Goal: Transaction & Acquisition: Book appointment/travel/reservation

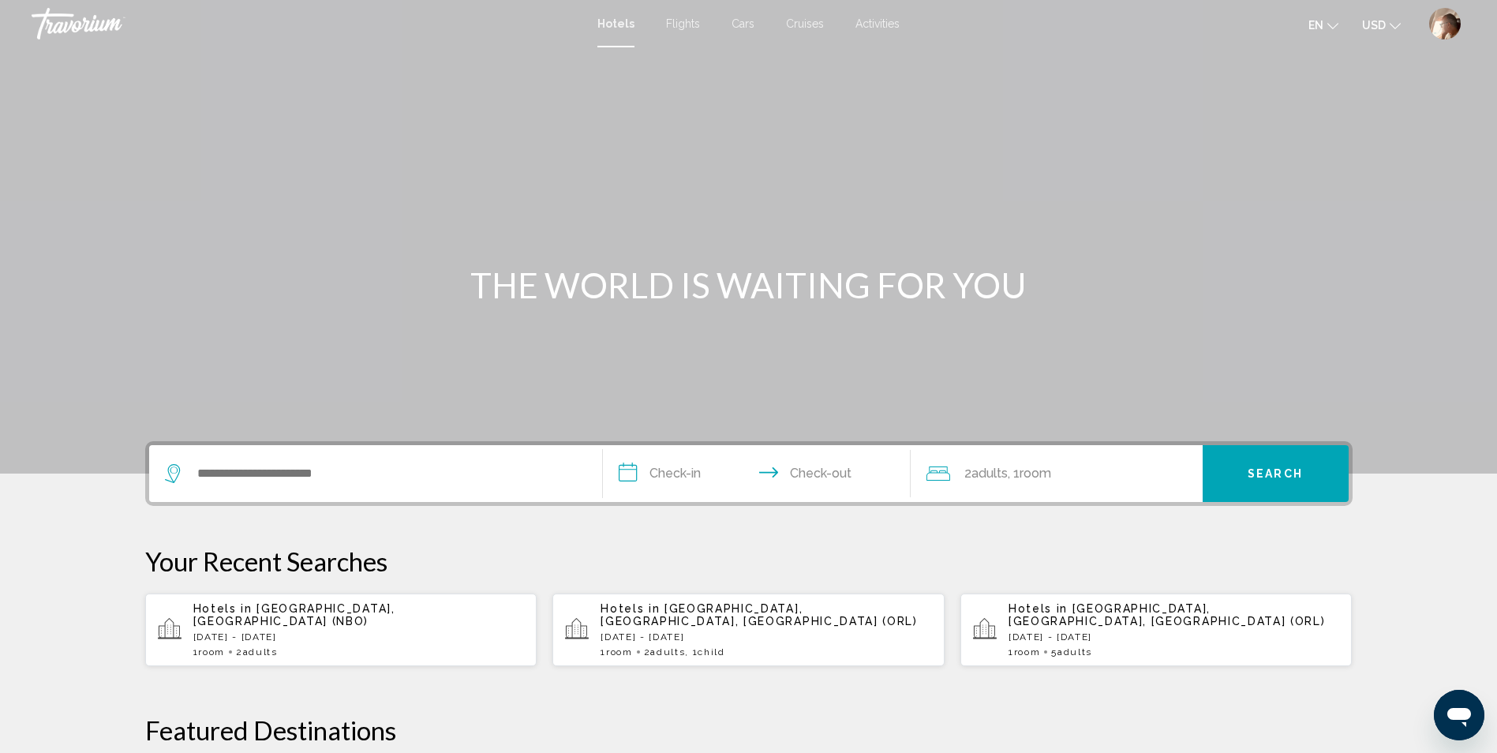
click at [1451, 20] on img "User Menu" at bounding box center [1445, 24] width 32 height 32
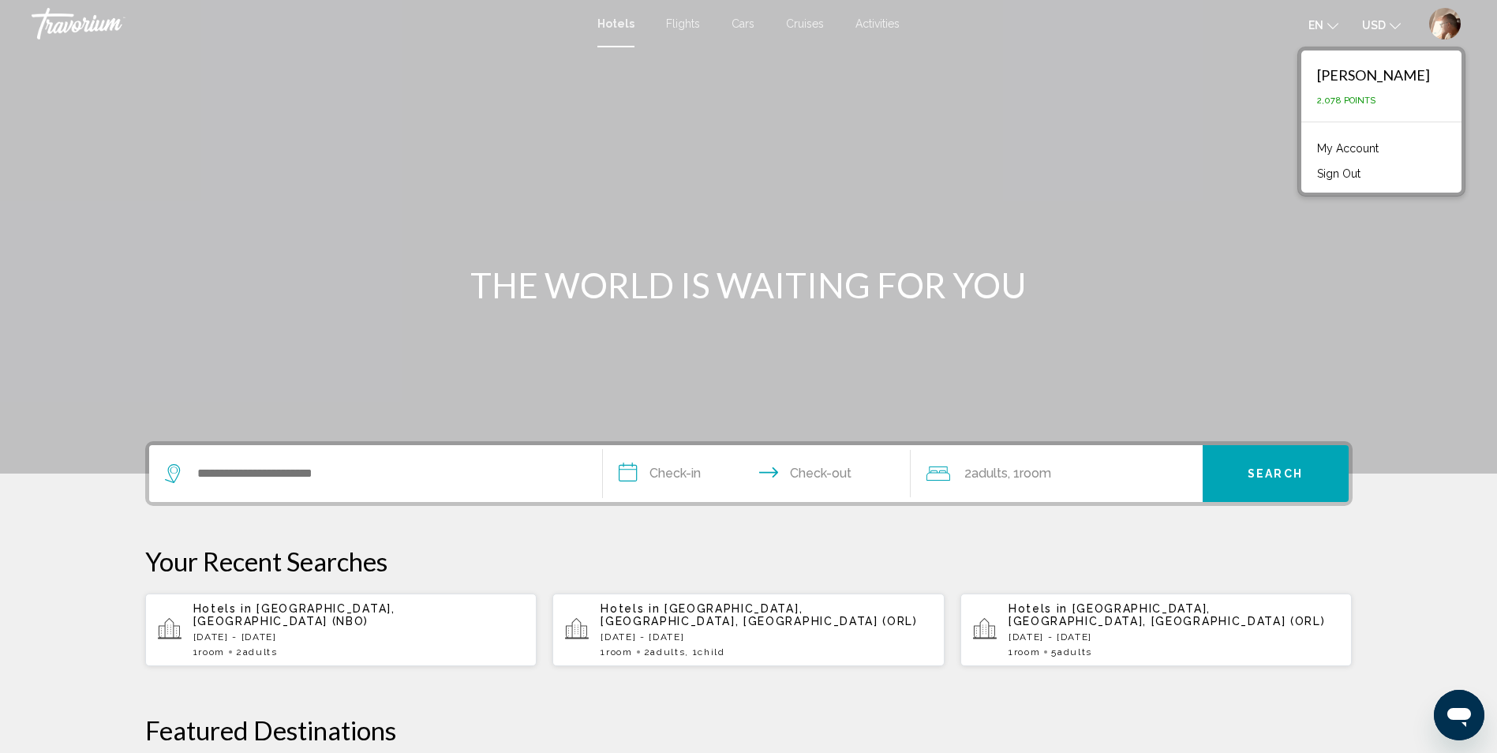
click at [1320, 152] on link "My Account" at bounding box center [1347, 148] width 77 height 21
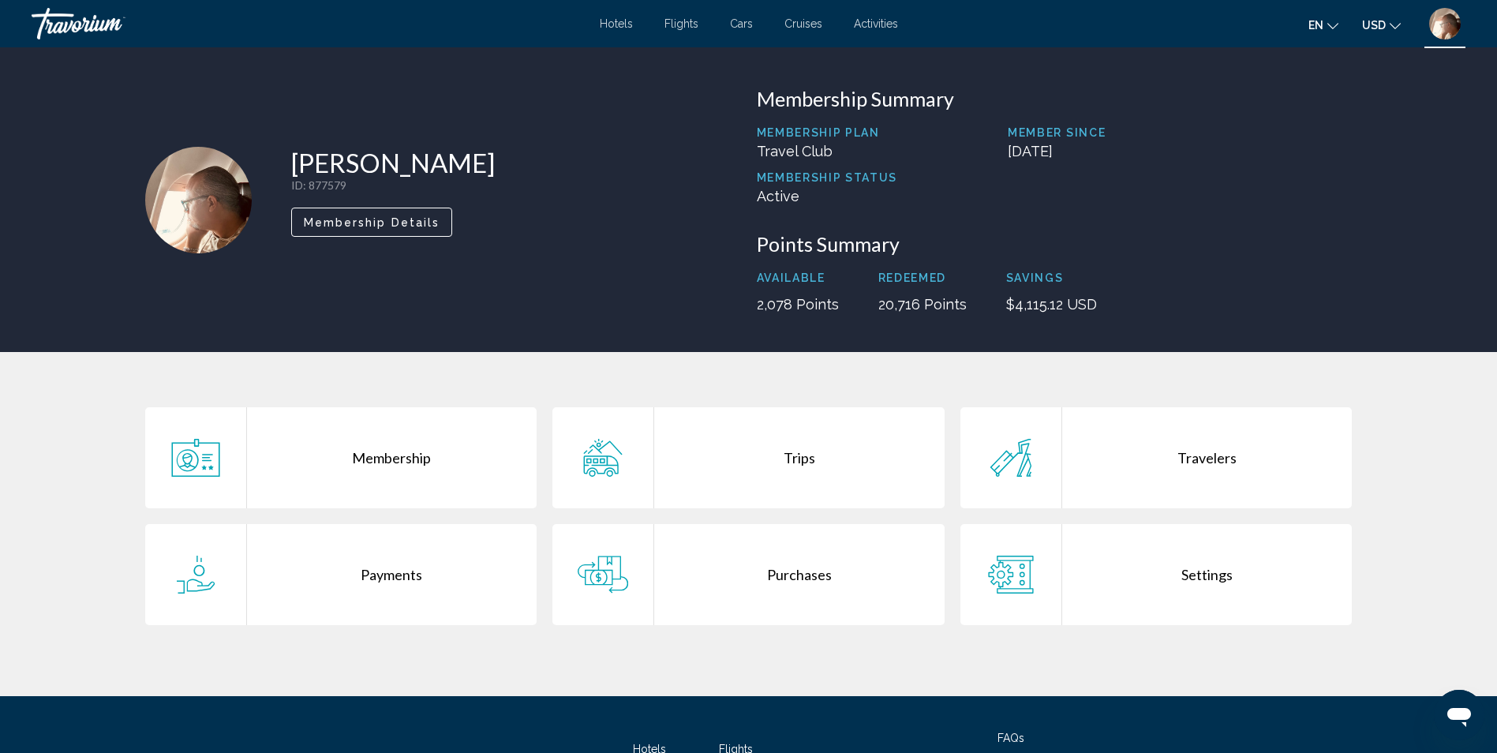
click at [796, 479] on div "Trips" at bounding box center [799, 457] width 290 height 101
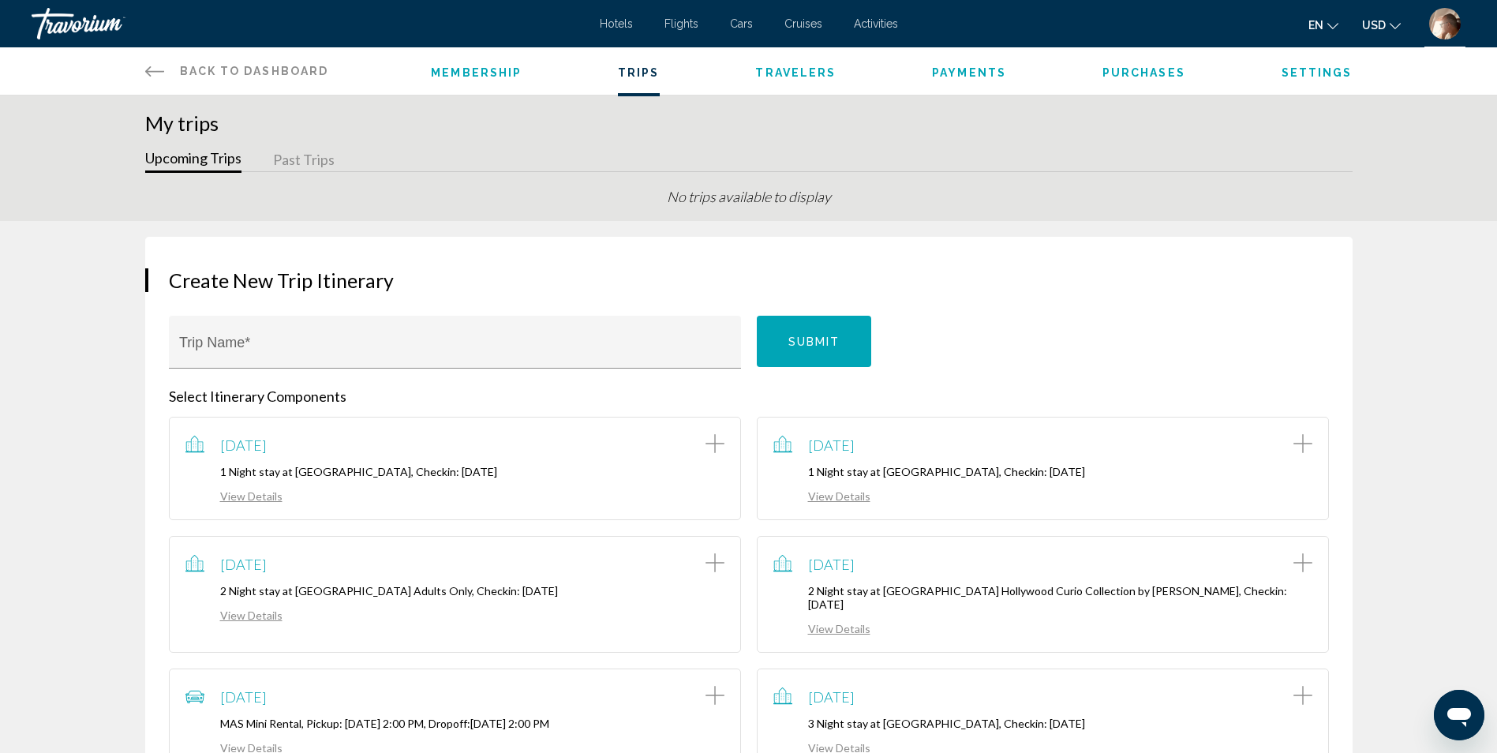
click at [307, 158] on button "Past Trips" at bounding box center [304, 160] width 62 height 24
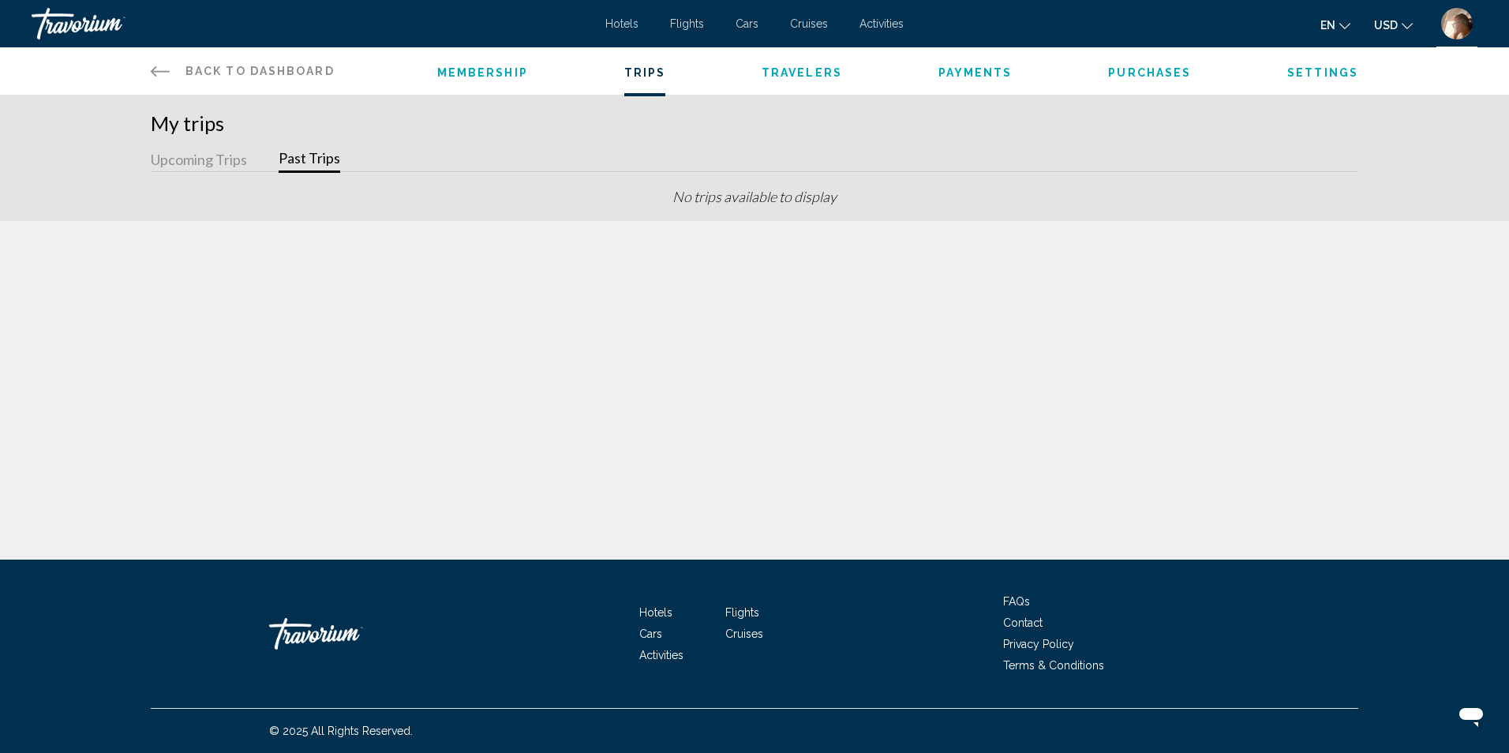
click at [169, 72] on icon "Main content" at bounding box center [160, 71] width 19 height 10
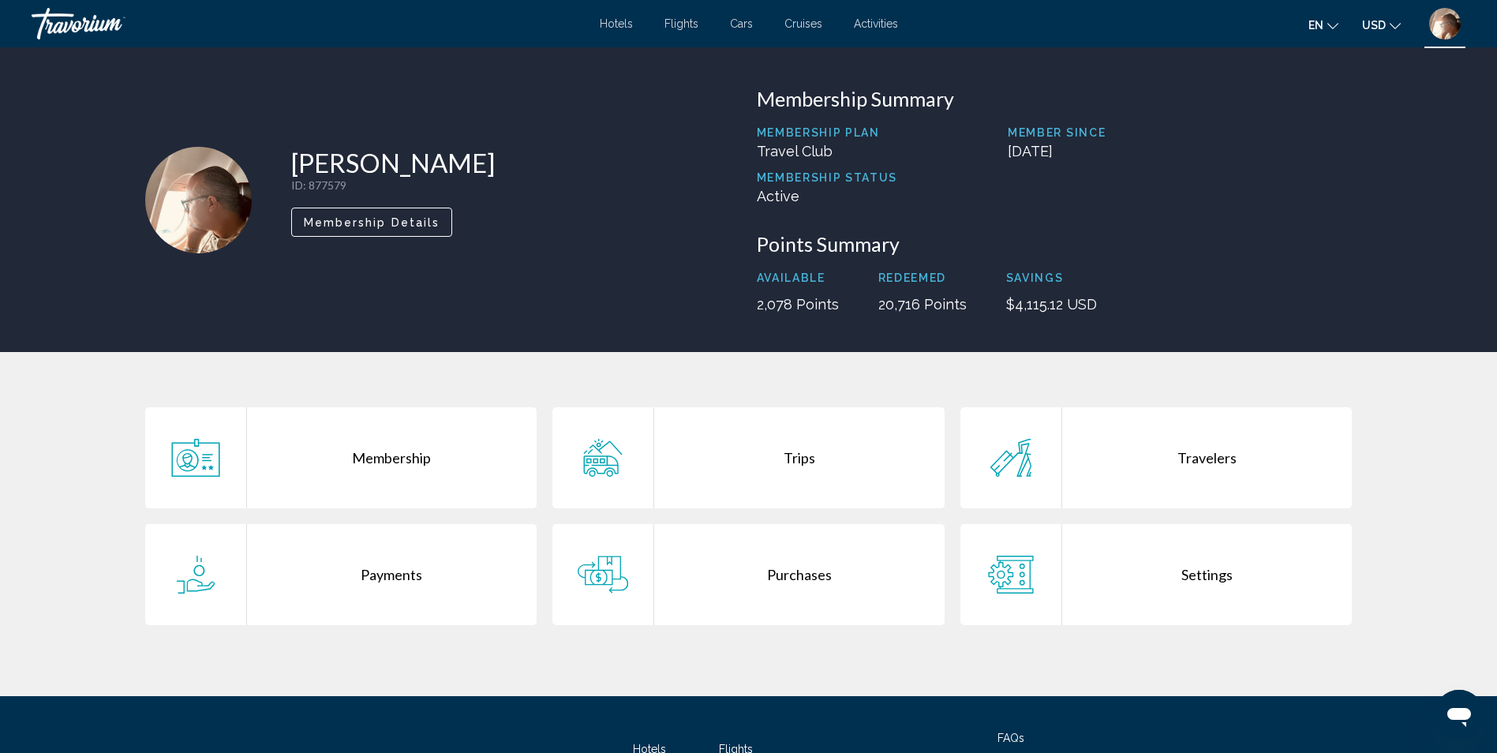
click at [860, 581] on div "Purchases" at bounding box center [799, 574] width 290 height 101
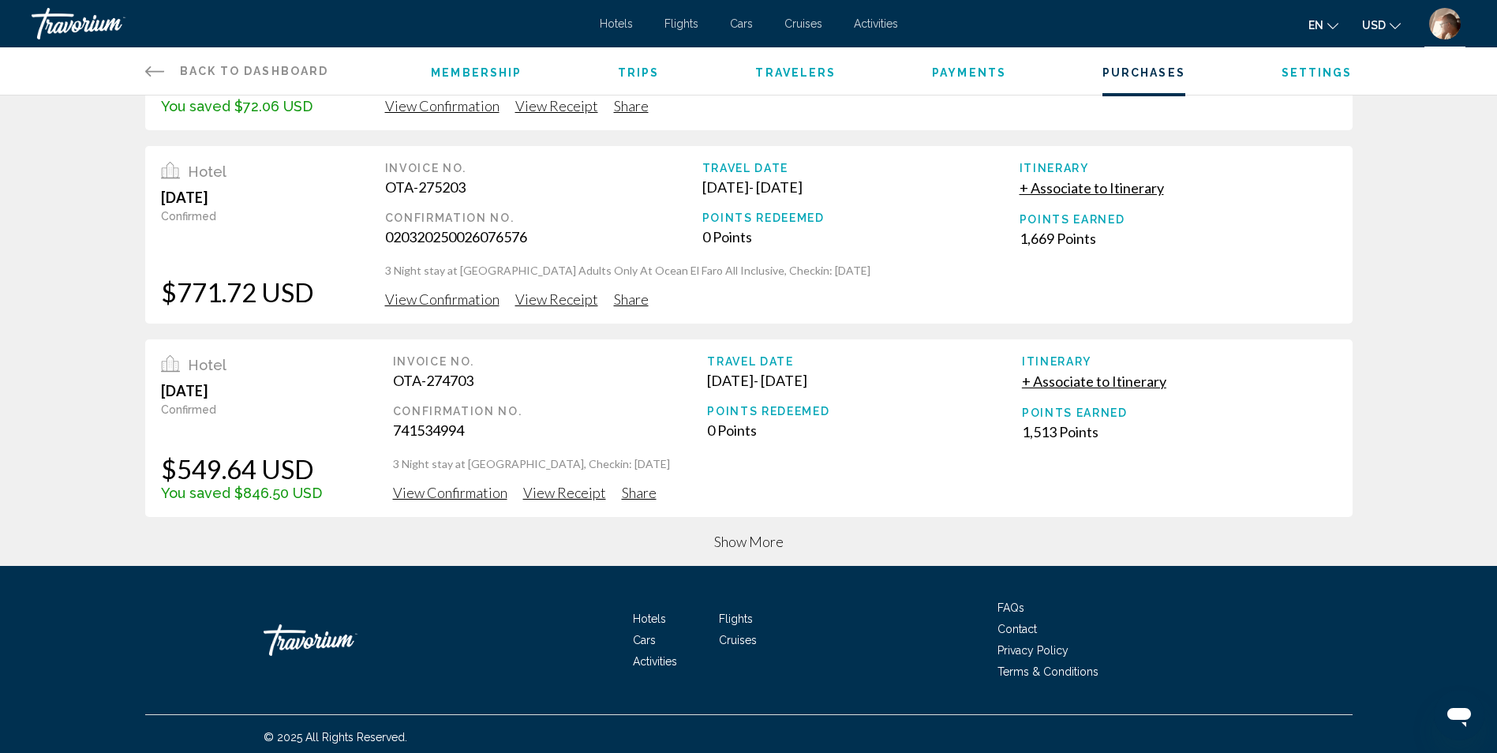
scroll to position [552, 0]
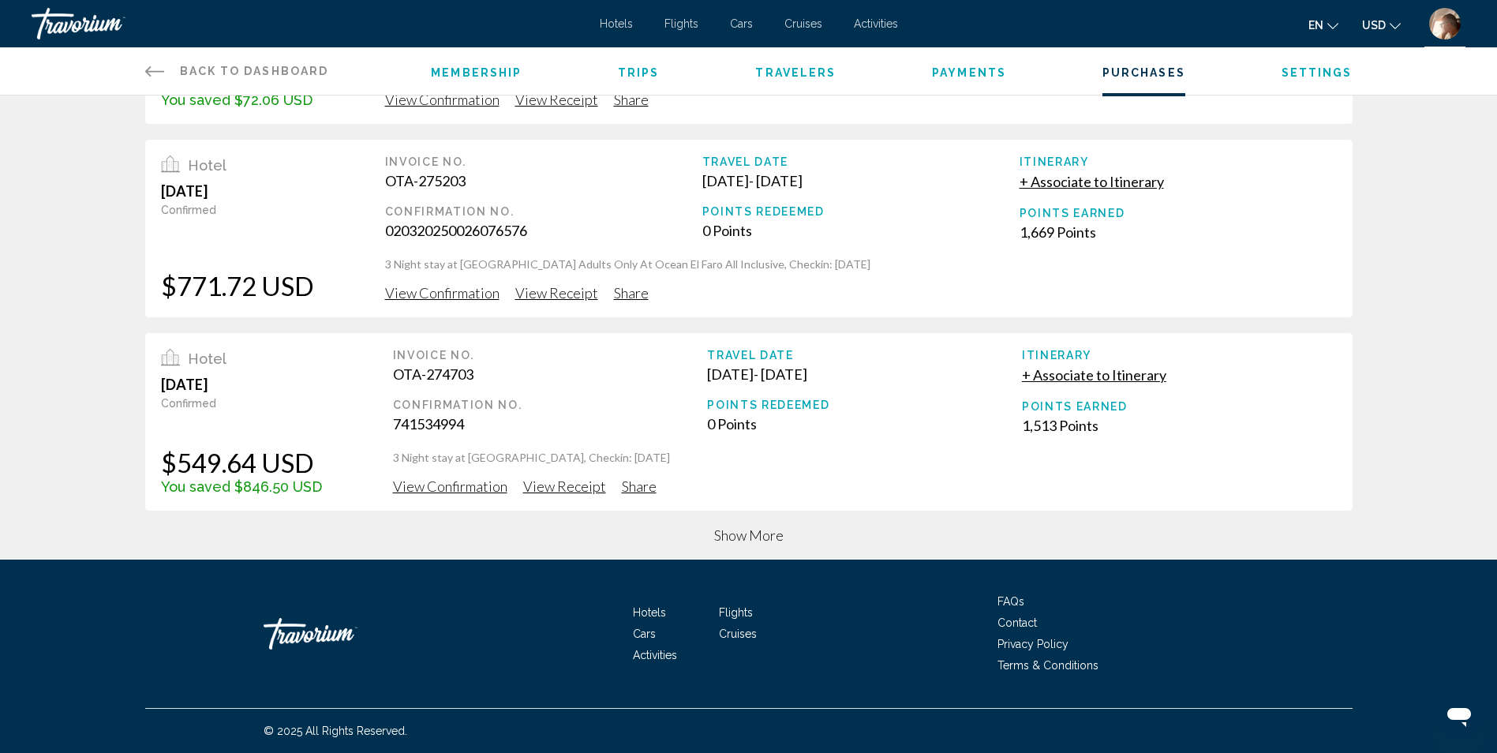
click at [775, 532] on span "Show More" at bounding box center [748, 534] width 69 height 17
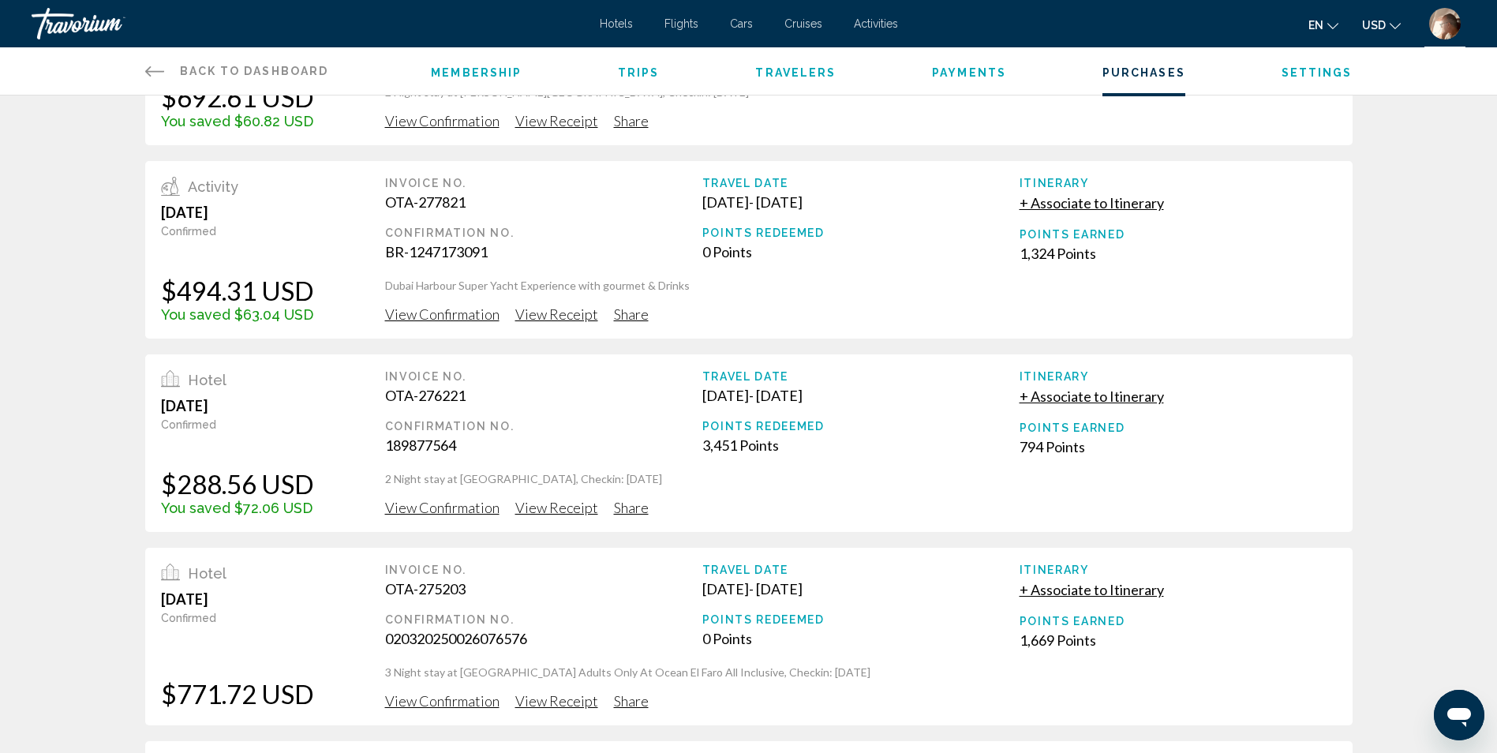
scroll to position [0, 0]
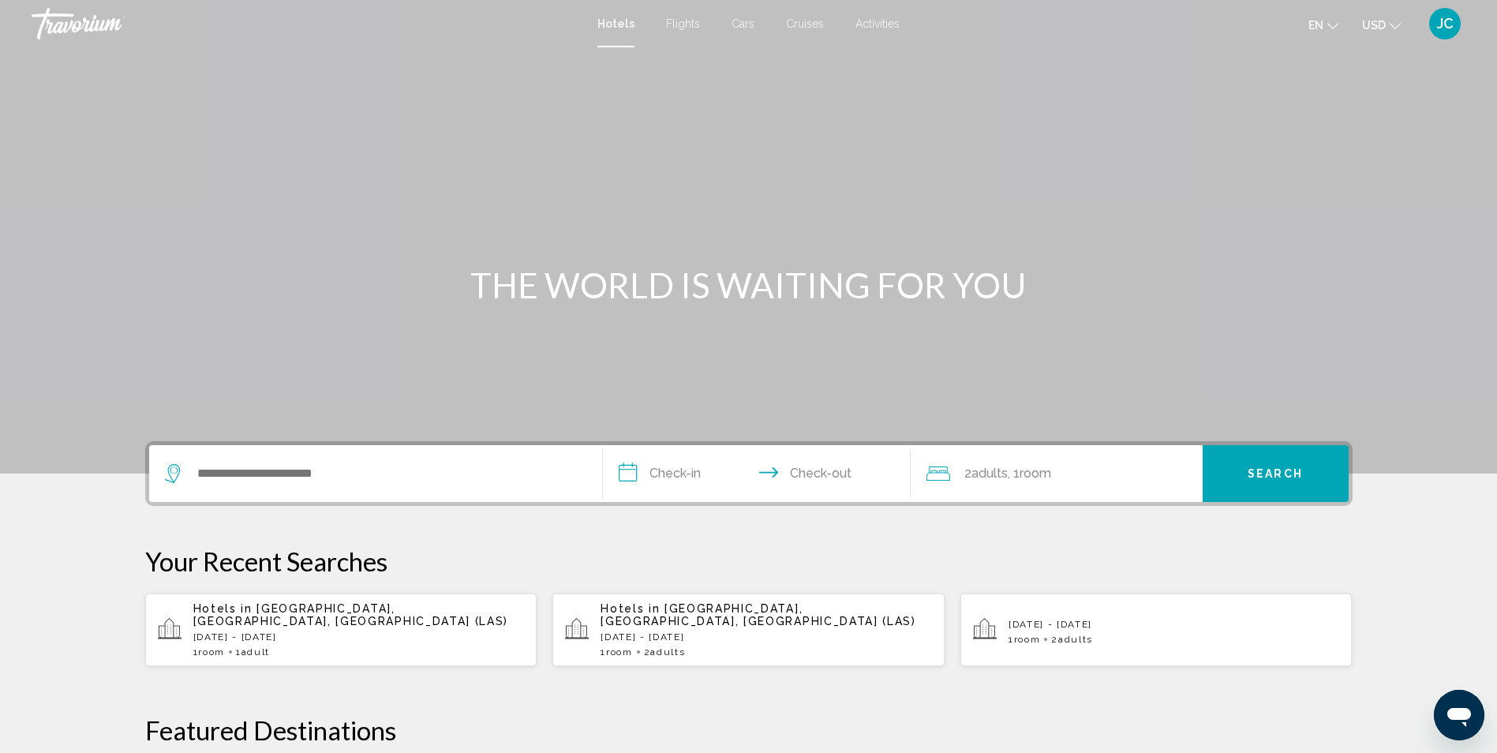
click at [276, 630] on div "Hotels in [GEOGRAPHIC_DATA], [GEOGRAPHIC_DATA], [GEOGRAPHIC_DATA] ([GEOGRAPHIC_…" at bounding box center [358, 629] width 331 height 55
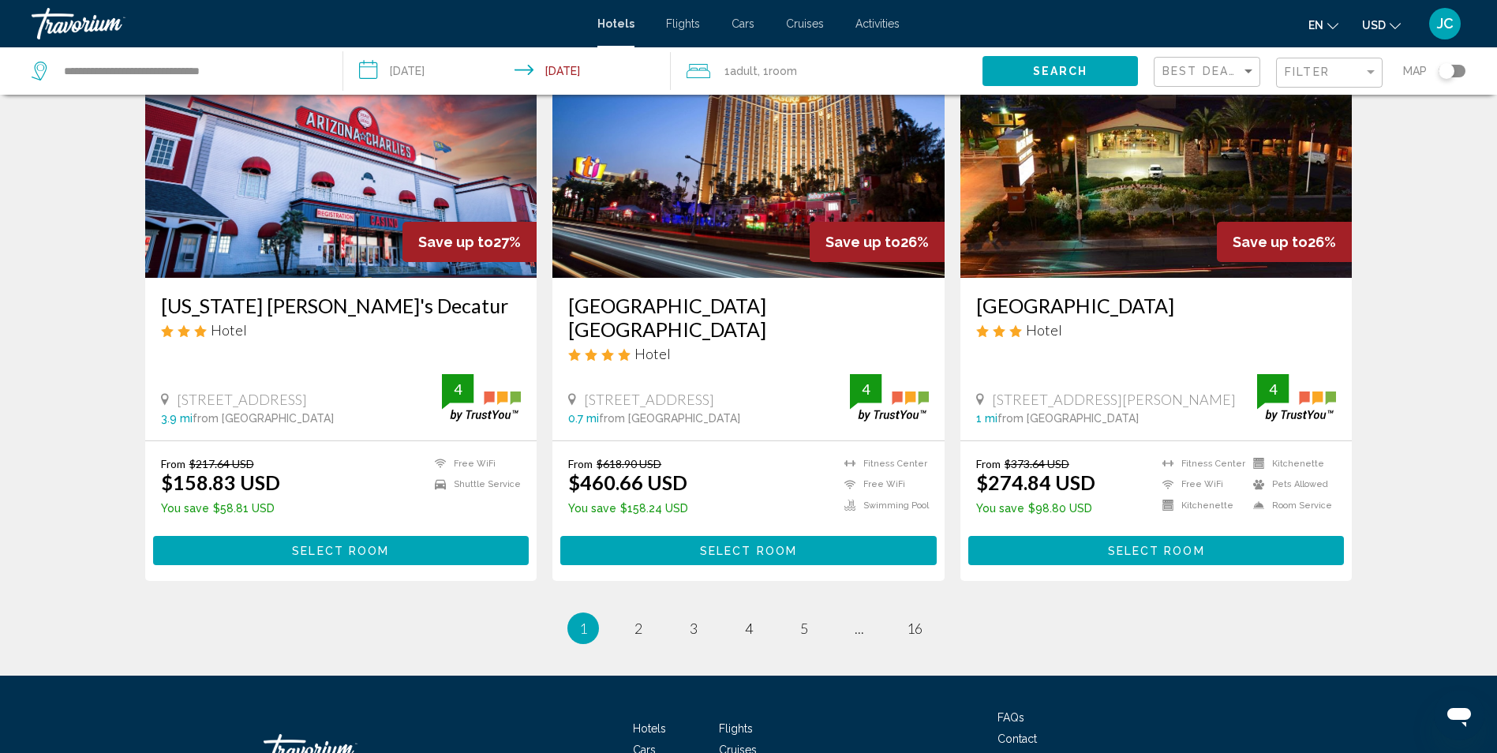
scroll to position [1894, 0]
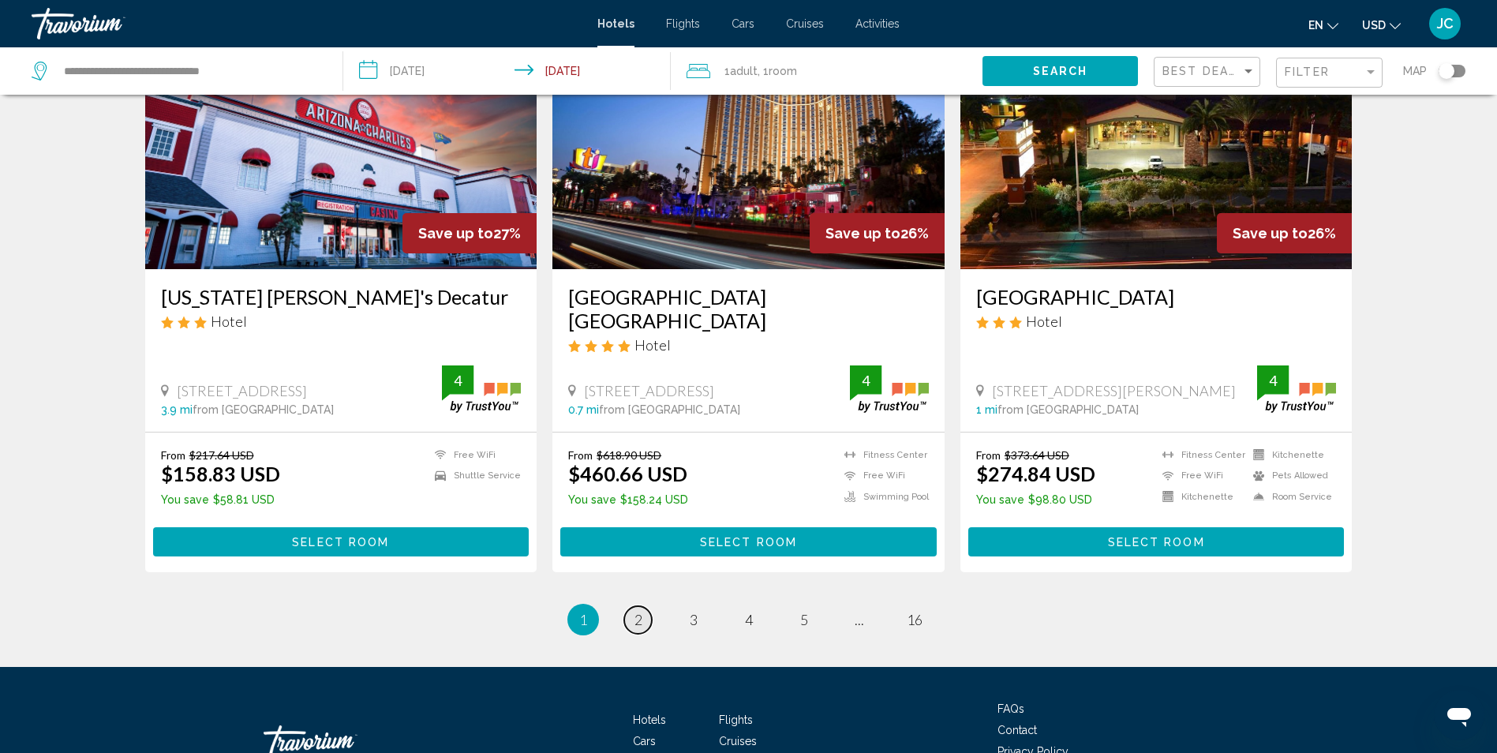
click at [633, 606] on link "page 2" at bounding box center [638, 620] width 28 height 28
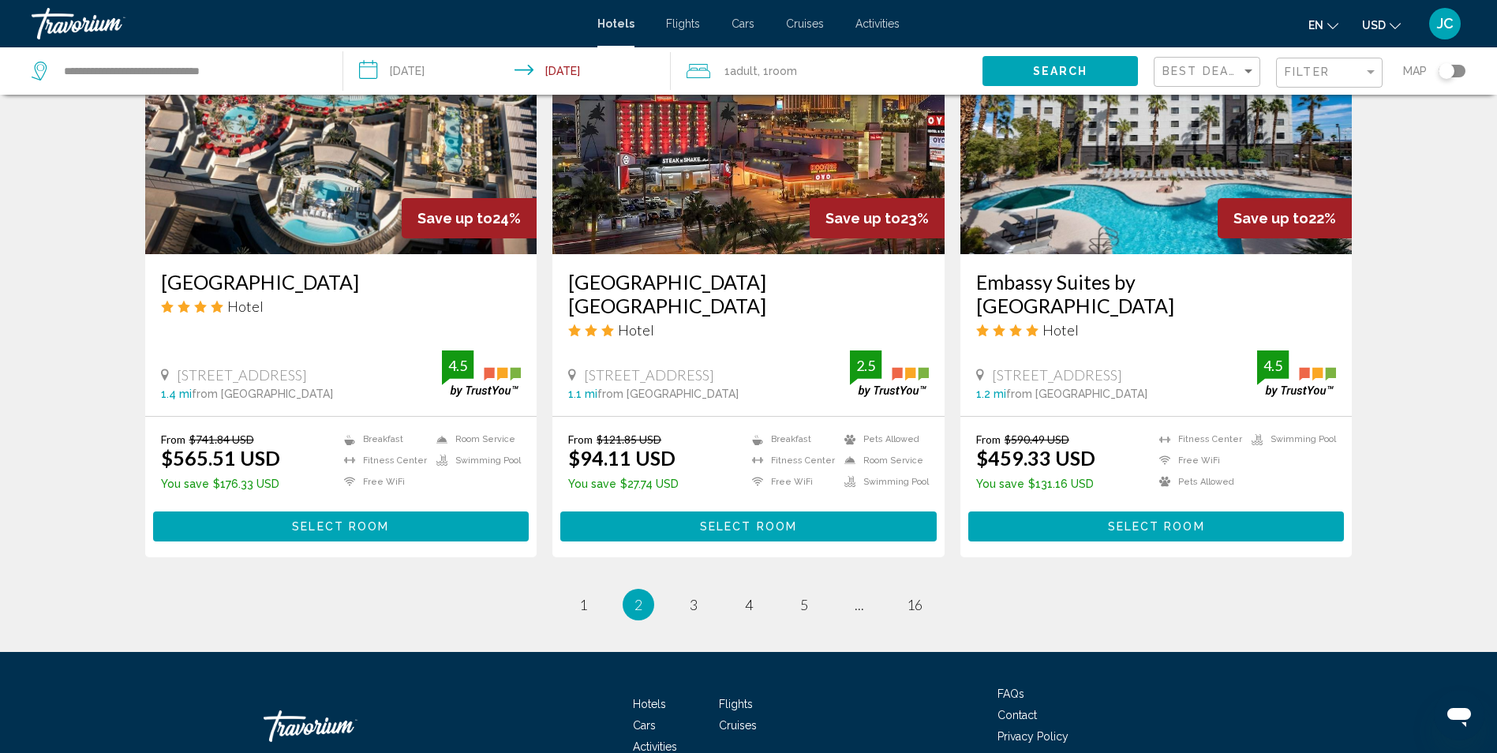
scroll to position [1894, 0]
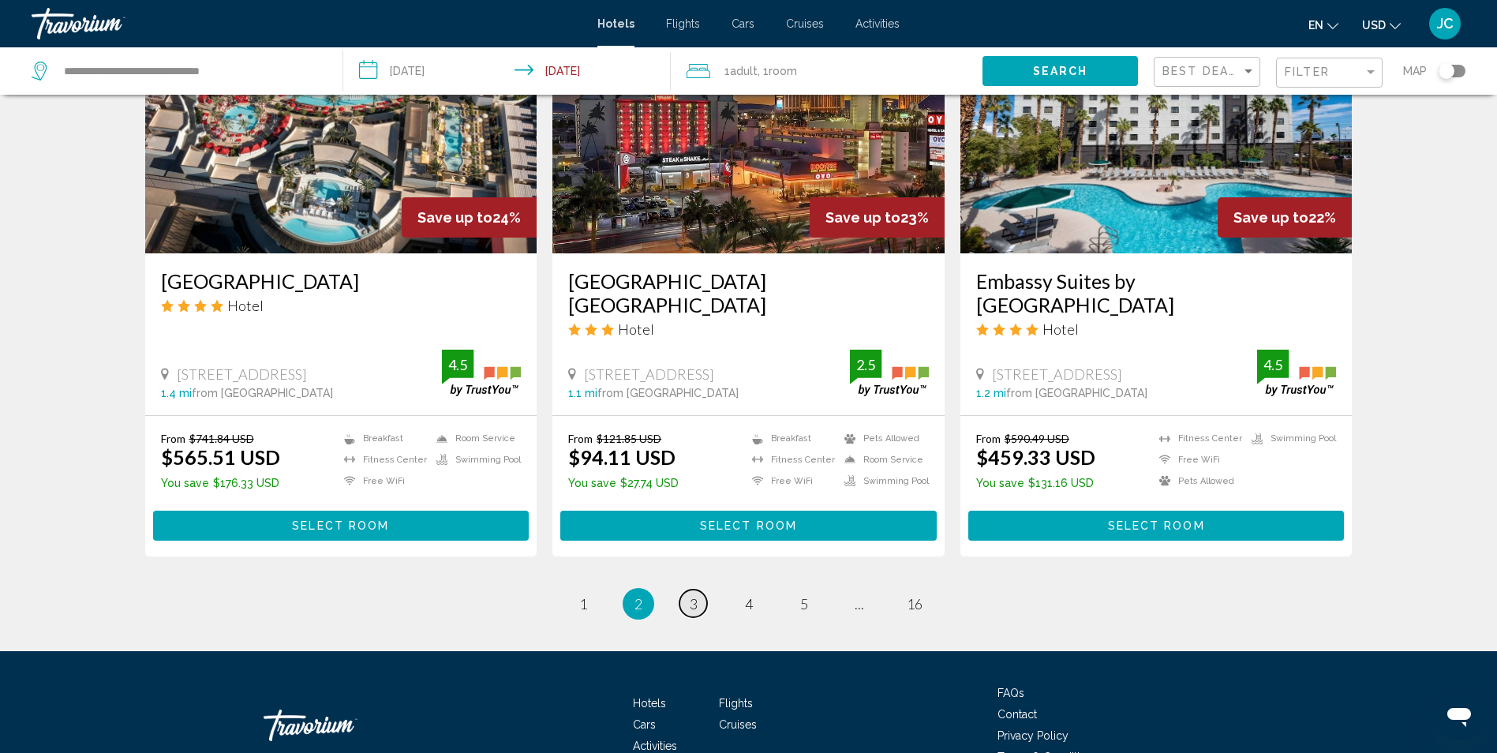
click at [687, 590] on link "page 3" at bounding box center [694, 604] width 28 height 28
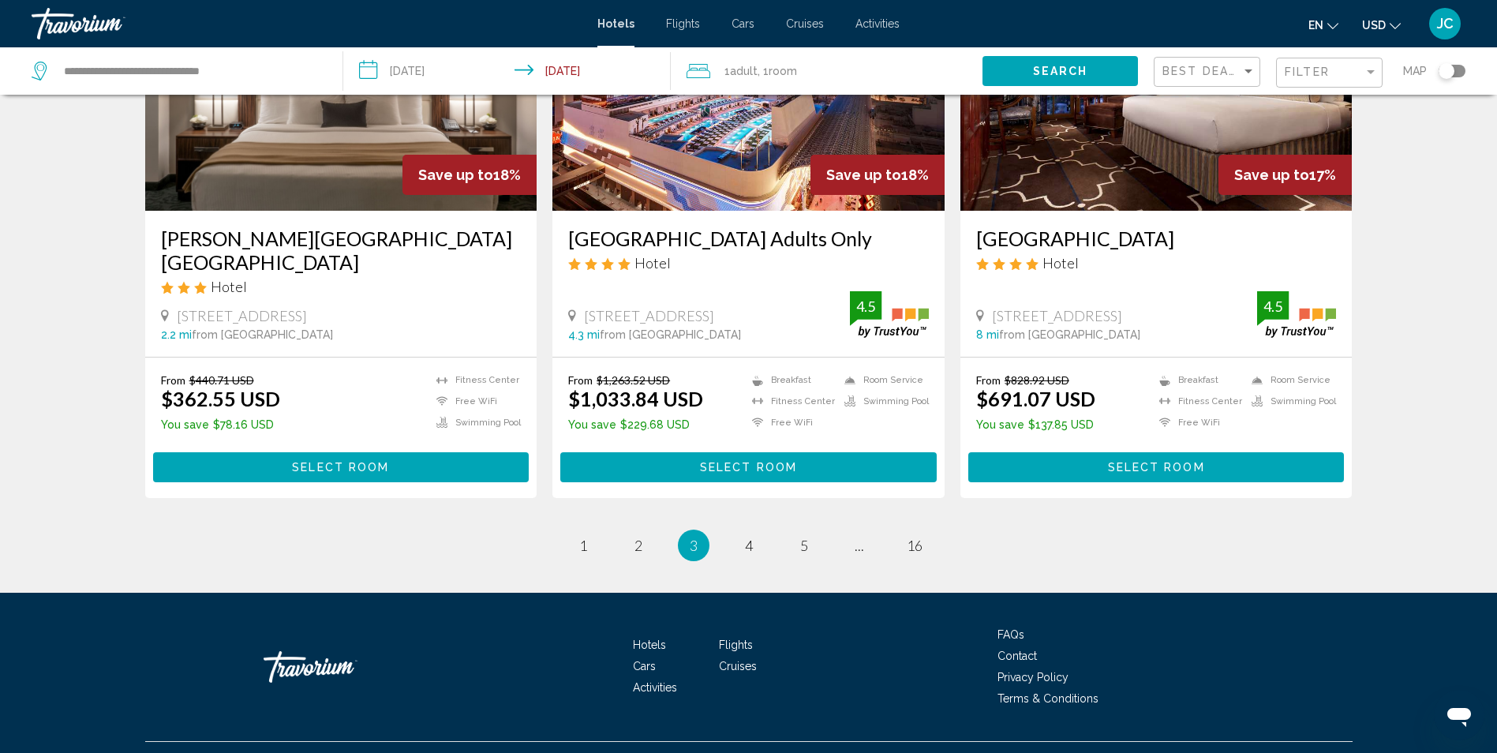
scroll to position [1954, 0]
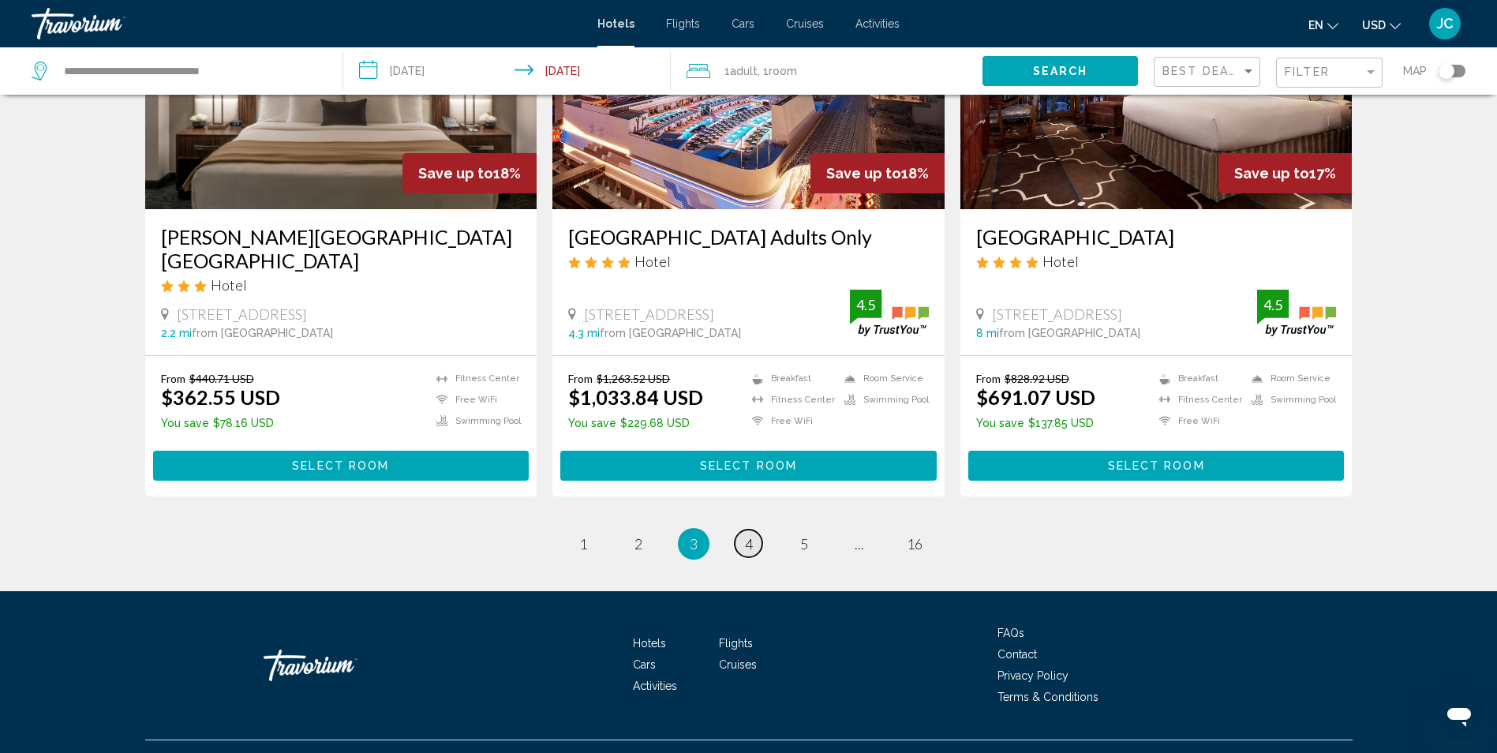
click at [743, 530] on link "page 4" at bounding box center [749, 544] width 28 height 28
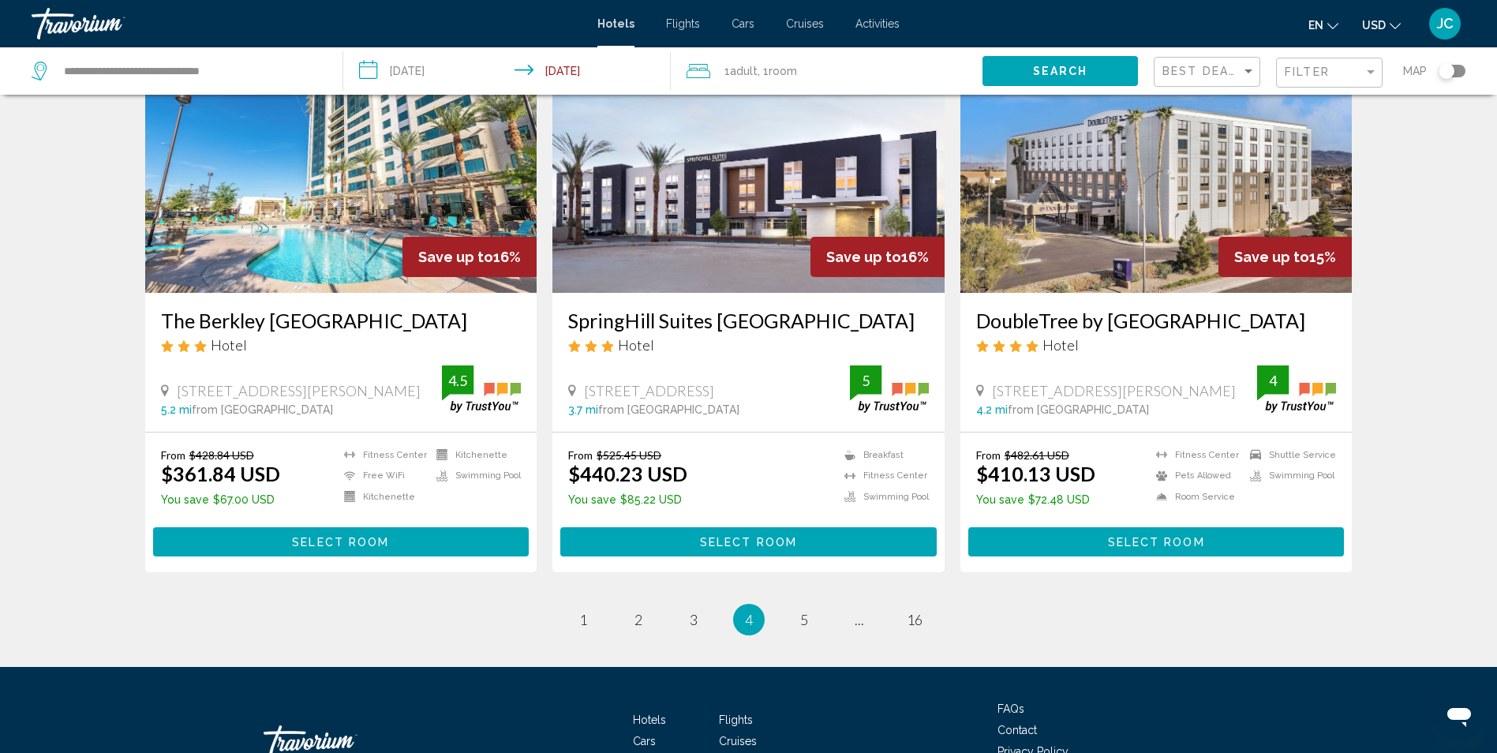
scroll to position [1931, 0]
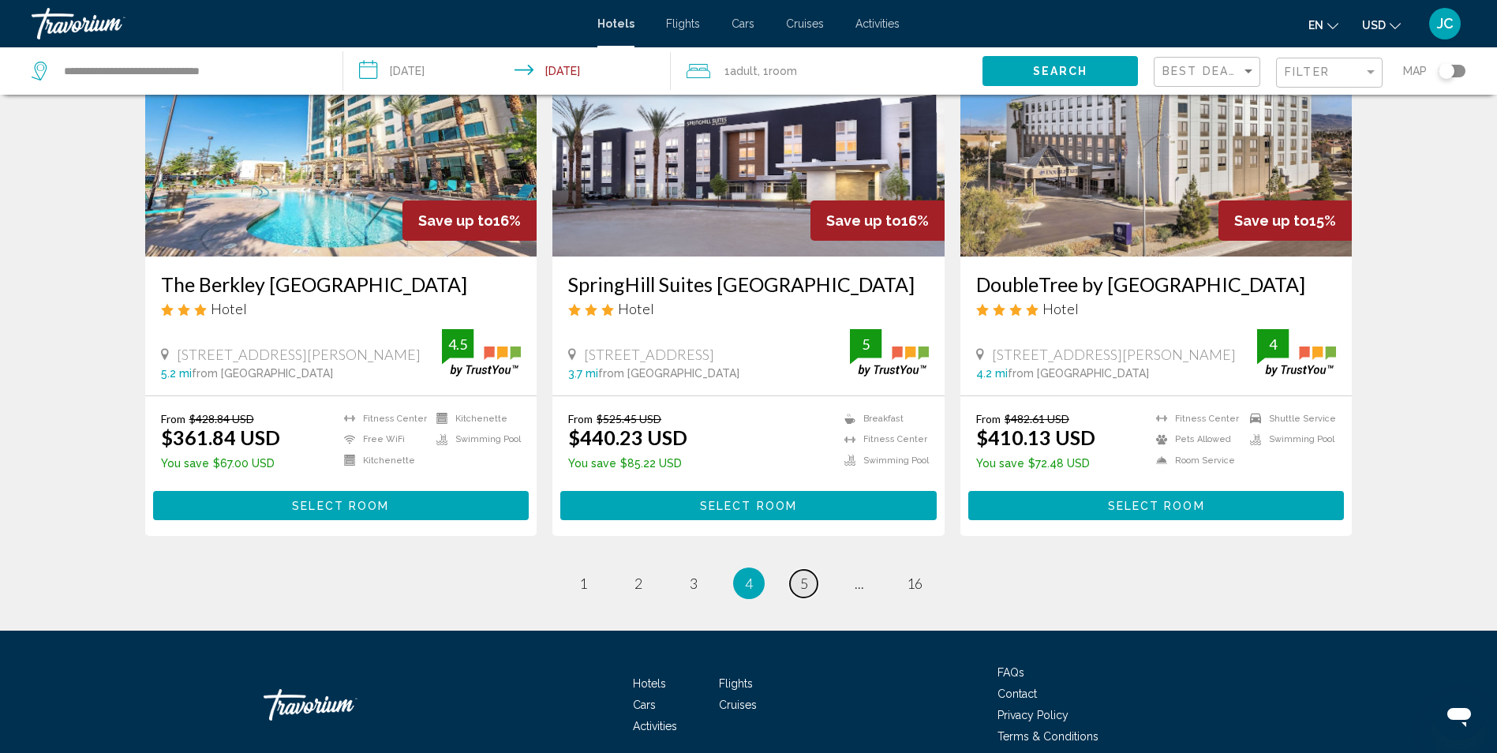
click at [811, 570] on link "page 5" at bounding box center [804, 584] width 28 height 28
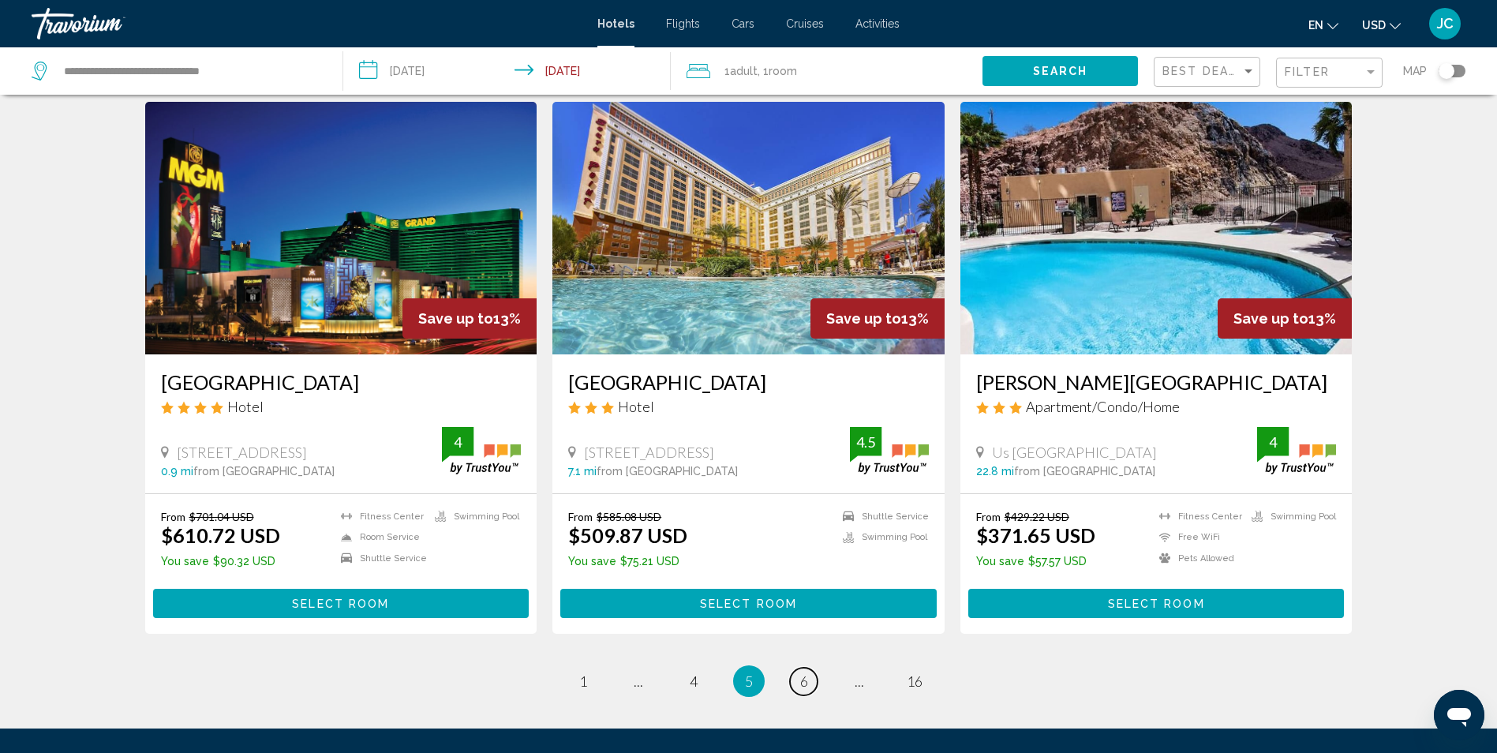
scroll to position [1815, 0]
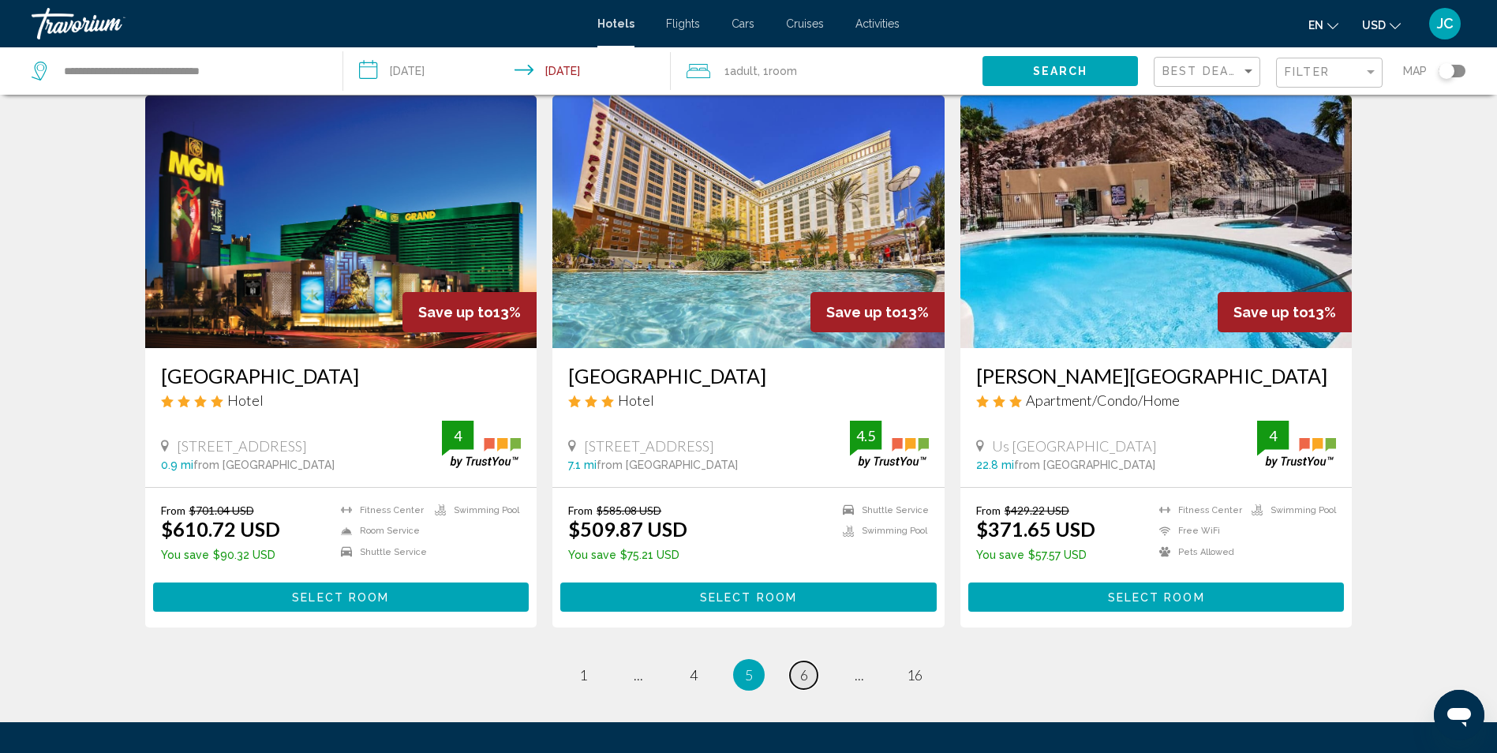
click at [804, 666] on span "6" at bounding box center [804, 674] width 8 height 17
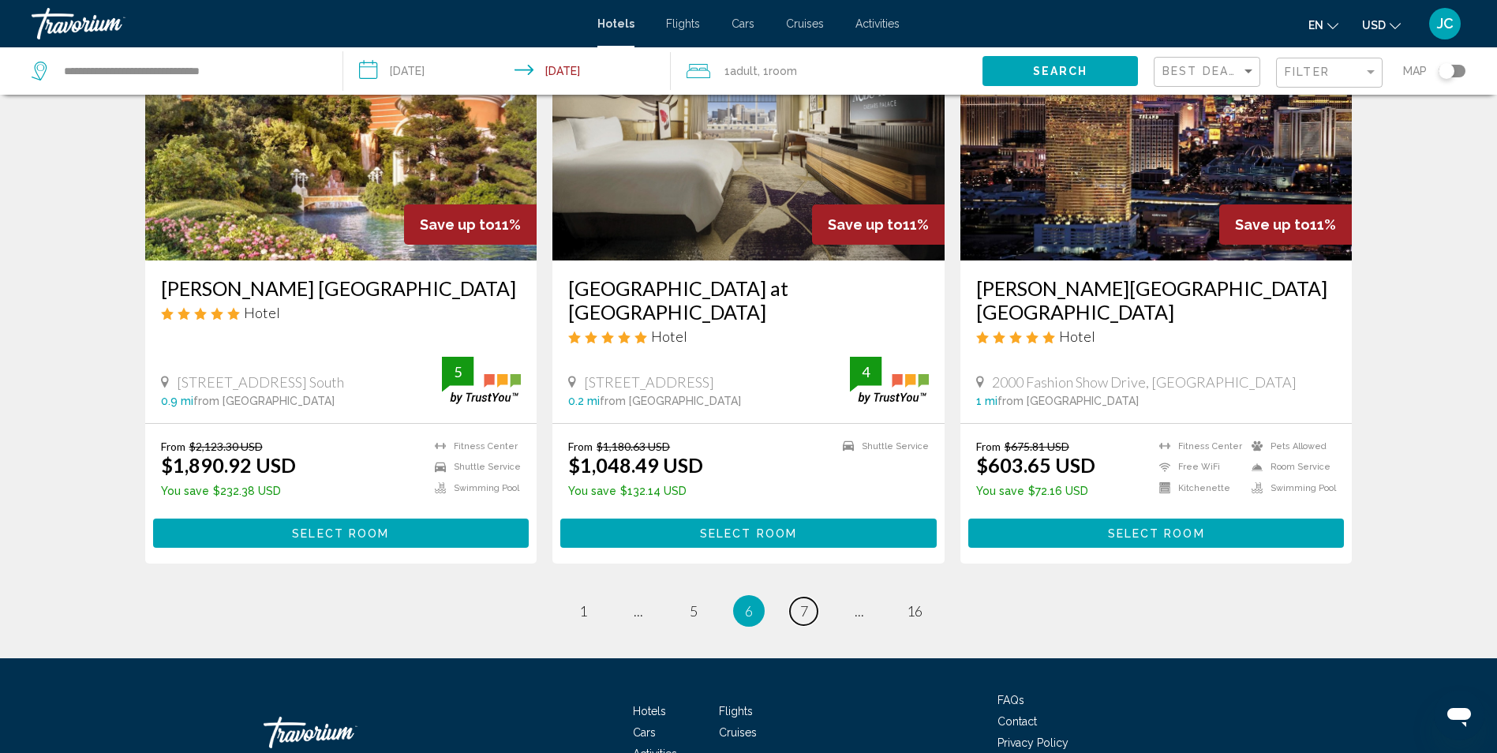
scroll to position [1954, 0]
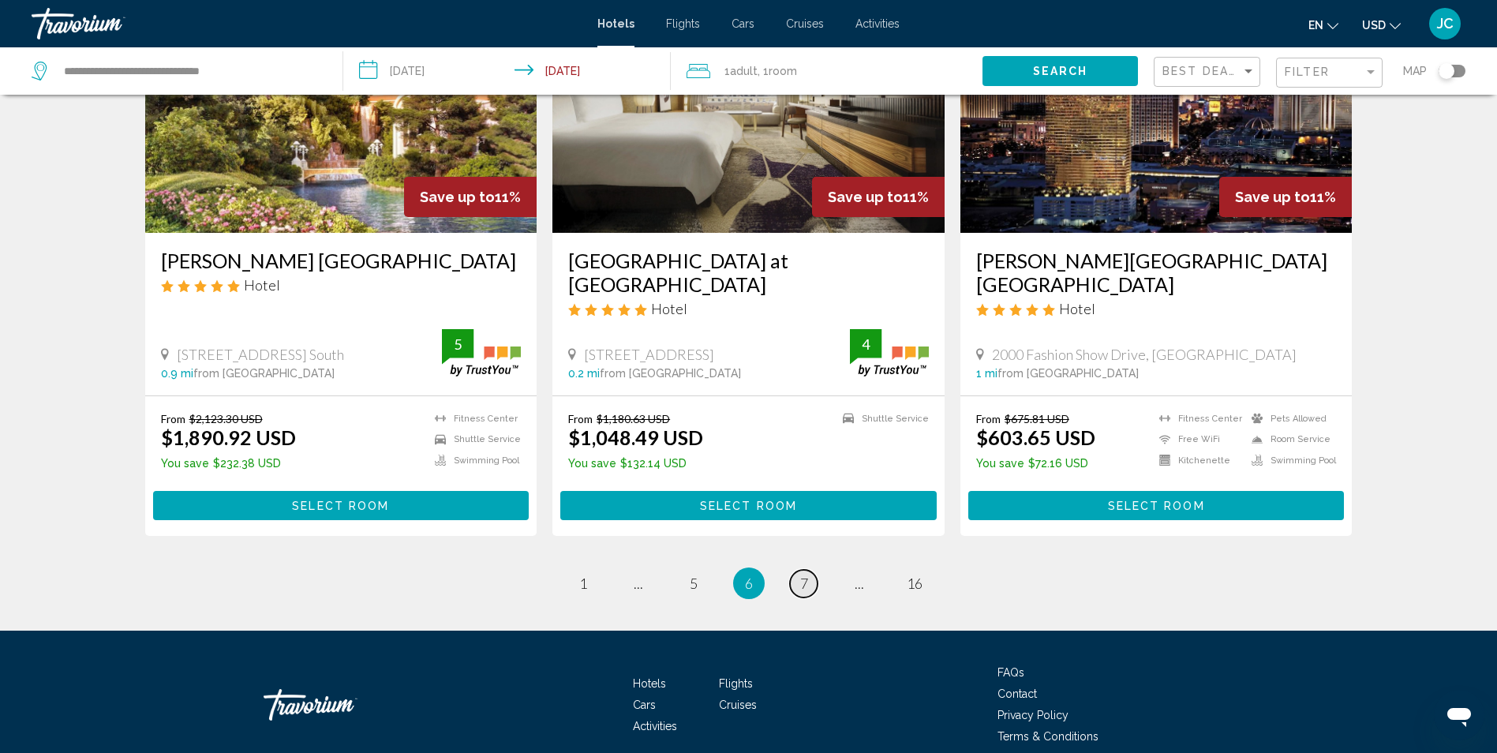
click at [797, 570] on link "page 7" at bounding box center [804, 584] width 28 height 28
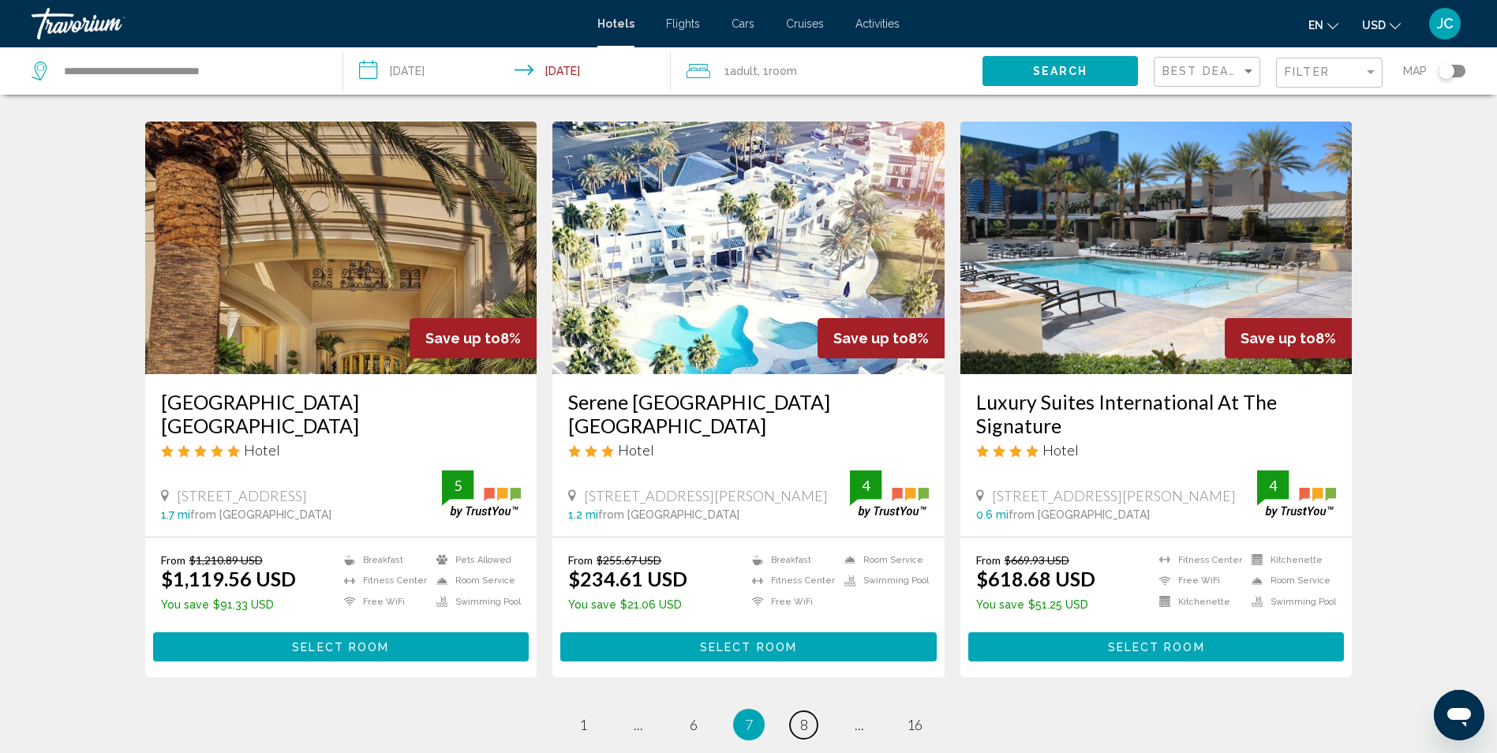
scroll to position [1894, 0]
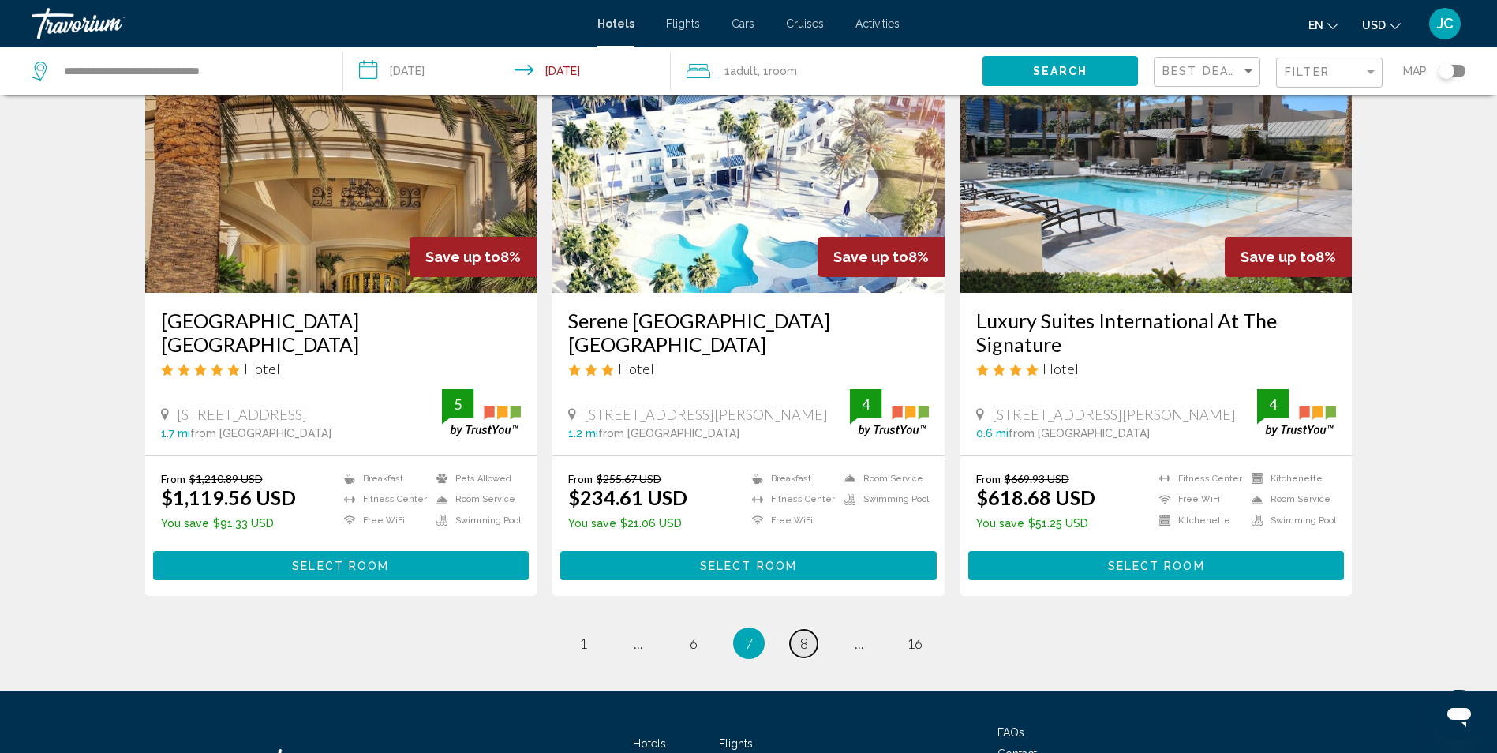
click at [792, 630] on link "page 8" at bounding box center [804, 644] width 28 height 28
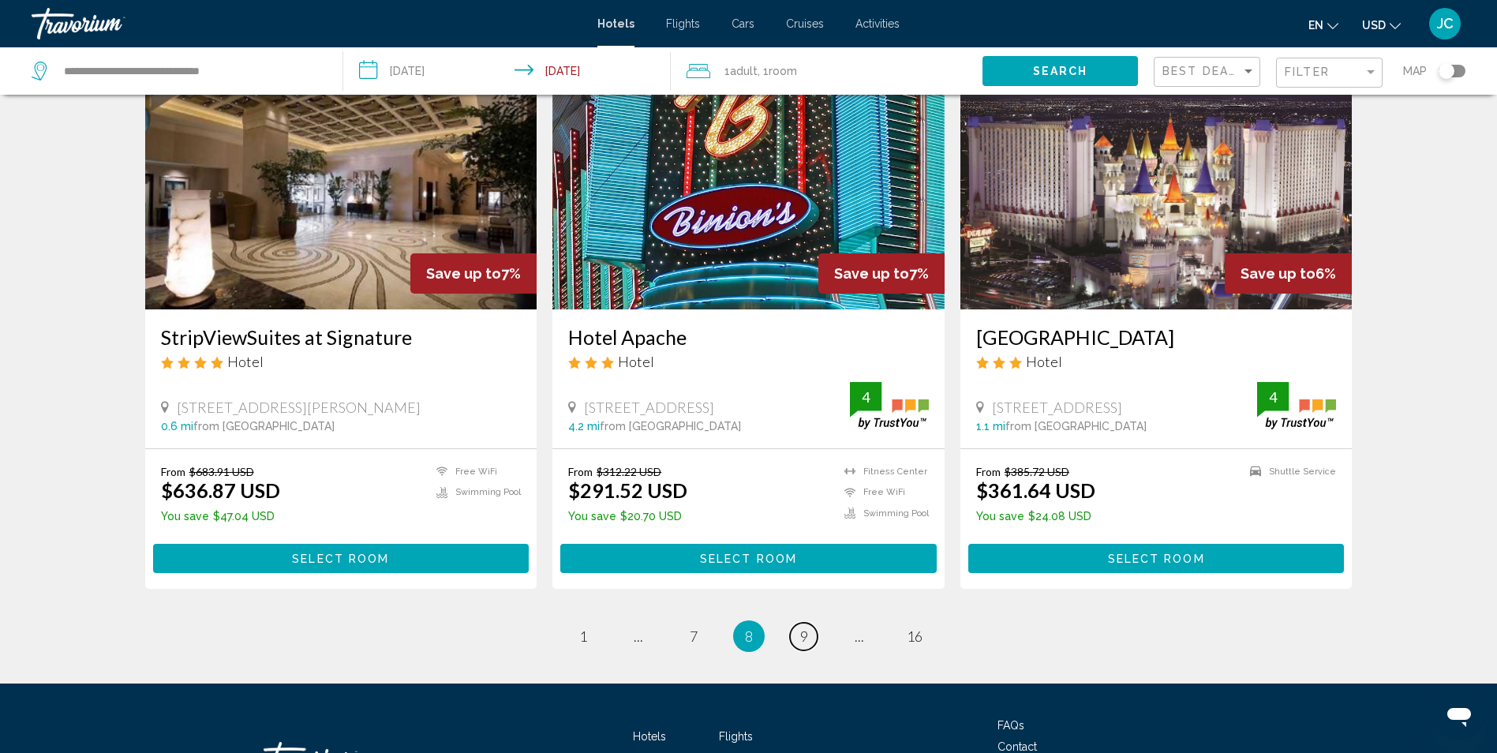
scroll to position [1894, 0]
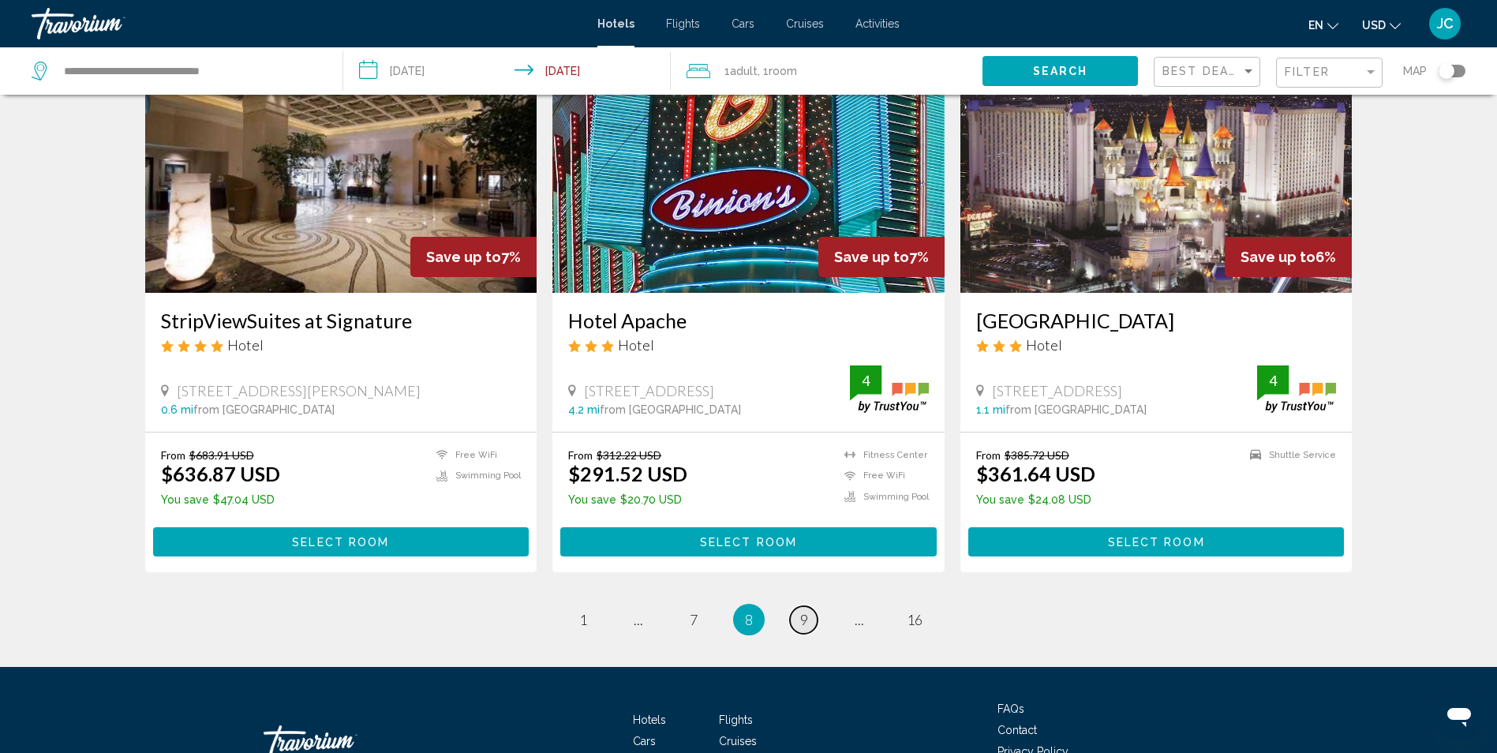
click at [811, 606] on link "page 9" at bounding box center [804, 620] width 28 height 28
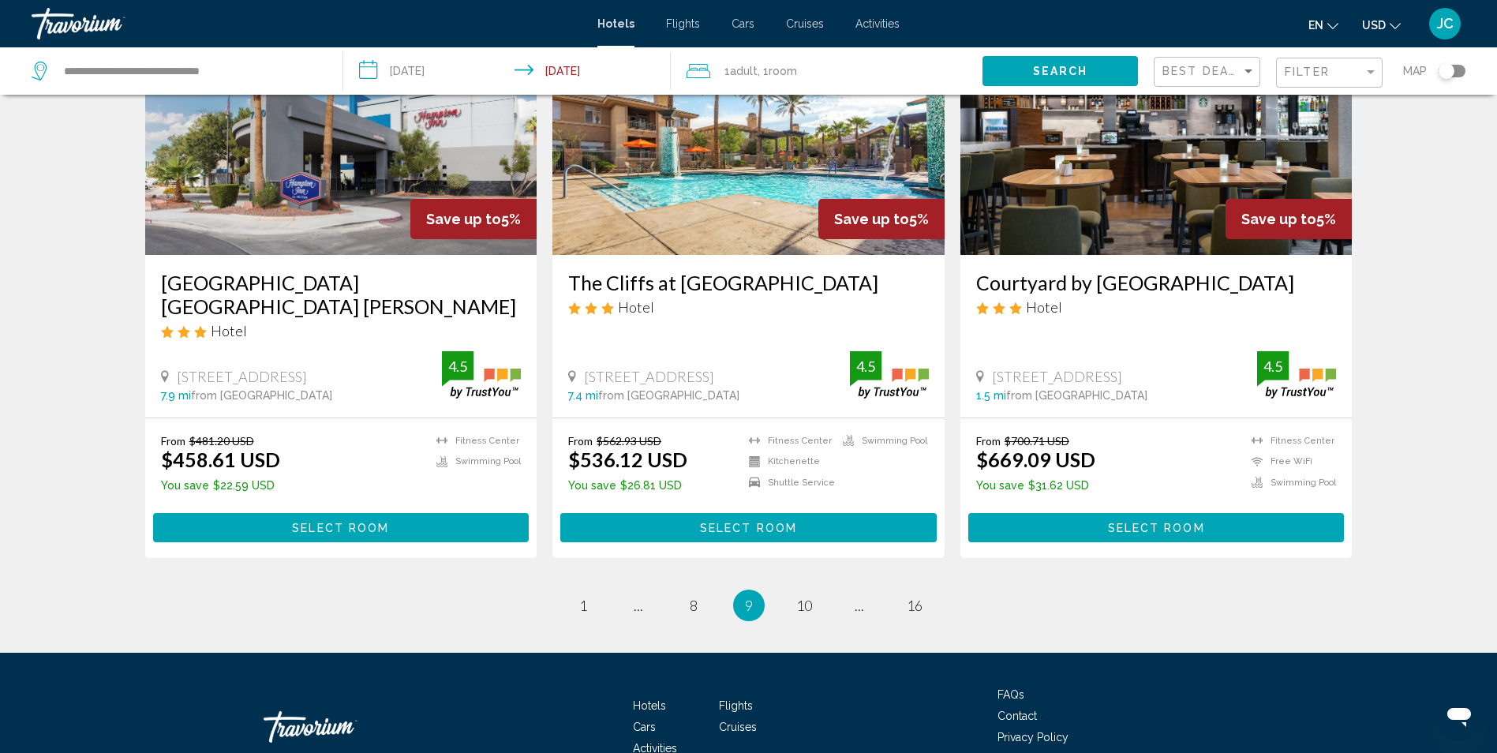
scroll to position [1894, 0]
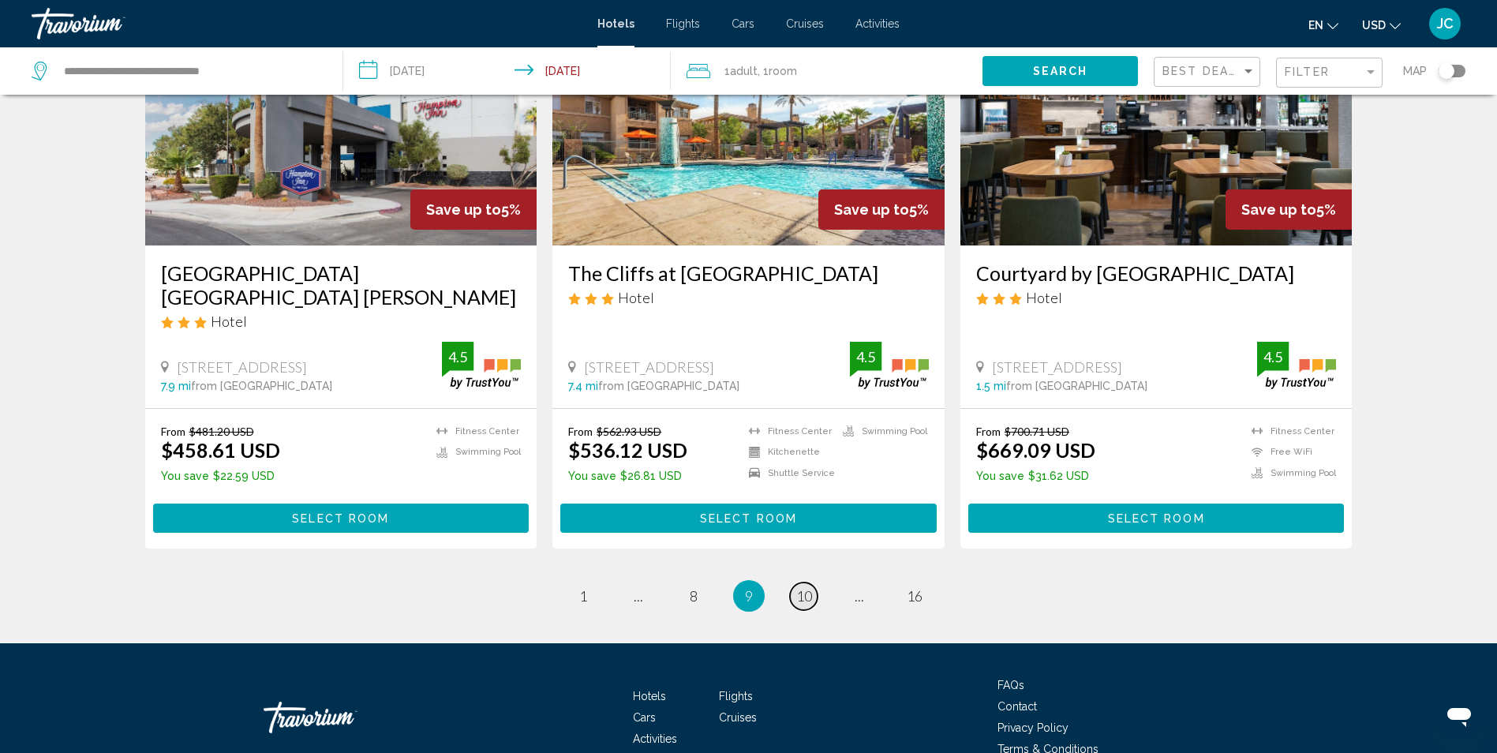
click at [802, 587] on span "10" at bounding box center [804, 595] width 16 height 17
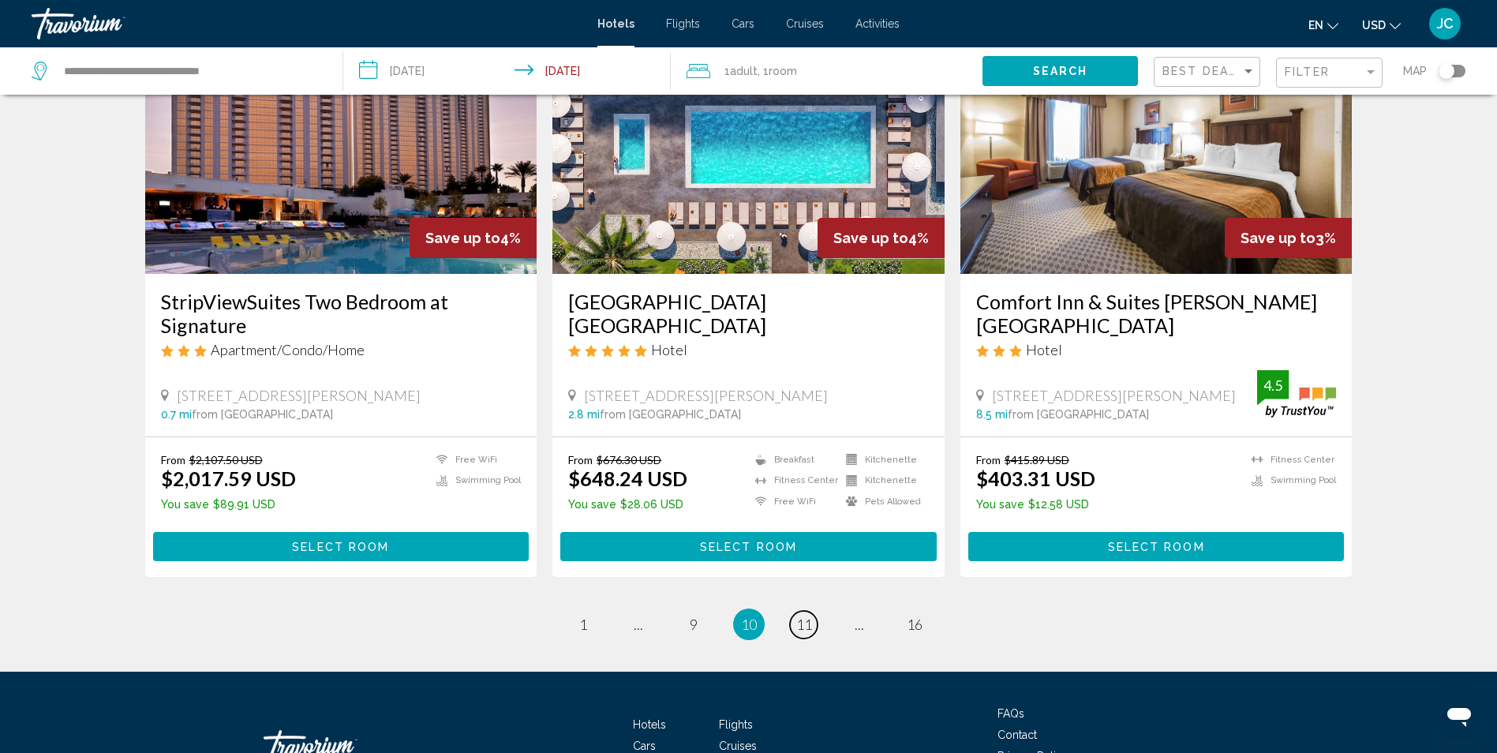
scroll to position [1894, 0]
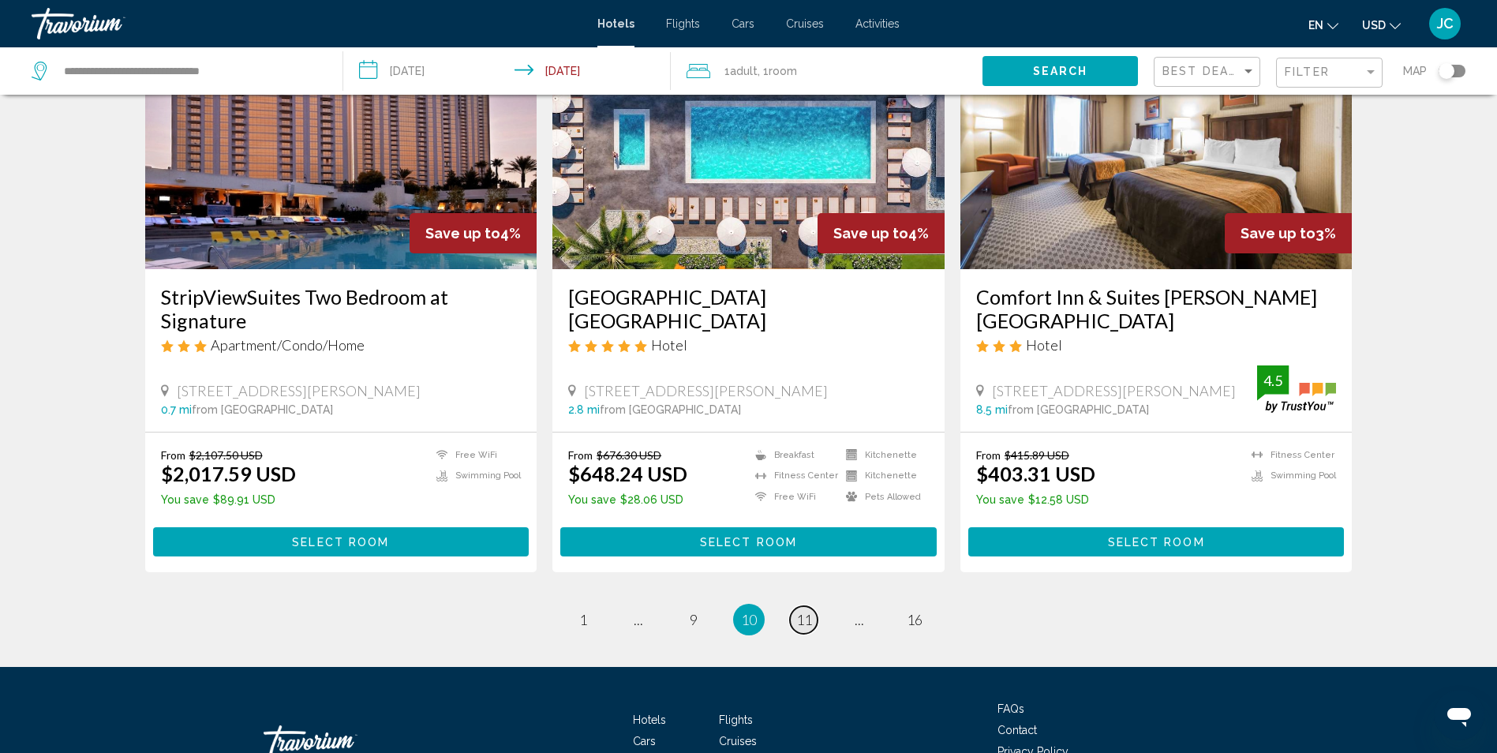
click at [800, 611] on span "11" at bounding box center [804, 619] width 16 height 17
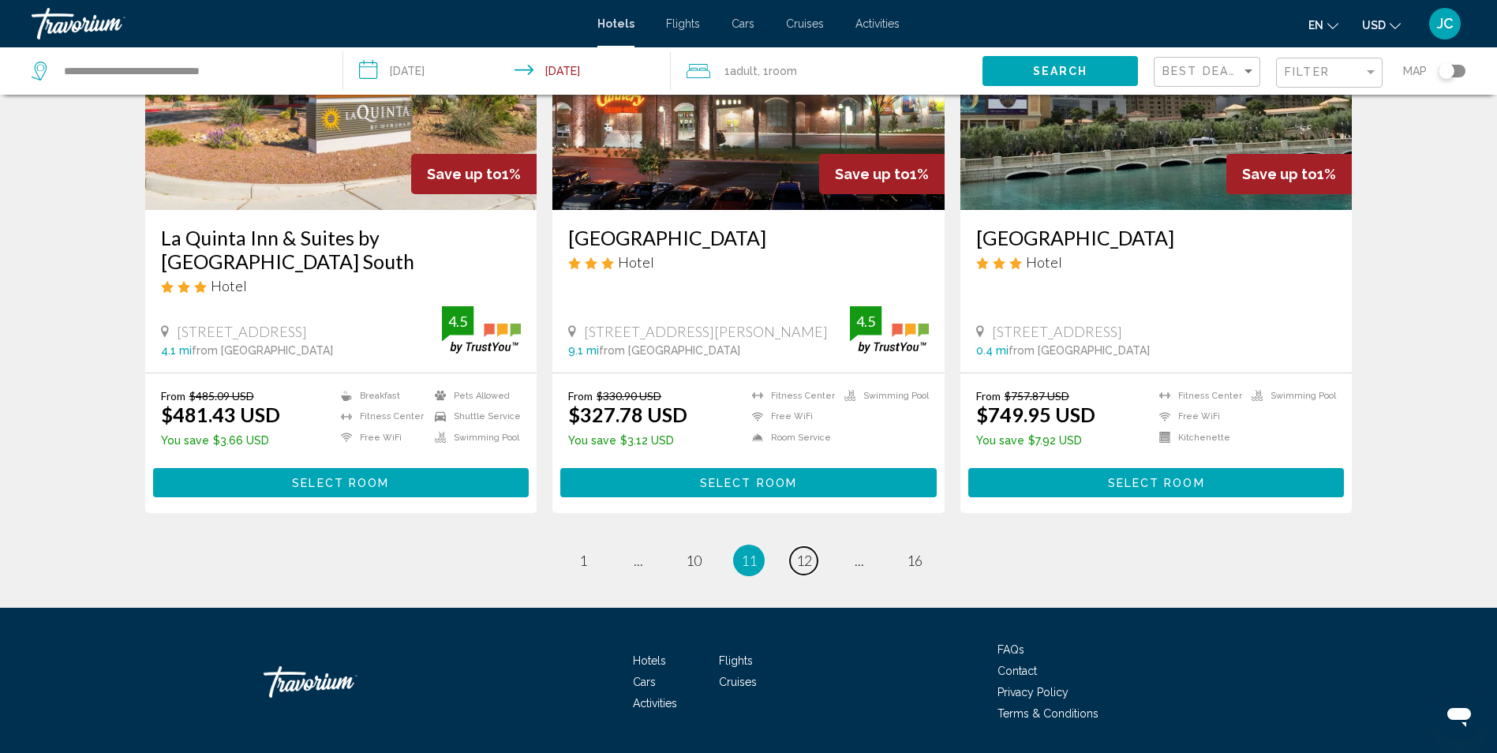
scroll to position [1978, 0]
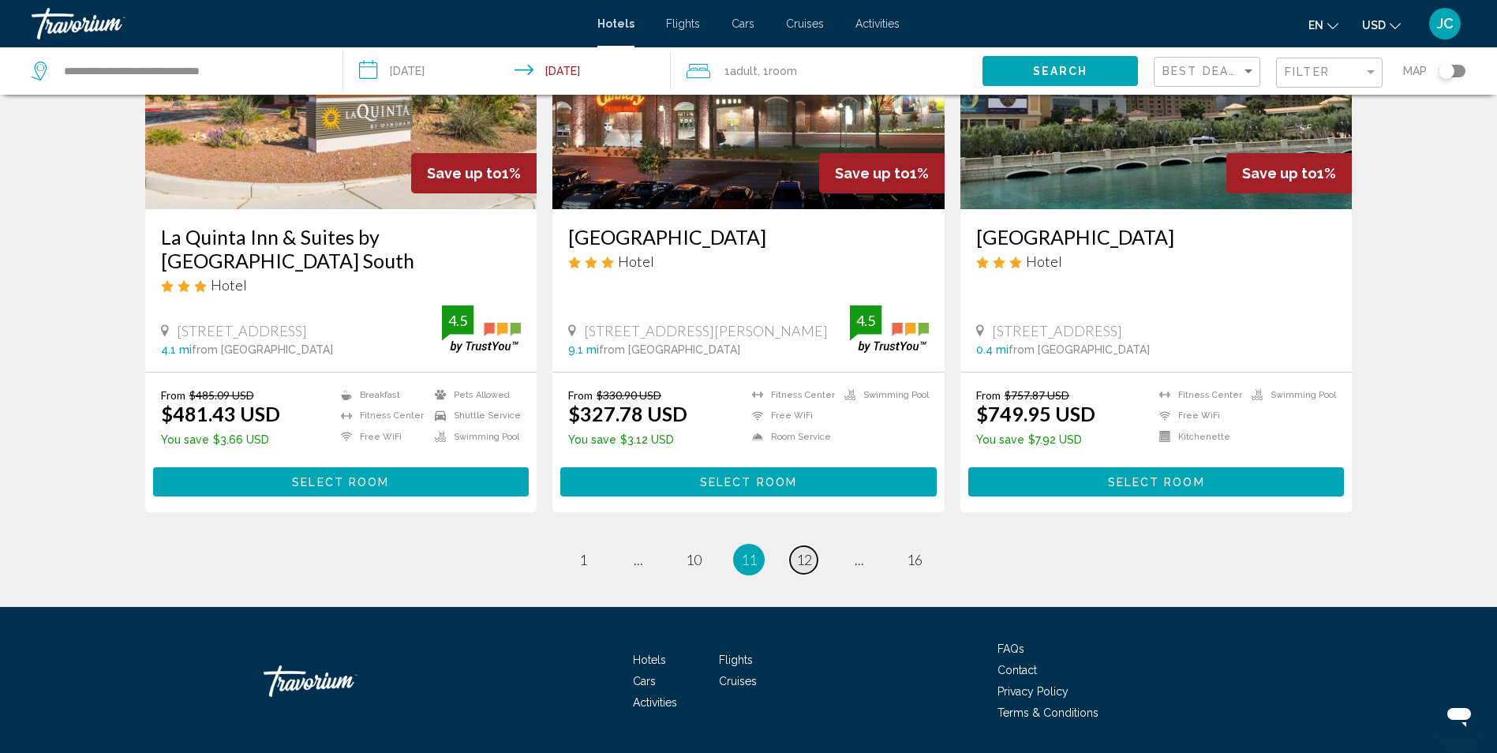
click at [802, 551] on span "12" at bounding box center [804, 559] width 16 height 17
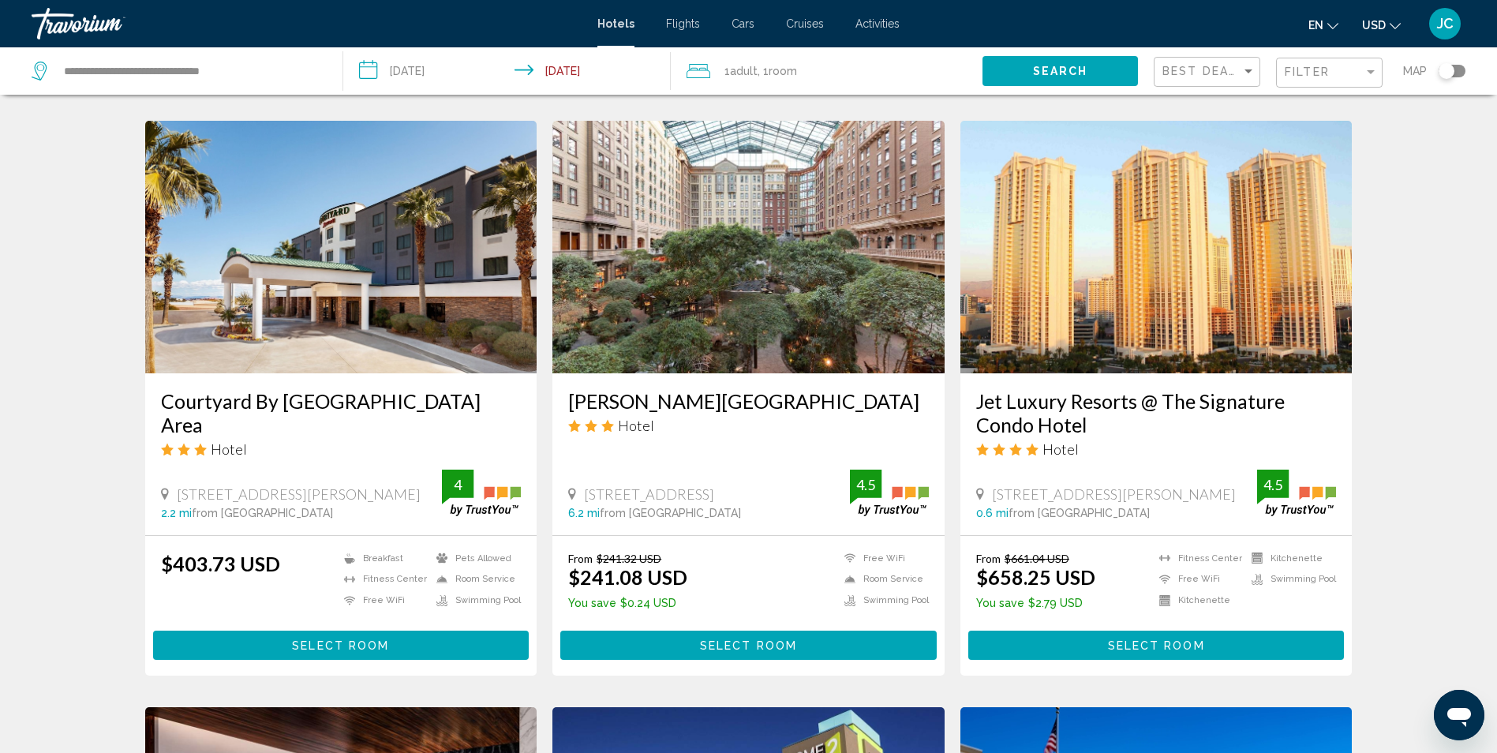
scroll to position [1263, 0]
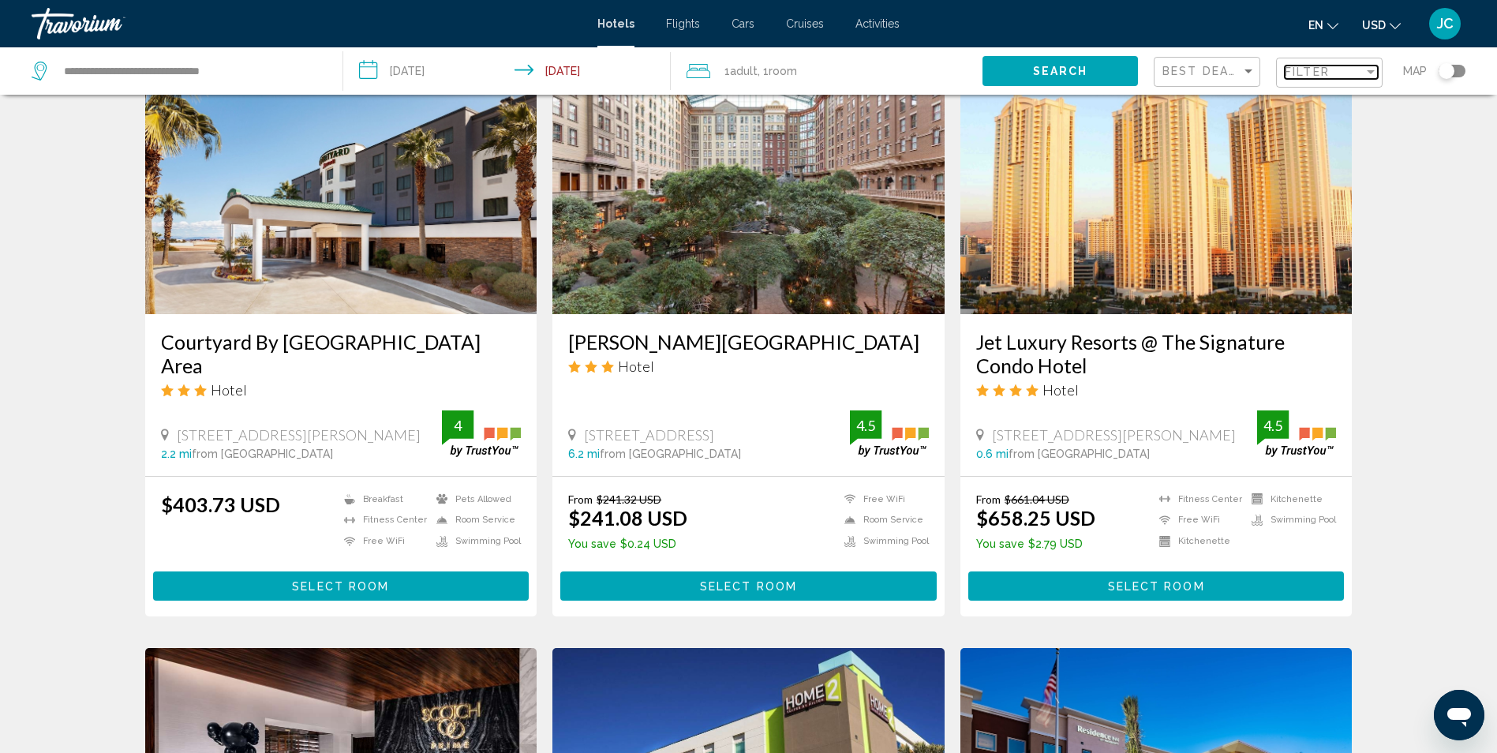
click at [1331, 68] on div "Filter" at bounding box center [1324, 72] width 79 height 13
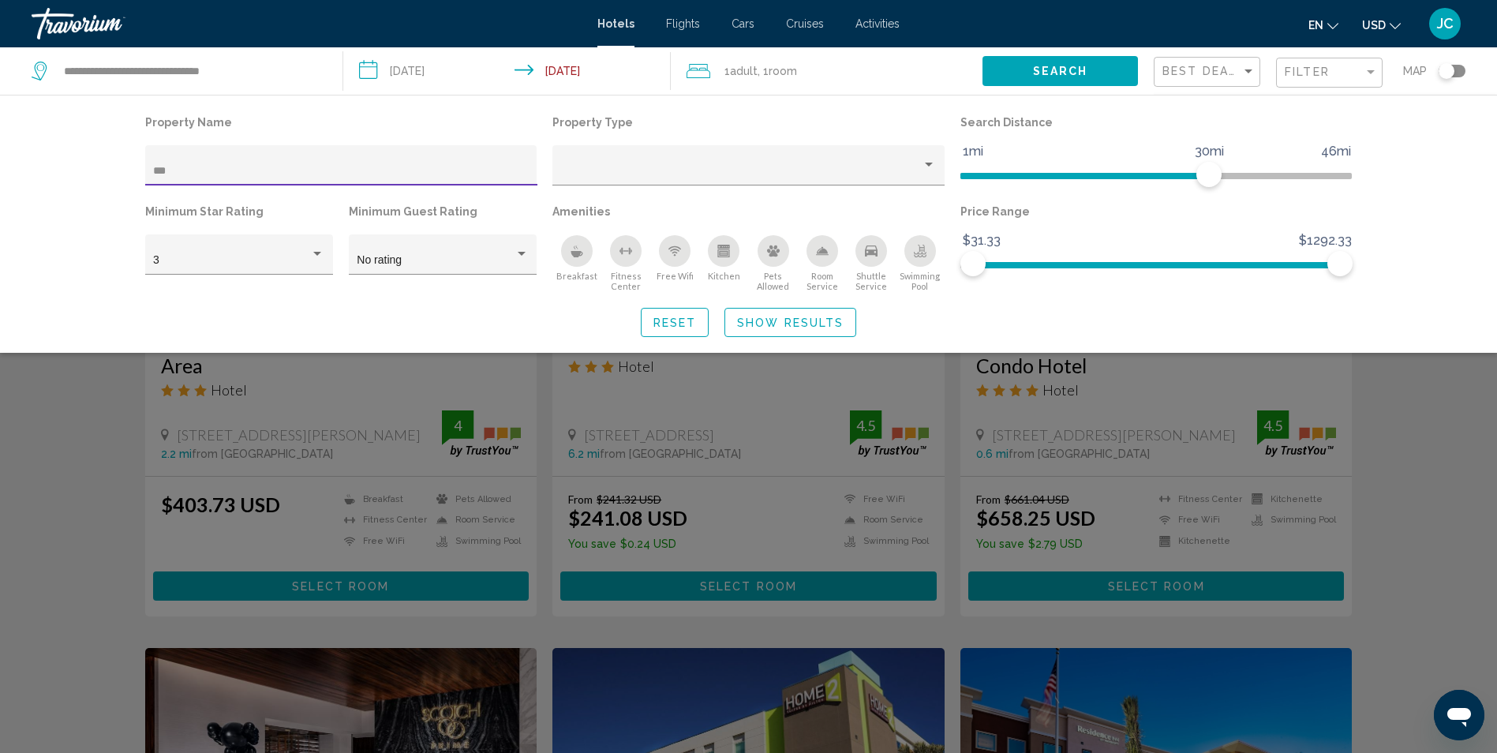
scroll to position [217, 0]
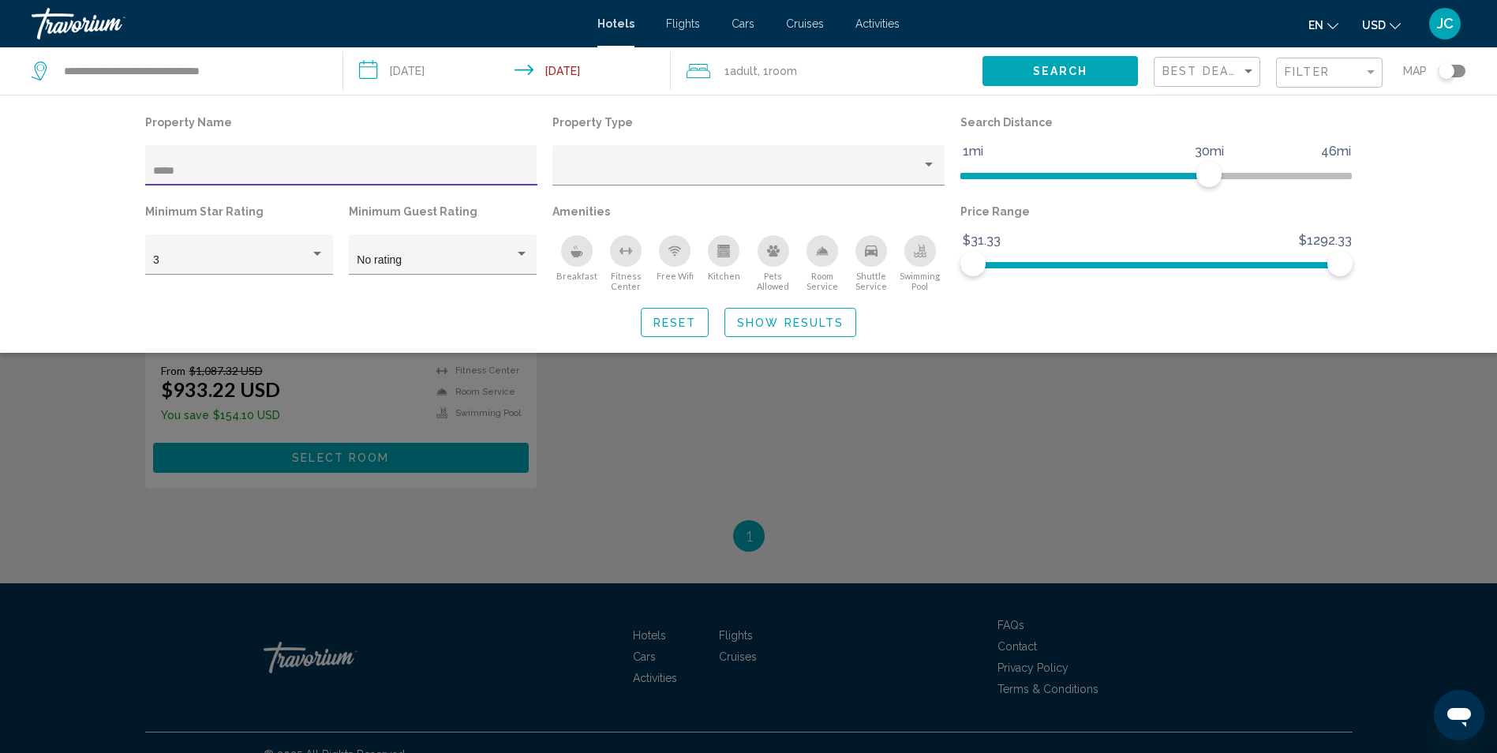
type input "*****"
click at [1133, 425] on div "Search widget" at bounding box center [748, 495] width 1497 height 516
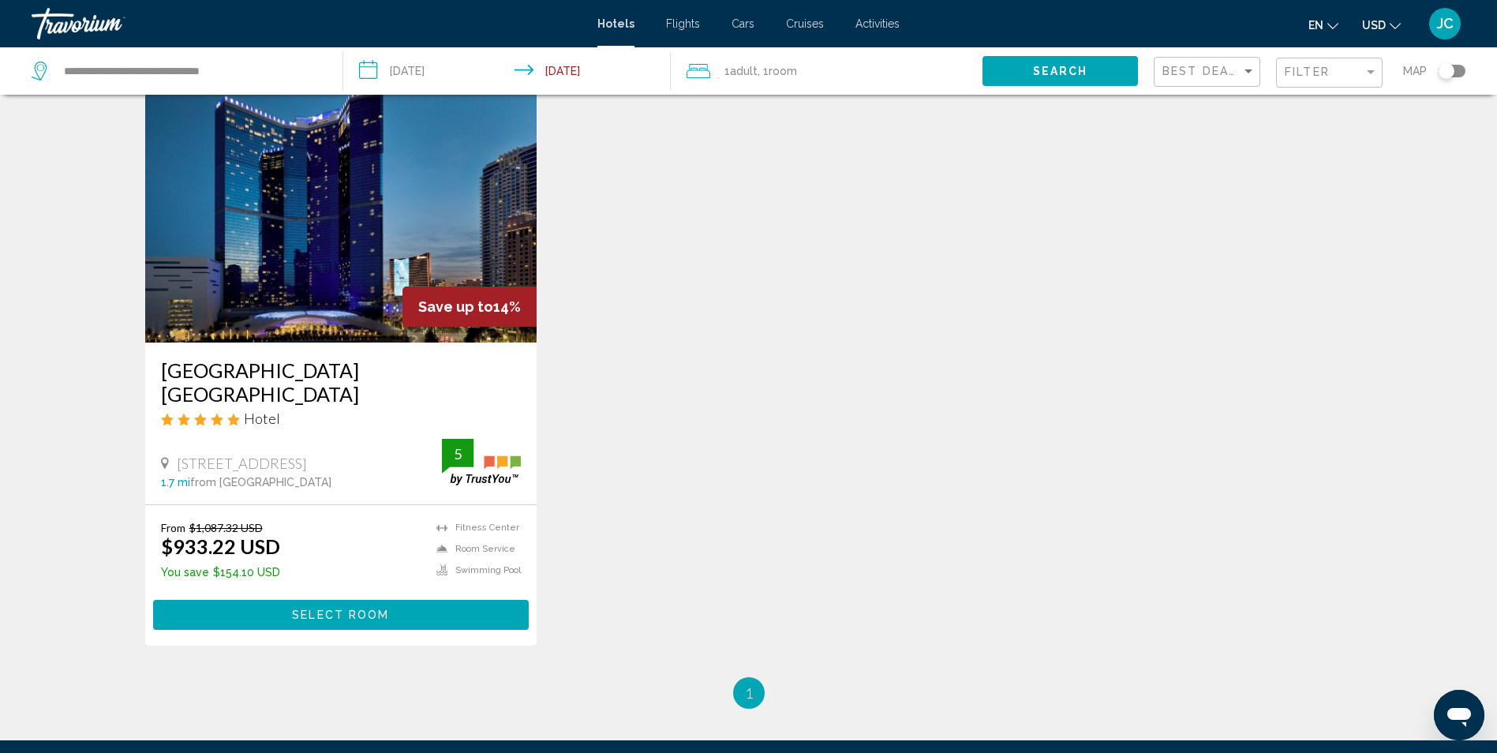
scroll to position [59, 0]
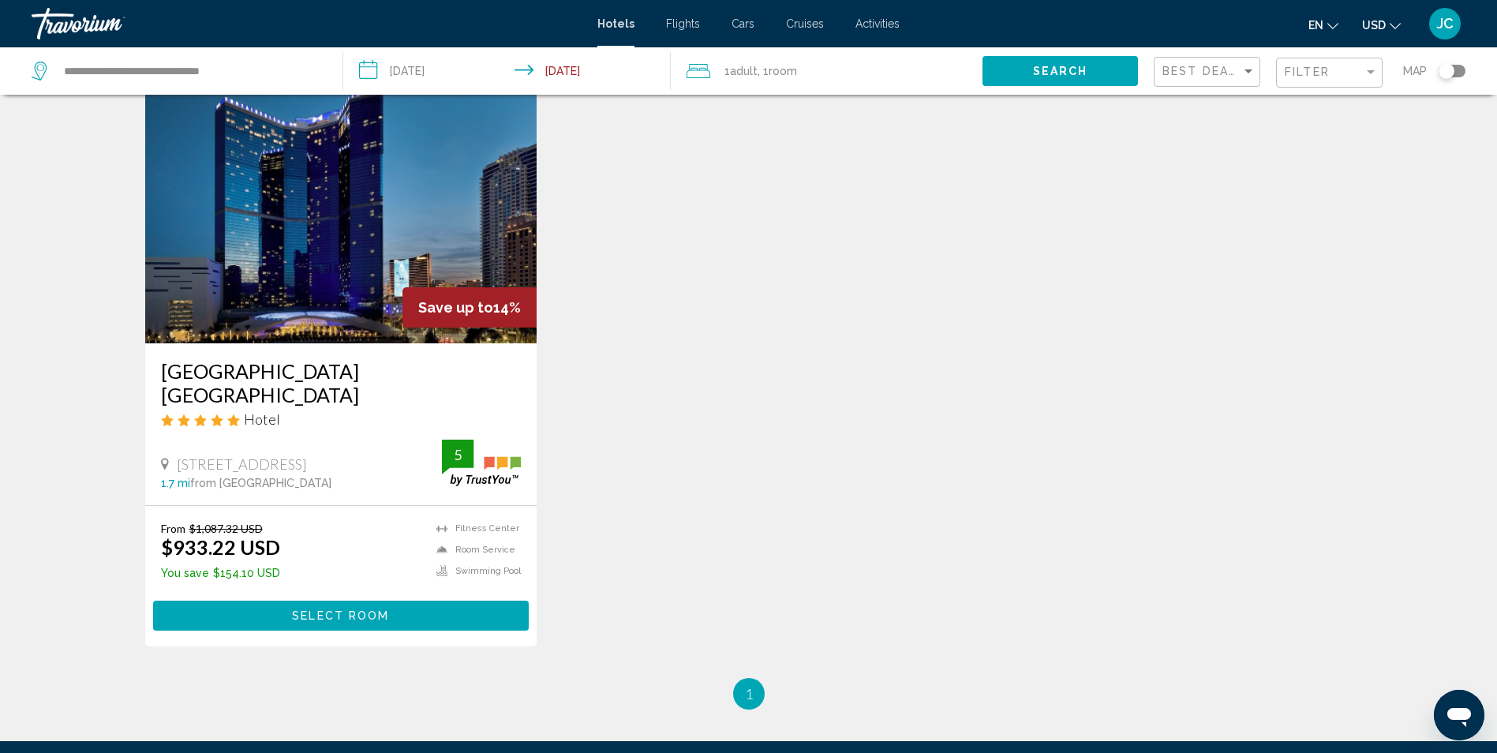
click at [1302, 81] on div "Filter" at bounding box center [1331, 72] width 93 height 29
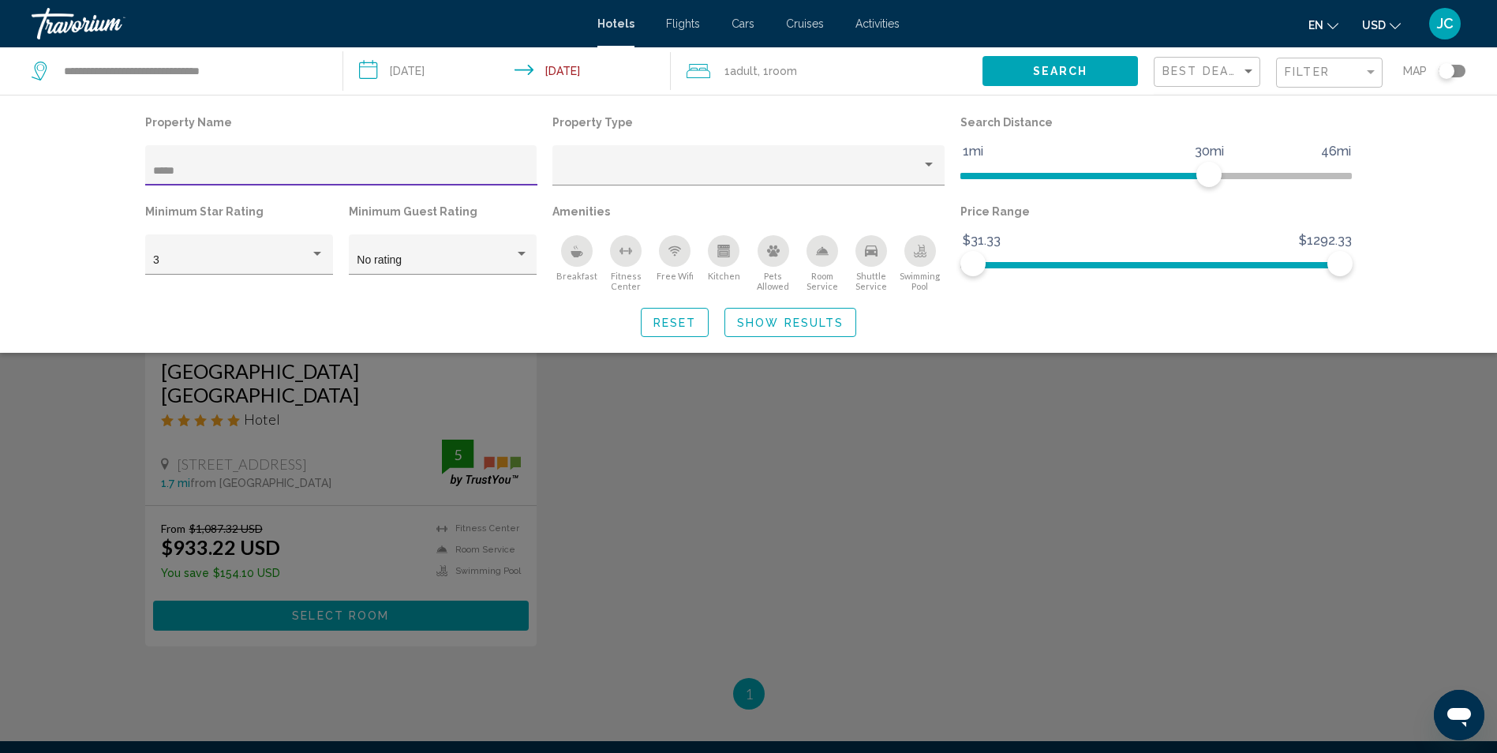
click at [1108, 532] on div "Search widget" at bounding box center [748, 495] width 1497 height 516
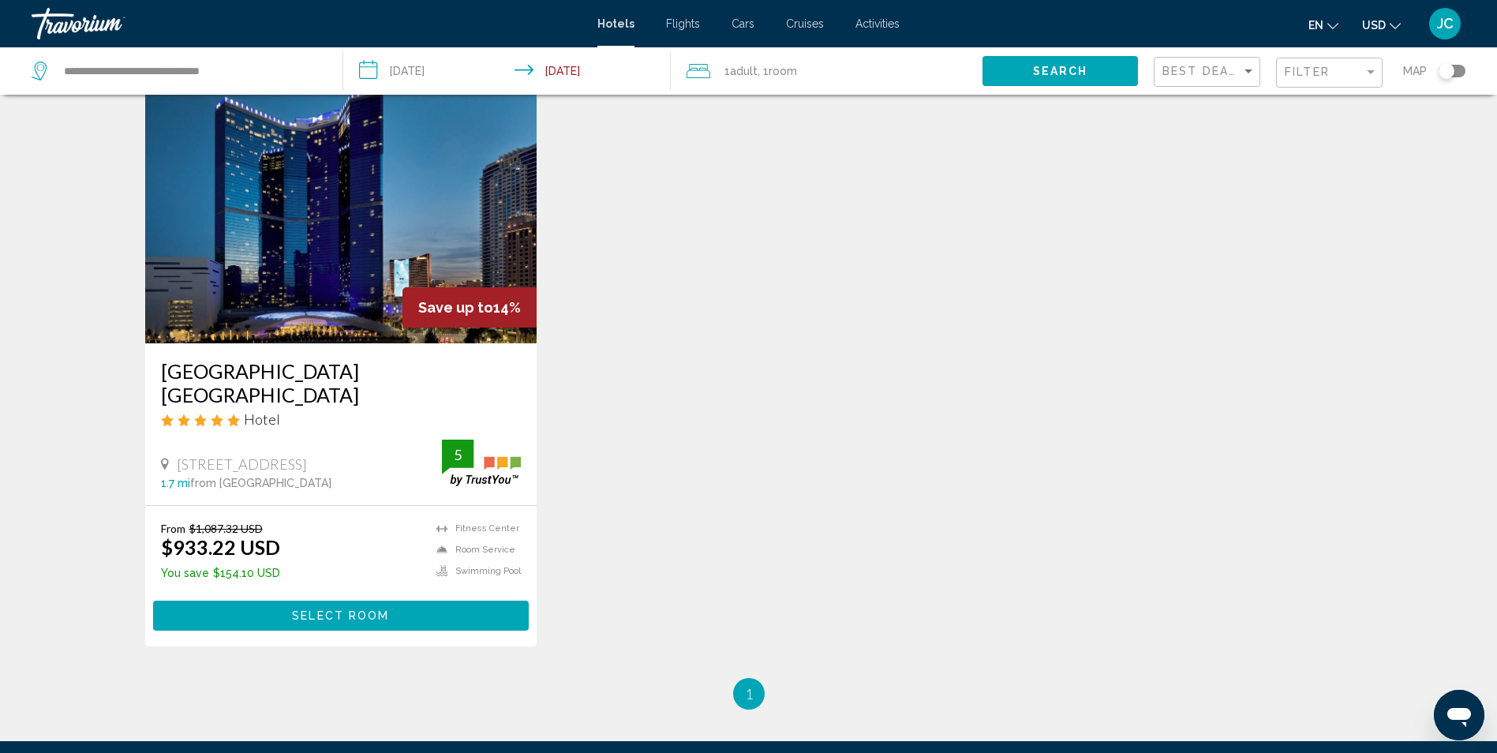
click at [370, 183] on img "Main content" at bounding box center [341, 217] width 392 height 253
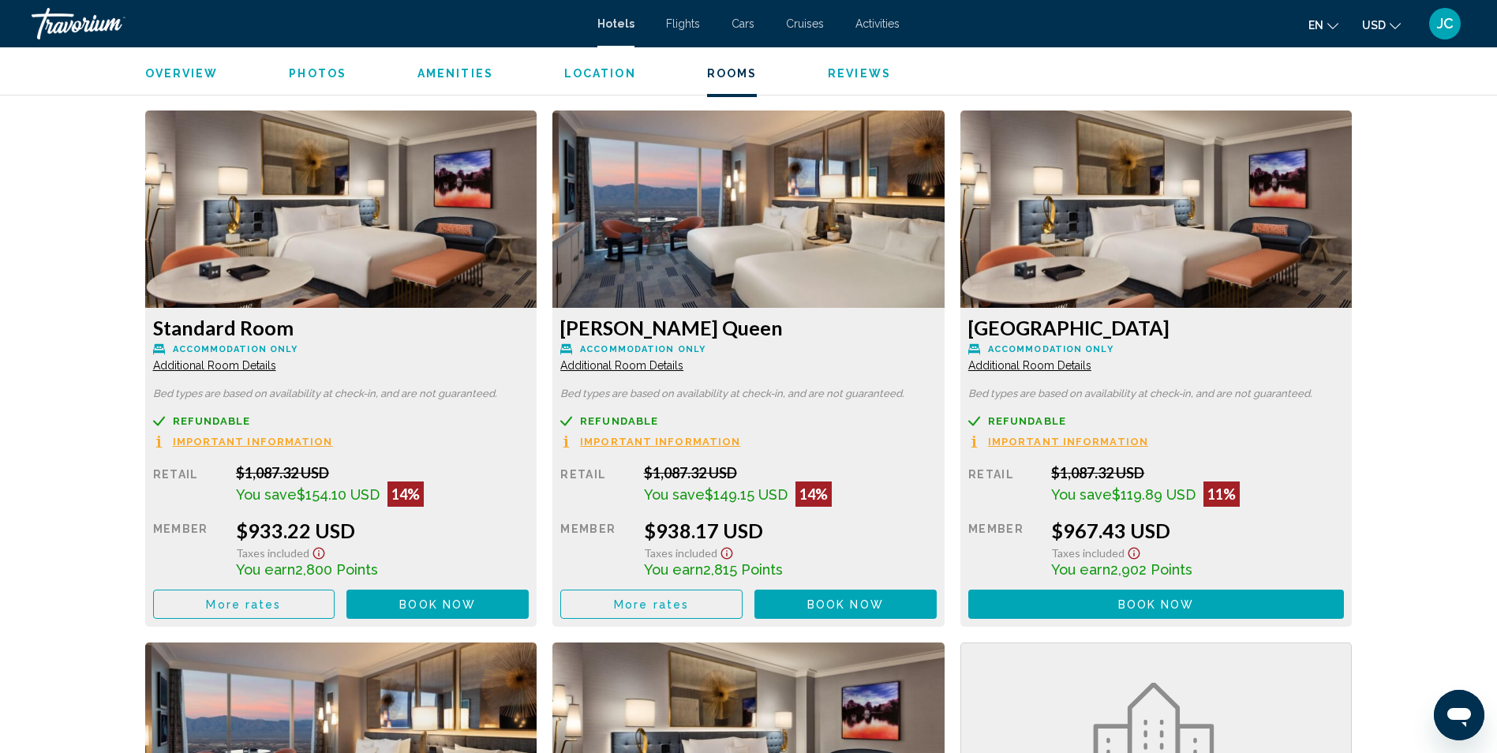
scroll to position [2131, 0]
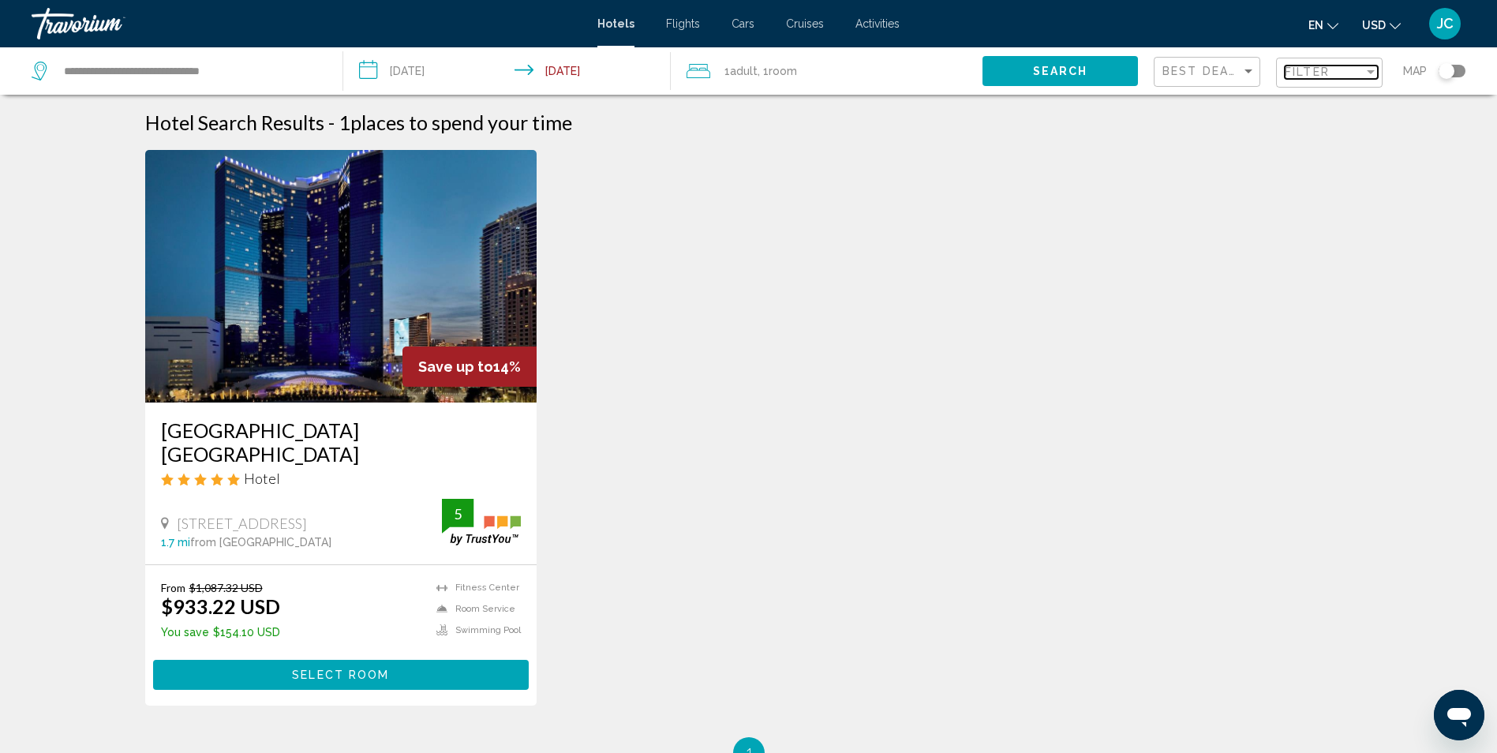
click at [1346, 70] on div "Filter" at bounding box center [1324, 72] width 79 height 13
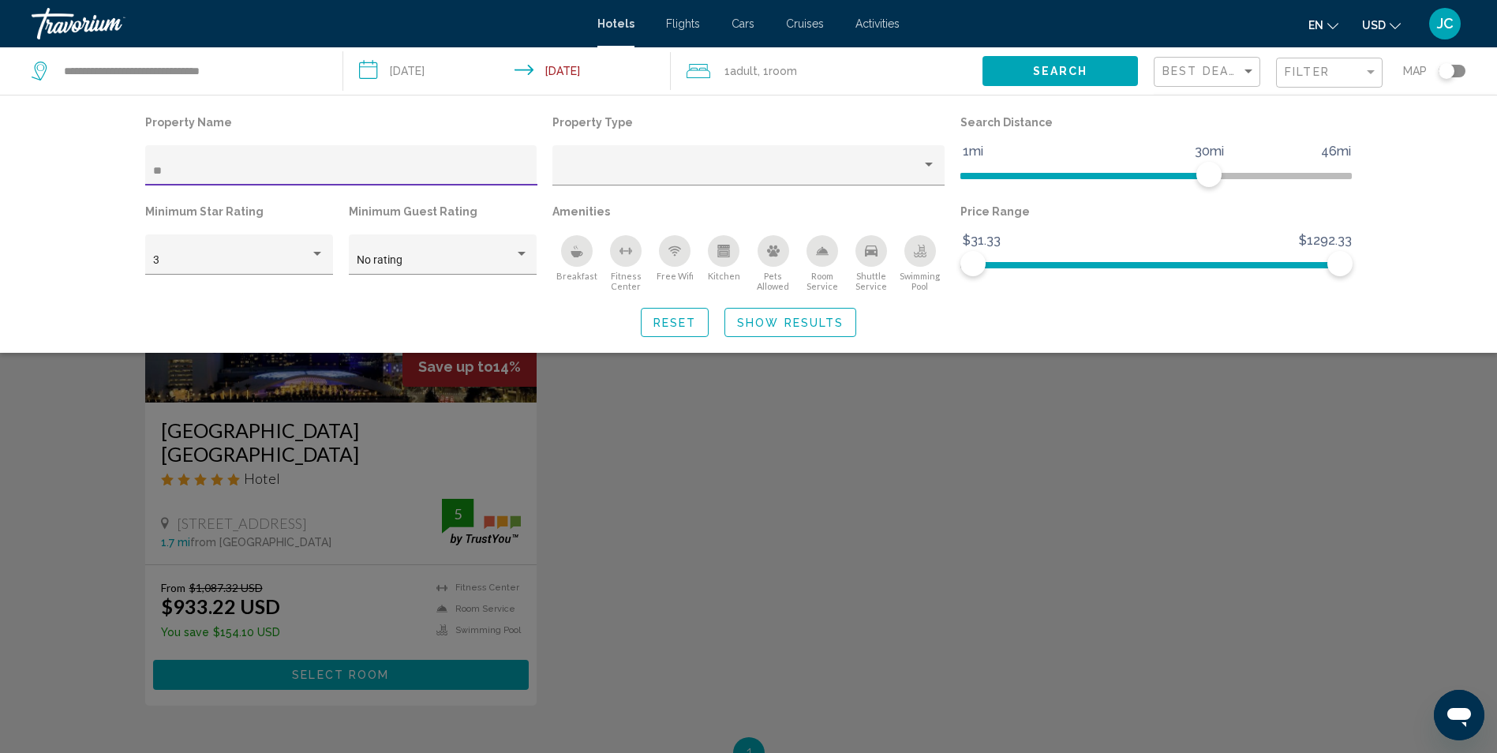
type input "*"
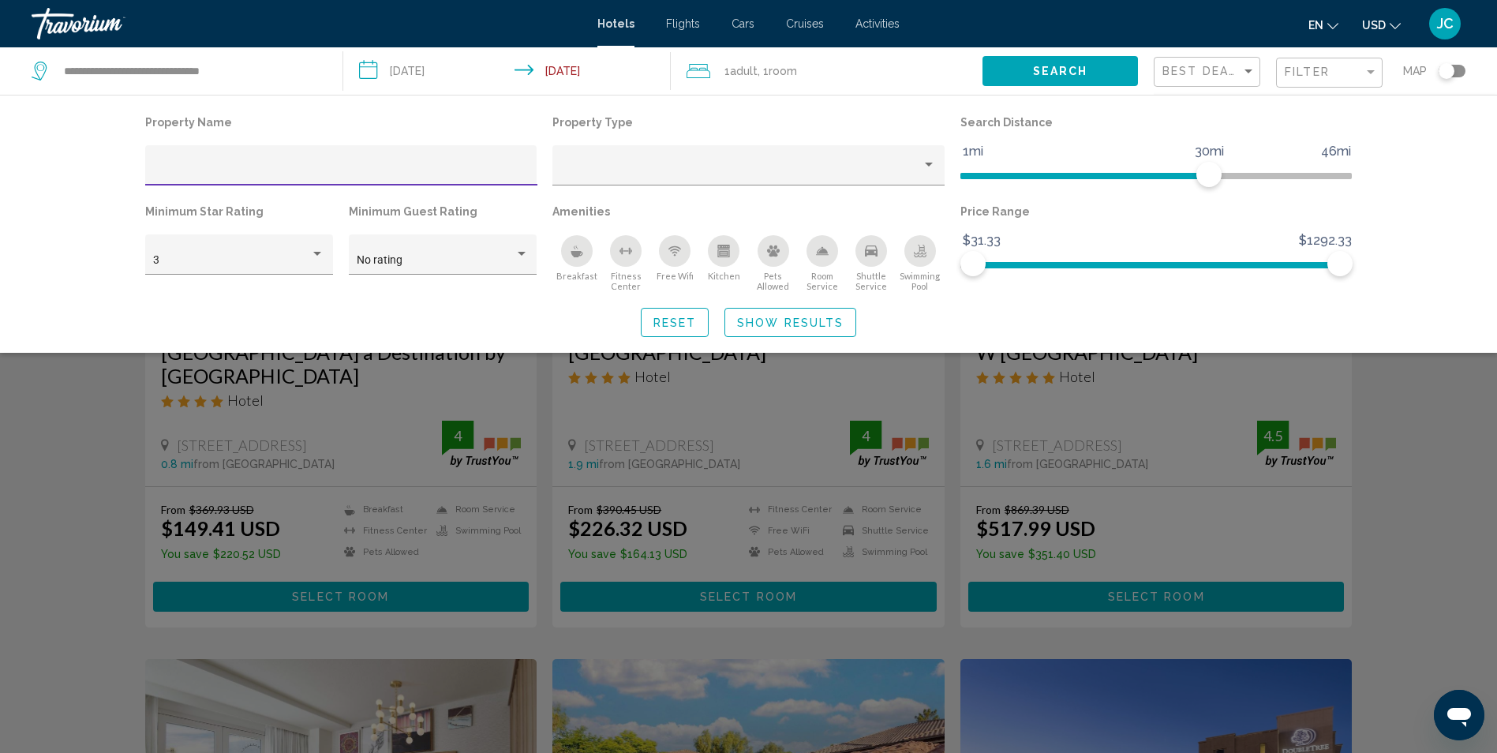
scroll to position [316, 0]
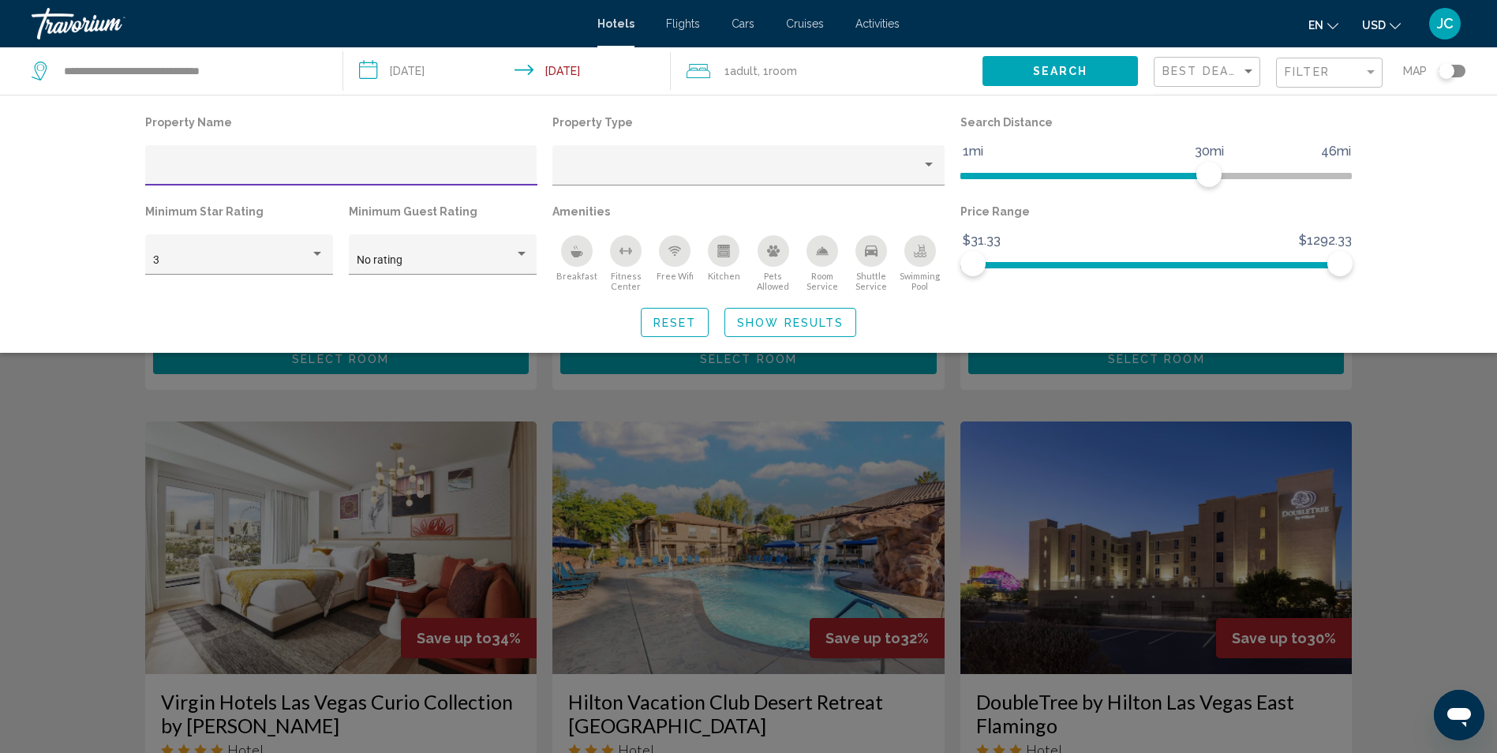
click at [1447, 522] on div "Search widget" at bounding box center [748, 495] width 1497 height 516
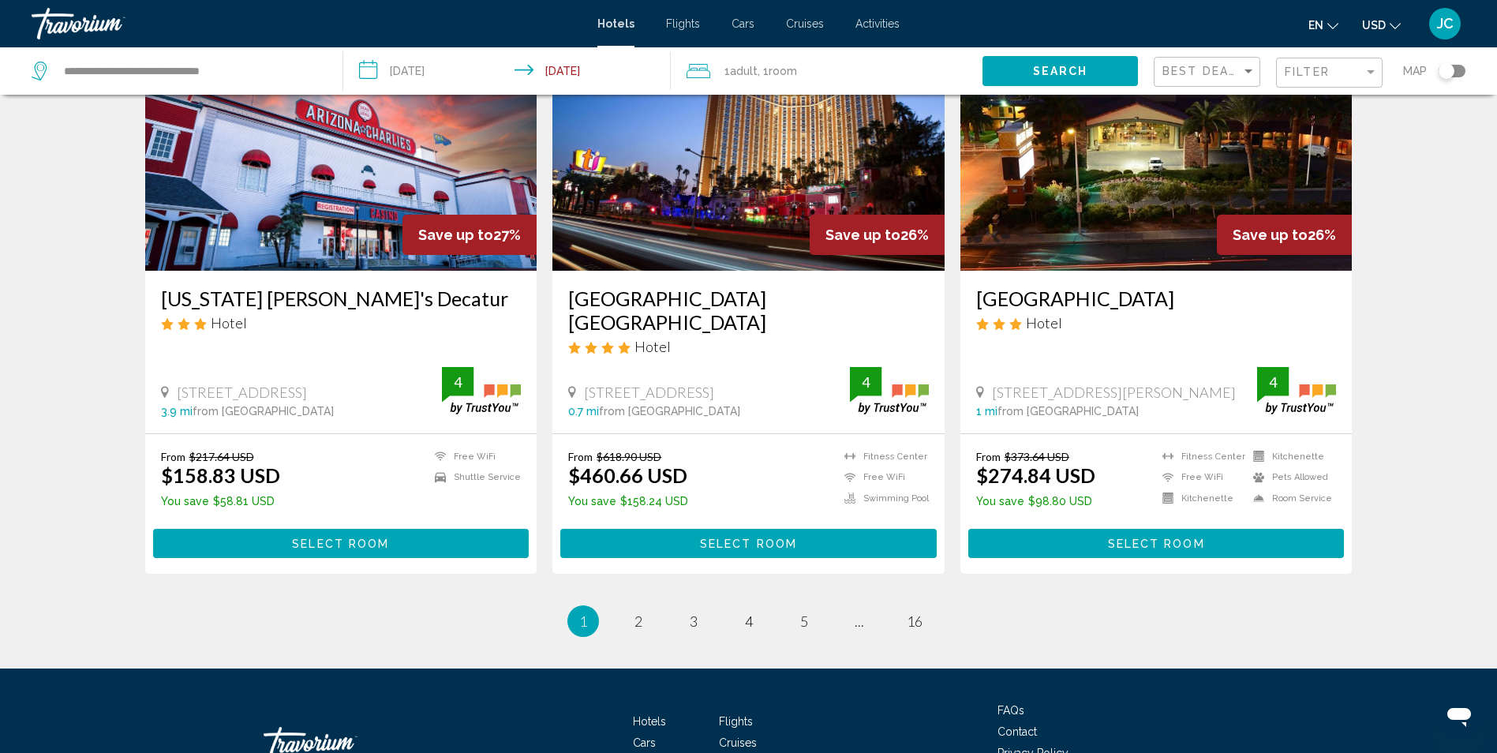
scroll to position [1815, 0]
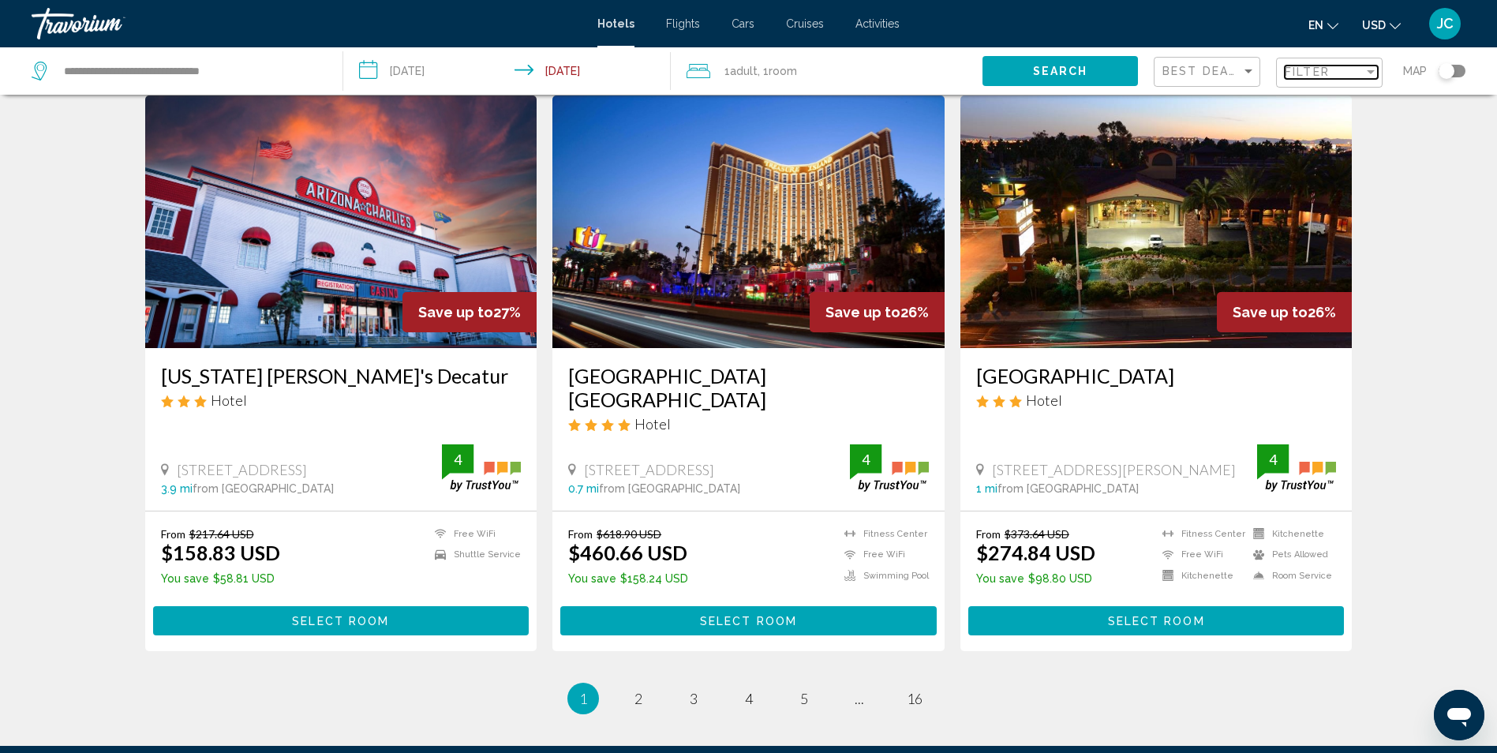
click at [1311, 71] on span "Filter" at bounding box center [1307, 72] width 45 height 13
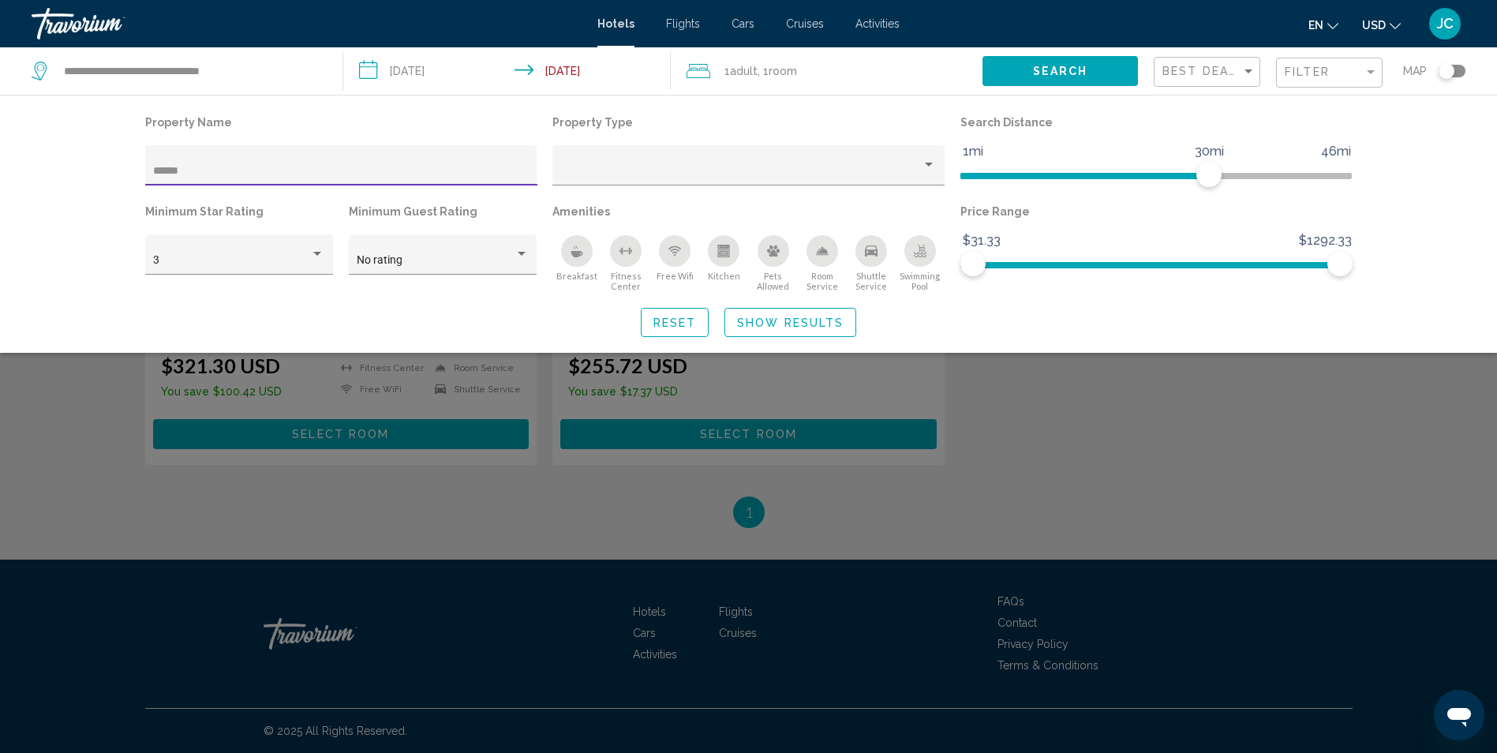
scroll to position [217, 0]
type input "******"
click at [1252, 455] on div "Search widget" at bounding box center [748, 495] width 1497 height 516
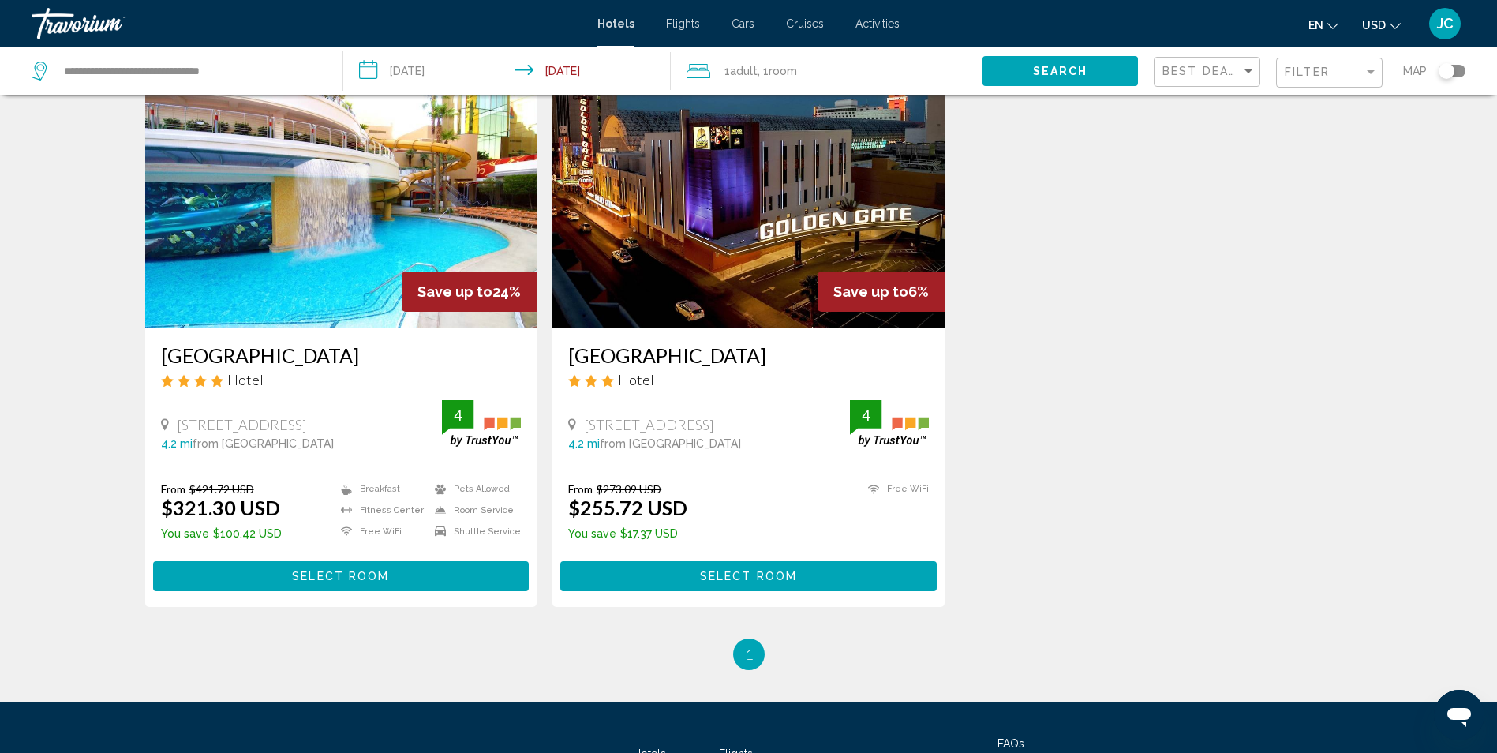
scroll to position [59, 0]
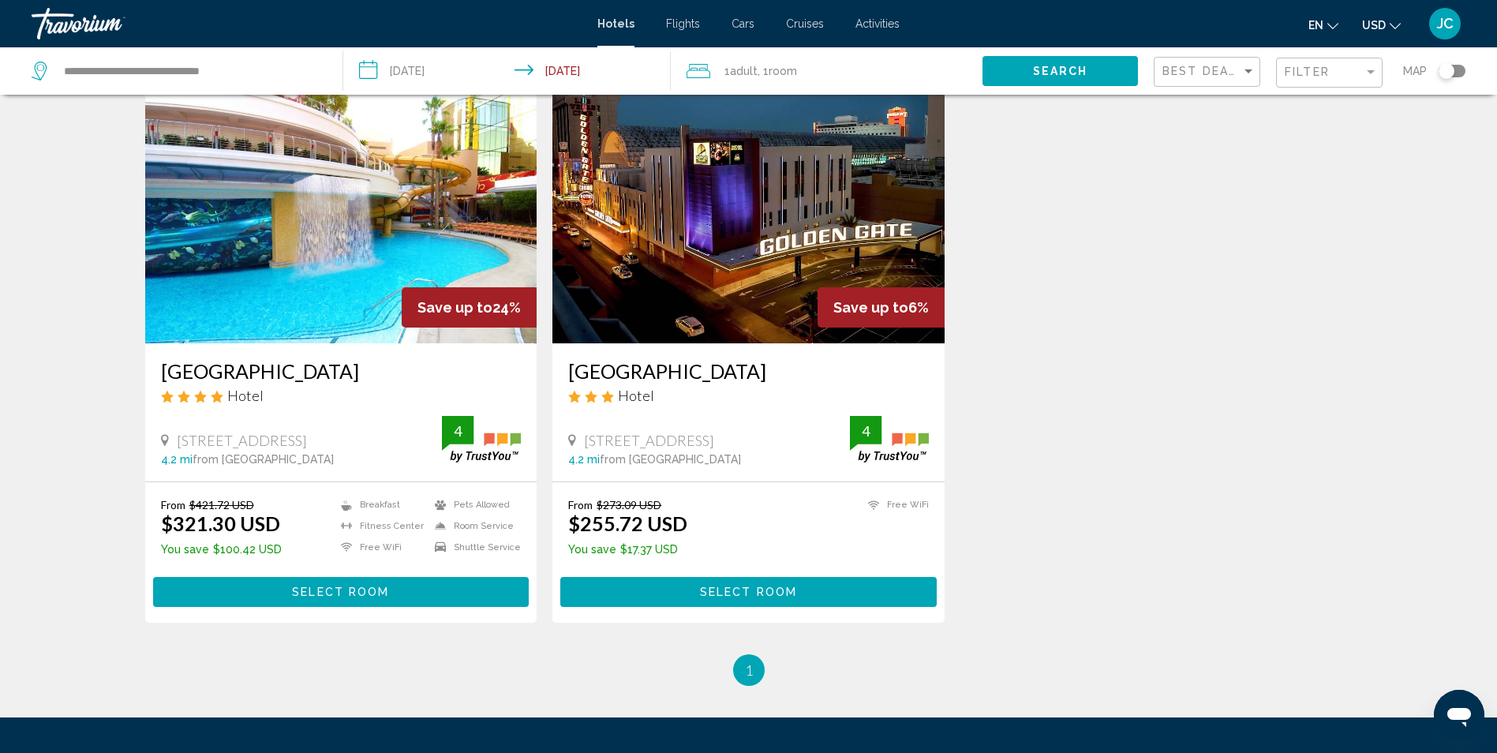
click at [316, 275] on img "Main content" at bounding box center [341, 217] width 392 height 253
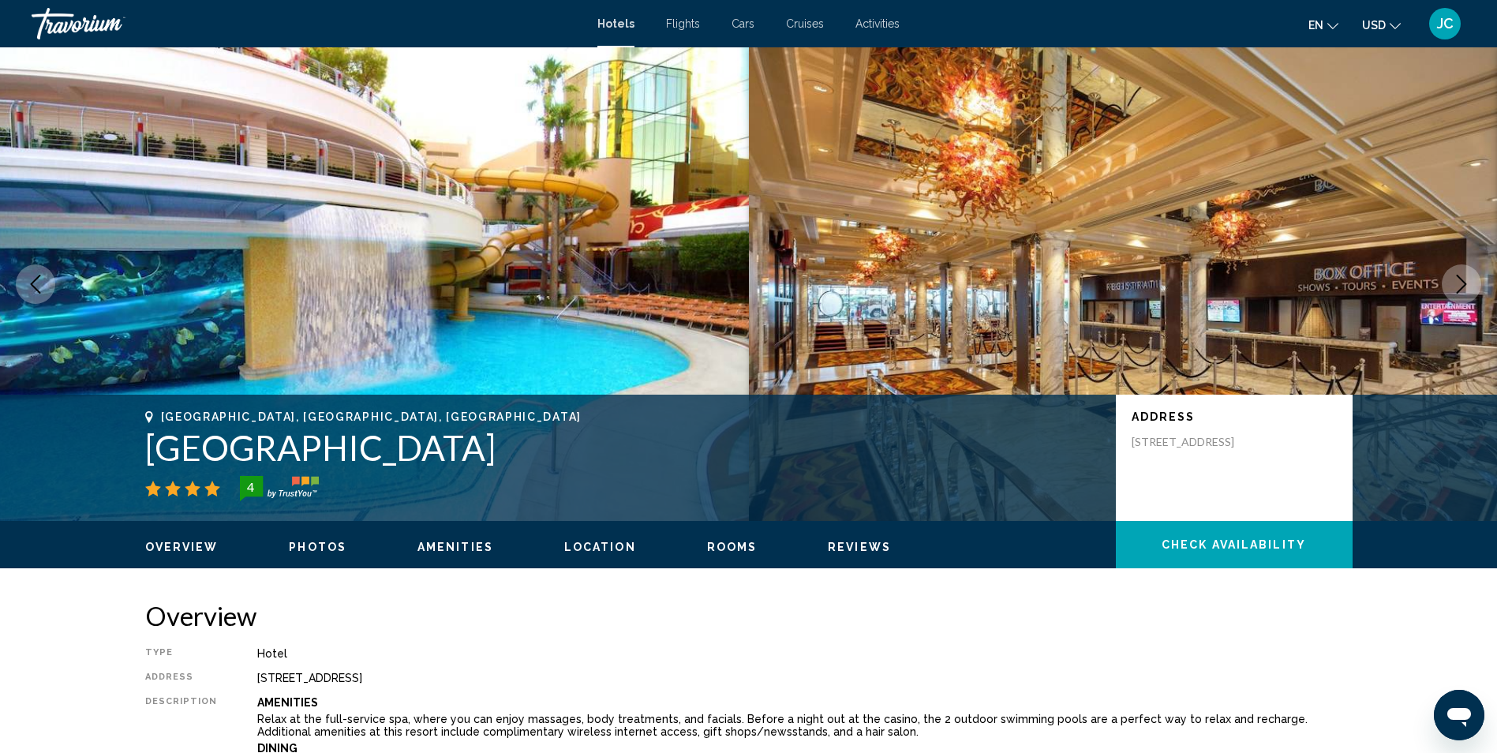
click at [319, 537] on ul "Overview Photos Amenities Location Rooms Reviews Check Availability" at bounding box center [749, 545] width 1208 height 17
click at [319, 541] on span "Photos" at bounding box center [318, 547] width 58 height 13
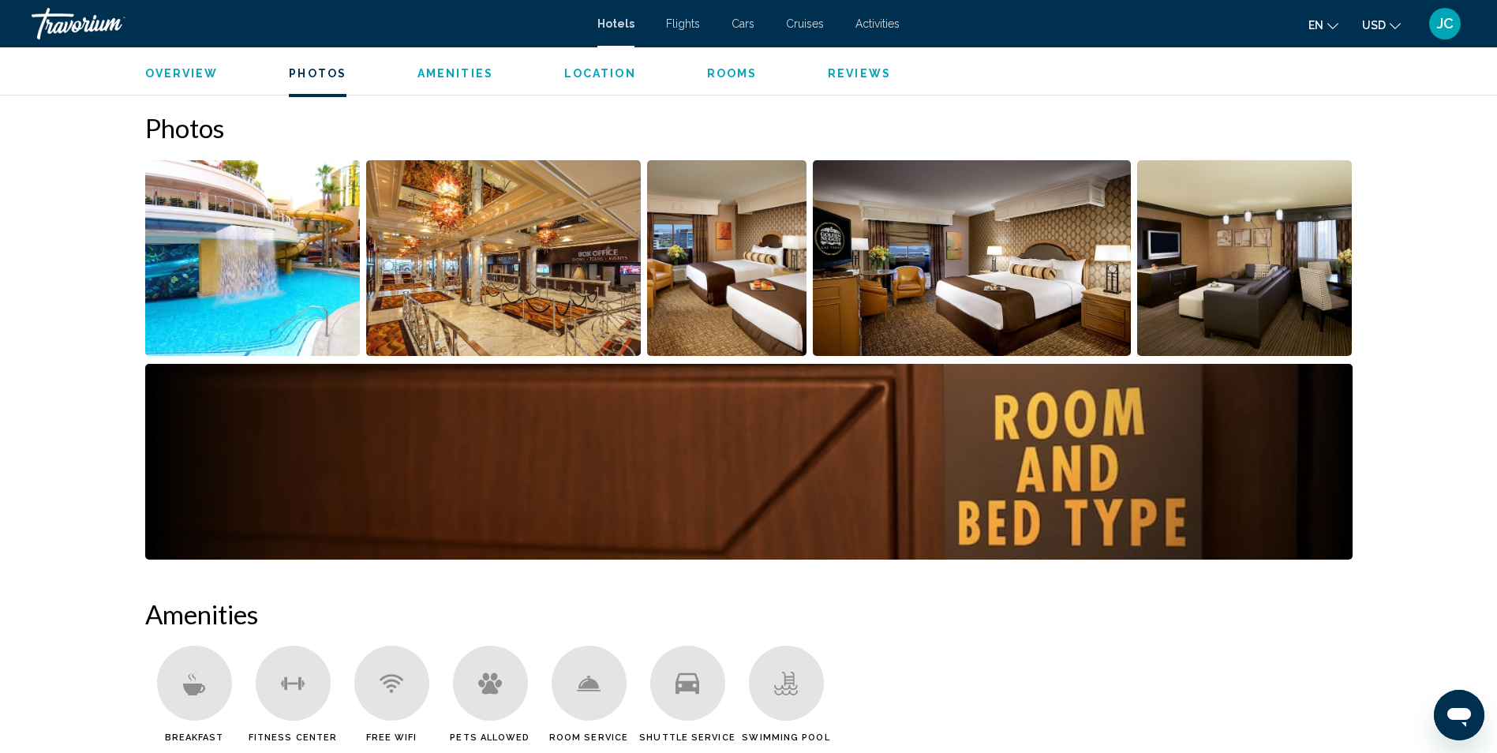
scroll to position [771, 0]
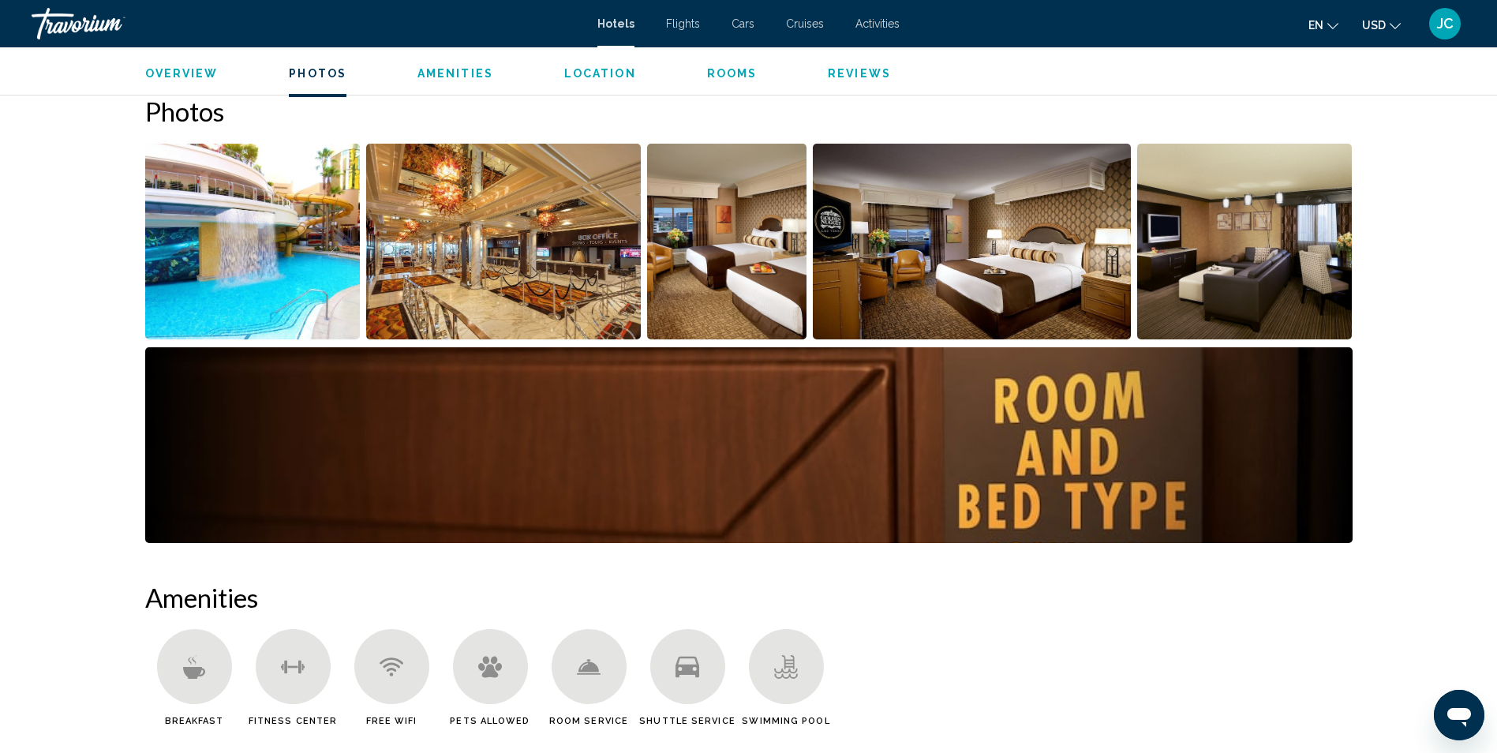
click at [328, 208] on img "Open full-screen image slider" at bounding box center [252, 242] width 215 height 196
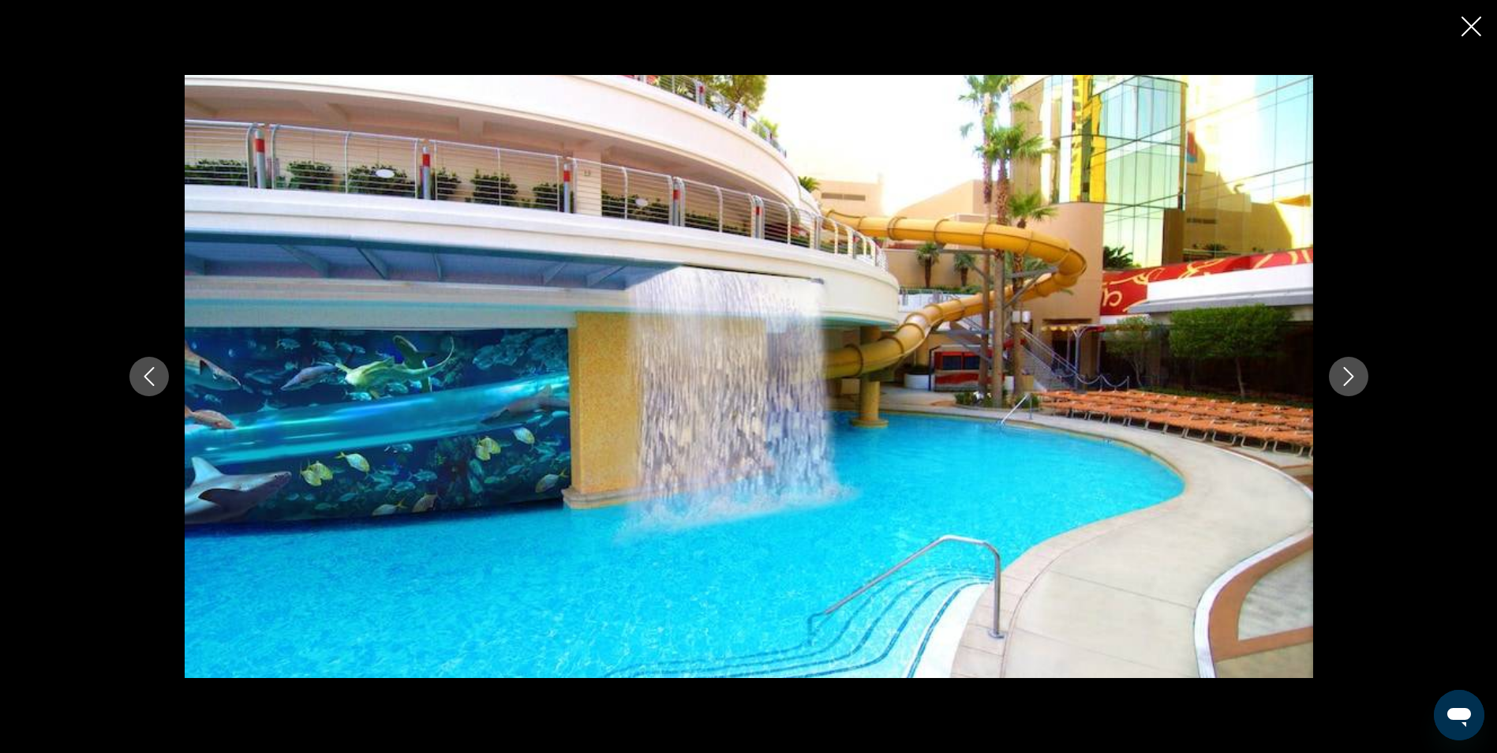
click at [1348, 371] on icon "Next image" at bounding box center [1348, 376] width 10 height 19
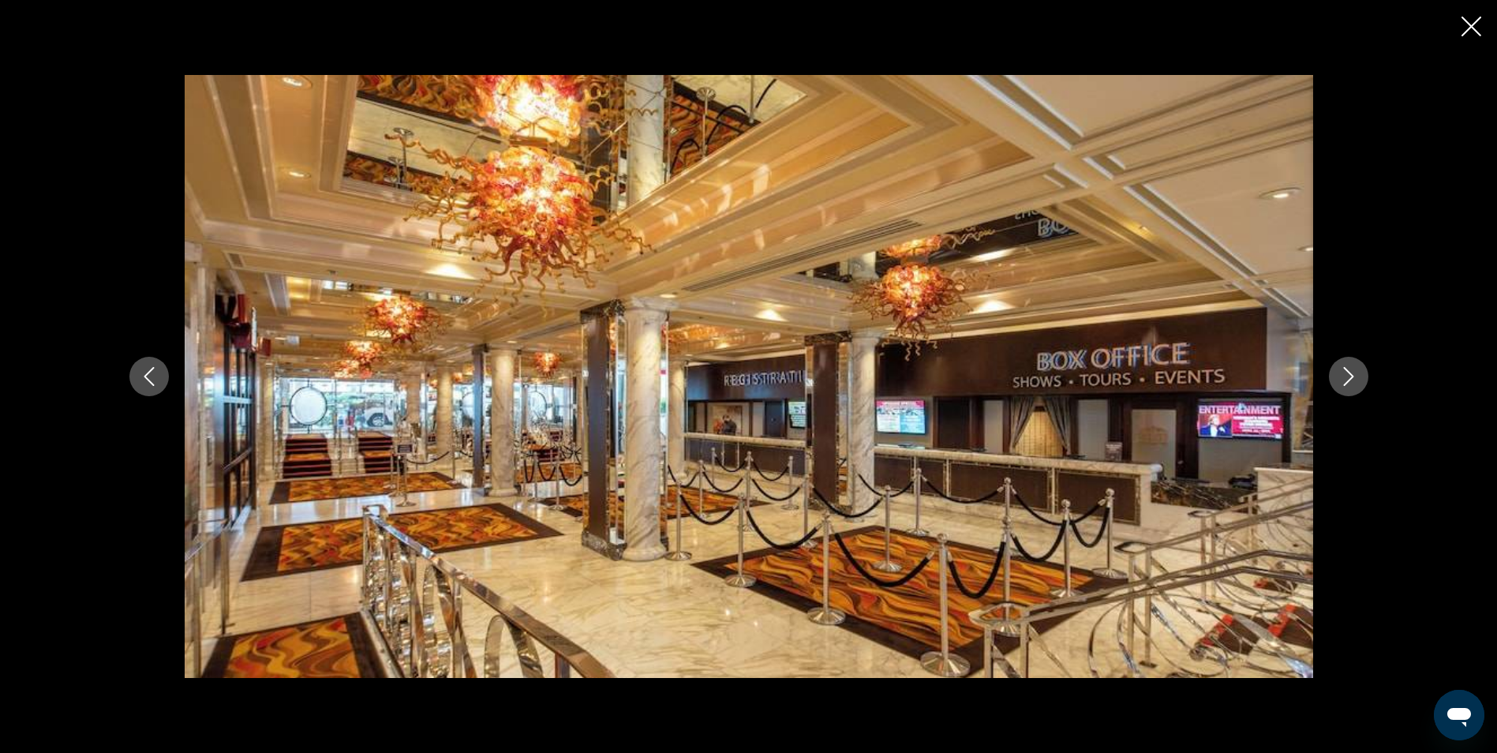
click at [1348, 371] on icon "Next image" at bounding box center [1348, 376] width 10 height 19
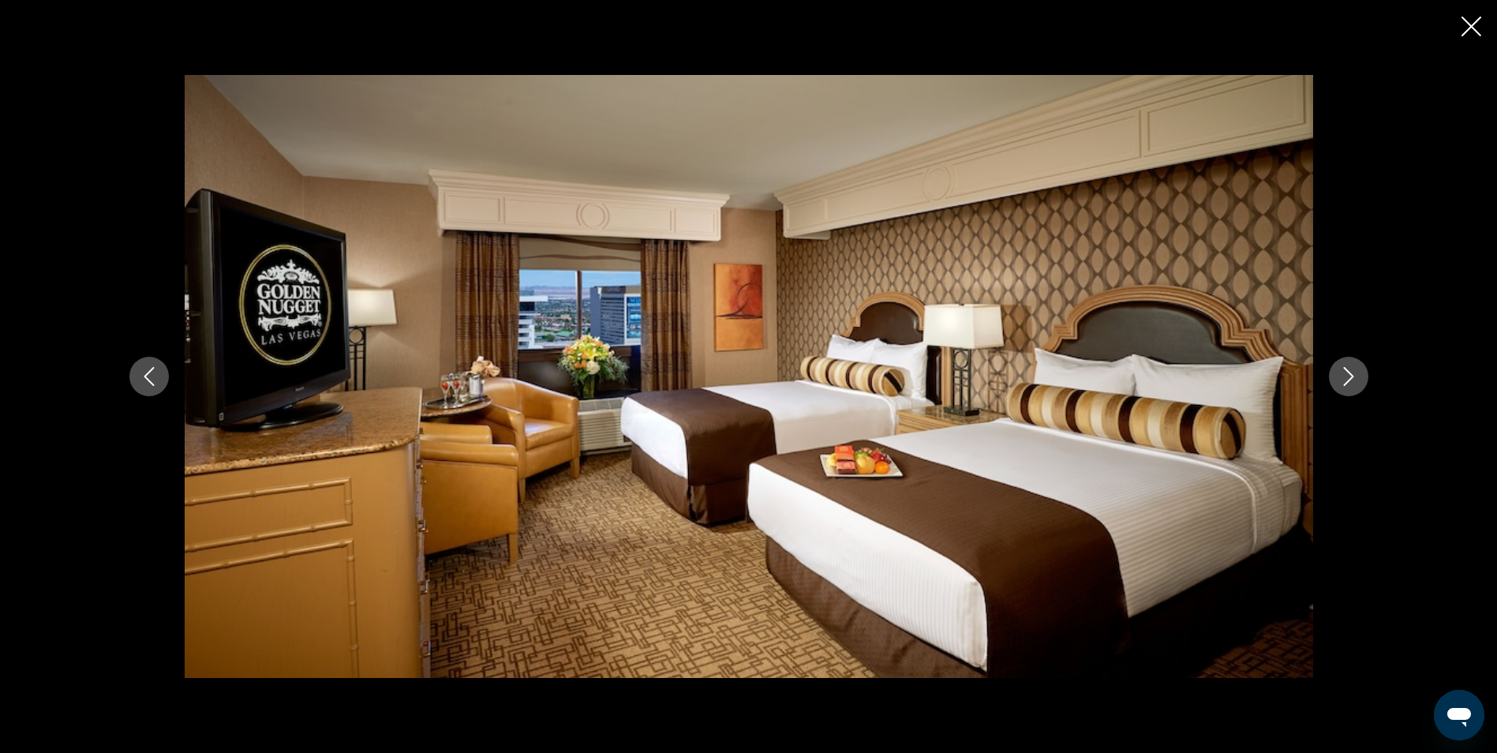
click at [1350, 370] on icon "Next image" at bounding box center [1348, 376] width 19 height 19
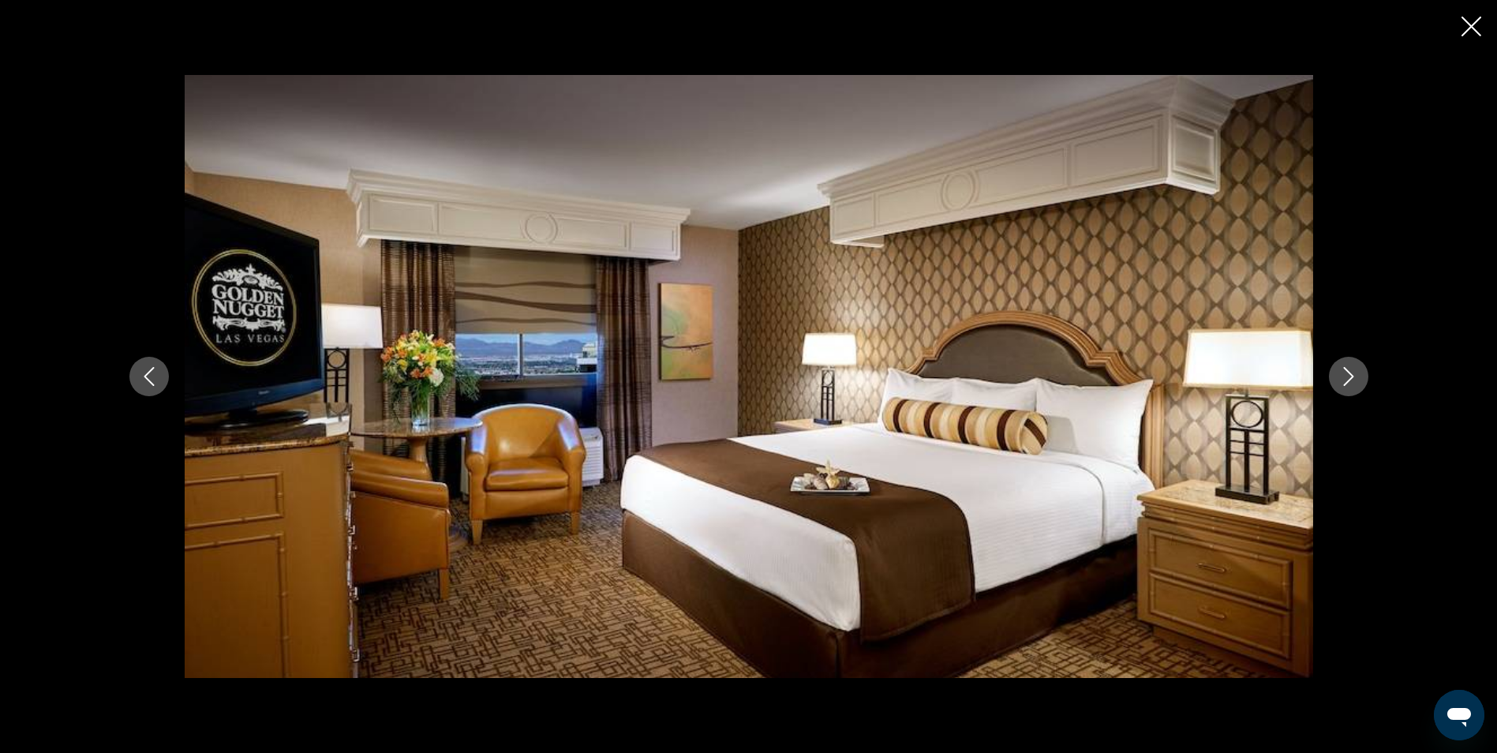
click at [1350, 370] on icon "Next image" at bounding box center [1348, 376] width 19 height 19
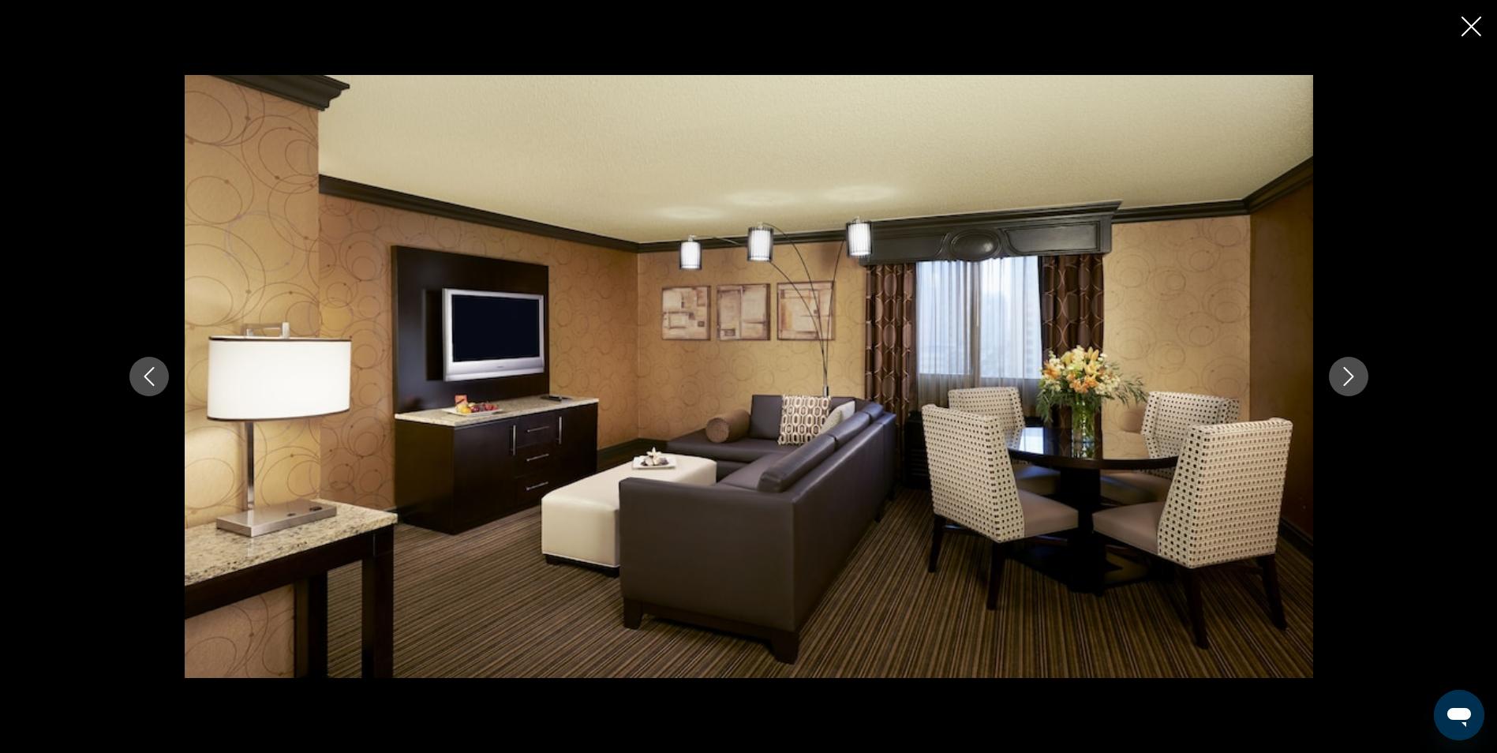
click at [1350, 370] on icon "Next image" at bounding box center [1348, 376] width 19 height 19
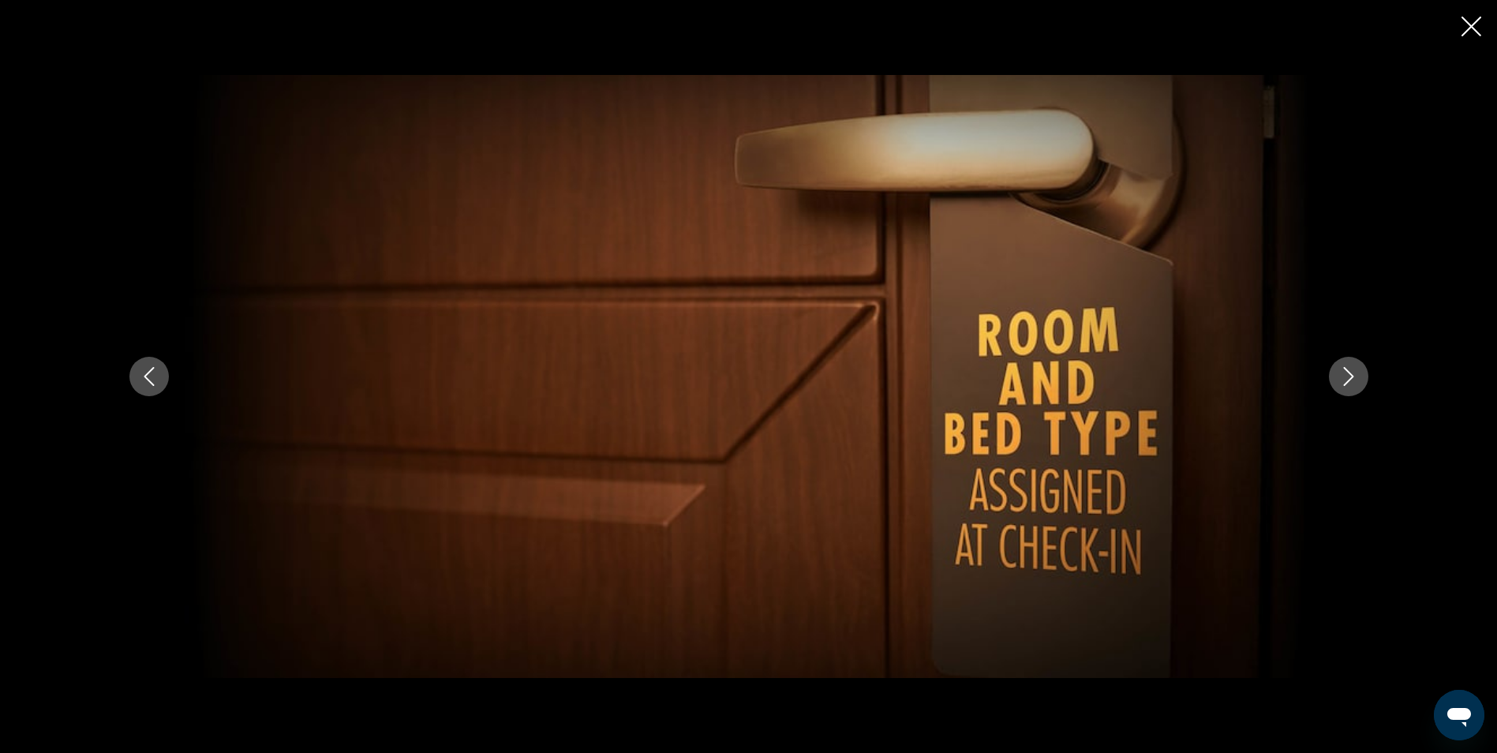
click at [1350, 370] on icon "Next image" at bounding box center [1348, 376] width 19 height 19
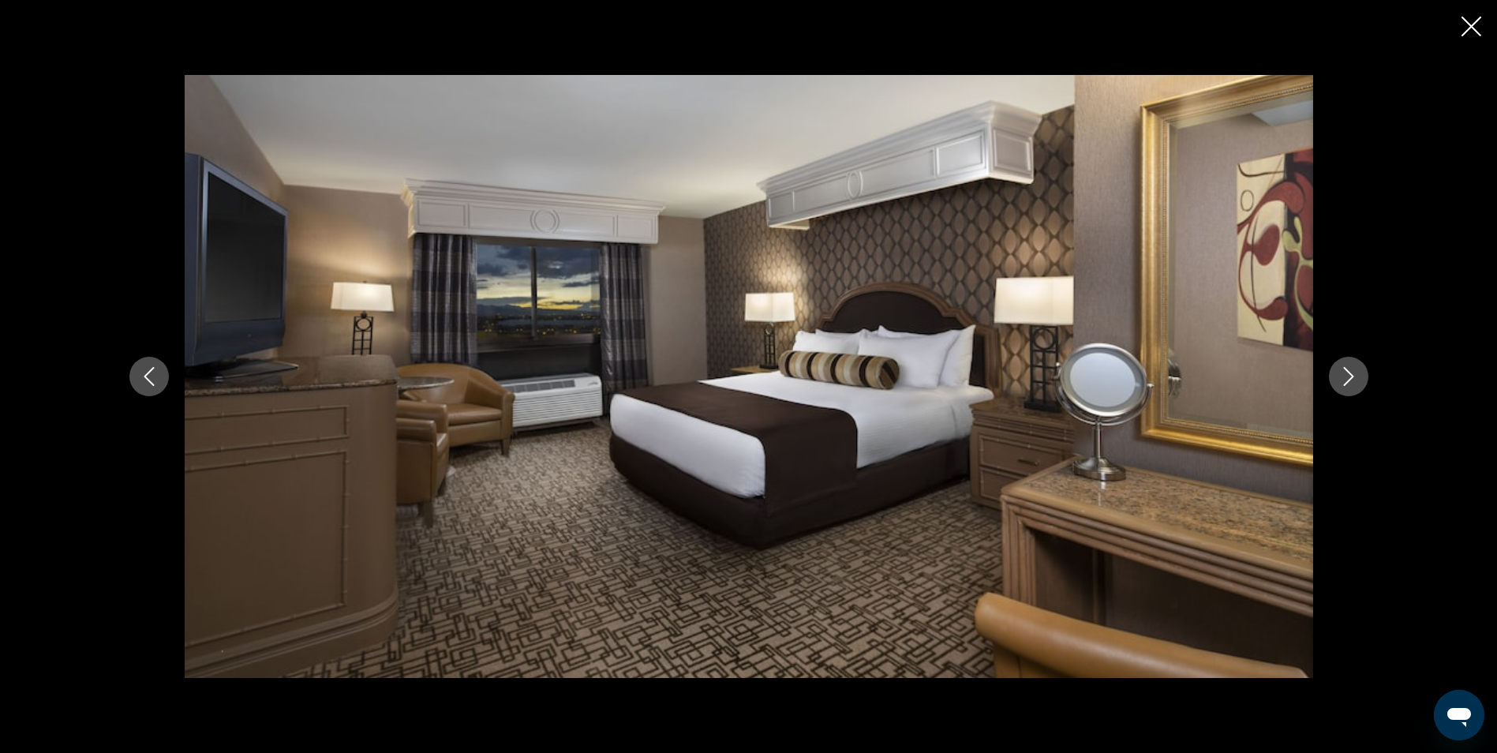
click at [1350, 370] on icon "Next image" at bounding box center [1348, 376] width 19 height 19
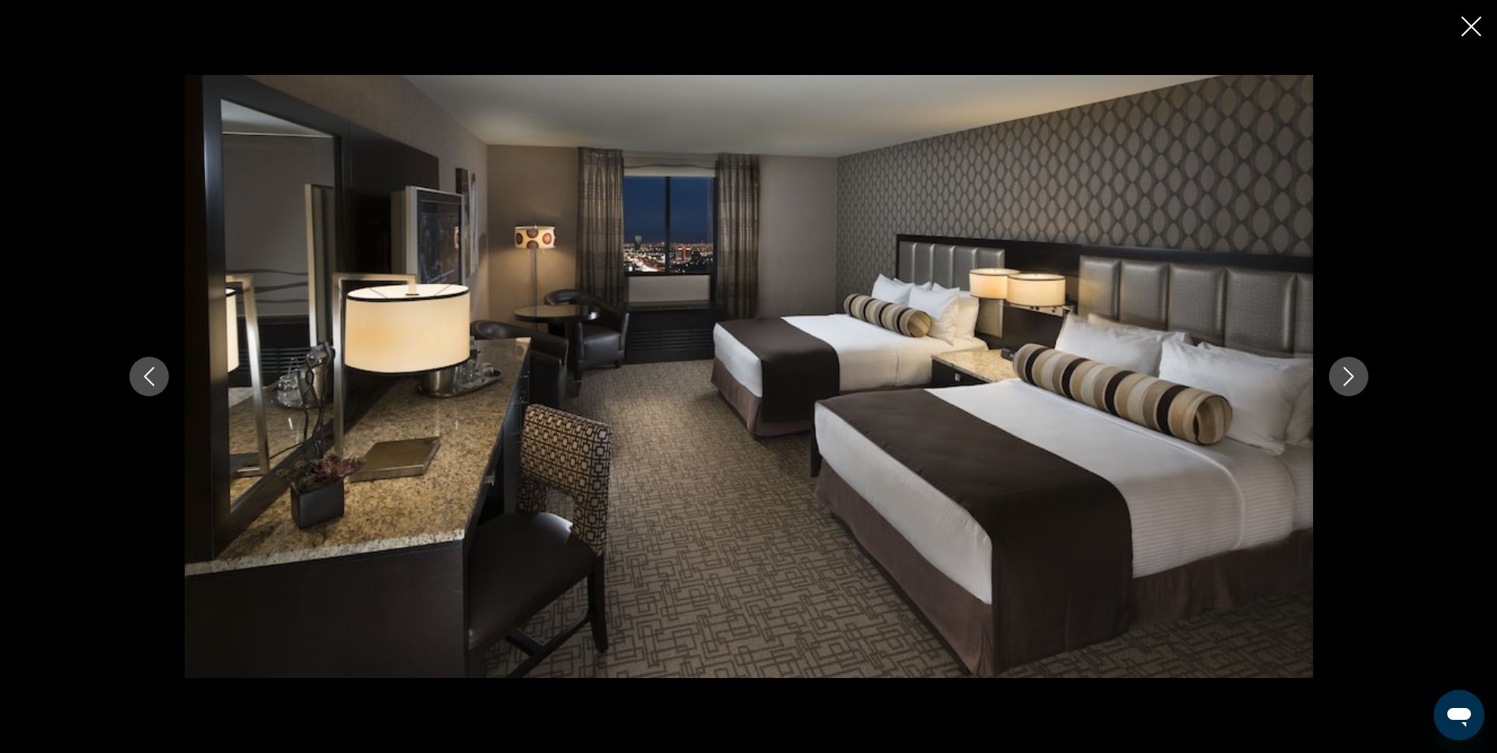
click at [1350, 370] on icon "Next image" at bounding box center [1348, 376] width 19 height 19
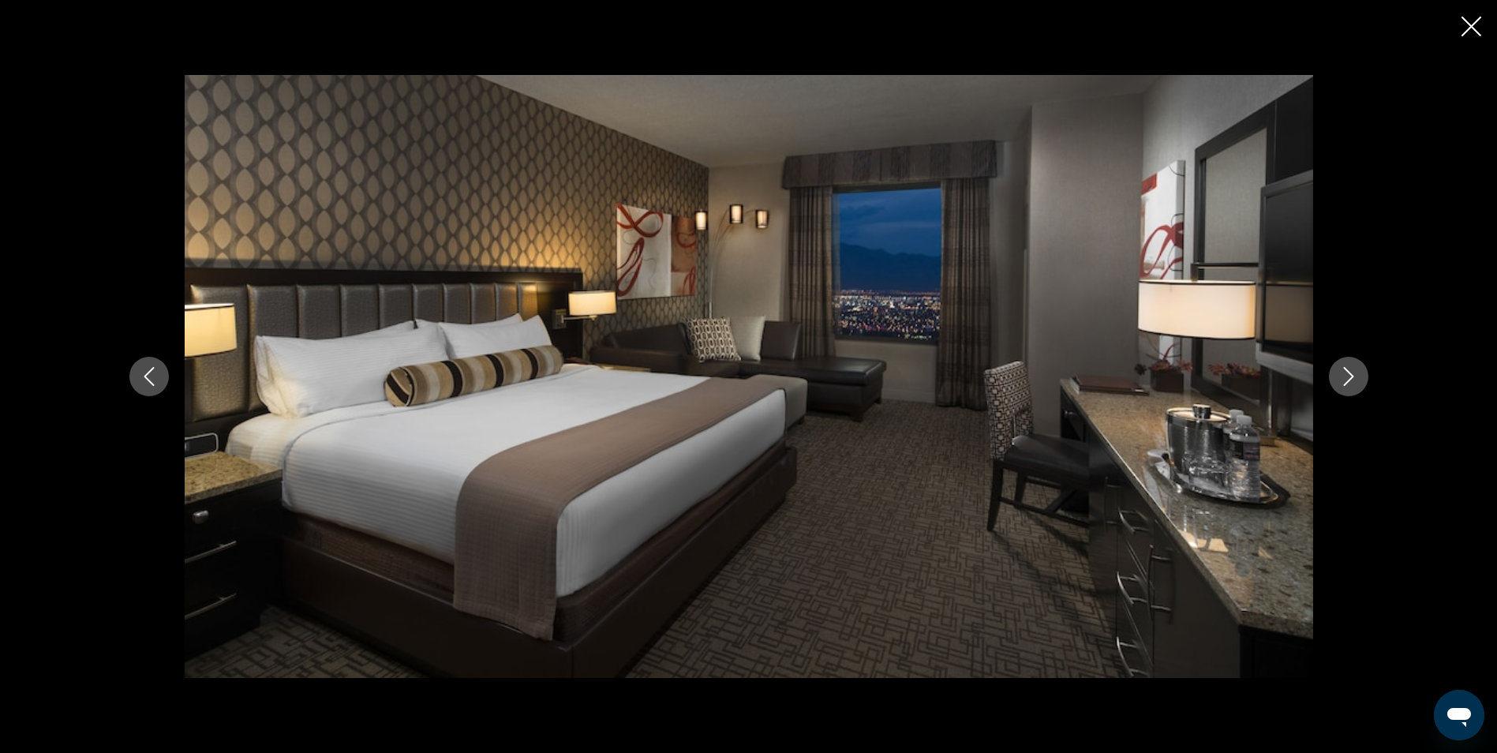
click at [1350, 370] on icon "Next image" at bounding box center [1348, 376] width 19 height 19
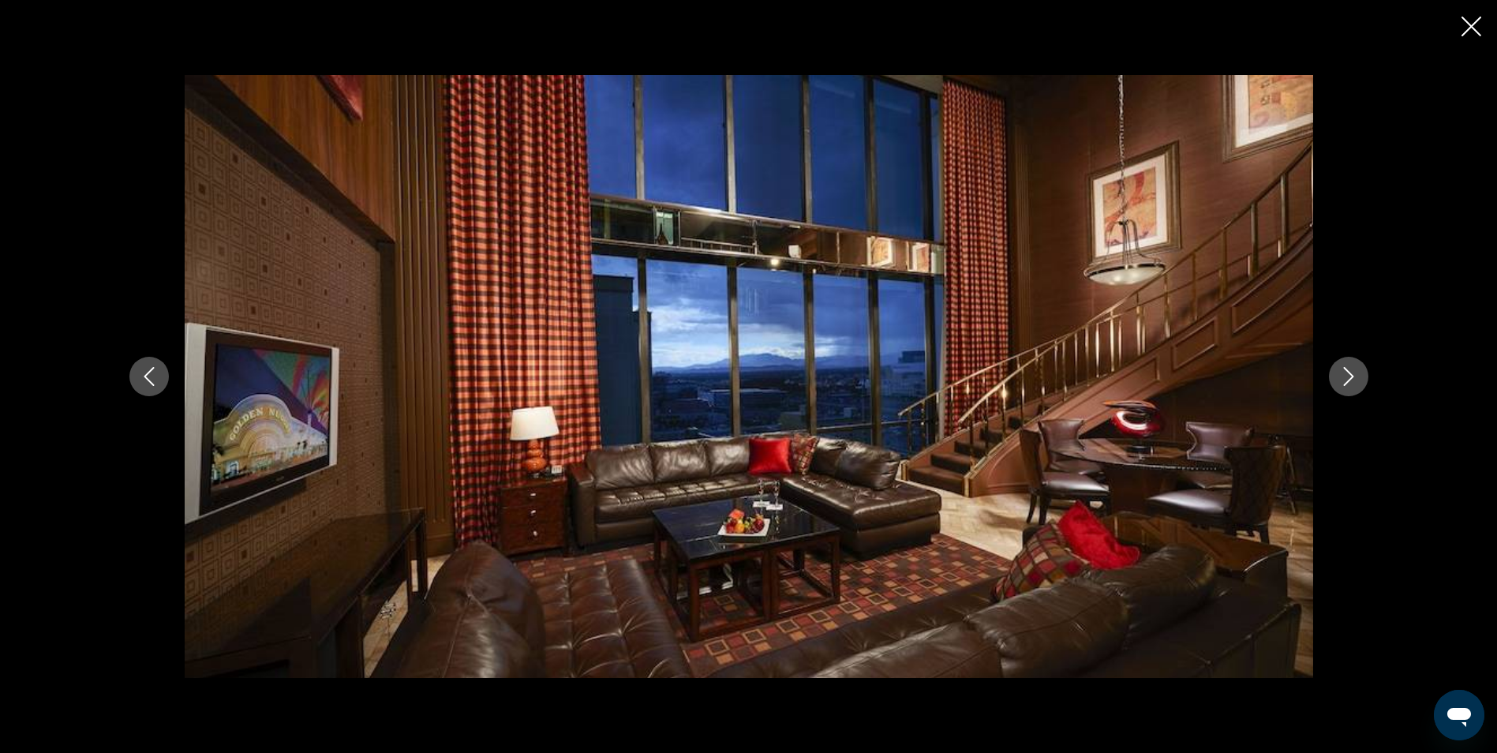
click at [1350, 370] on icon "Next image" at bounding box center [1348, 376] width 19 height 19
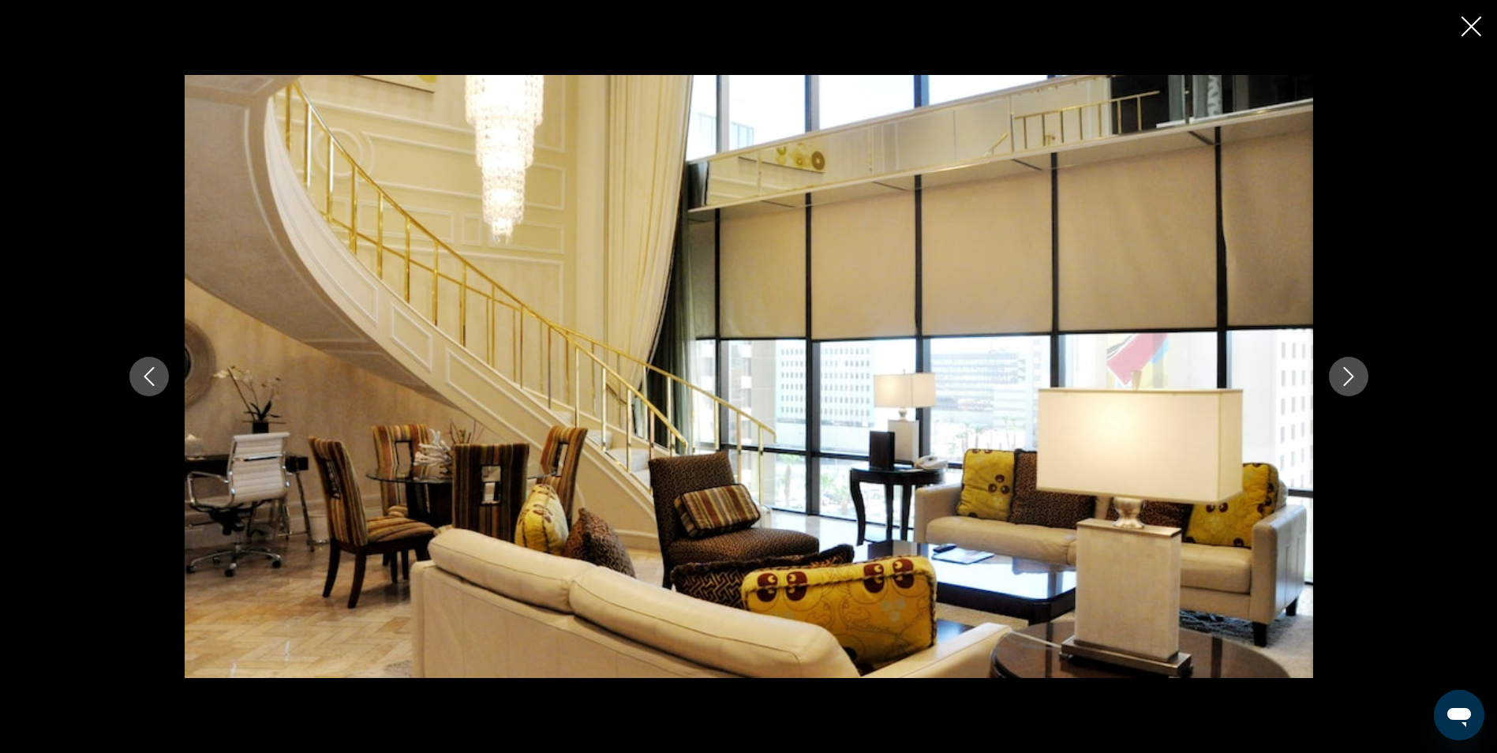
click at [1350, 370] on icon "Next image" at bounding box center [1348, 376] width 19 height 19
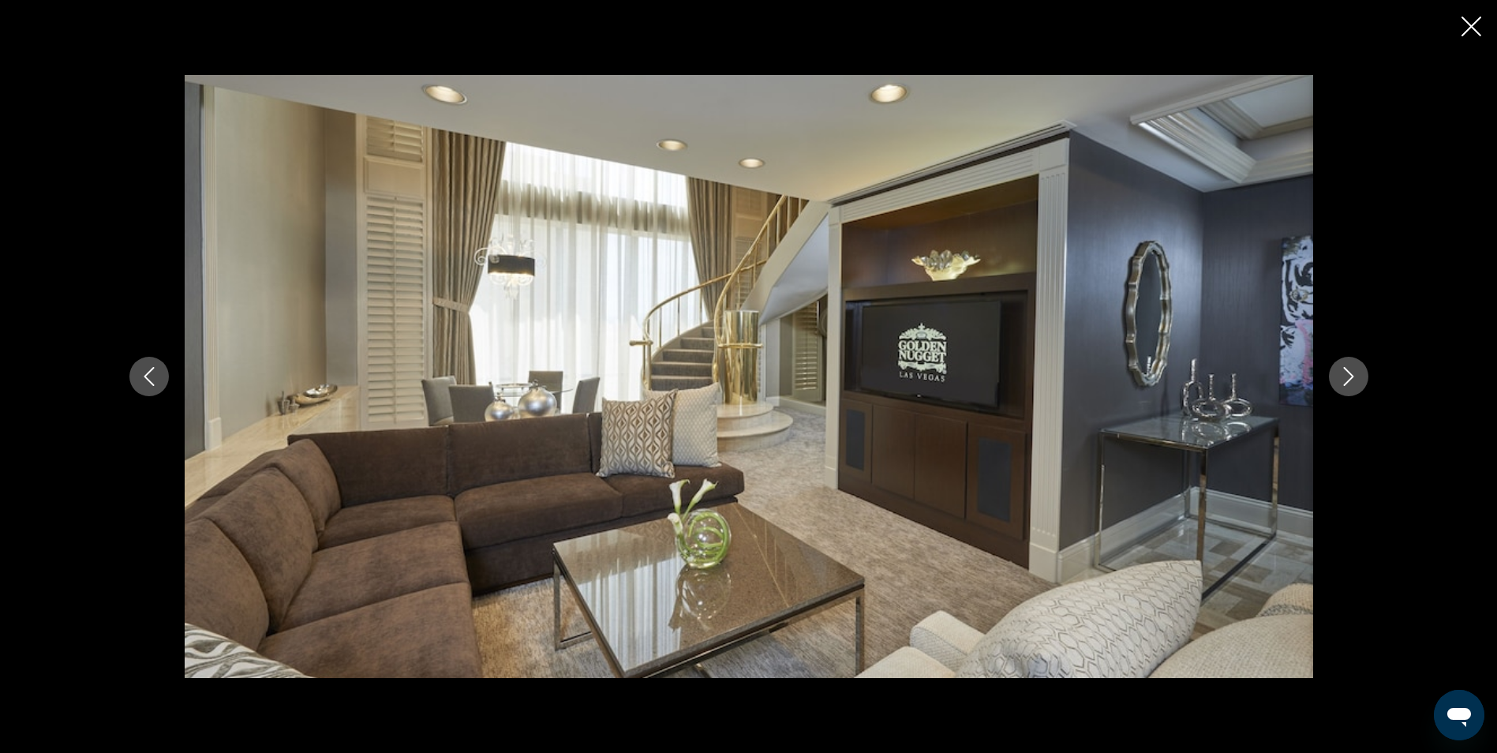
click at [1350, 370] on icon "Next image" at bounding box center [1348, 376] width 19 height 19
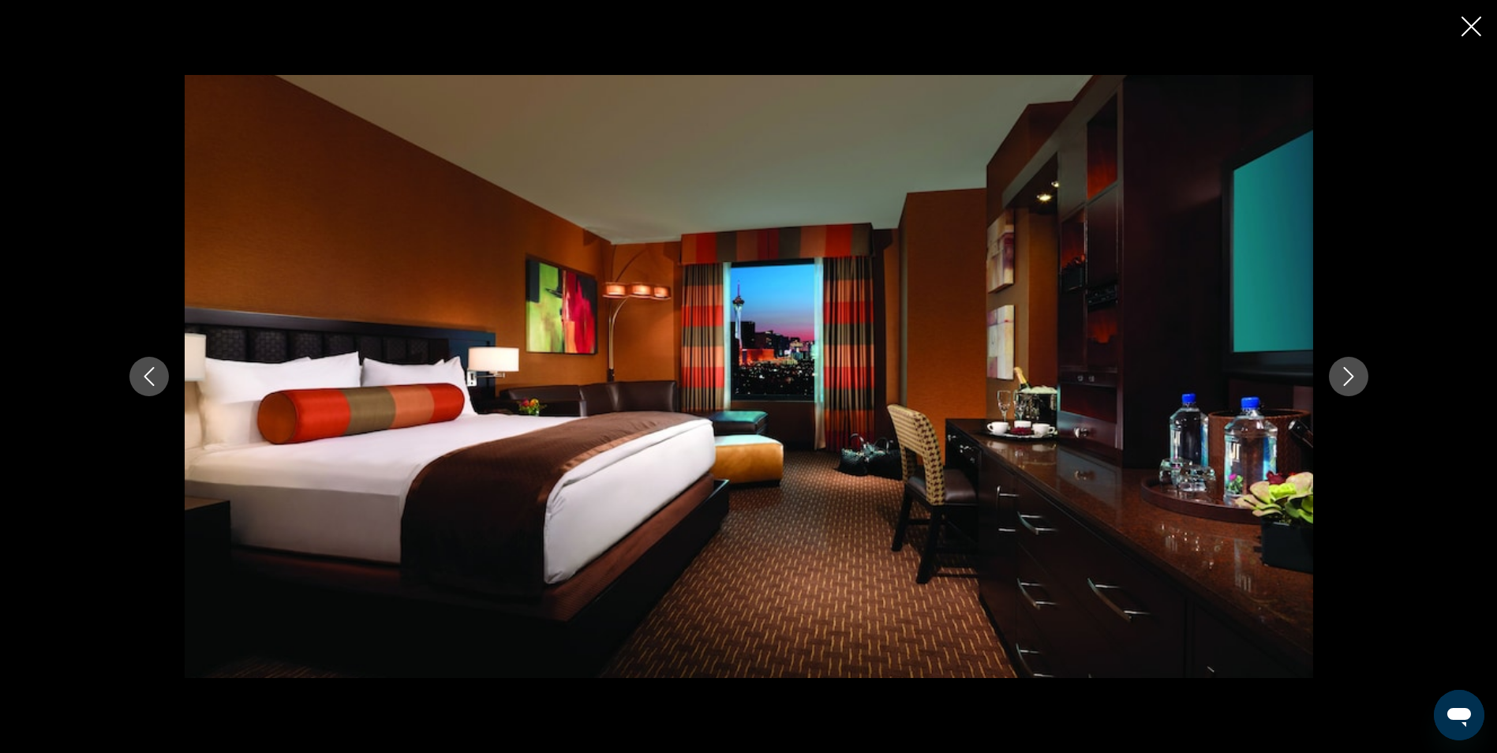
click at [1350, 370] on icon "Next image" at bounding box center [1348, 376] width 19 height 19
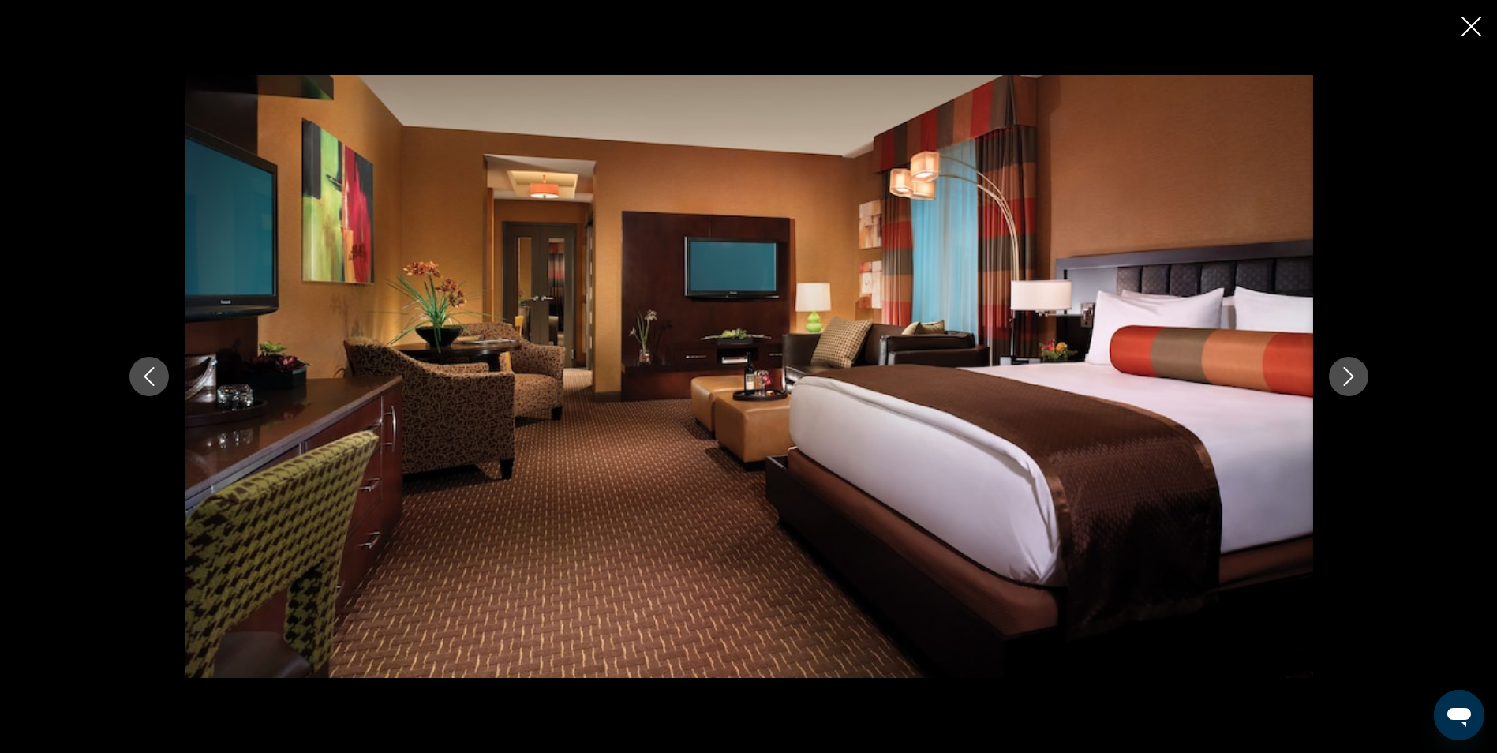
click at [1350, 370] on icon "Next image" at bounding box center [1348, 376] width 19 height 19
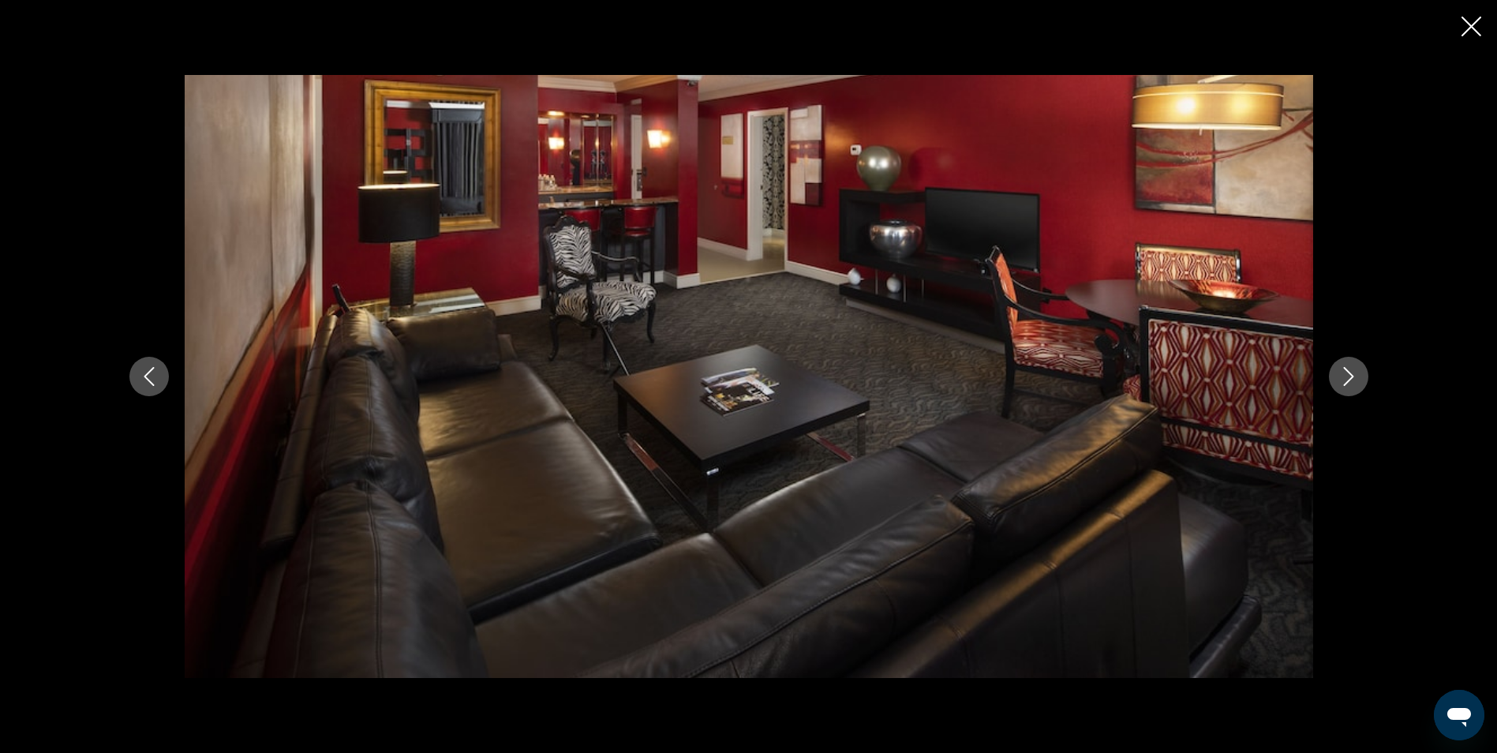
click at [1350, 370] on icon "Next image" at bounding box center [1348, 376] width 19 height 19
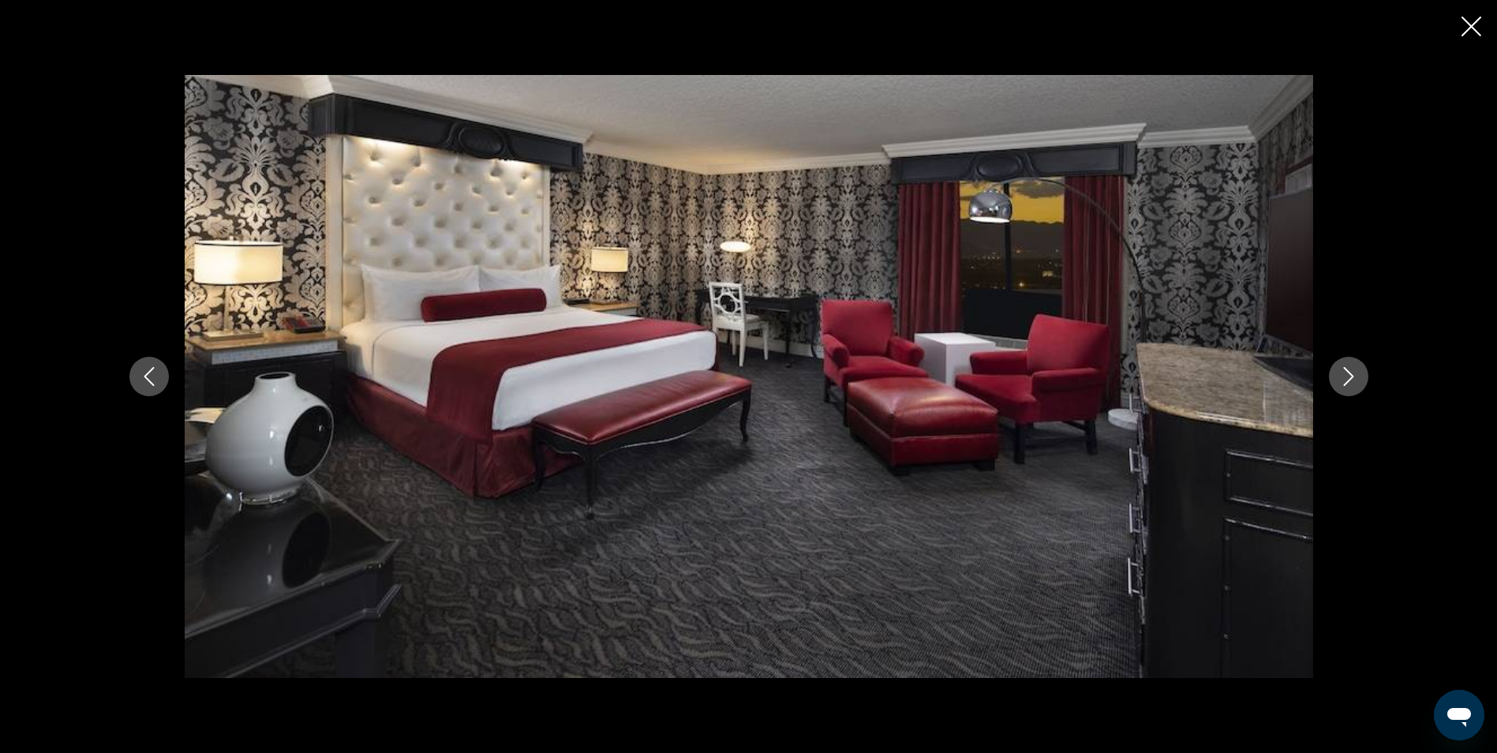
click at [1350, 370] on icon "Next image" at bounding box center [1348, 376] width 19 height 19
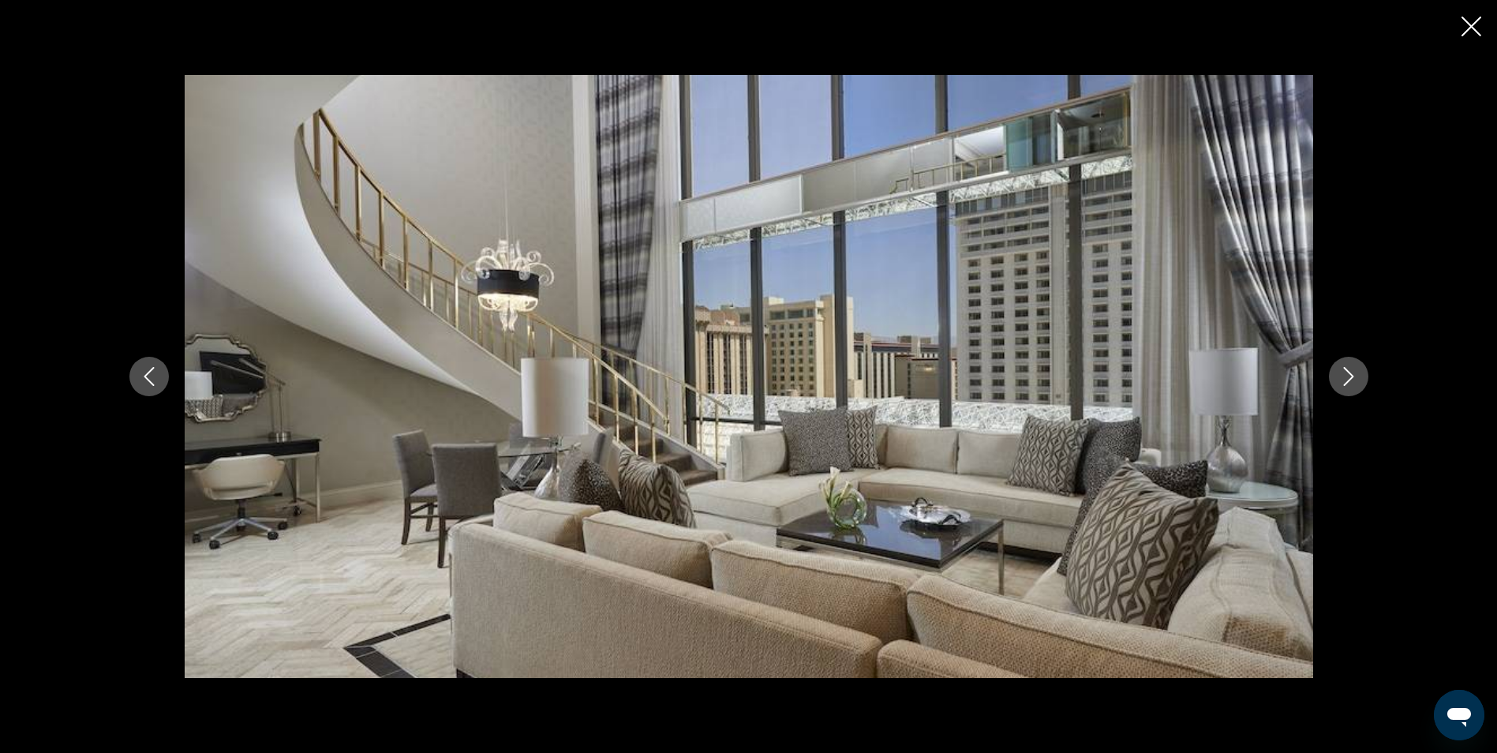
click at [1350, 370] on icon "Next image" at bounding box center [1348, 376] width 19 height 19
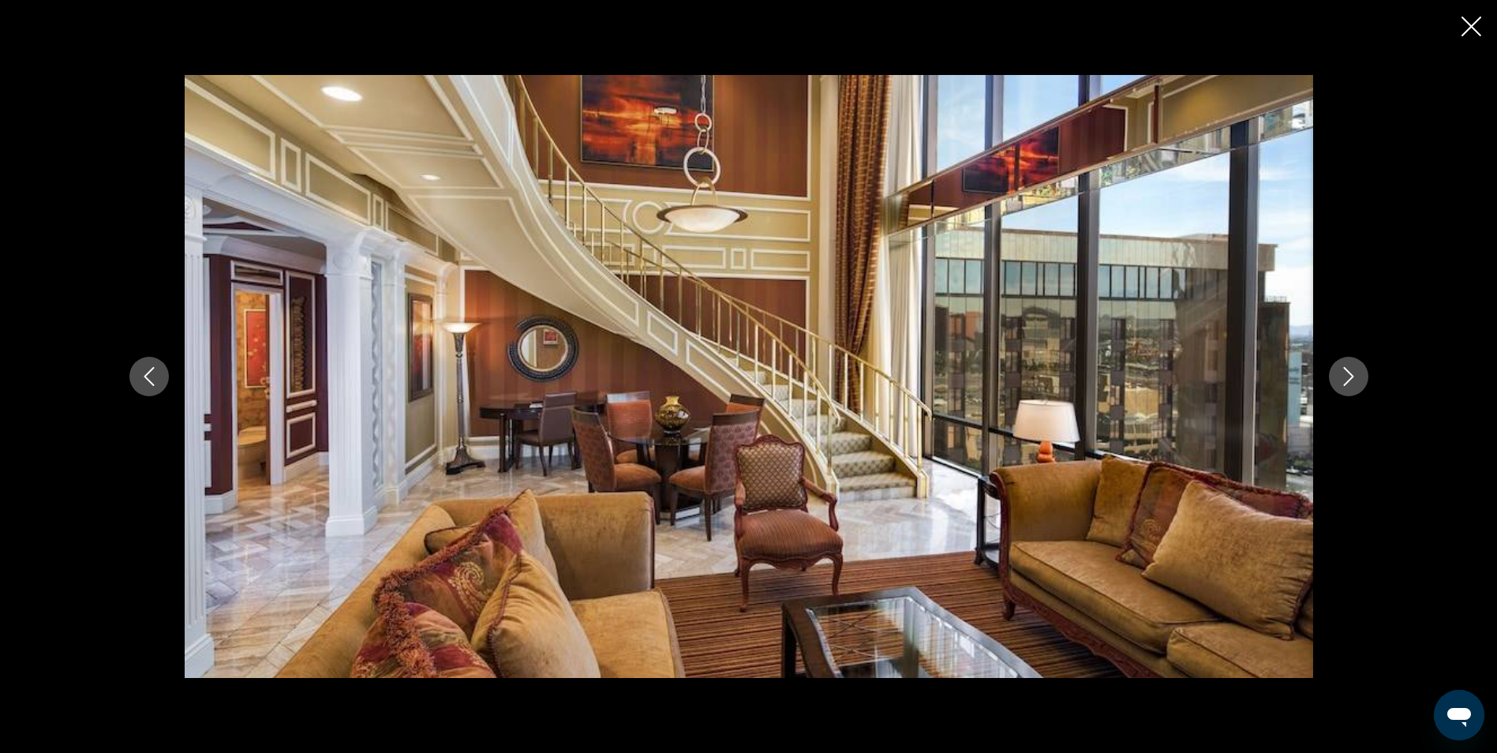
click at [1350, 370] on icon "Next image" at bounding box center [1348, 376] width 19 height 19
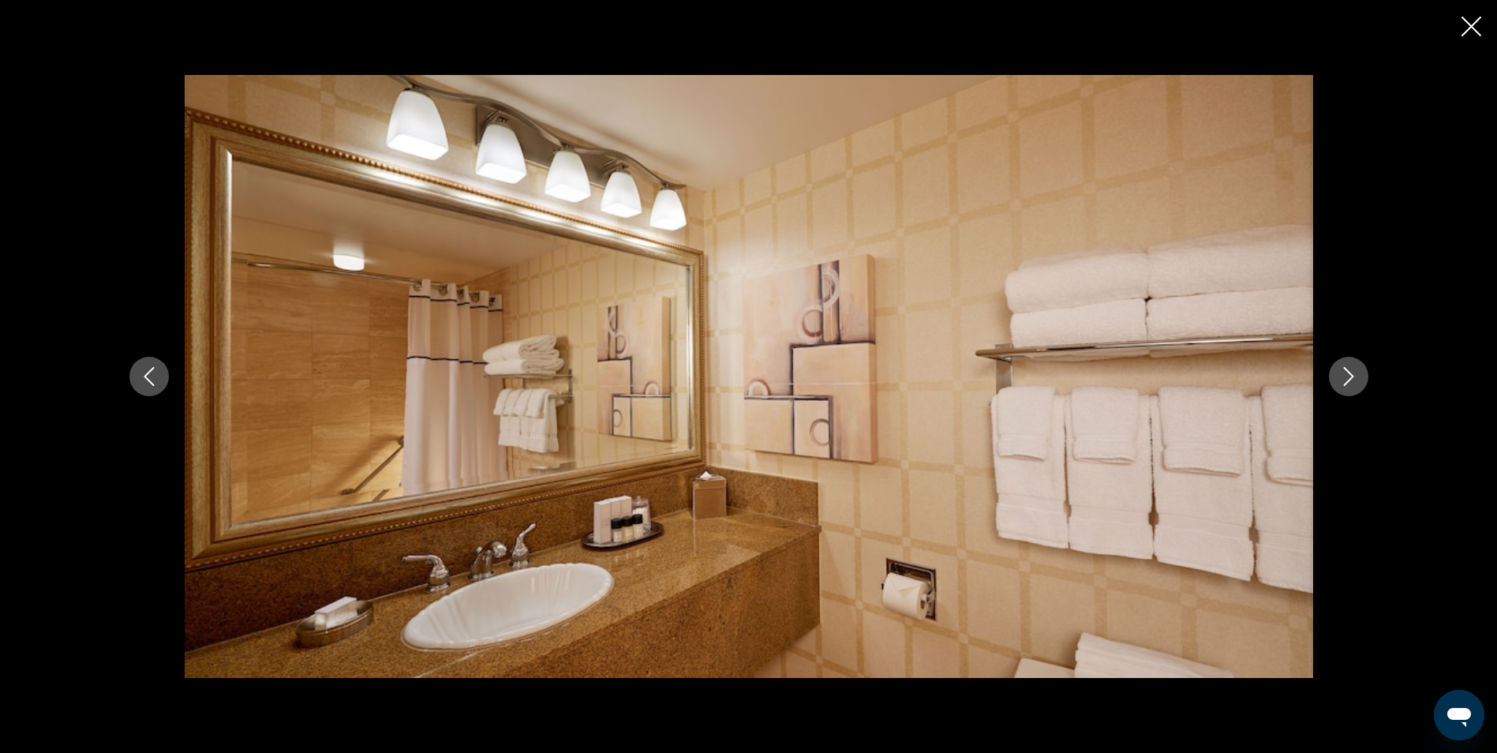
click at [1350, 370] on icon "Next image" at bounding box center [1348, 376] width 19 height 19
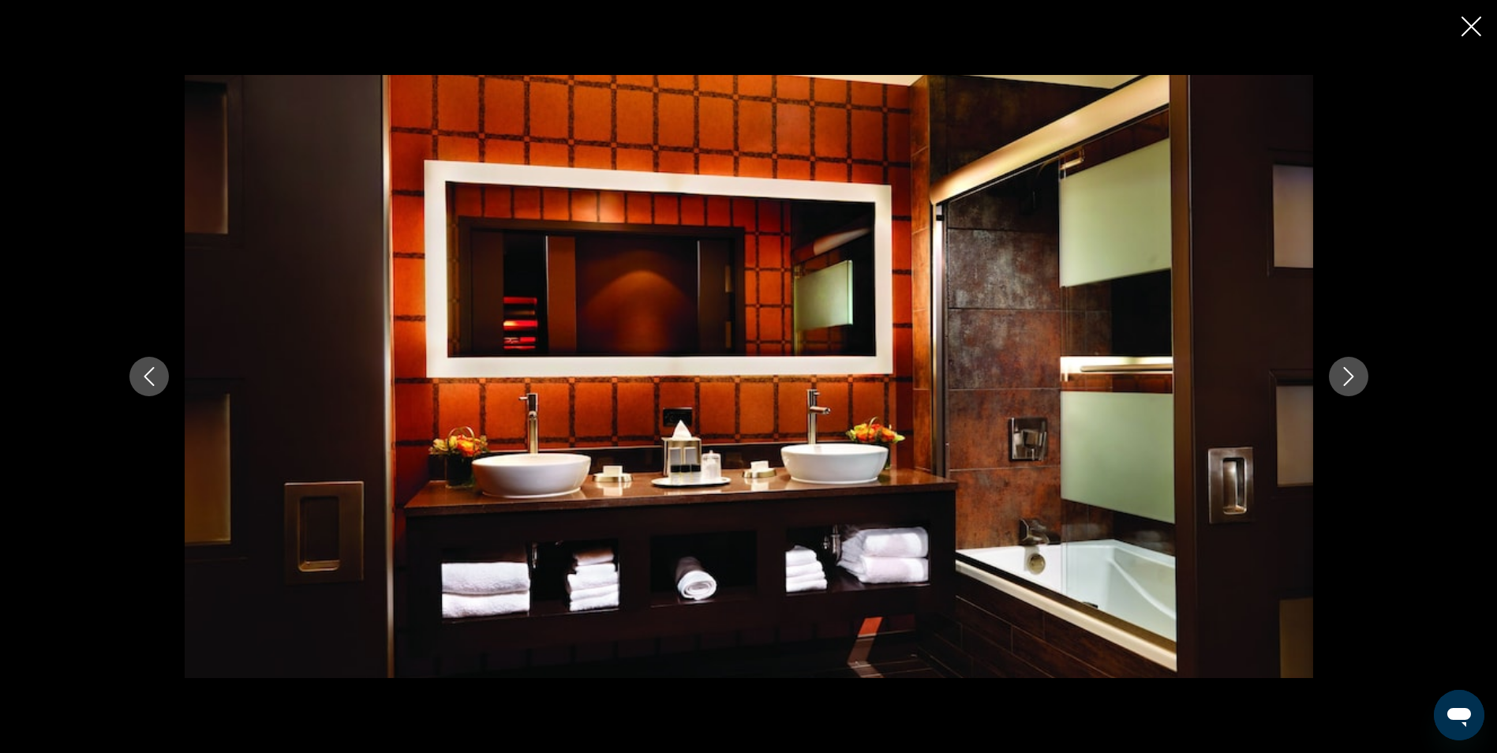
click at [1350, 370] on icon "Next image" at bounding box center [1348, 376] width 19 height 19
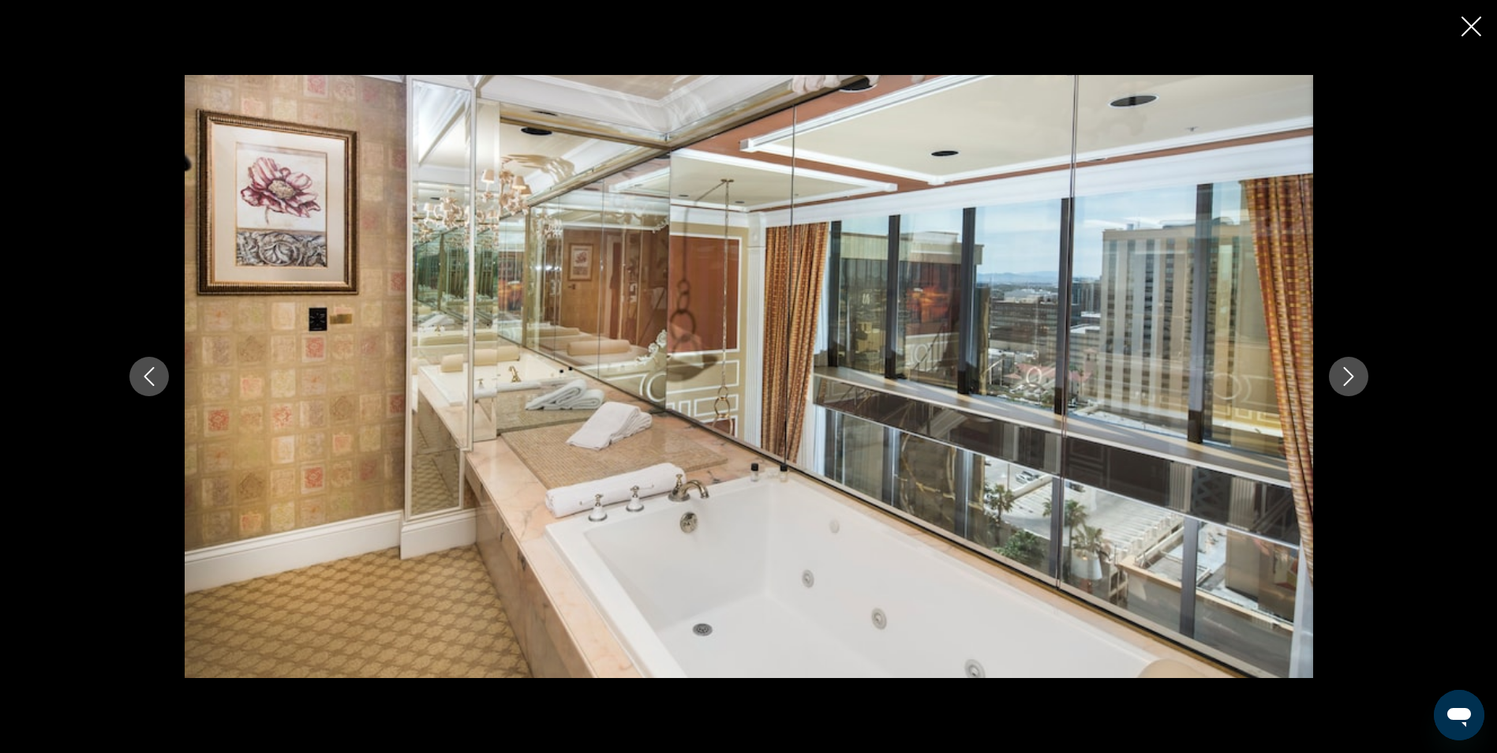
click at [1350, 370] on icon "Next image" at bounding box center [1348, 376] width 19 height 19
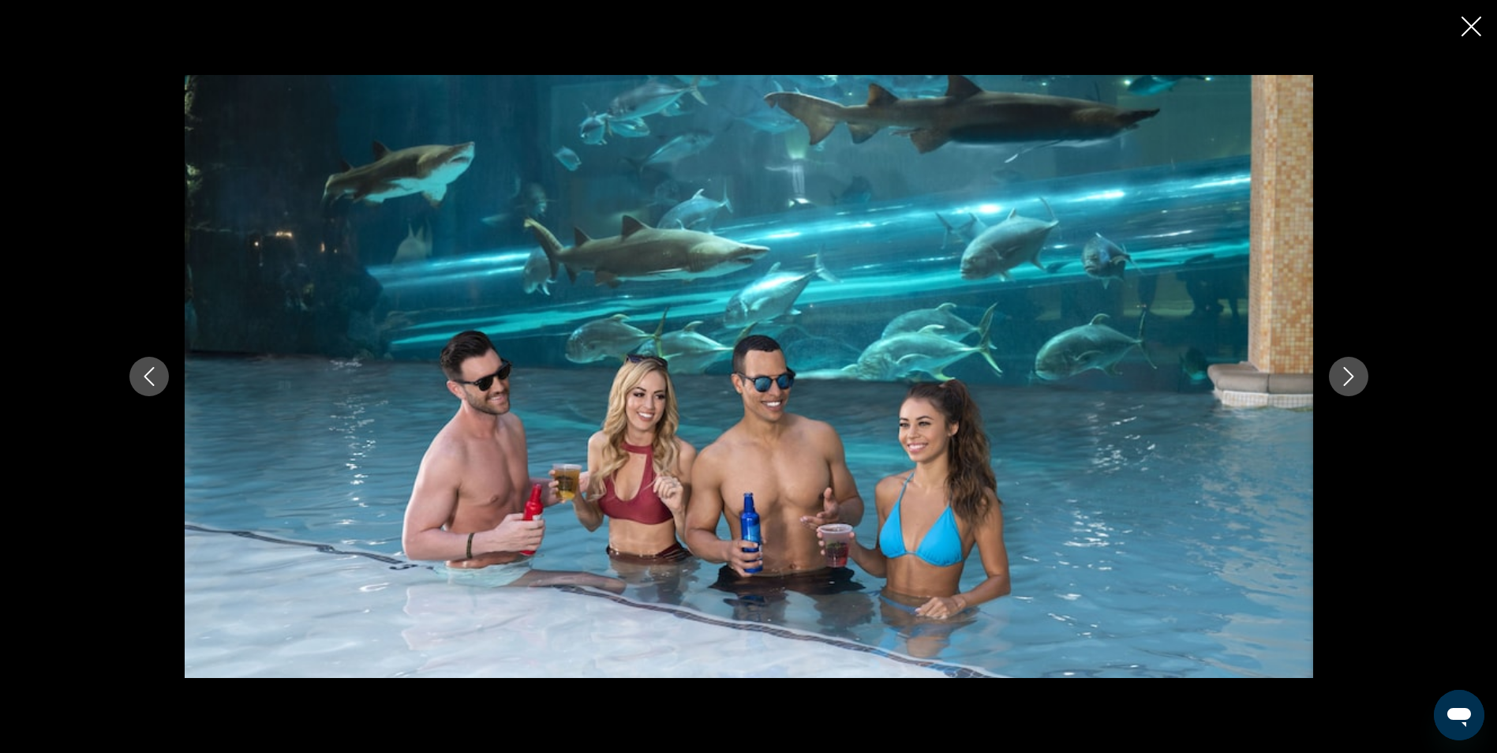
click at [1350, 370] on icon "Next image" at bounding box center [1348, 376] width 19 height 19
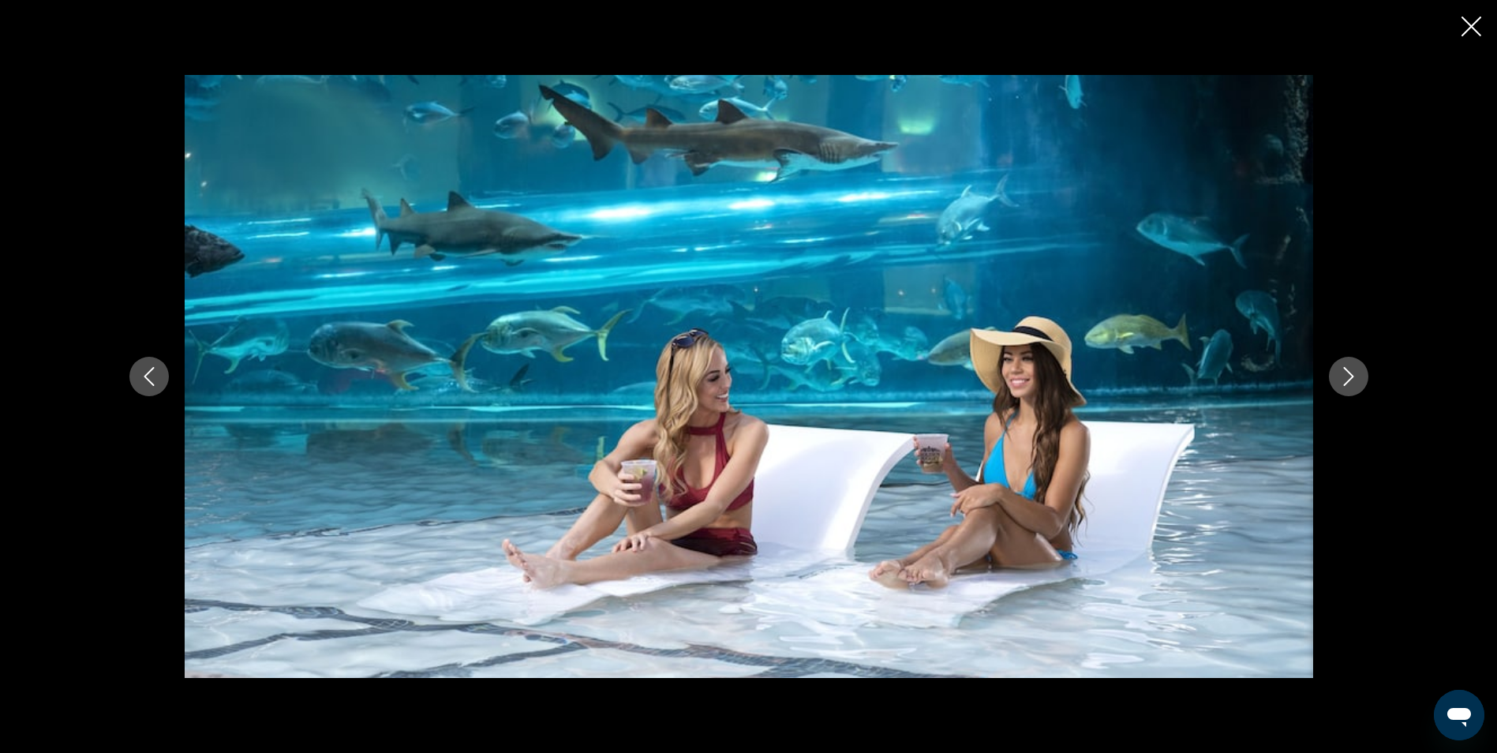
click at [1350, 370] on icon "Next image" at bounding box center [1348, 376] width 19 height 19
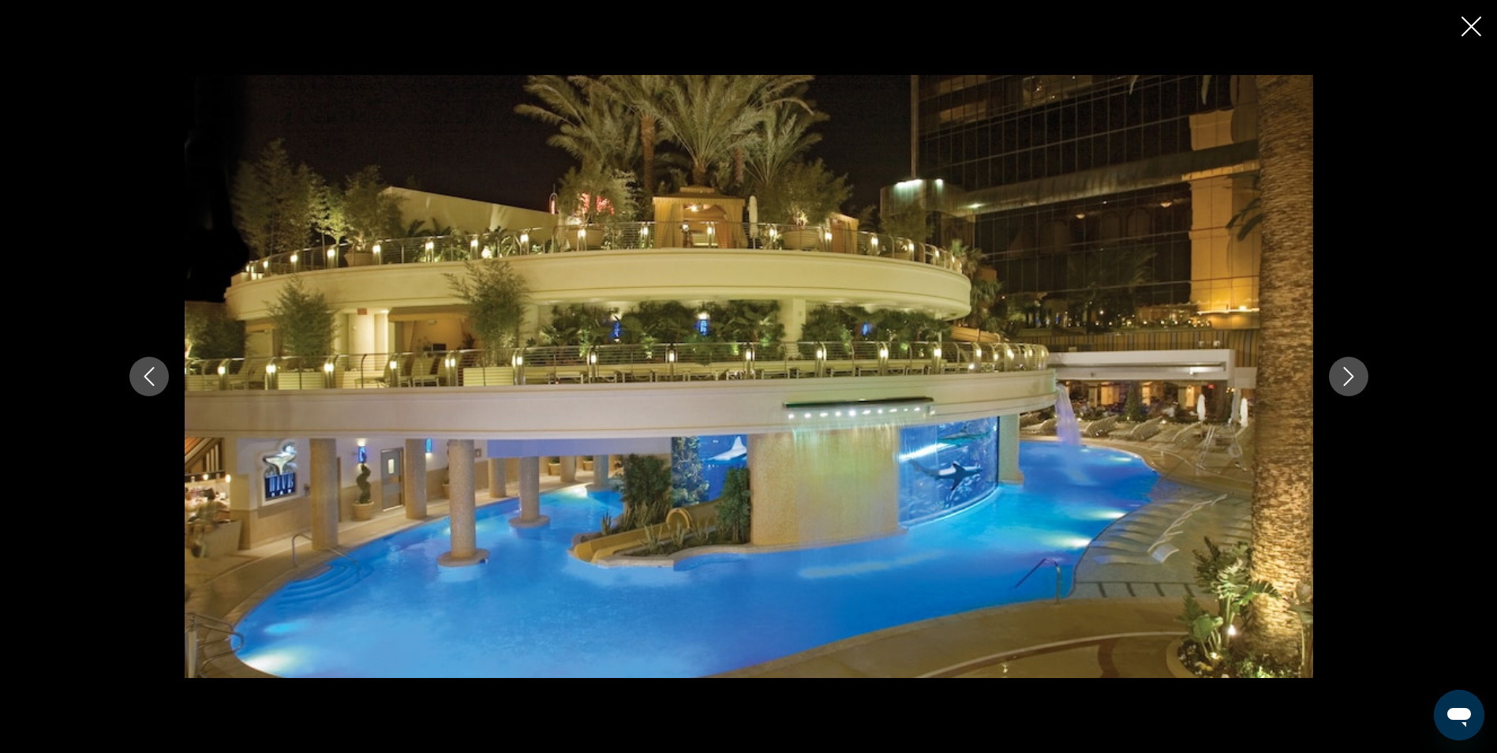
click at [1350, 370] on icon "Next image" at bounding box center [1348, 376] width 19 height 19
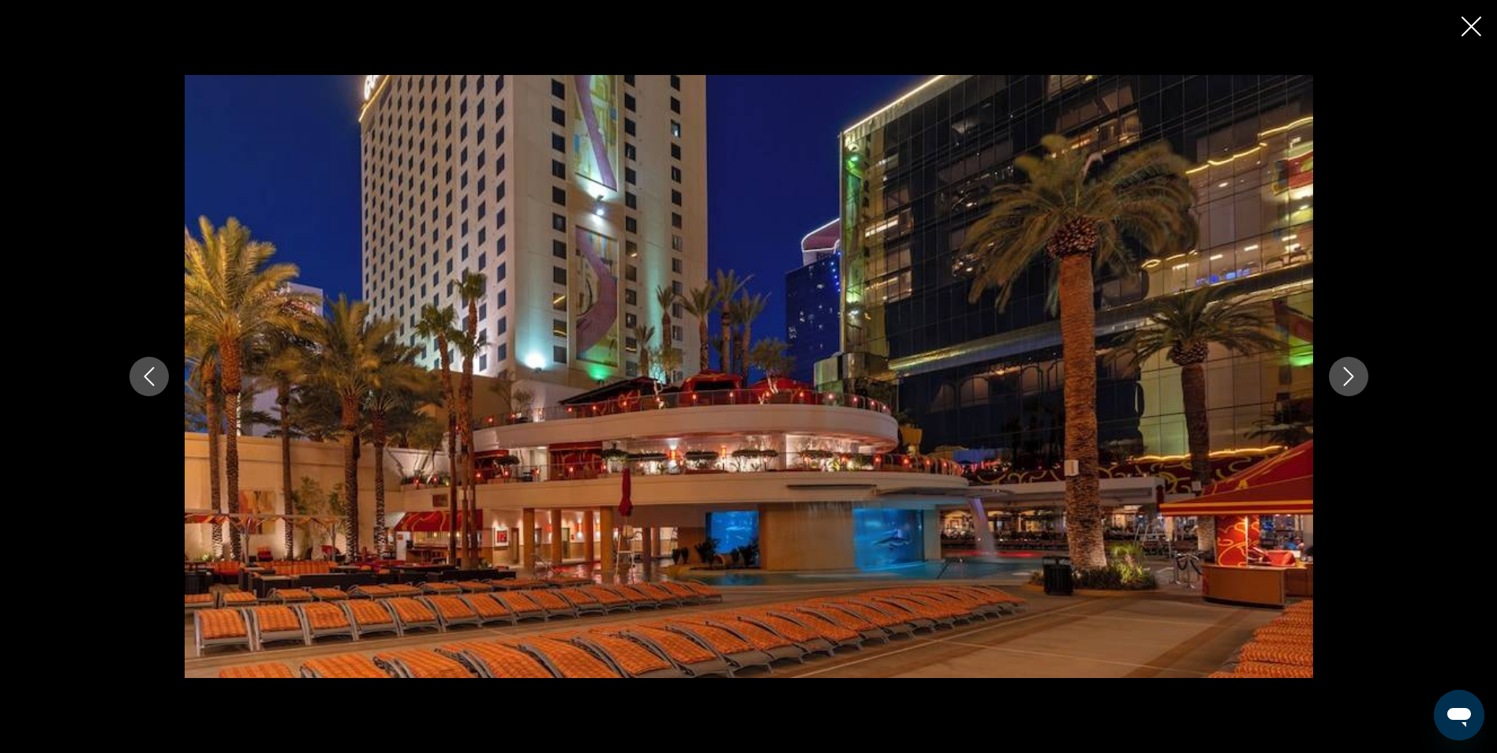
click at [1350, 370] on icon "Next image" at bounding box center [1348, 376] width 19 height 19
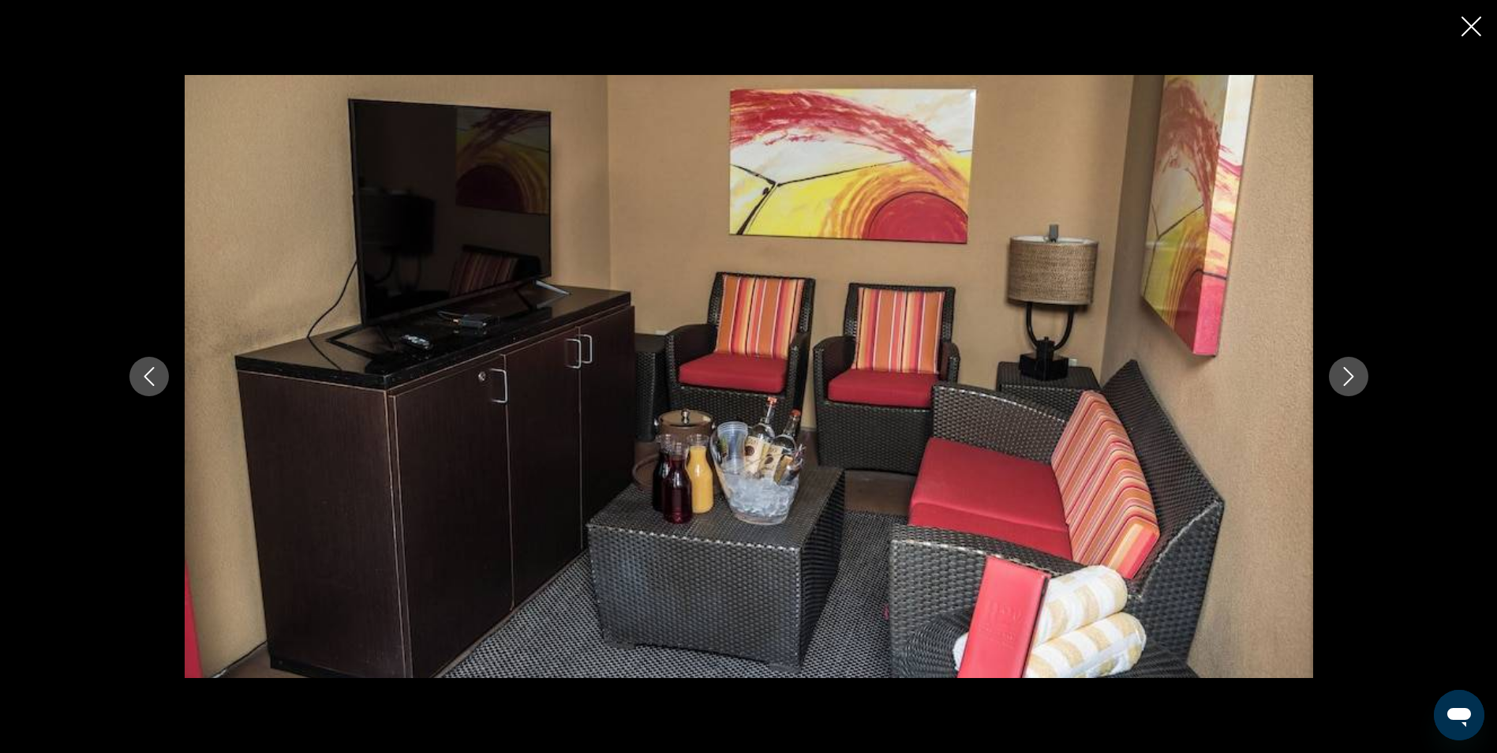
click at [1350, 370] on icon "Next image" at bounding box center [1348, 376] width 19 height 19
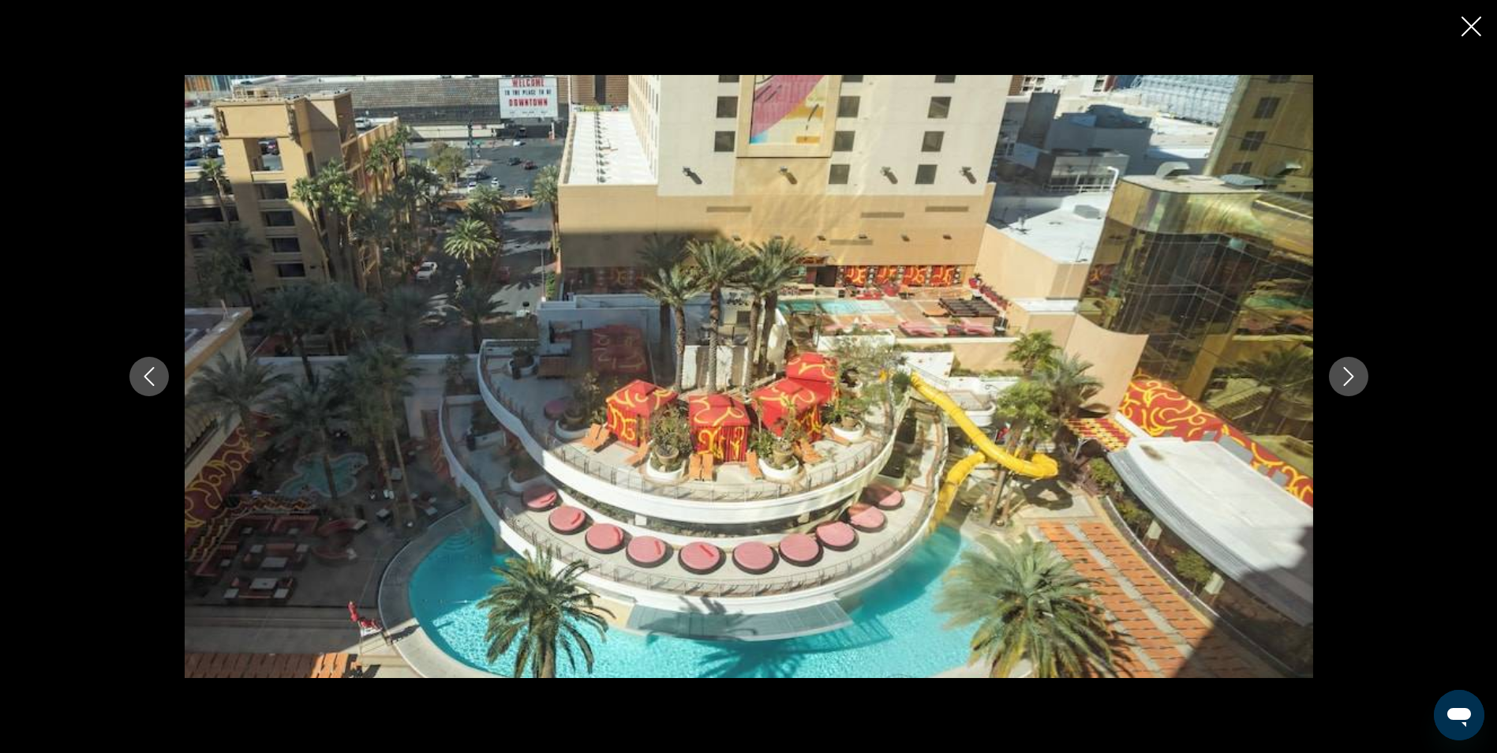
click at [1480, 22] on icon "Close slideshow" at bounding box center [1472, 27] width 20 height 20
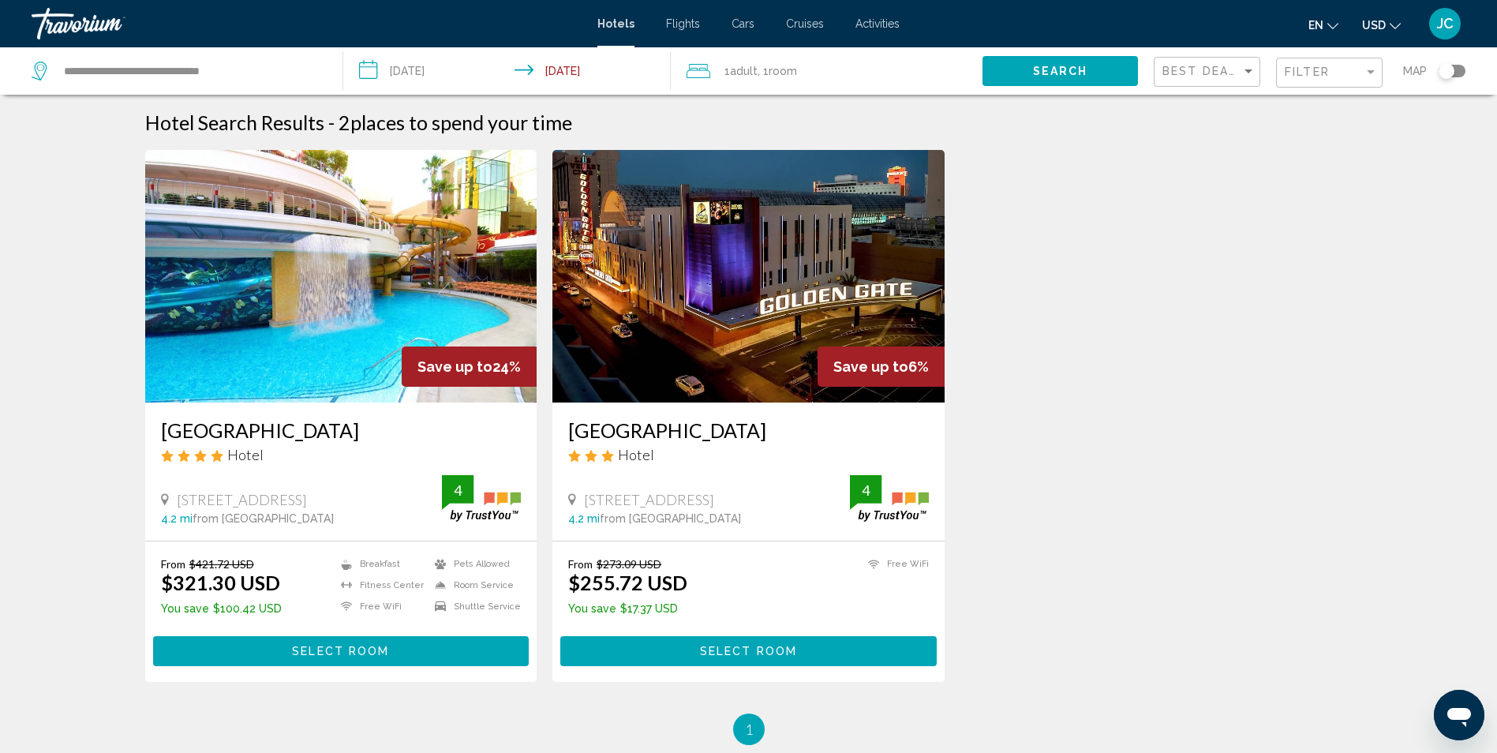
click at [841, 288] on img "Main content" at bounding box center [748, 276] width 392 height 253
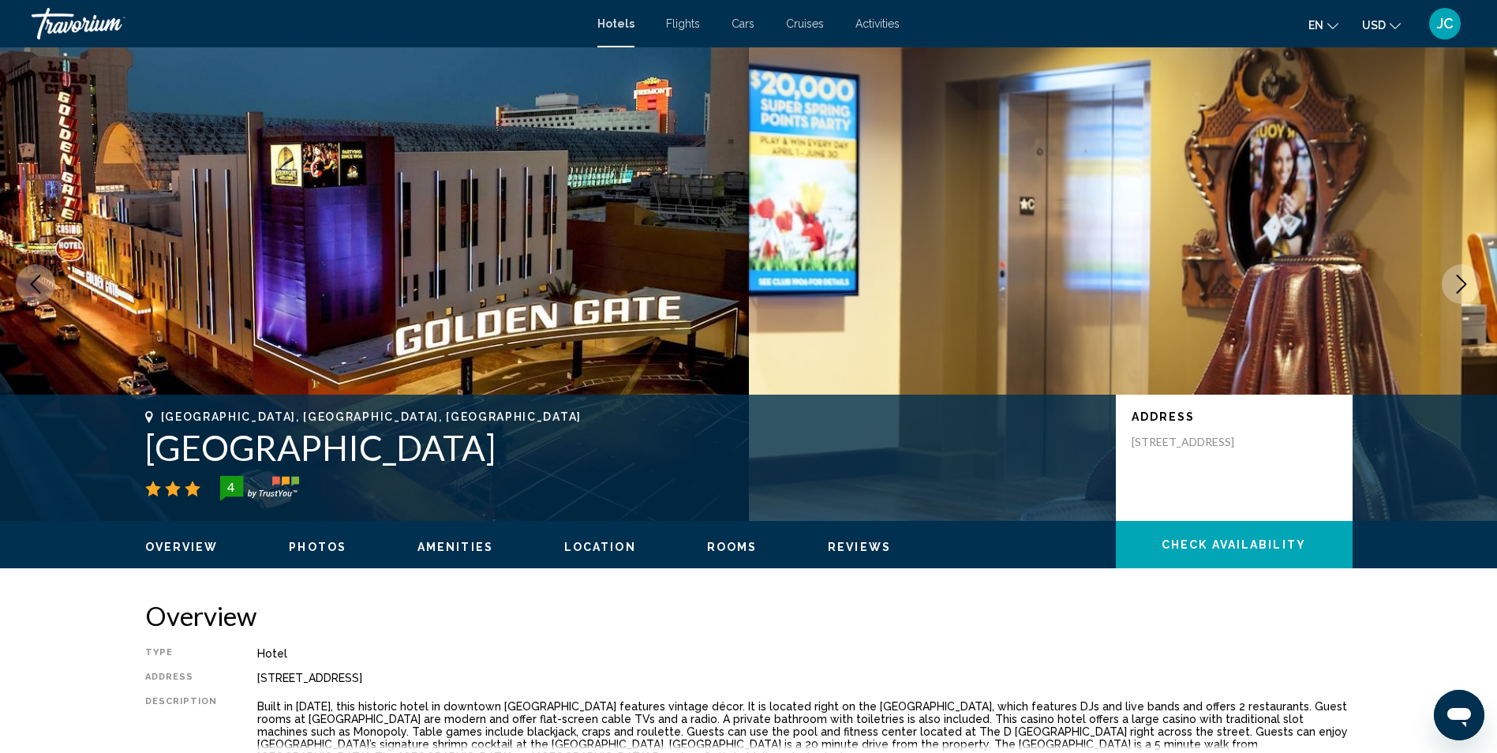
click at [304, 537] on ul "Overview Photos Amenities Location Rooms Reviews Check Availability" at bounding box center [749, 545] width 1208 height 17
click at [305, 544] on span "Photos" at bounding box center [318, 547] width 58 height 13
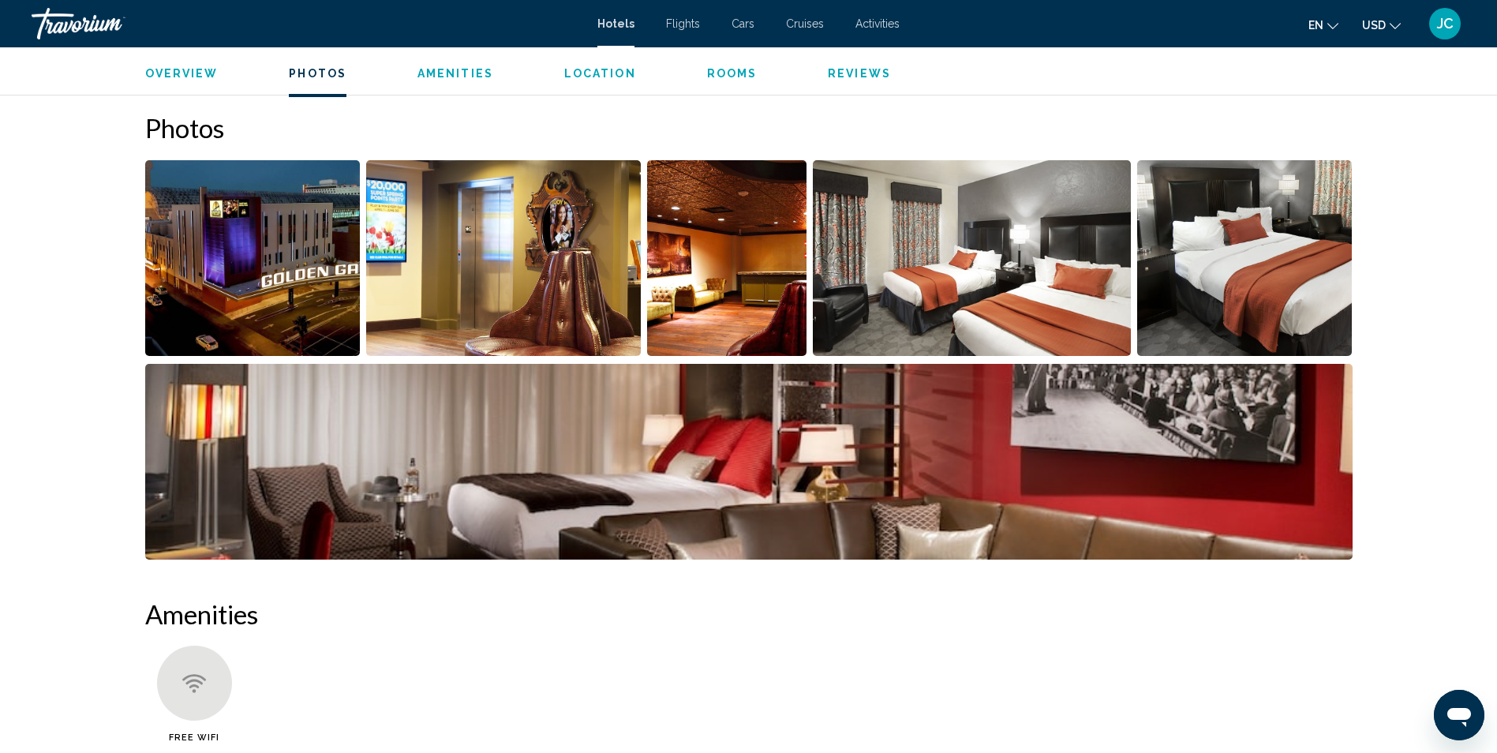
scroll to position [724, 0]
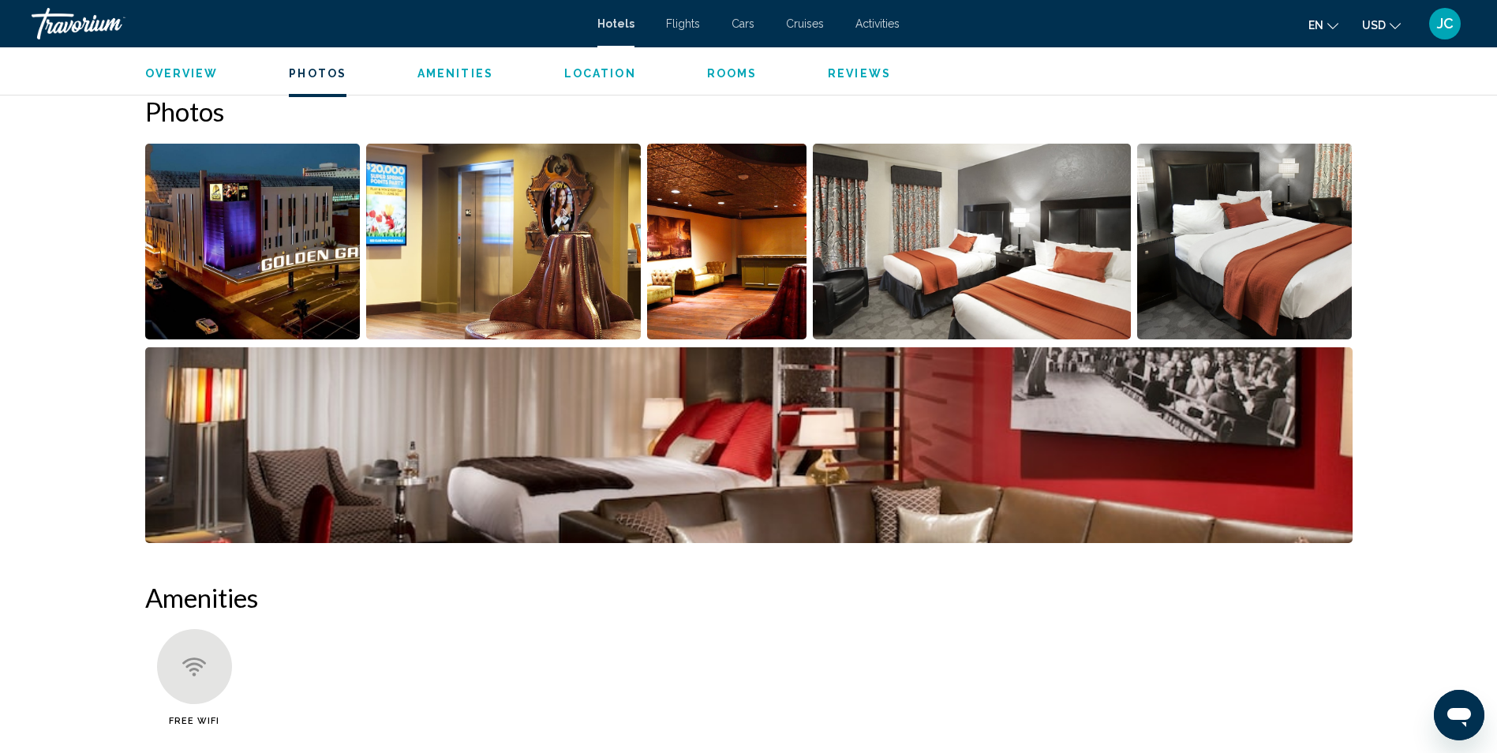
click at [278, 271] on img "Open full-screen image slider" at bounding box center [252, 242] width 215 height 196
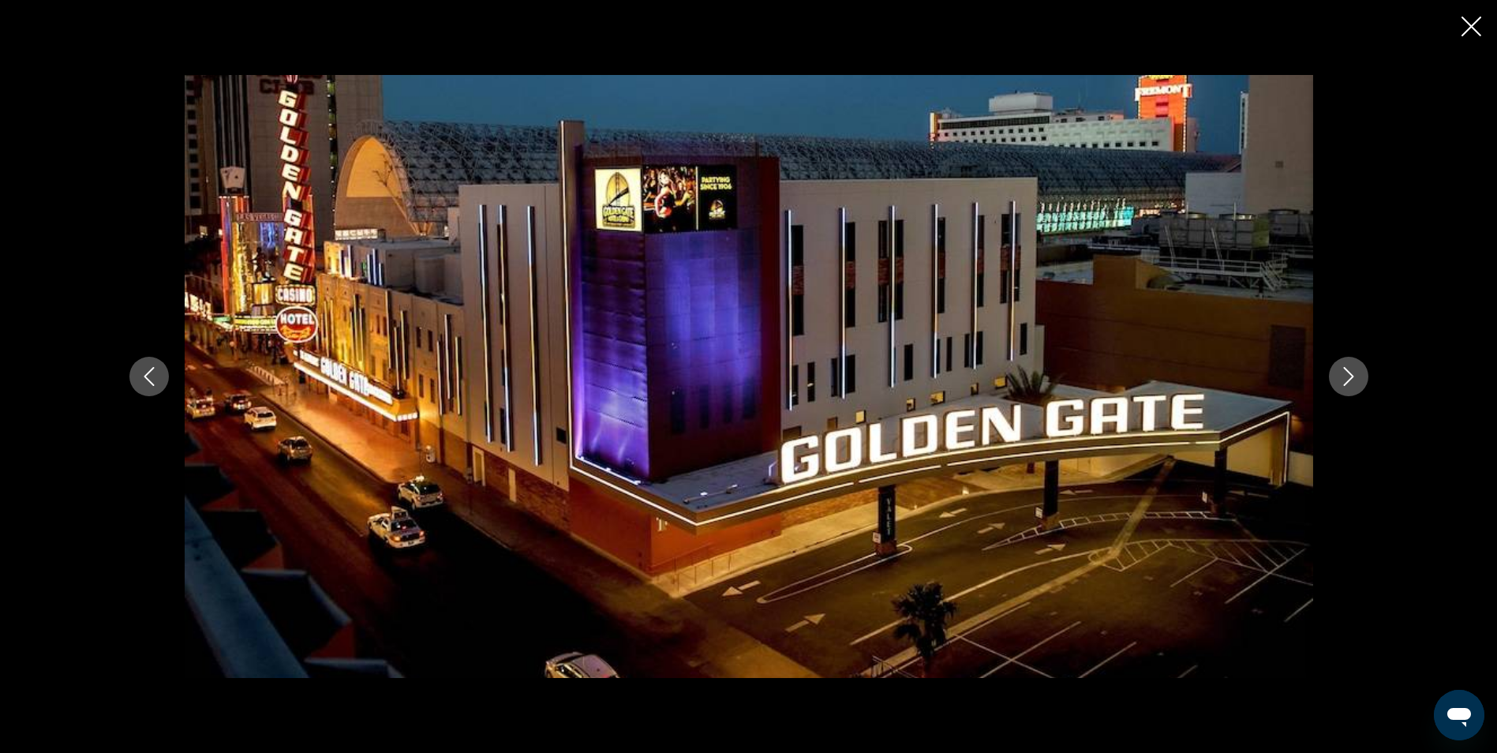
click at [1362, 373] on button "Next image" at bounding box center [1348, 376] width 39 height 39
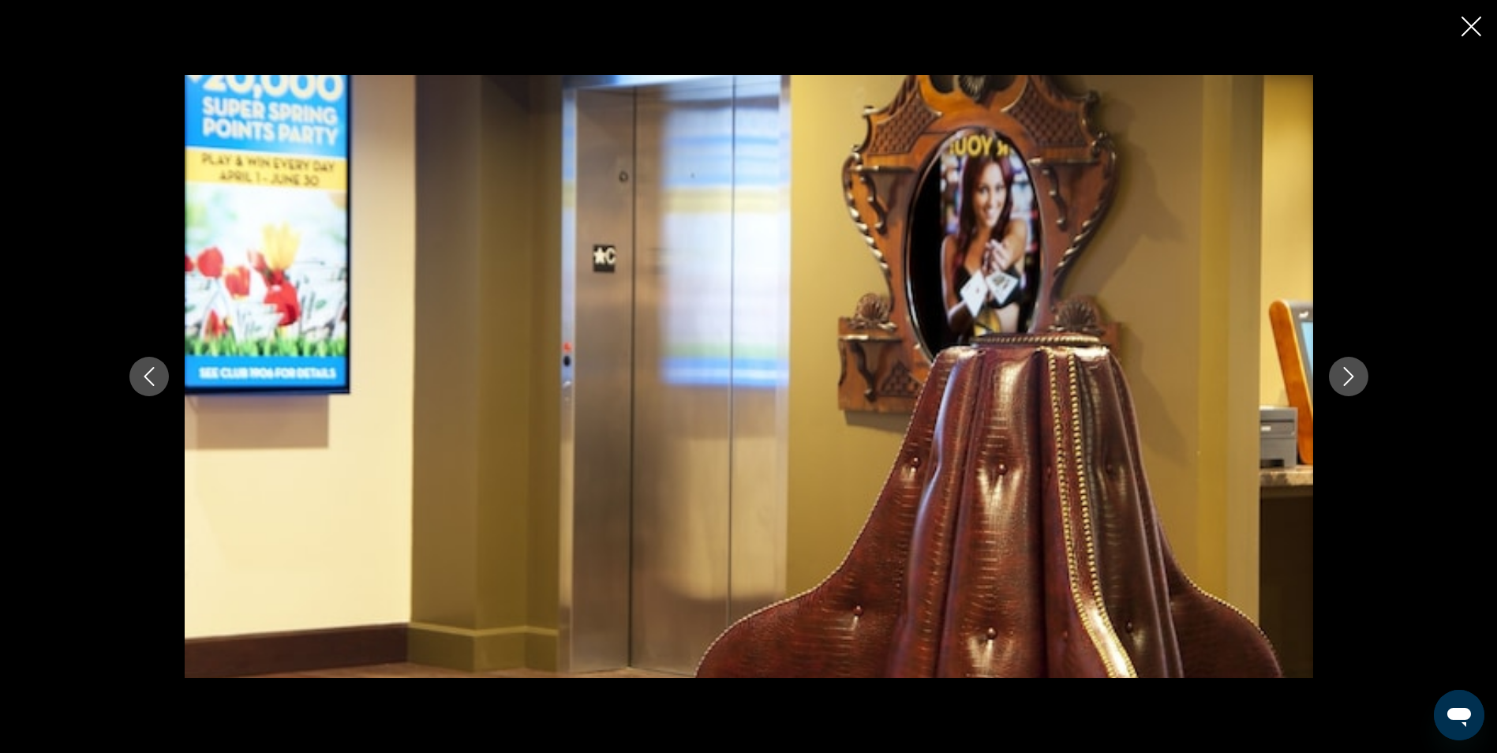
click at [1362, 373] on button "Next image" at bounding box center [1348, 376] width 39 height 39
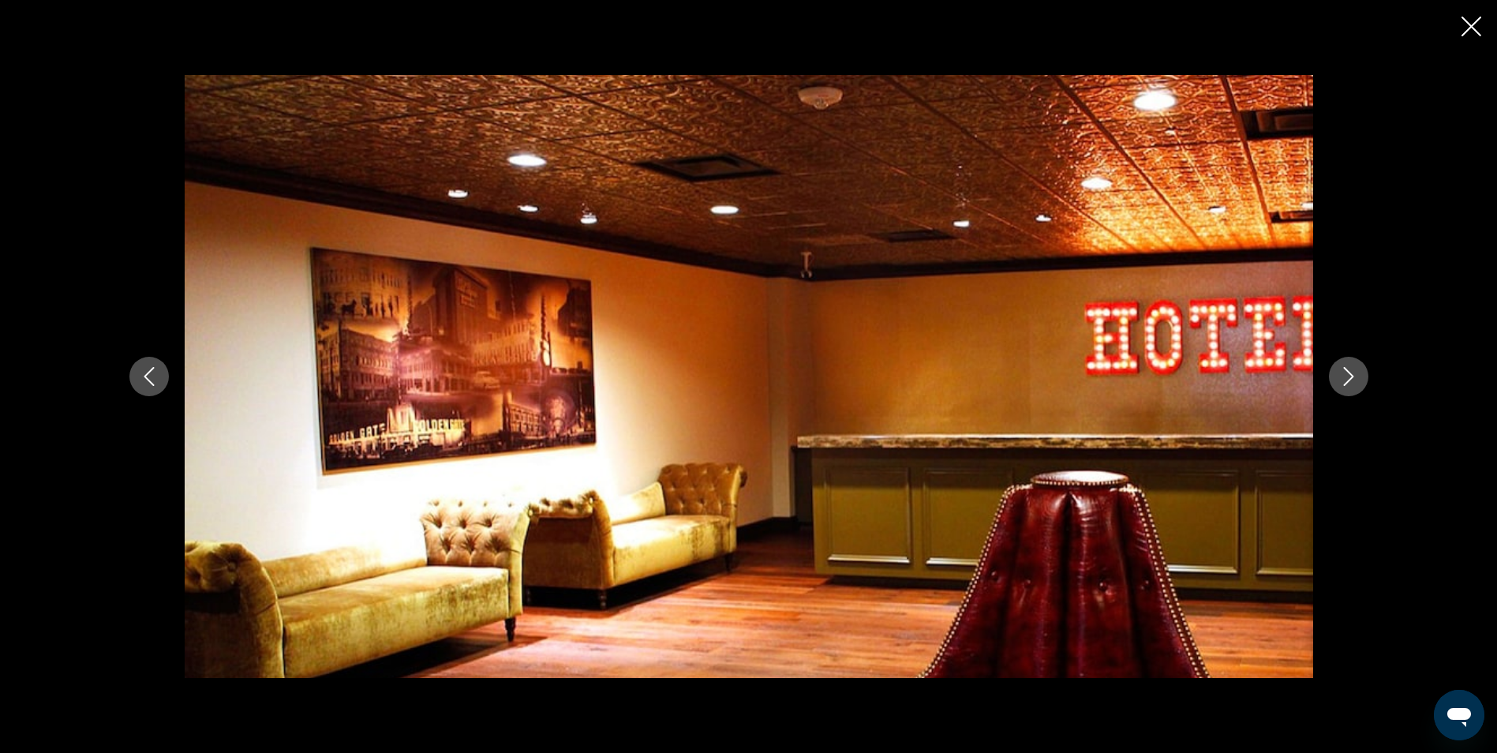
click at [1361, 373] on button "Next image" at bounding box center [1348, 376] width 39 height 39
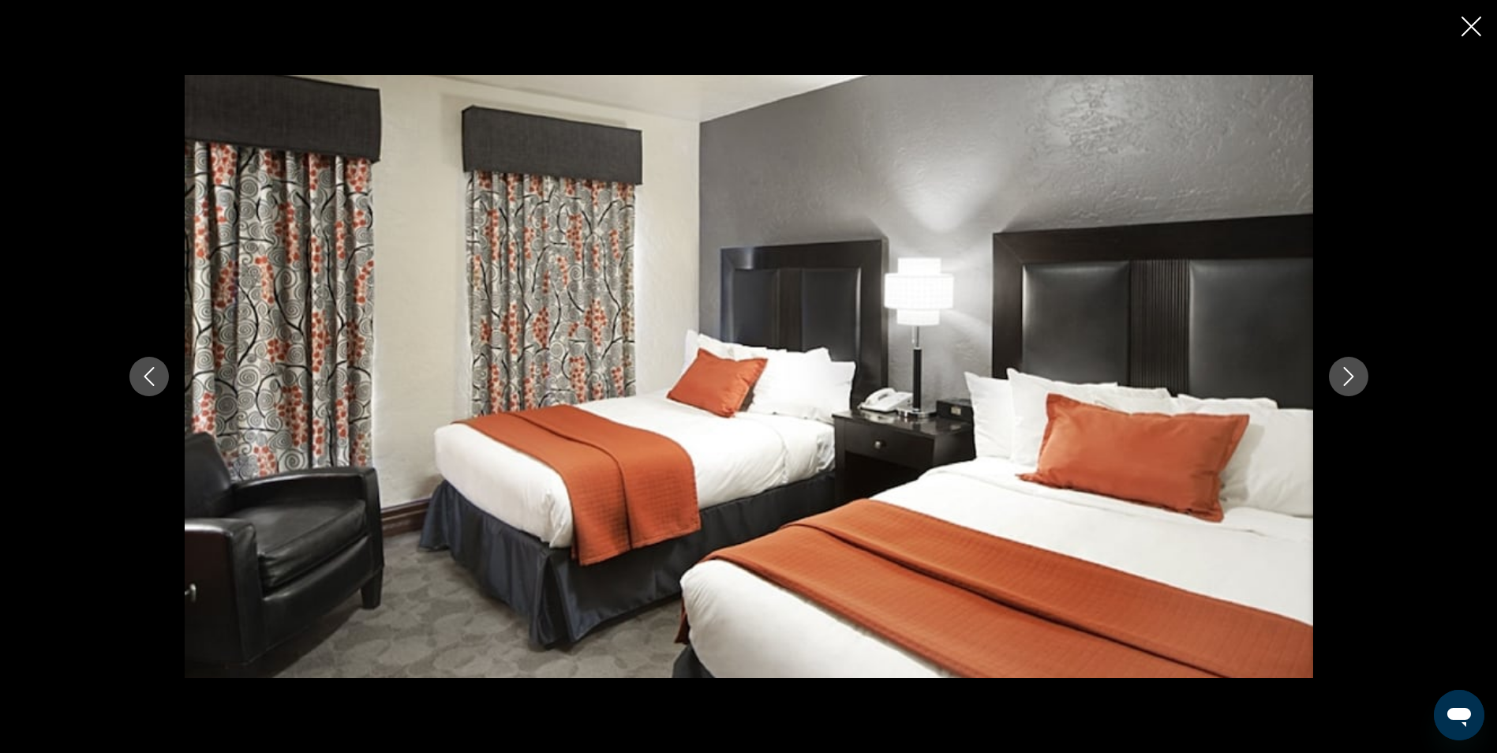
click at [1361, 373] on button "Next image" at bounding box center [1348, 376] width 39 height 39
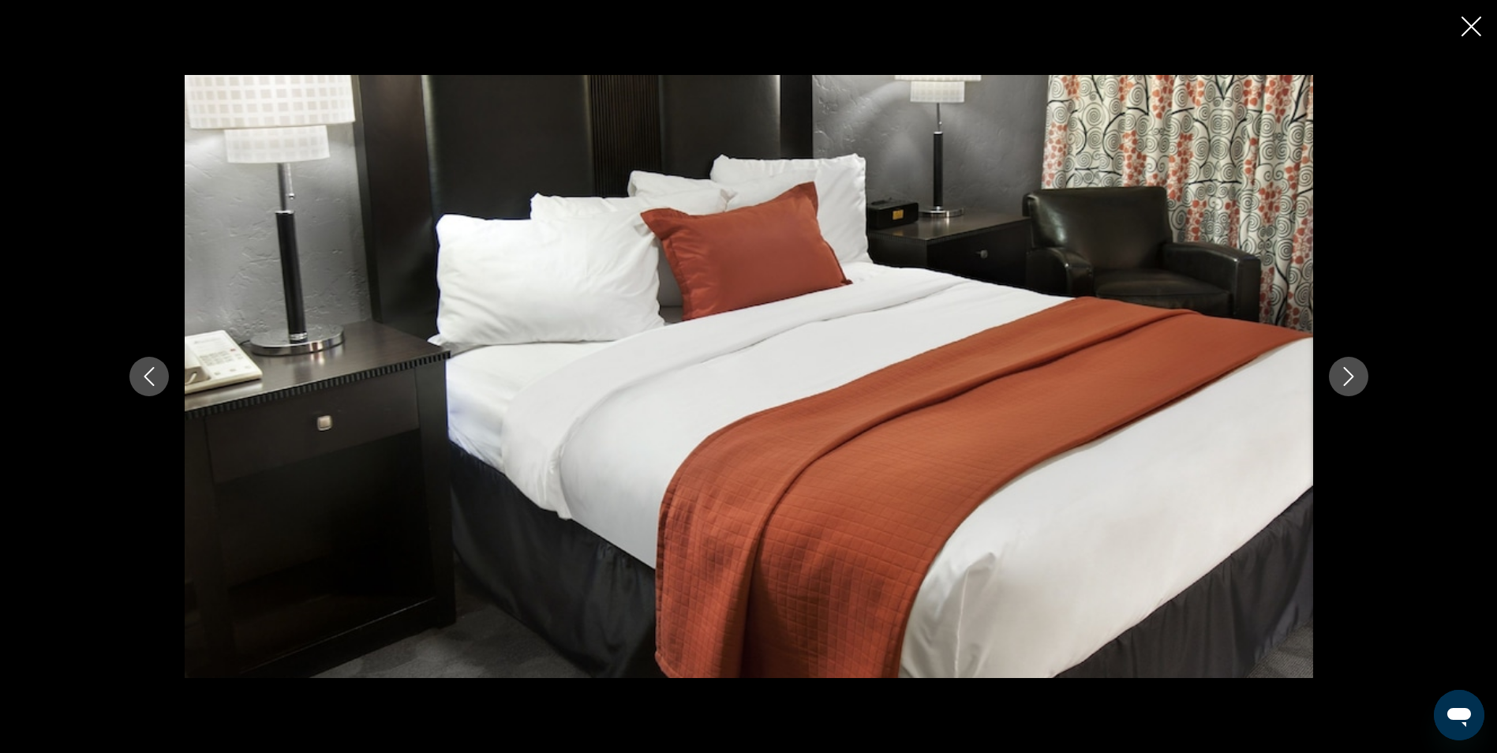
click at [1361, 373] on button "Next image" at bounding box center [1348, 376] width 39 height 39
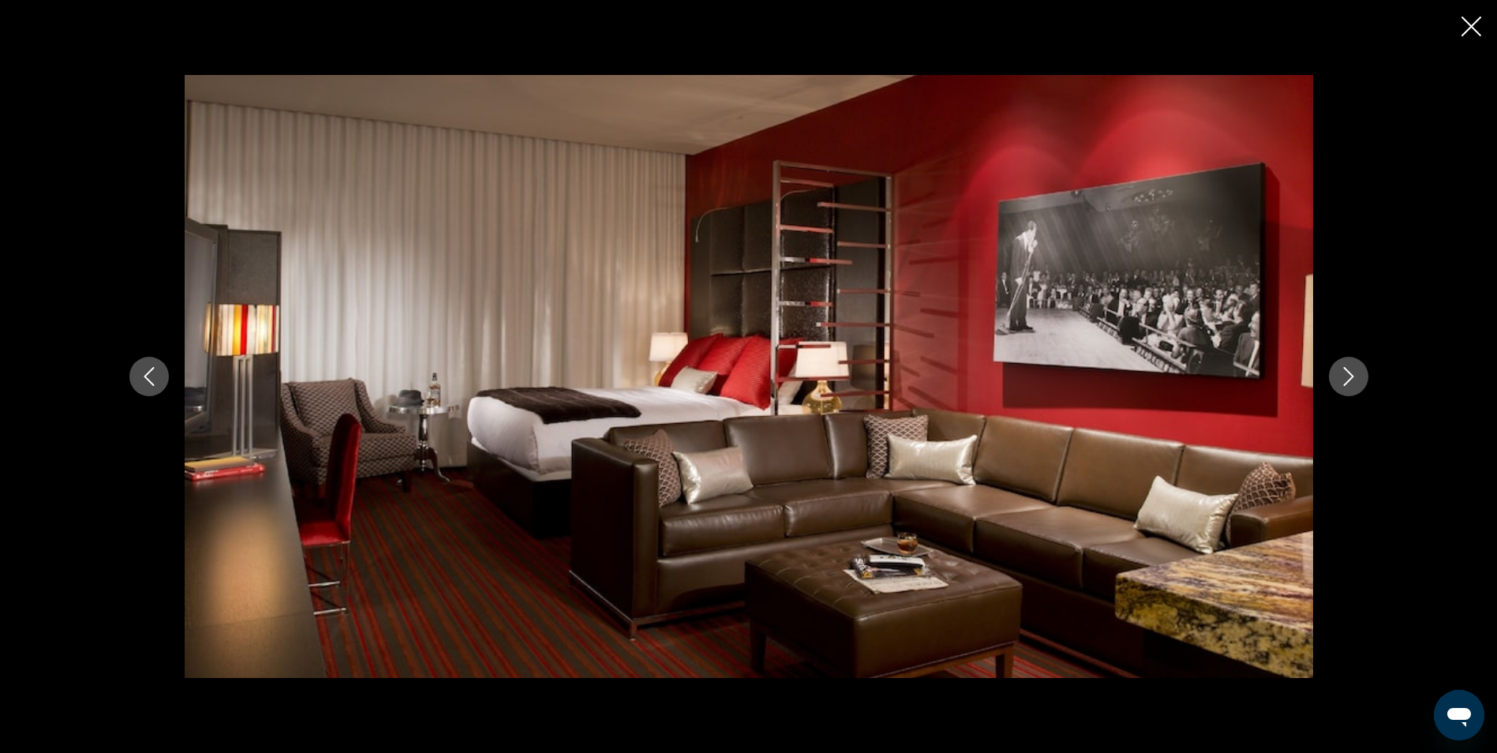
click at [1361, 373] on button "Next image" at bounding box center [1348, 376] width 39 height 39
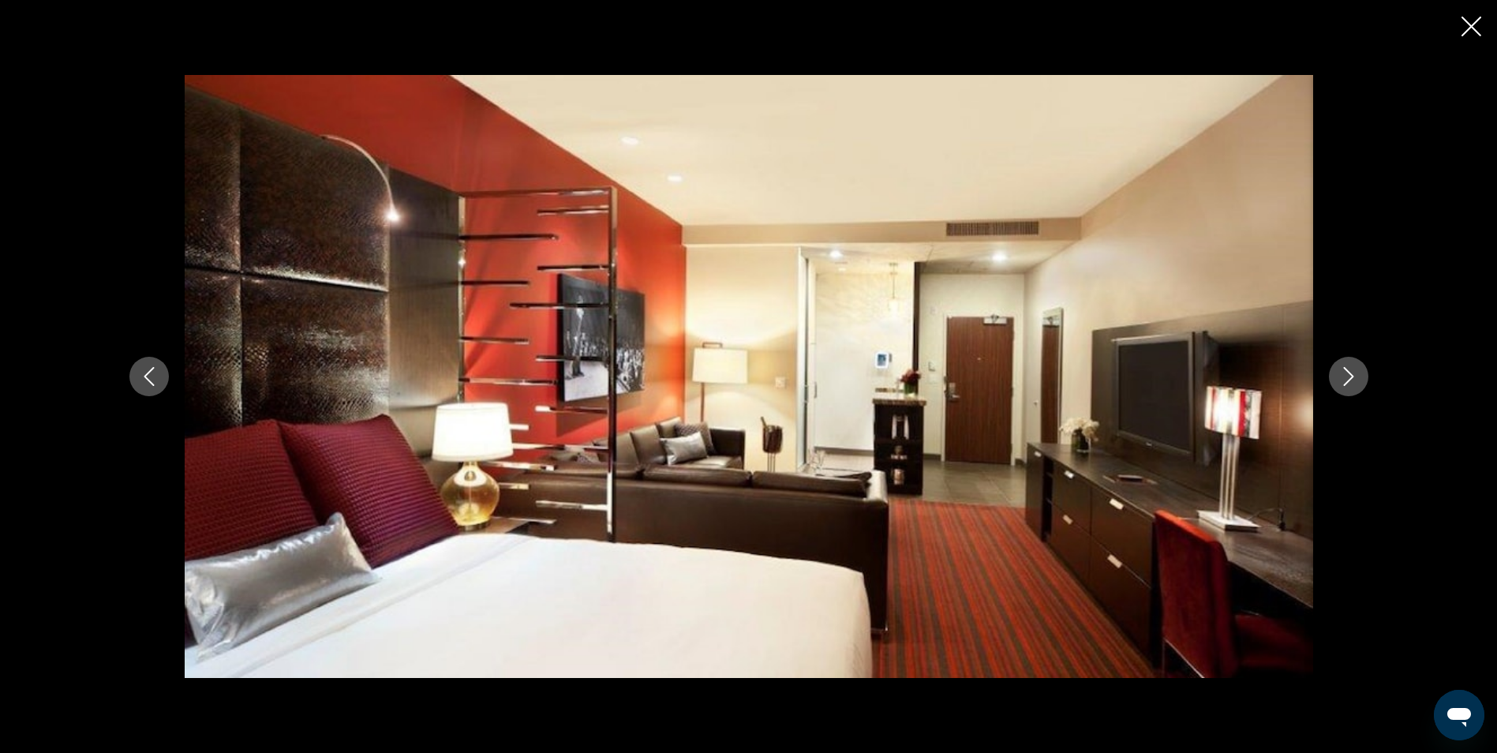
click at [1355, 378] on button "Next image" at bounding box center [1348, 376] width 39 height 39
click at [1355, 378] on icon "Next image" at bounding box center [1348, 376] width 19 height 19
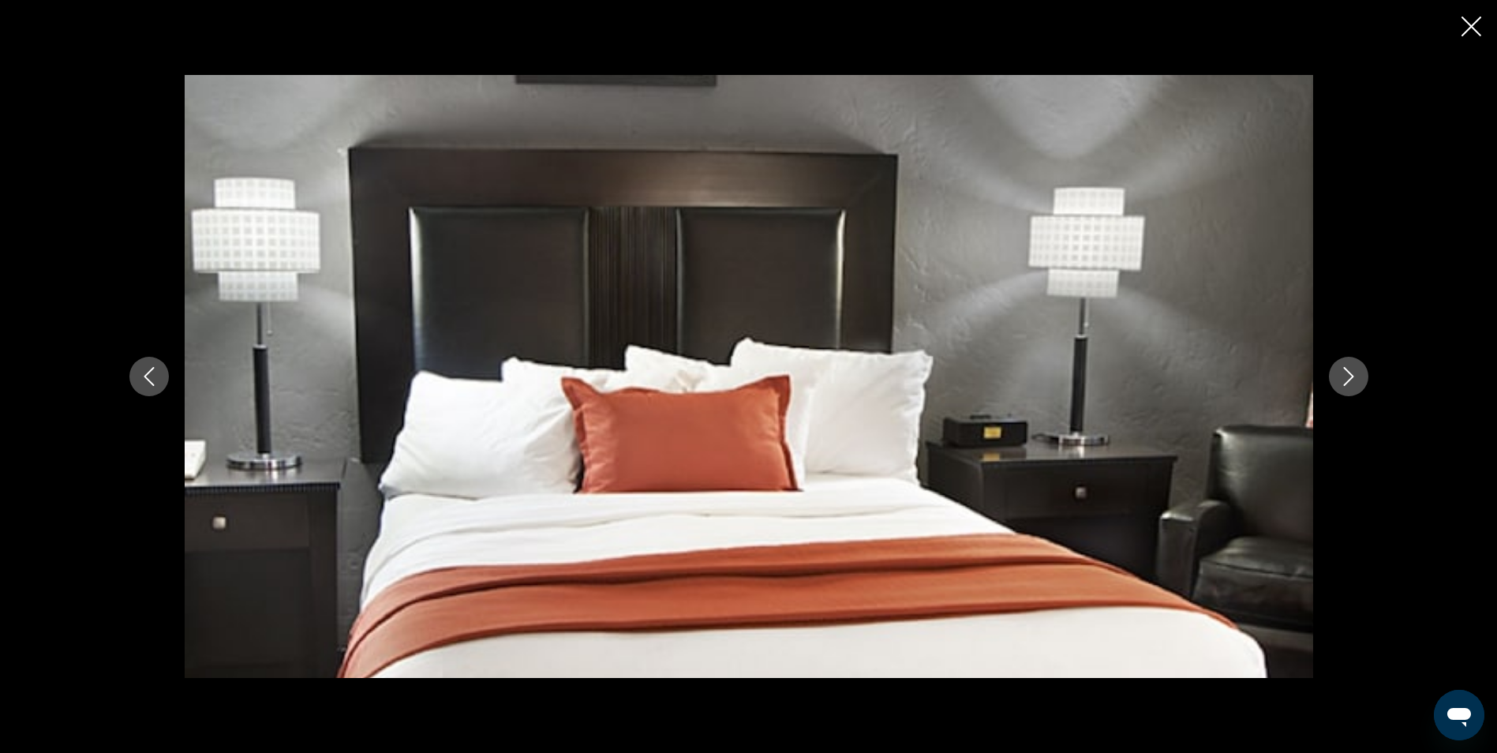
click at [1355, 378] on icon "Next image" at bounding box center [1348, 376] width 19 height 19
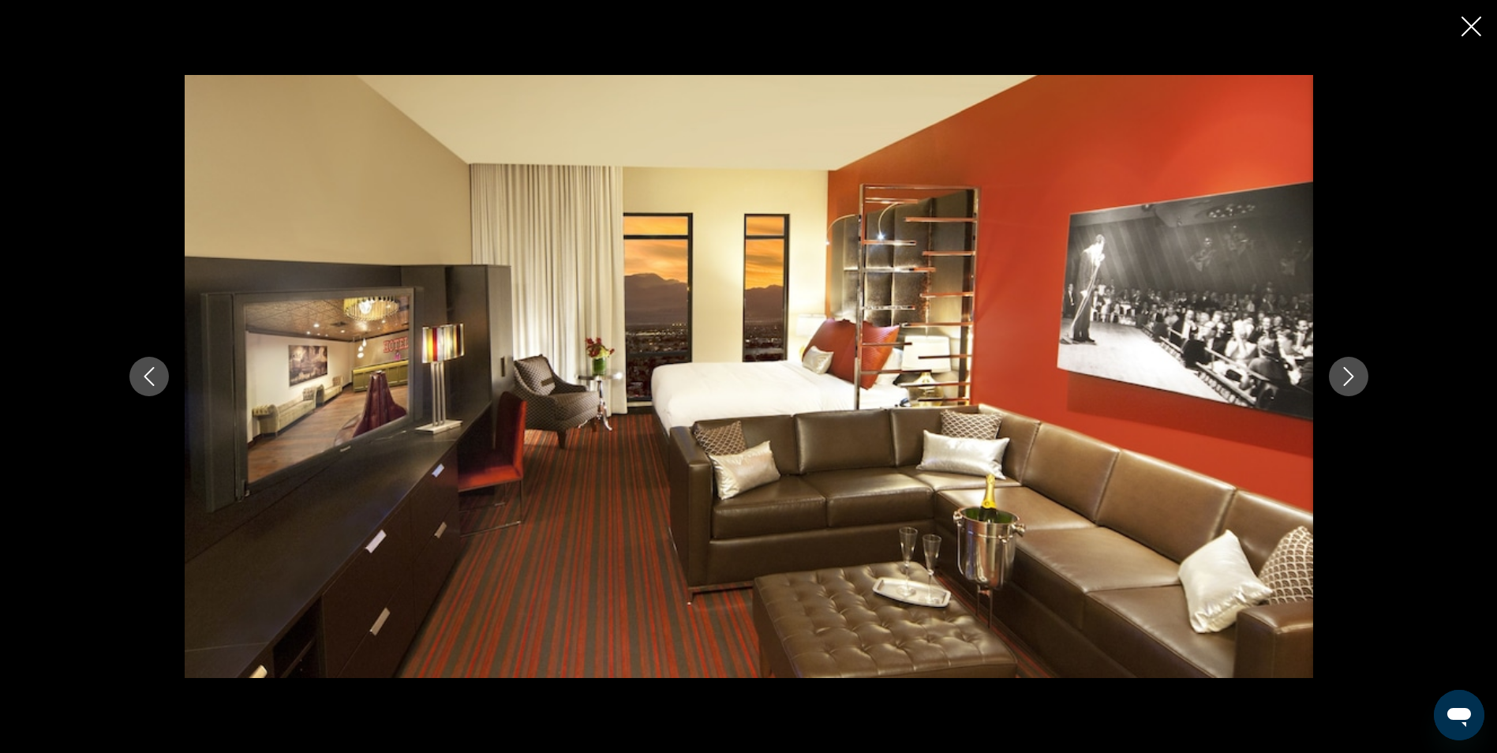
click at [1355, 378] on icon "Next image" at bounding box center [1348, 376] width 19 height 19
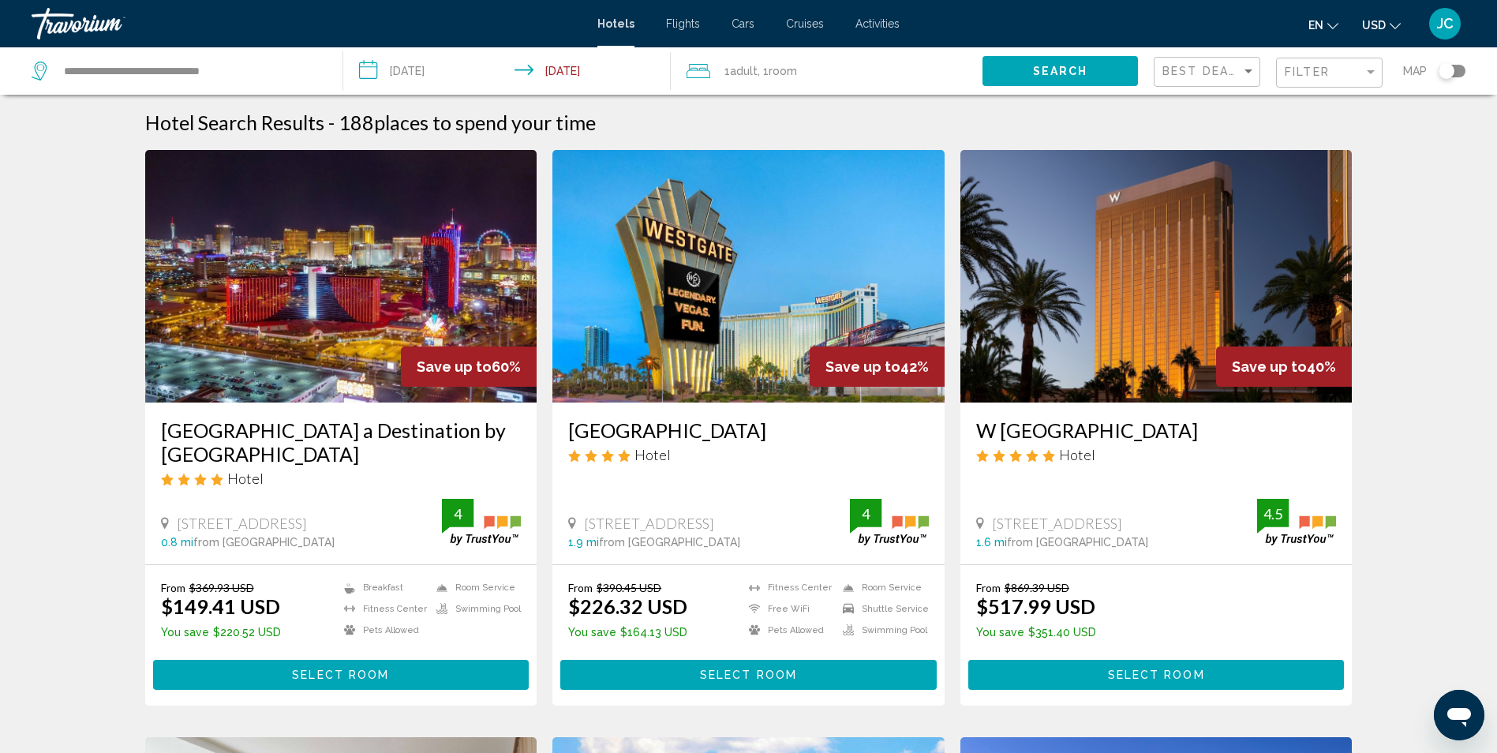
click at [1328, 81] on div "Filter" at bounding box center [1331, 72] width 93 height 29
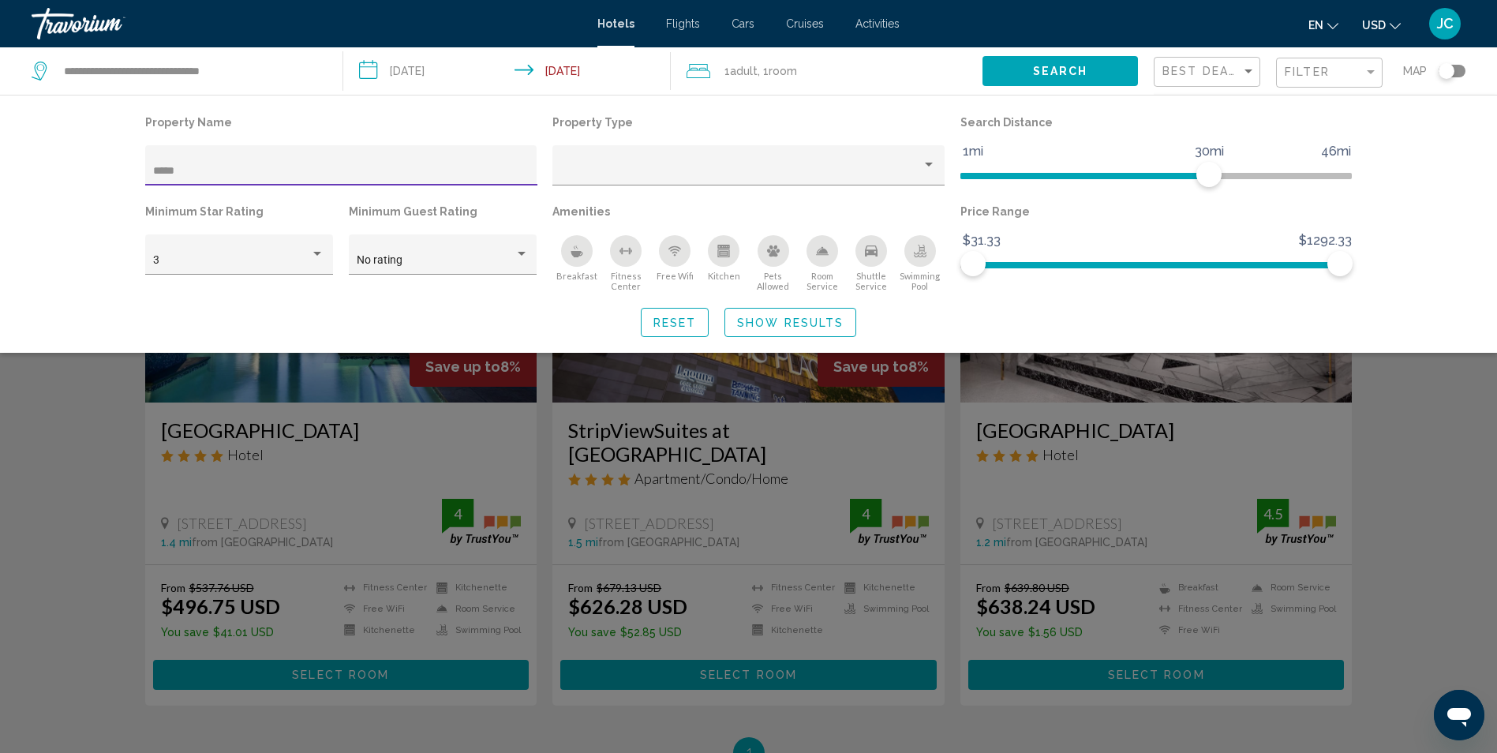
type input "*****"
click at [141, 445] on div "Search widget" at bounding box center [748, 495] width 1497 height 516
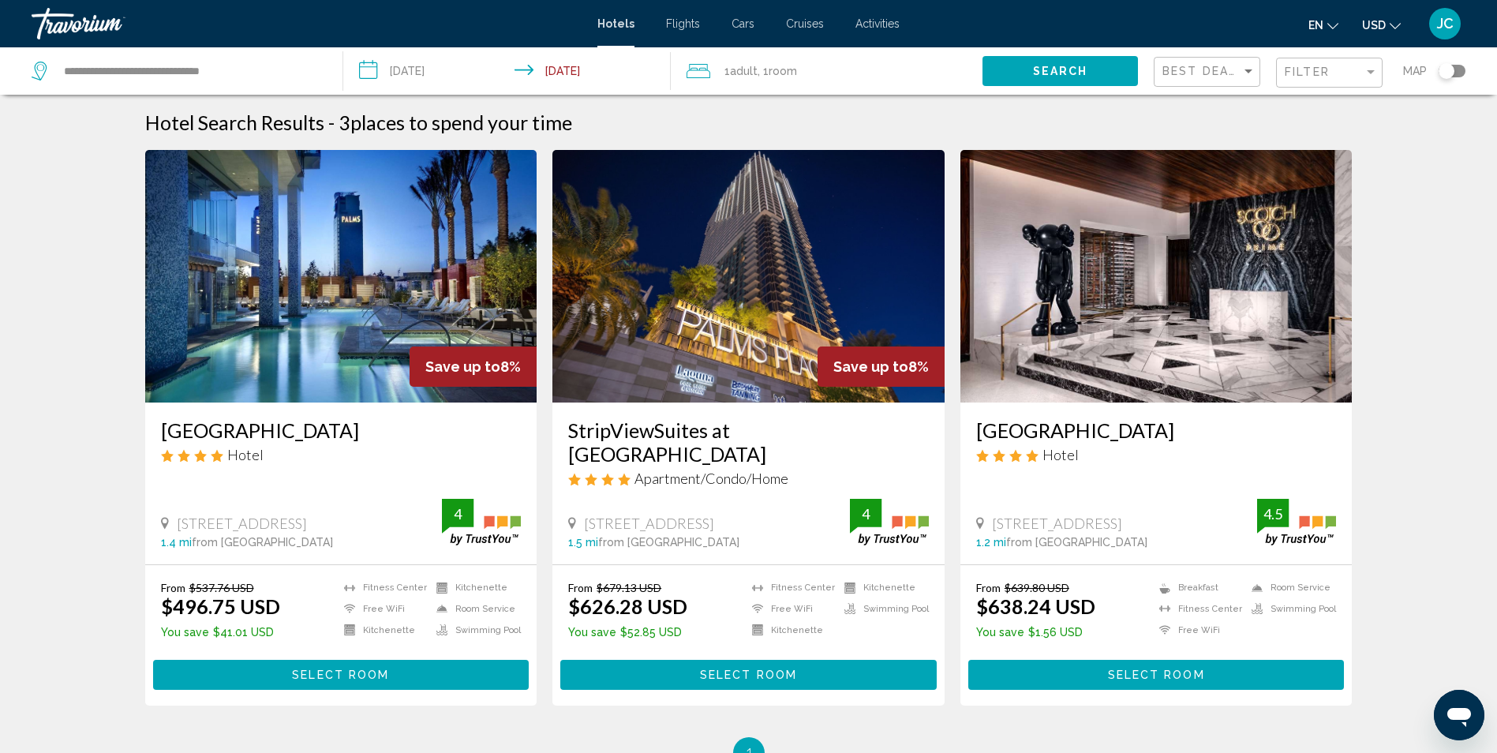
click at [1185, 310] on img "Main content" at bounding box center [1157, 276] width 392 height 253
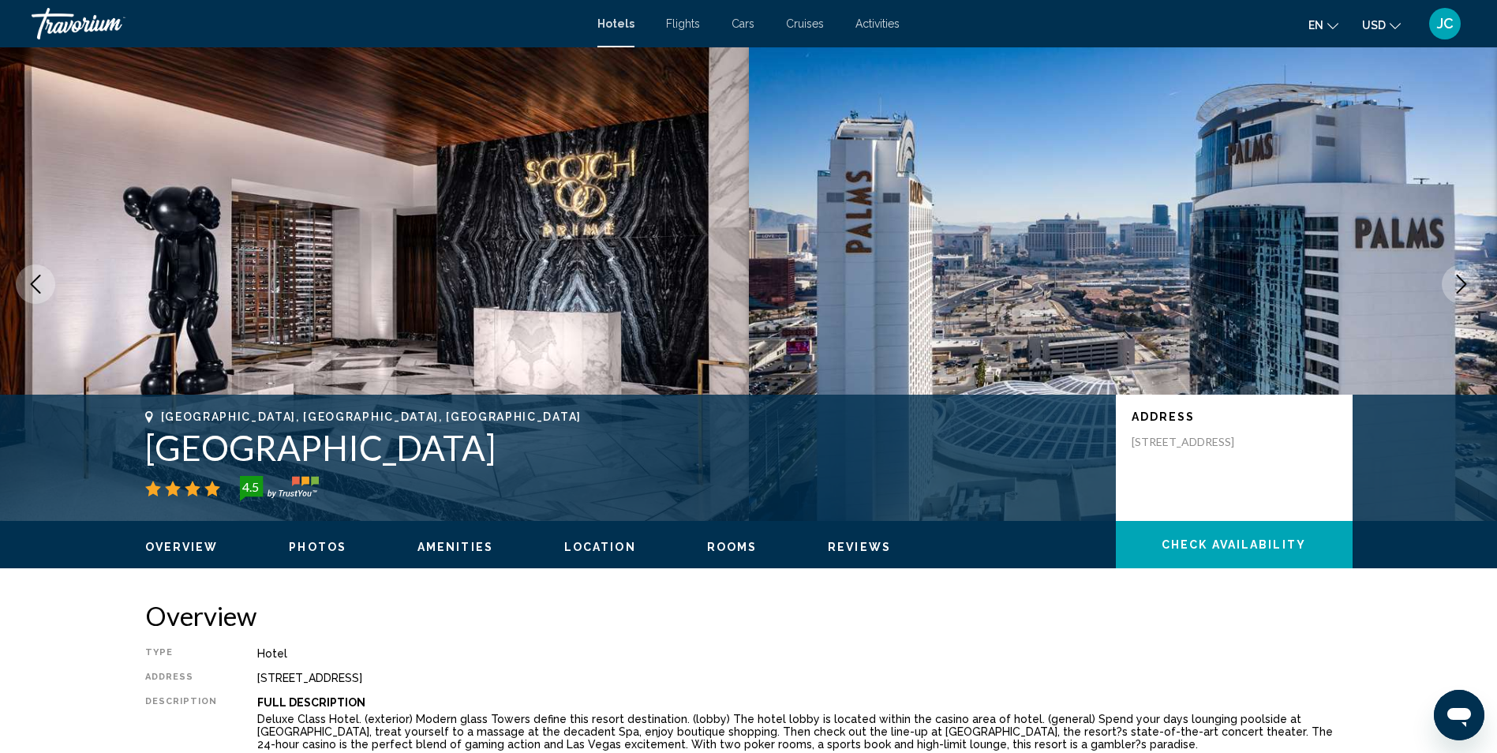
click at [315, 551] on span "Photos" at bounding box center [318, 547] width 58 height 13
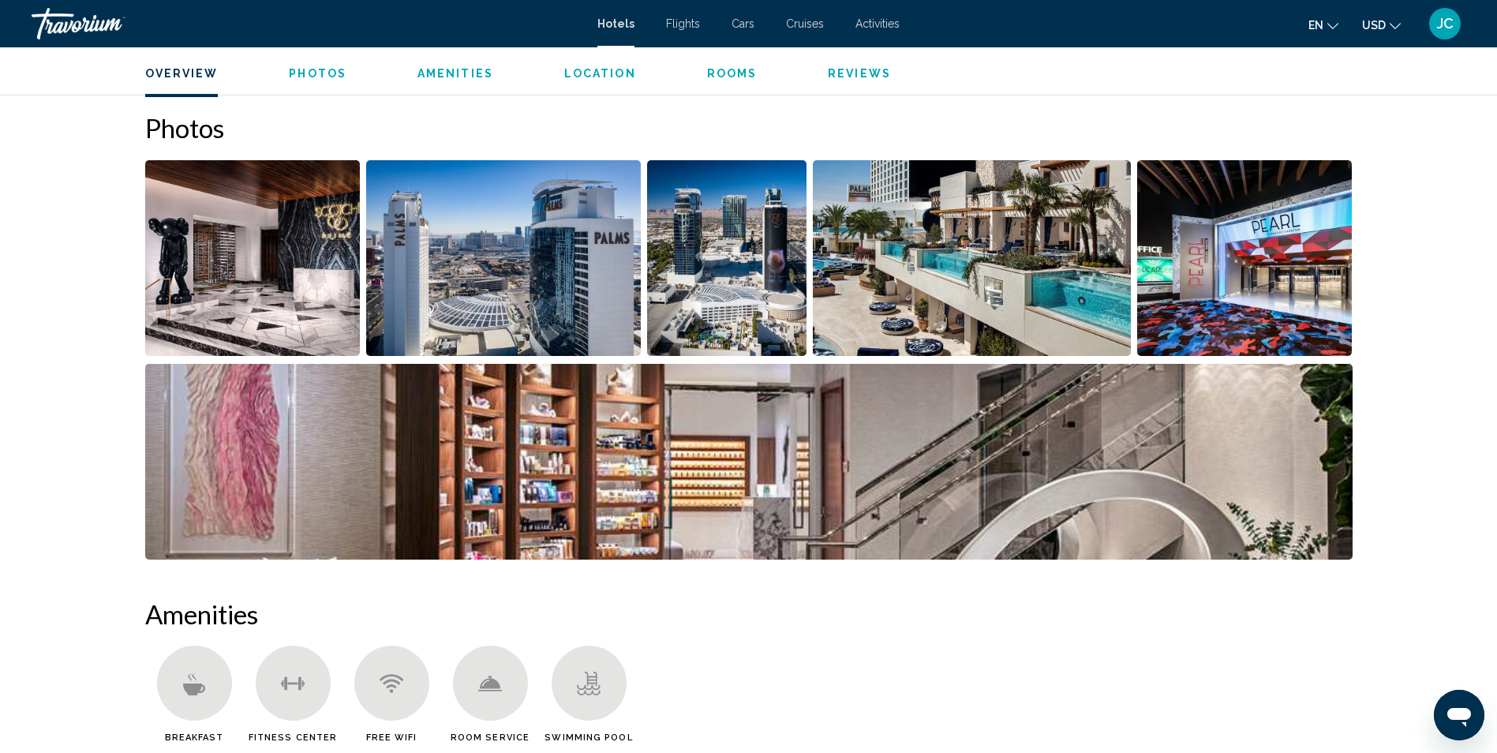
scroll to position [771, 0]
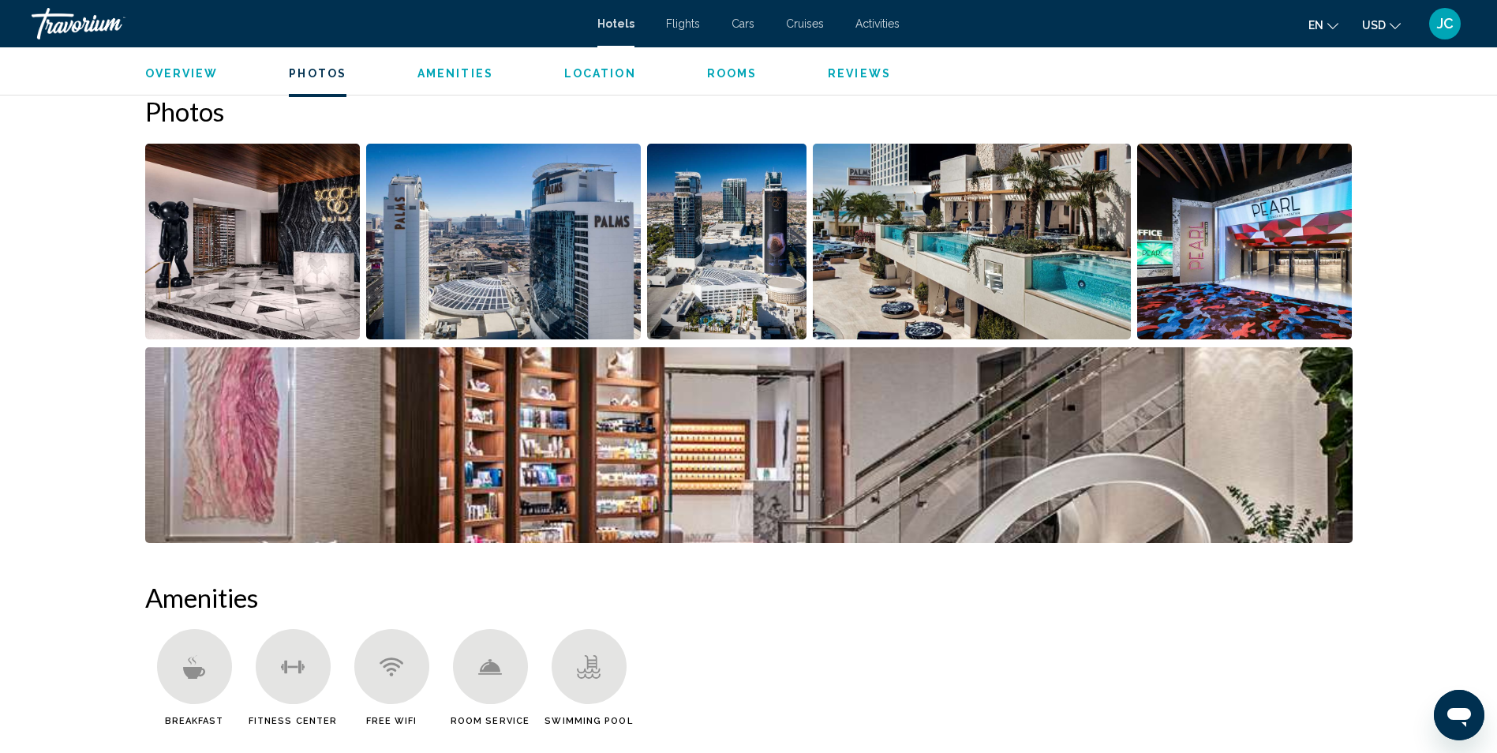
click at [740, 204] on img "Open full-screen image slider" at bounding box center [727, 242] width 160 height 196
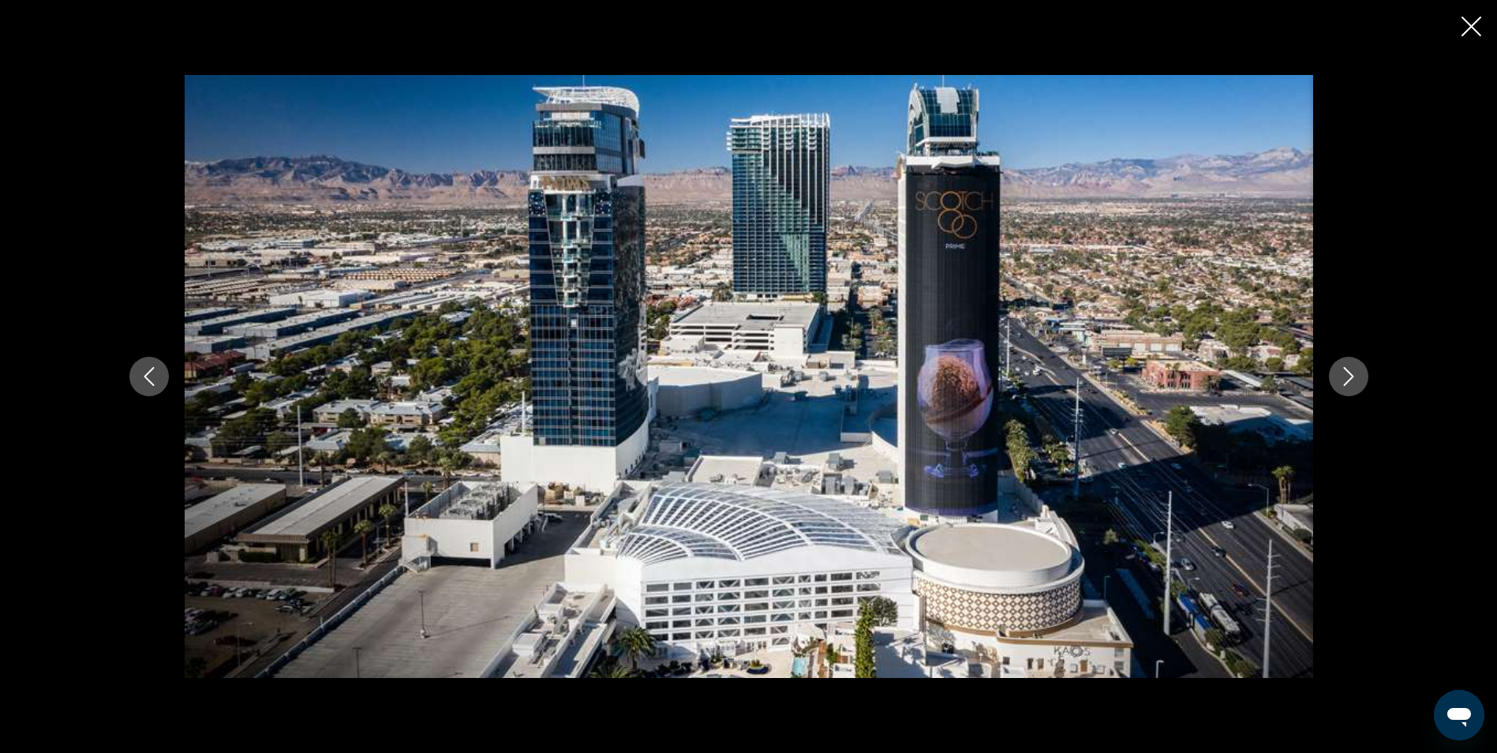
click at [1346, 378] on icon "Next image" at bounding box center [1348, 376] width 19 height 19
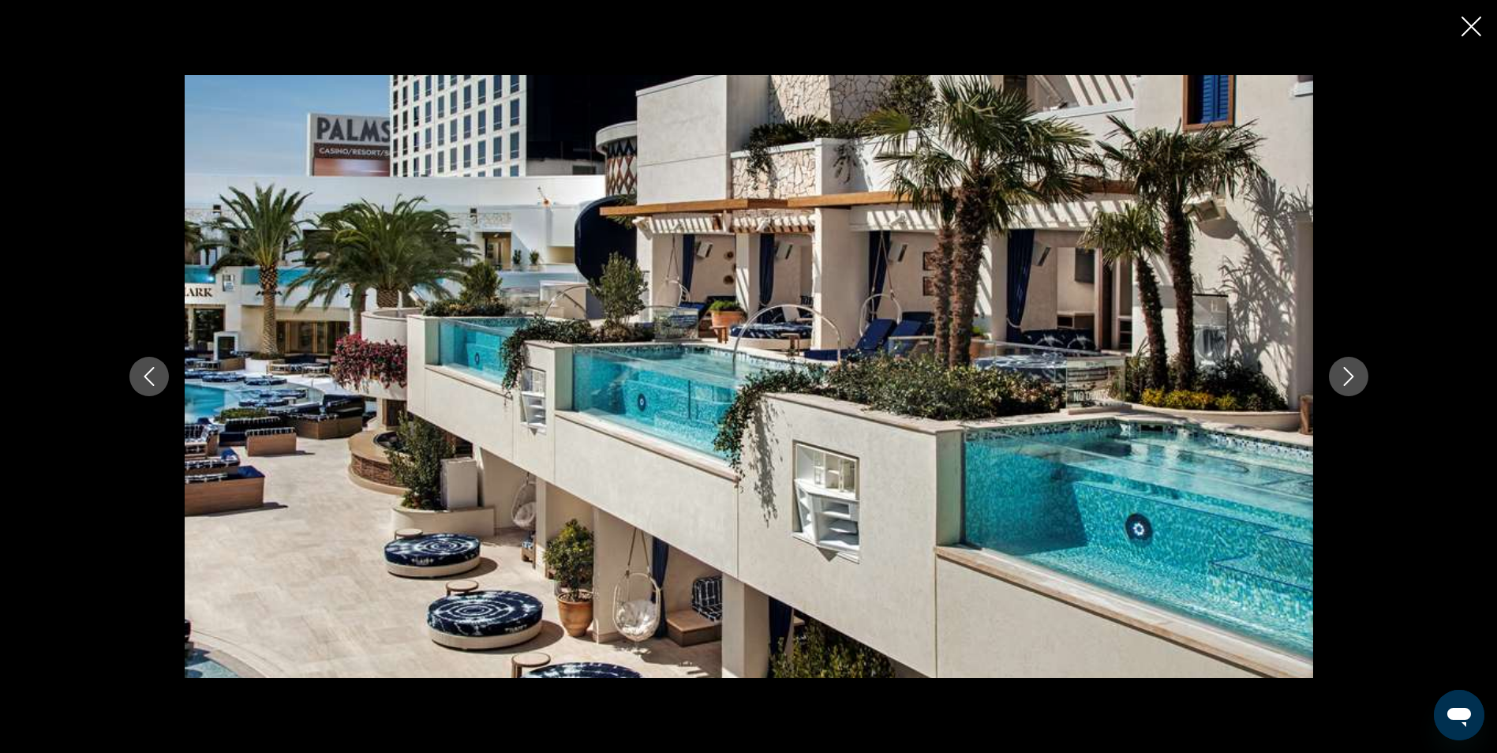
click at [1346, 378] on icon "Next image" at bounding box center [1348, 376] width 19 height 19
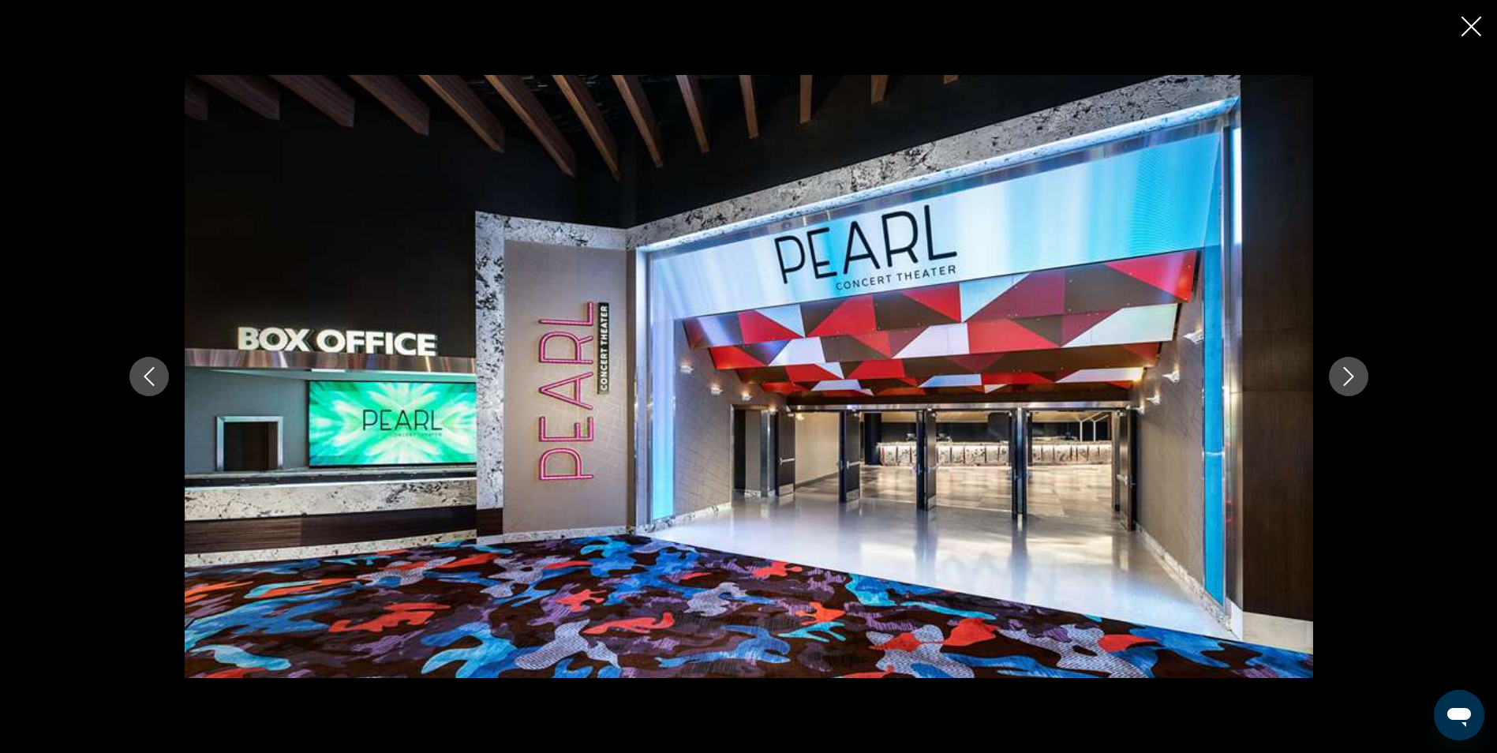
click at [1346, 378] on icon "Next image" at bounding box center [1348, 376] width 19 height 19
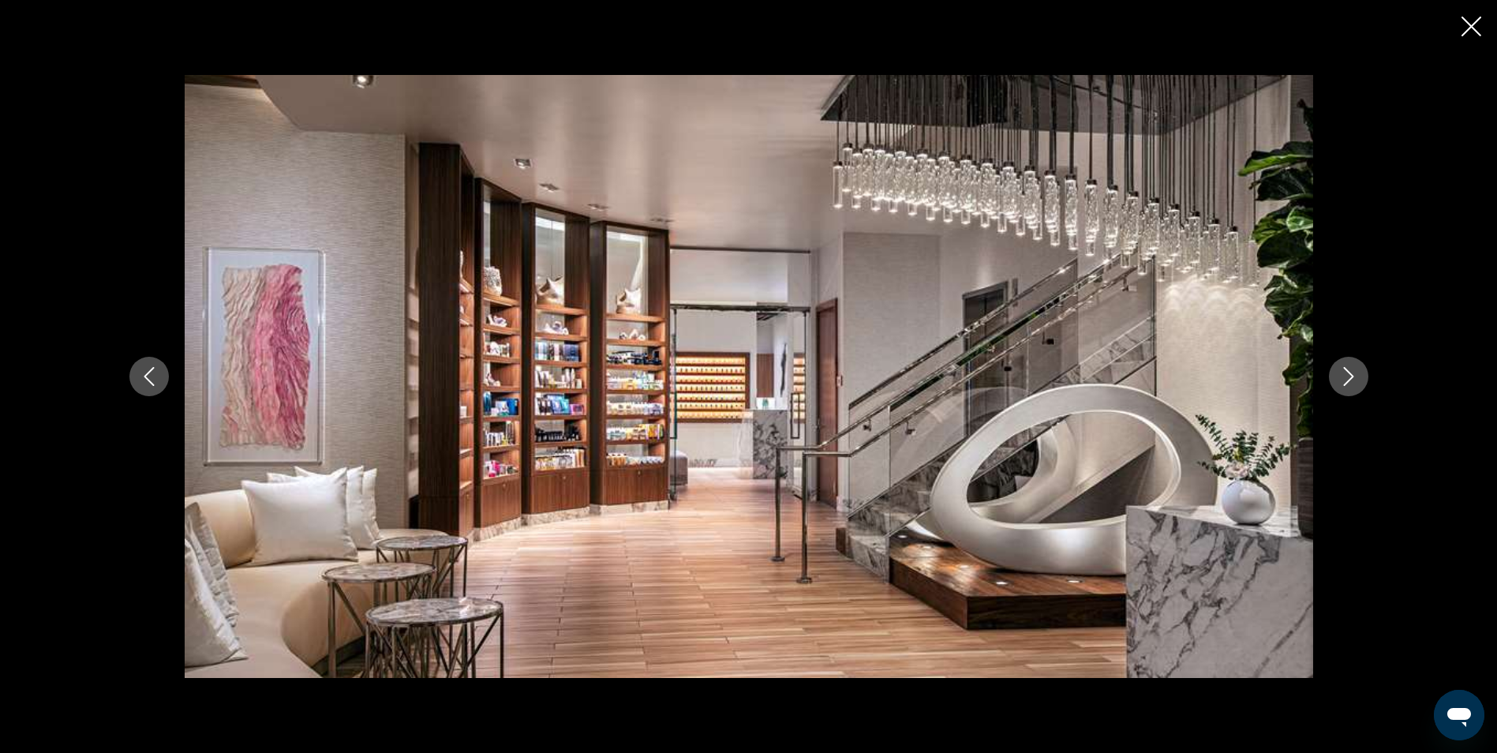
click at [1346, 378] on icon "Next image" at bounding box center [1348, 376] width 19 height 19
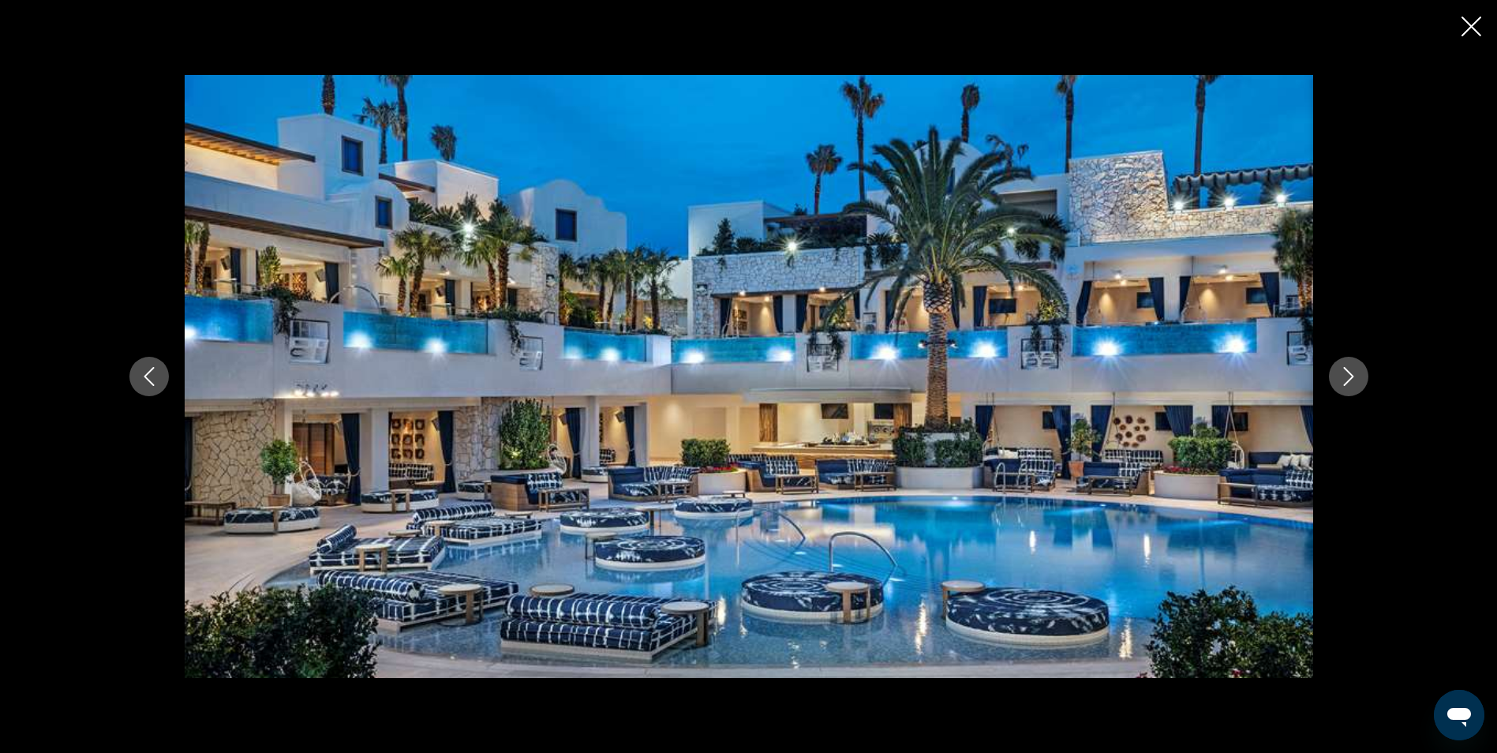
click at [1346, 378] on icon "Next image" at bounding box center [1348, 376] width 19 height 19
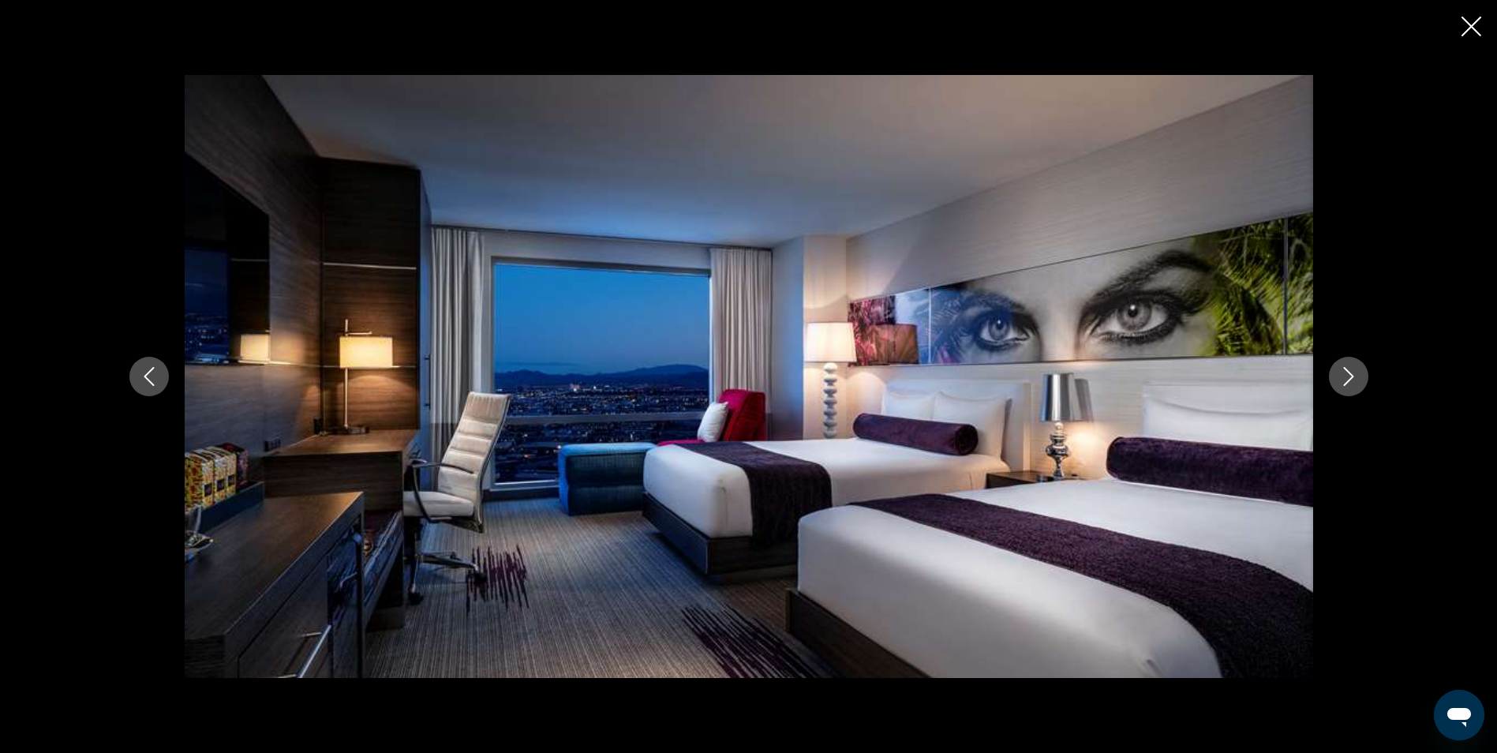
click at [1346, 378] on icon "Next image" at bounding box center [1348, 376] width 19 height 19
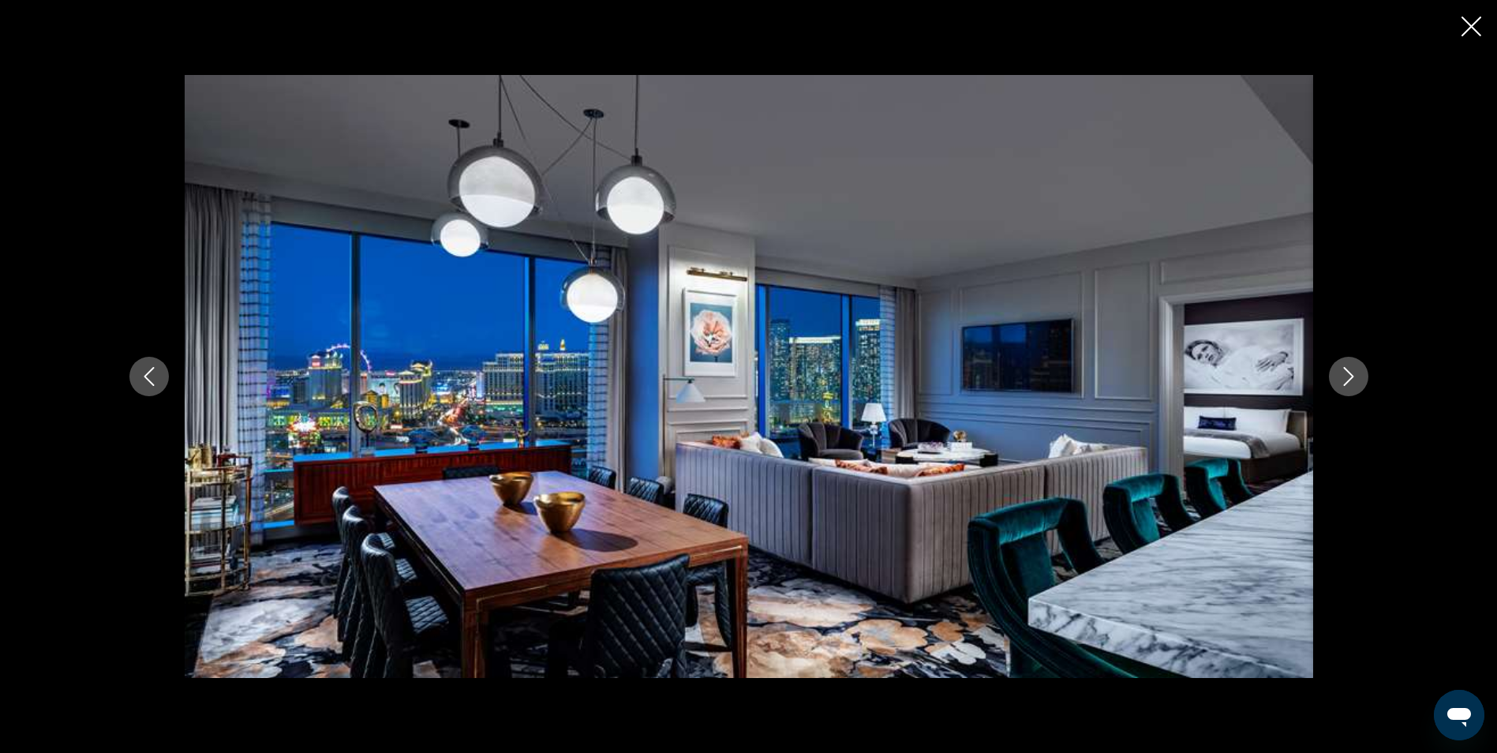
click at [1346, 378] on icon "Next image" at bounding box center [1348, 376] width 19 height 19
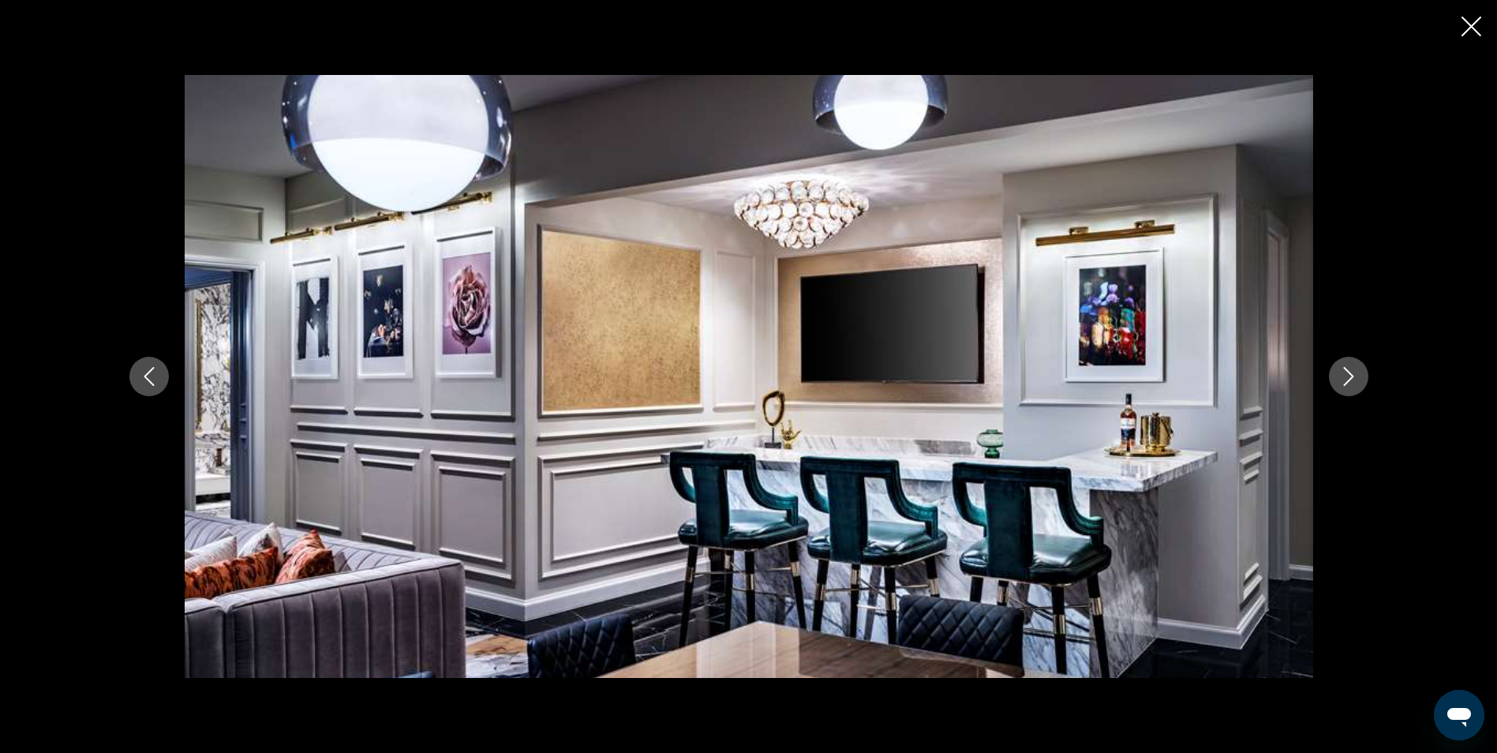
click at [1346, 378] on icon "Next image" at bounding box center [1348, 376] width 19 height 19
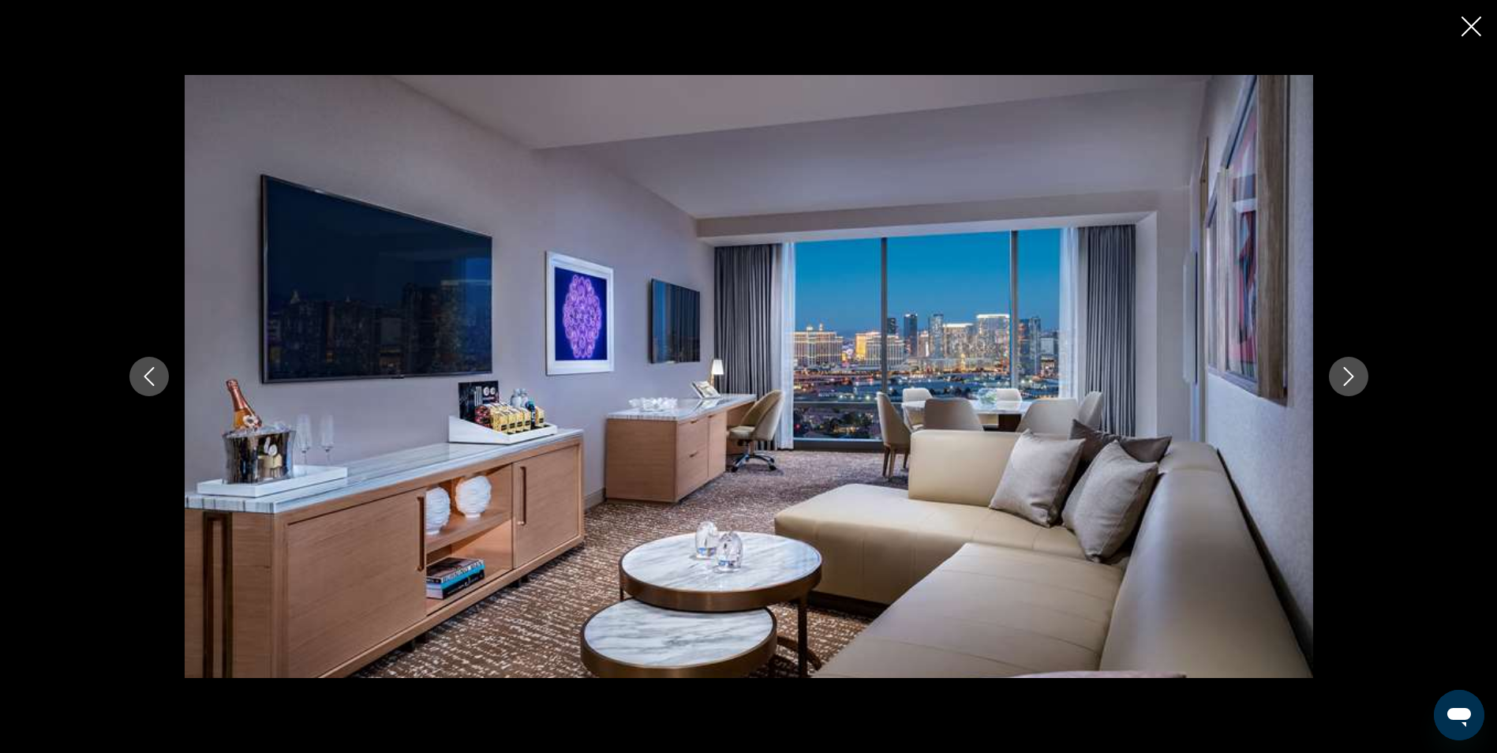
click at [1346, 378] on icon "Next image" at bounding box center [1348, 376] width 19 height 19
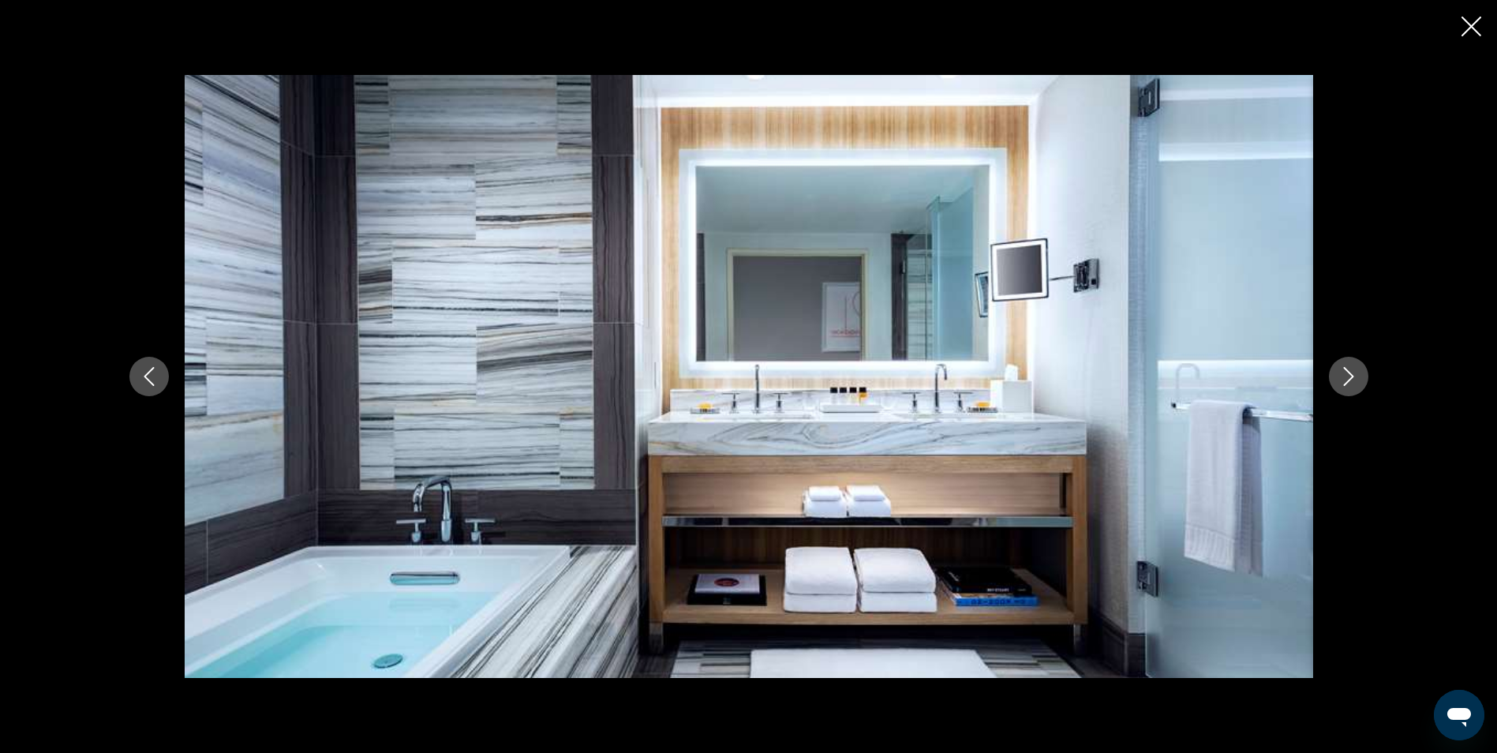
click at [1346, 378] on icon "Next image" at bounding box center [1348, 376] width 19 height 19
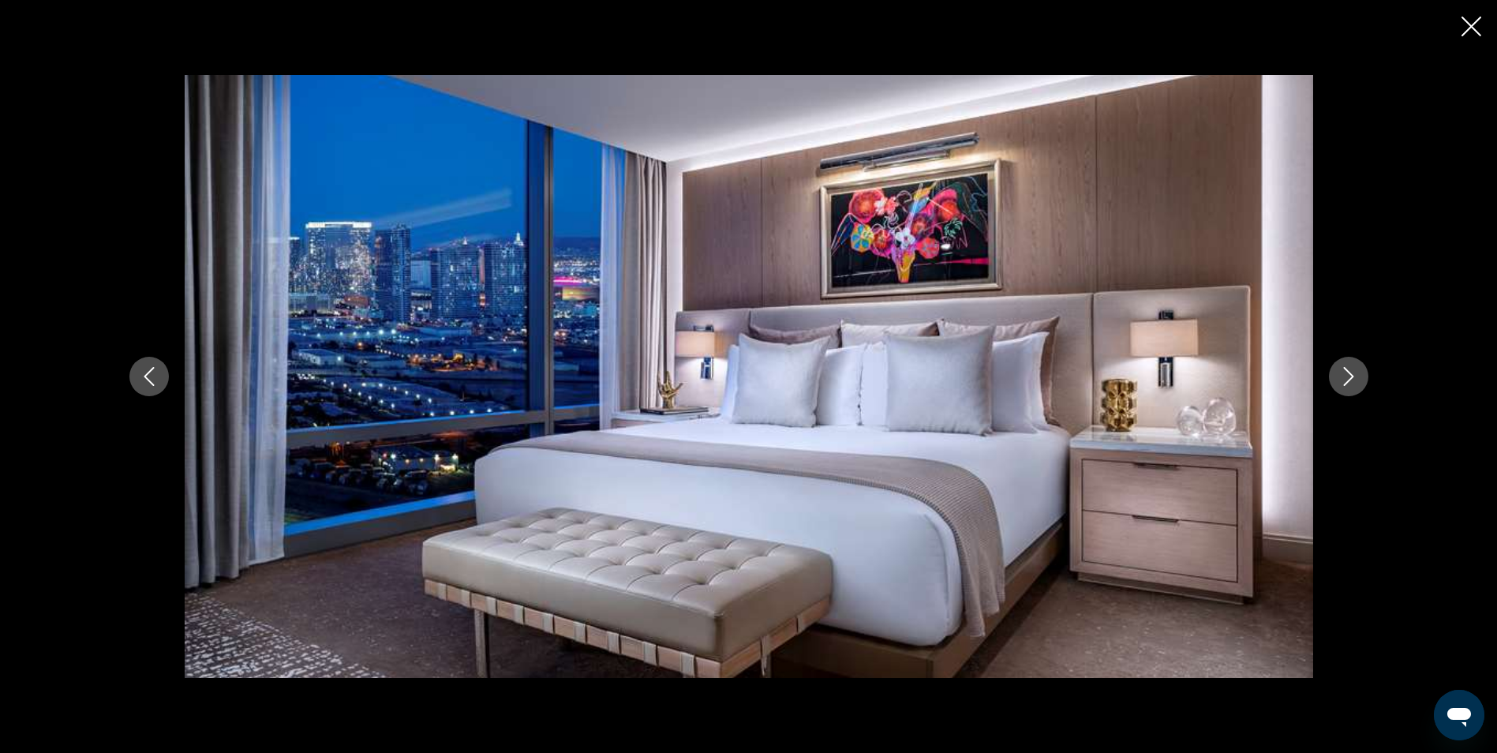
click at [1346, 378] on icon "Next image" at bounding box center [1348, 376] width 19 height 19
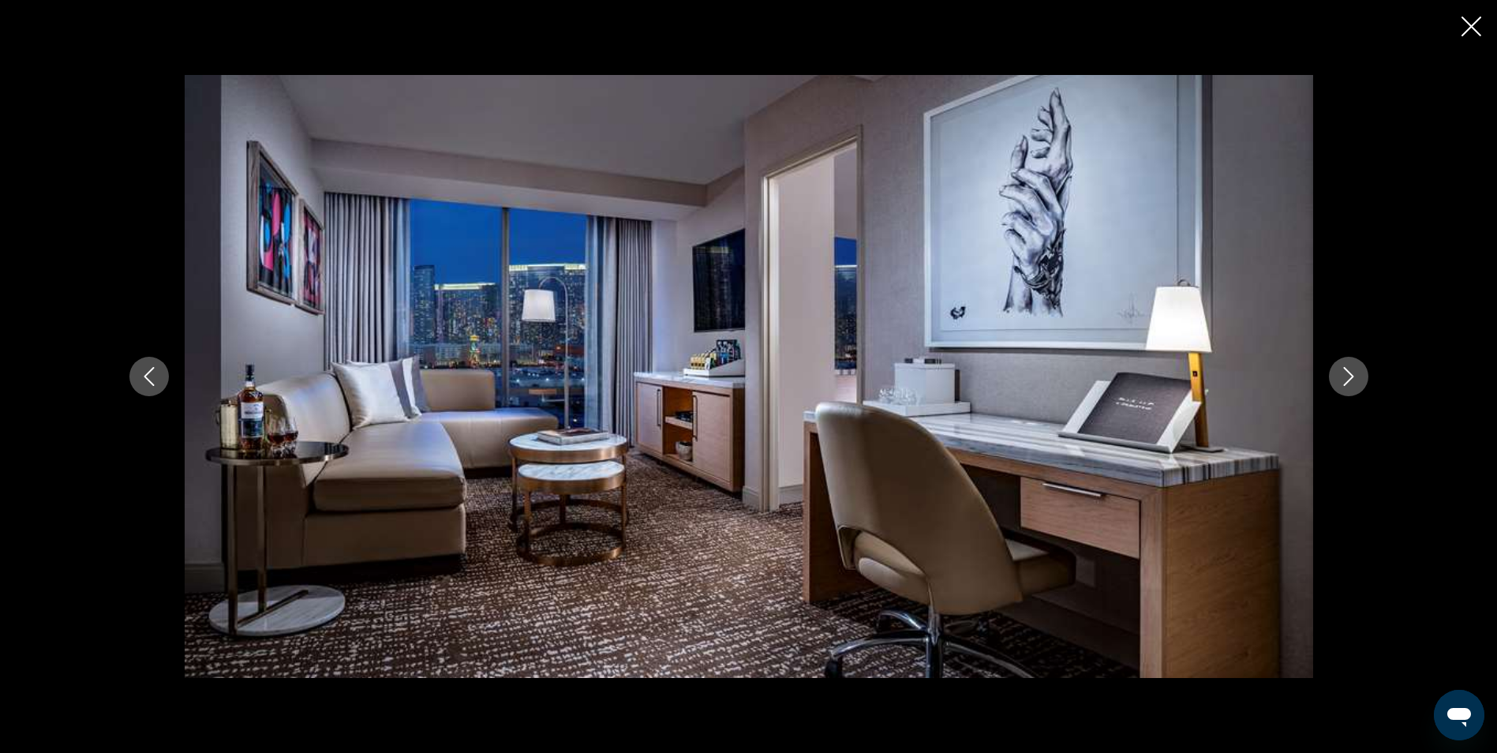
click at [1463, 24] on icon "Close slideshow" at bounding box center [1472, 27] width 20 height 20
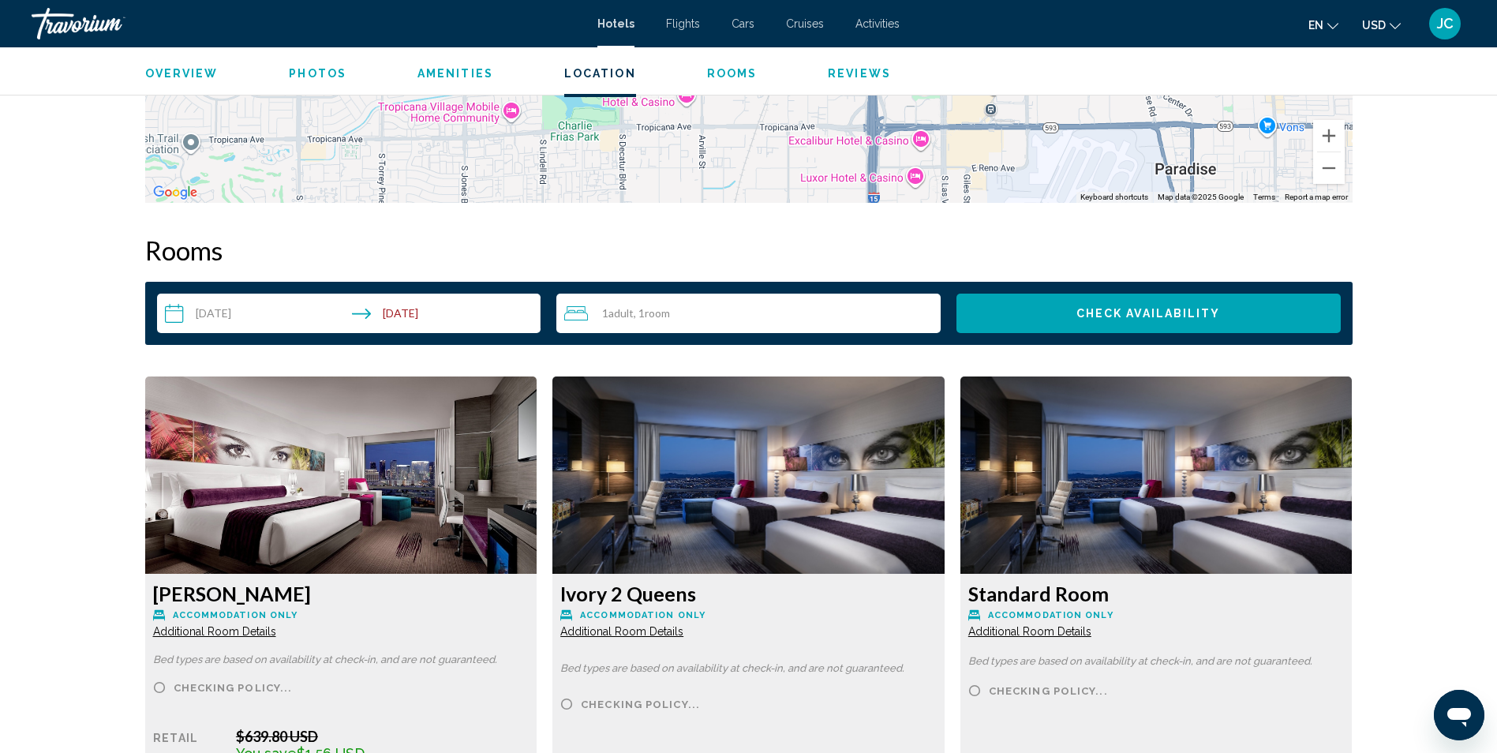
scroll to position [1718, 0]
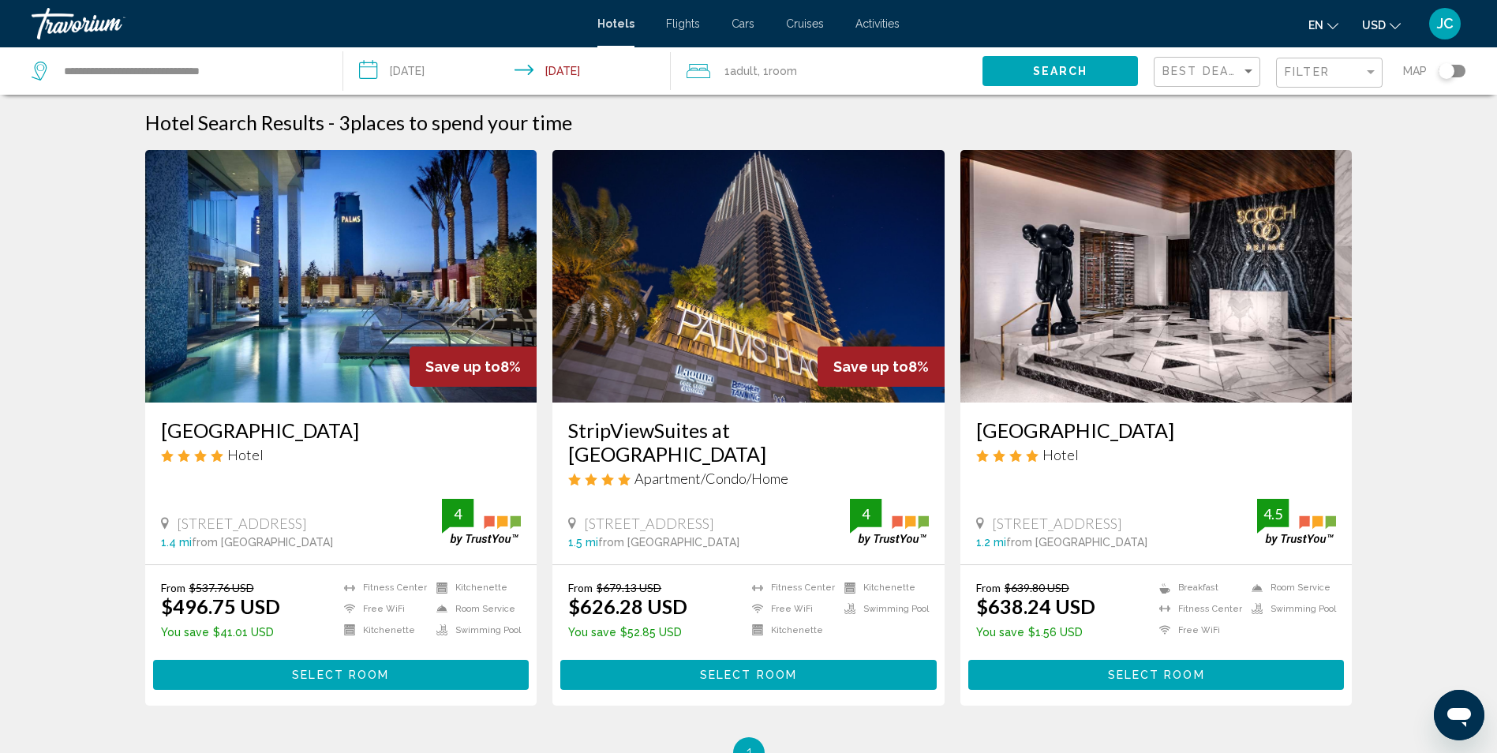
click at [1279, 77] on mat-form-field "Filter" at bounding box center [1329, 73] width 107 height 31
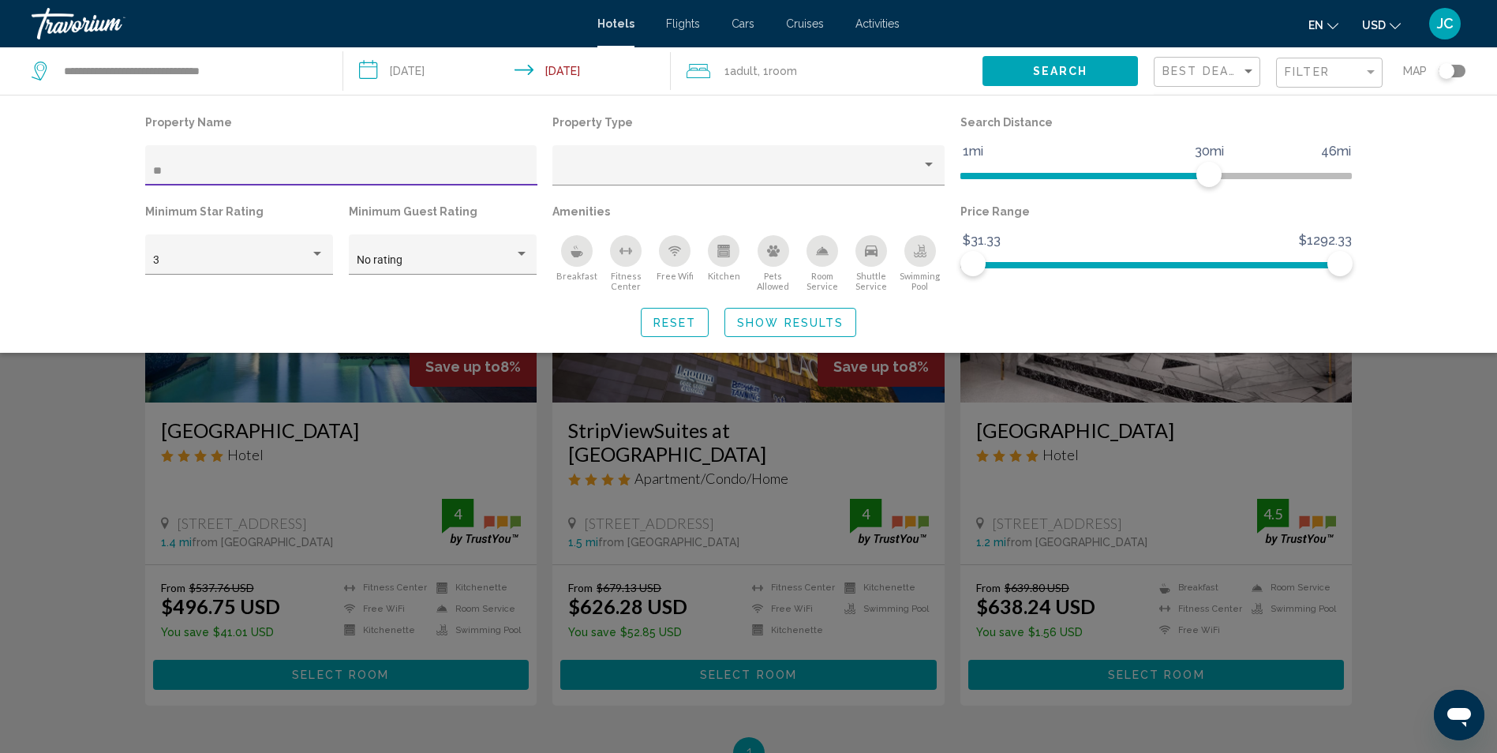
type input "*"
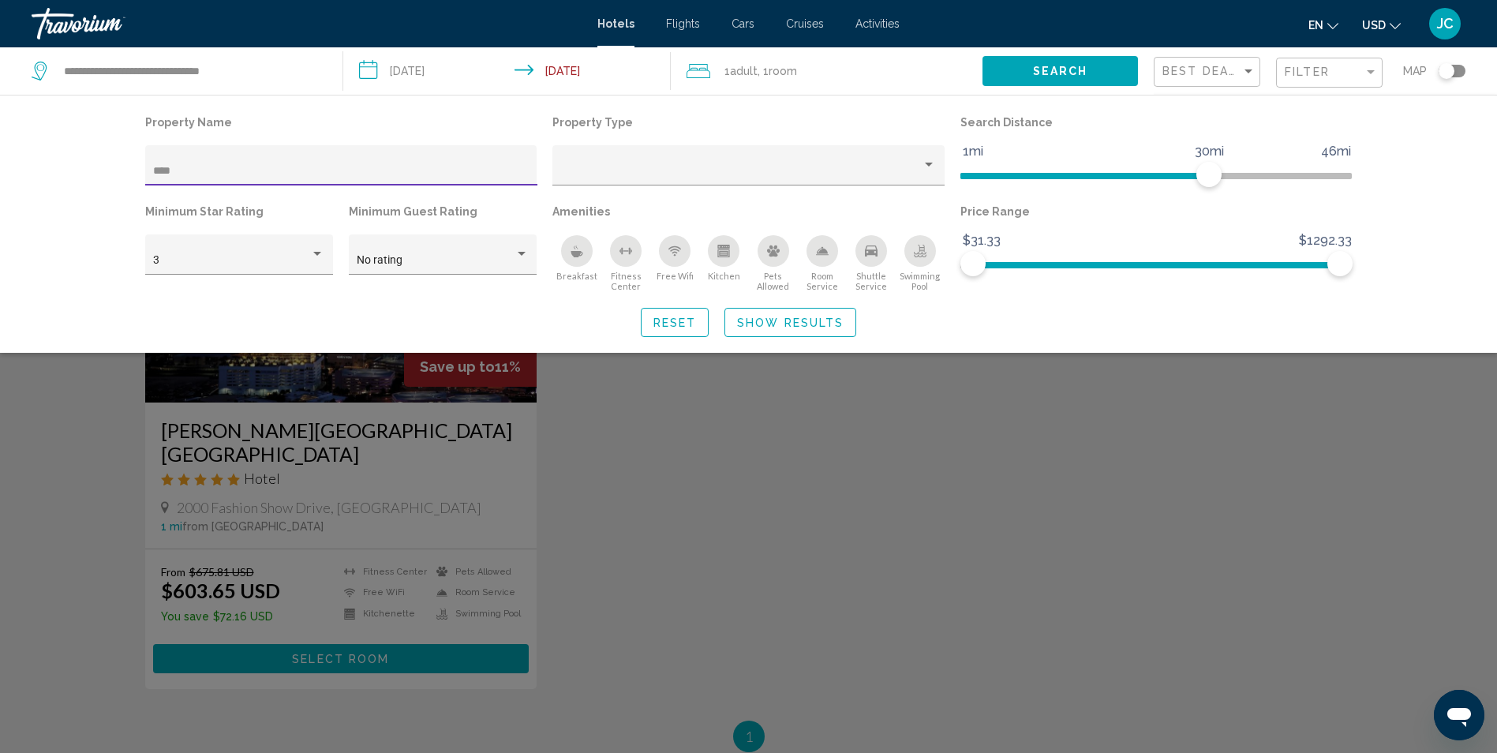
type input "****"
click at [1201, 439] on div "Search widget" at bounding box center [748, 495] width 1497 height 516
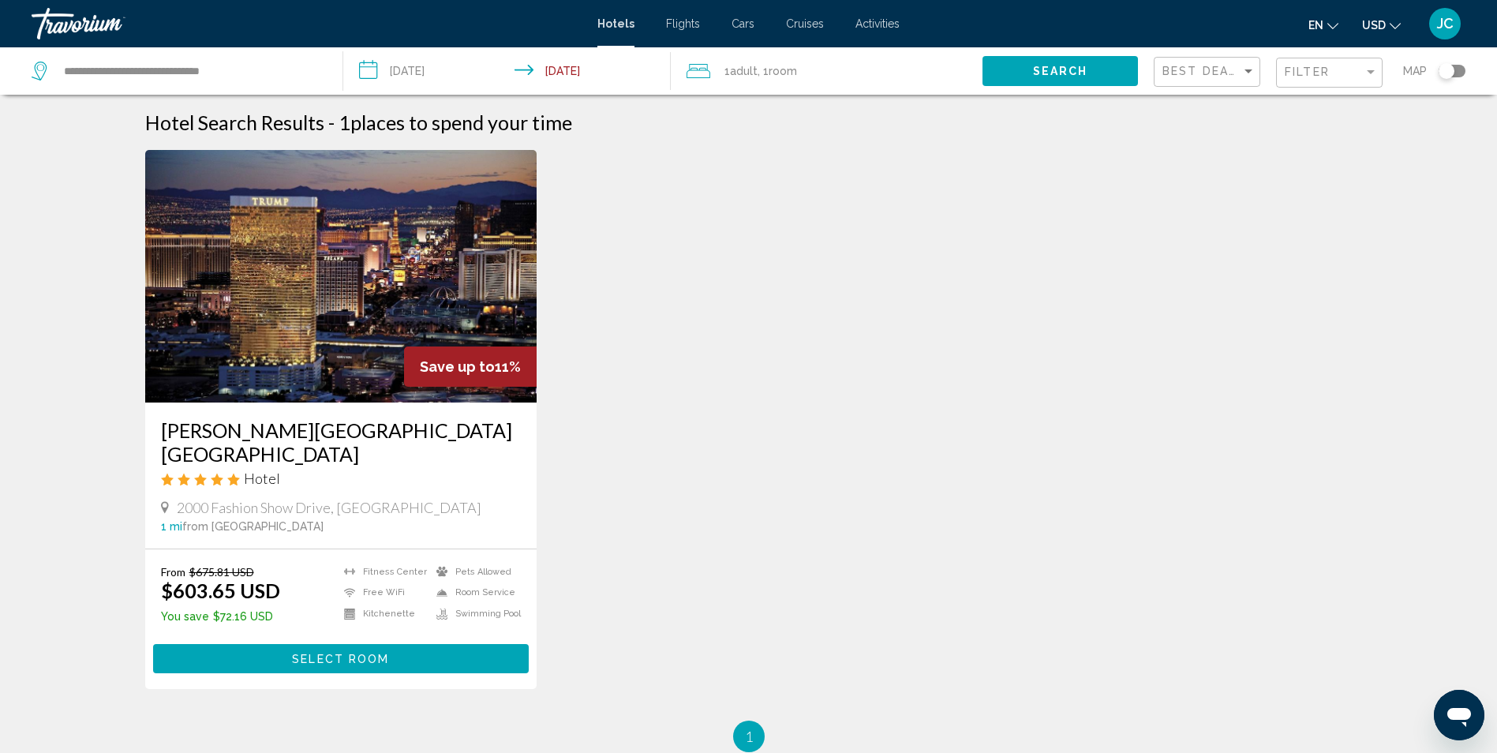
click at [392, 255] on img "Main content" at bounding box center [341, 276] width 392 height 253
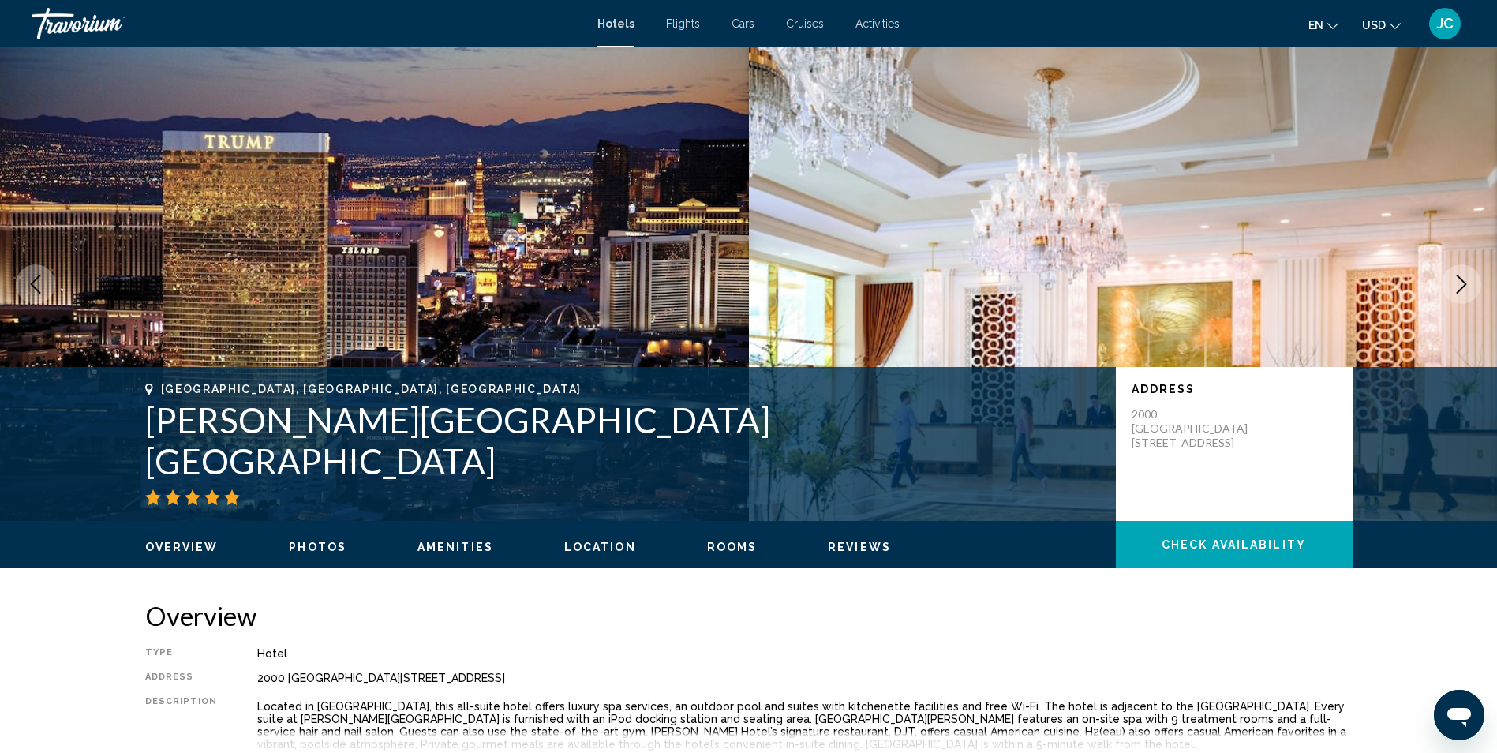
click at [320, 544] on span "Photos" at bounding box center [318, 547] width 58 height 13
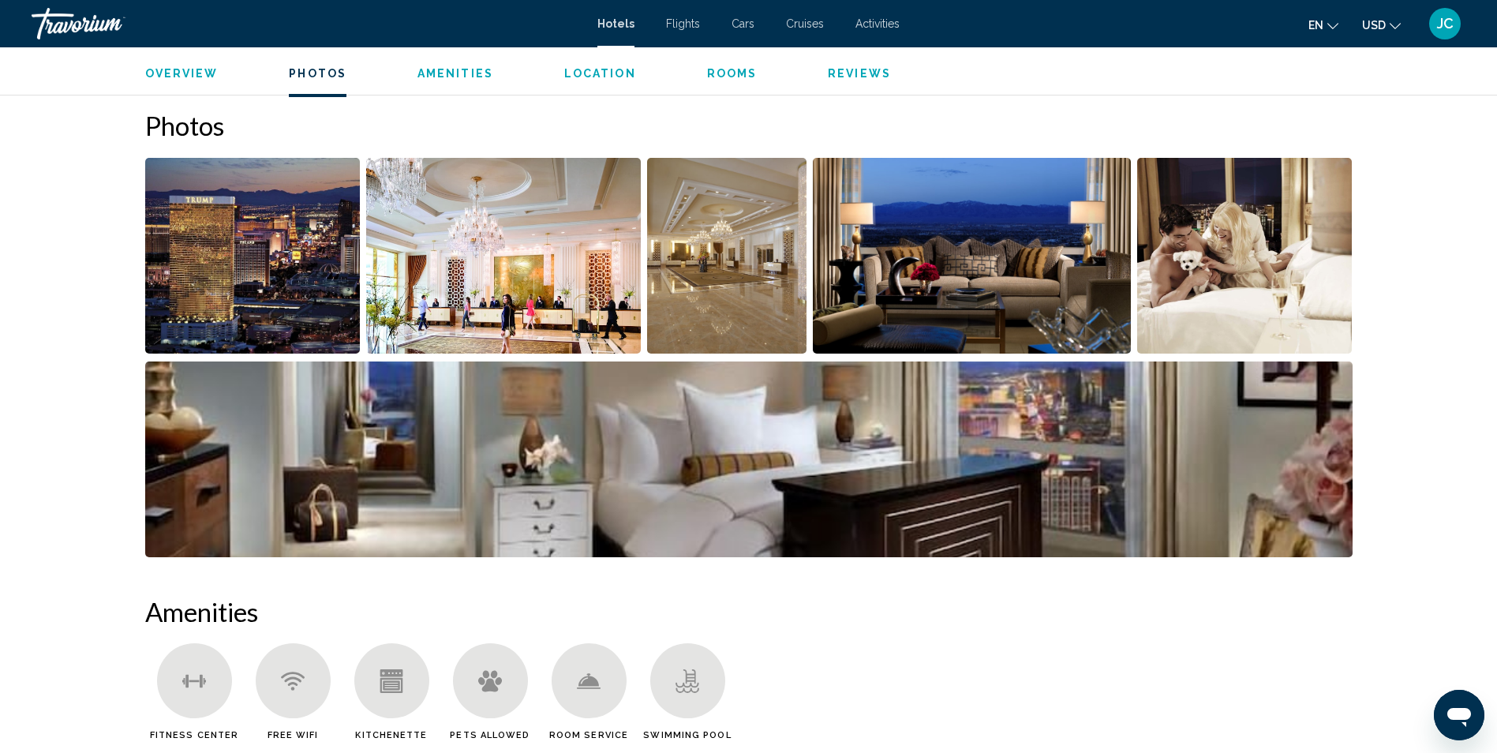
scroll to position [711, 0]
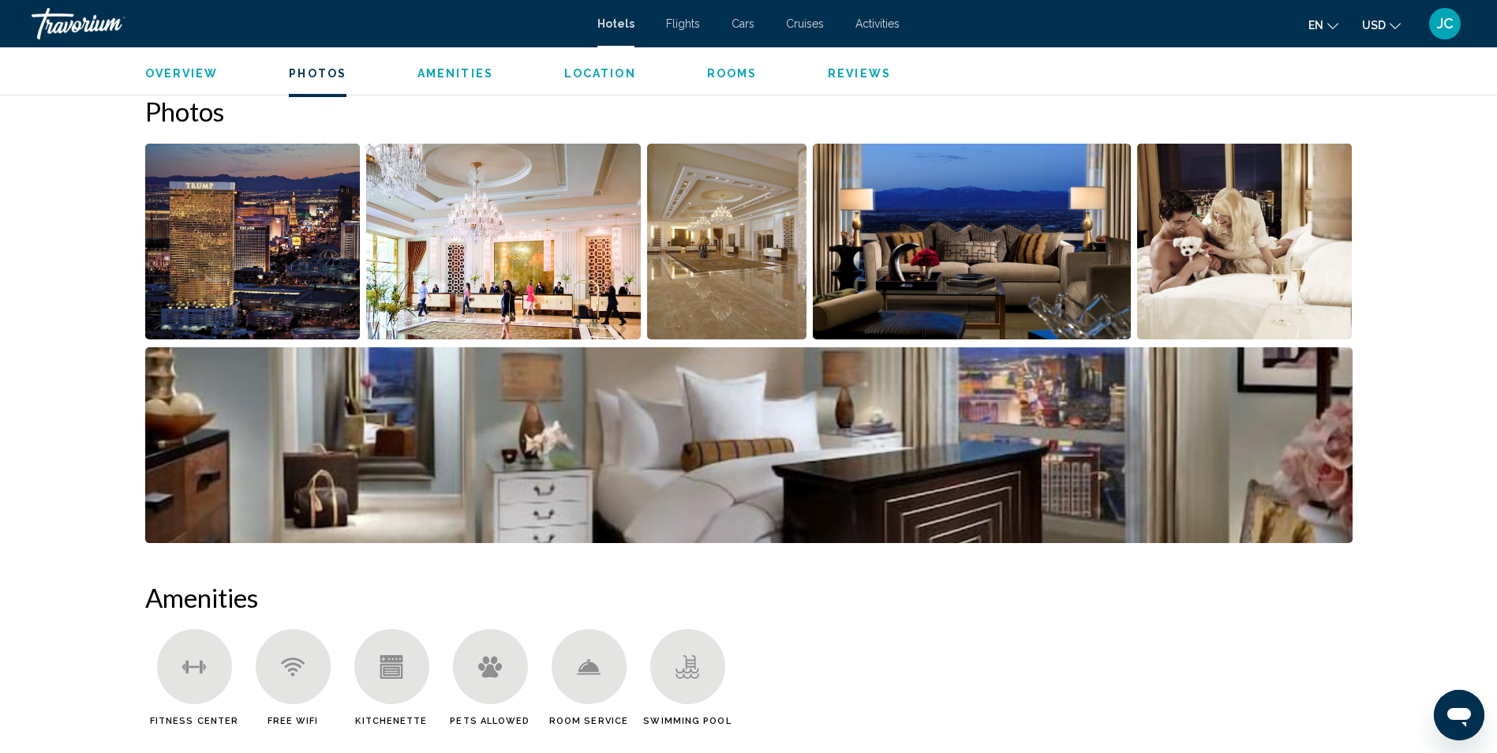
click at [284, 223] on img "Open full-screen image slider" at bounding box center [252, 242] width 215 height 196
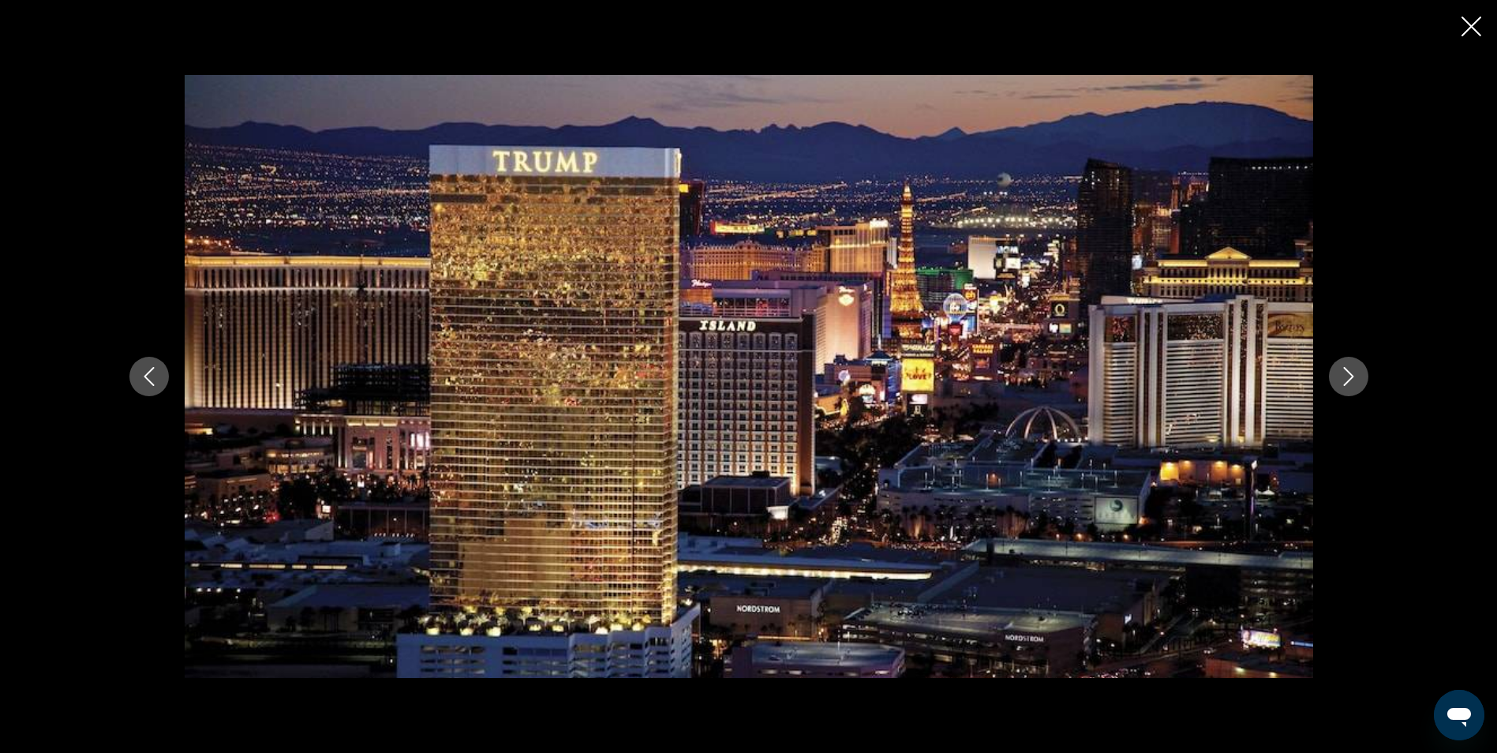
click at [1350, 383] on icon "Next image" at bounding box center [1348, 376] width 19 height 19
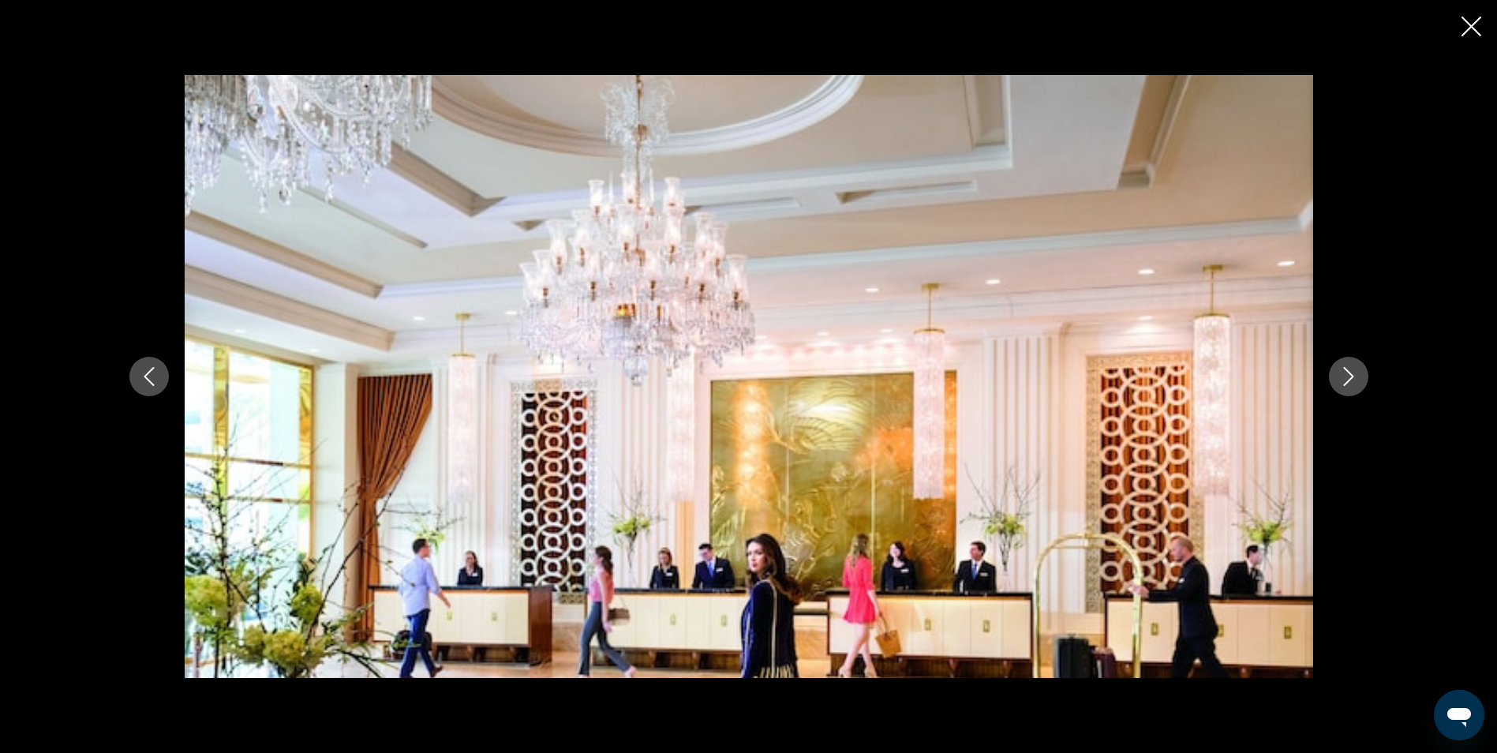
click at [1350, 383] on icon "Next image" at bounding box center [1348, 376] width 19 height 19
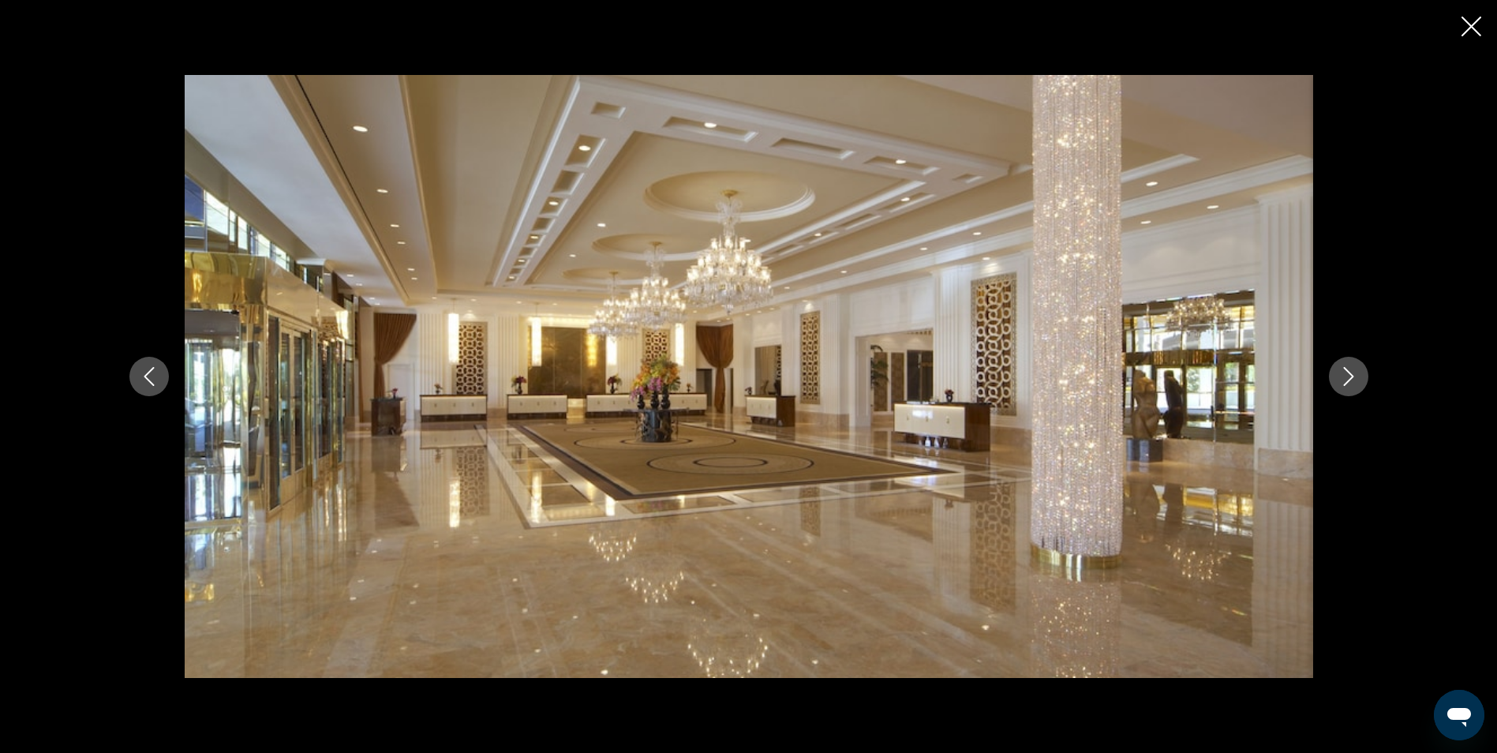
click at [1350, 383] on icon "Next image" at bounding box center [1348, 376] width 19 height 19
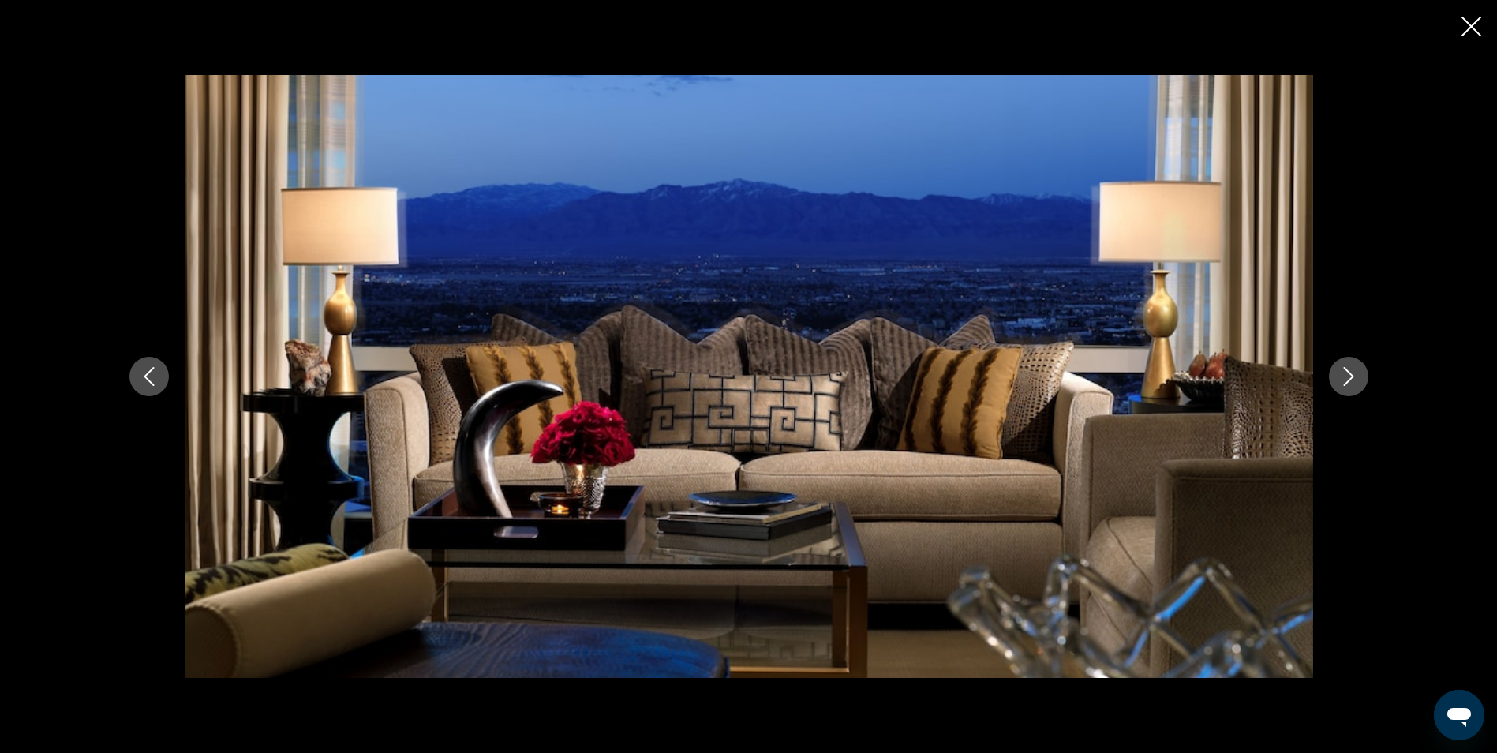
click at [1350, 383] on icon "Next image" at bounding box center [1348, 376] width 19 height 19
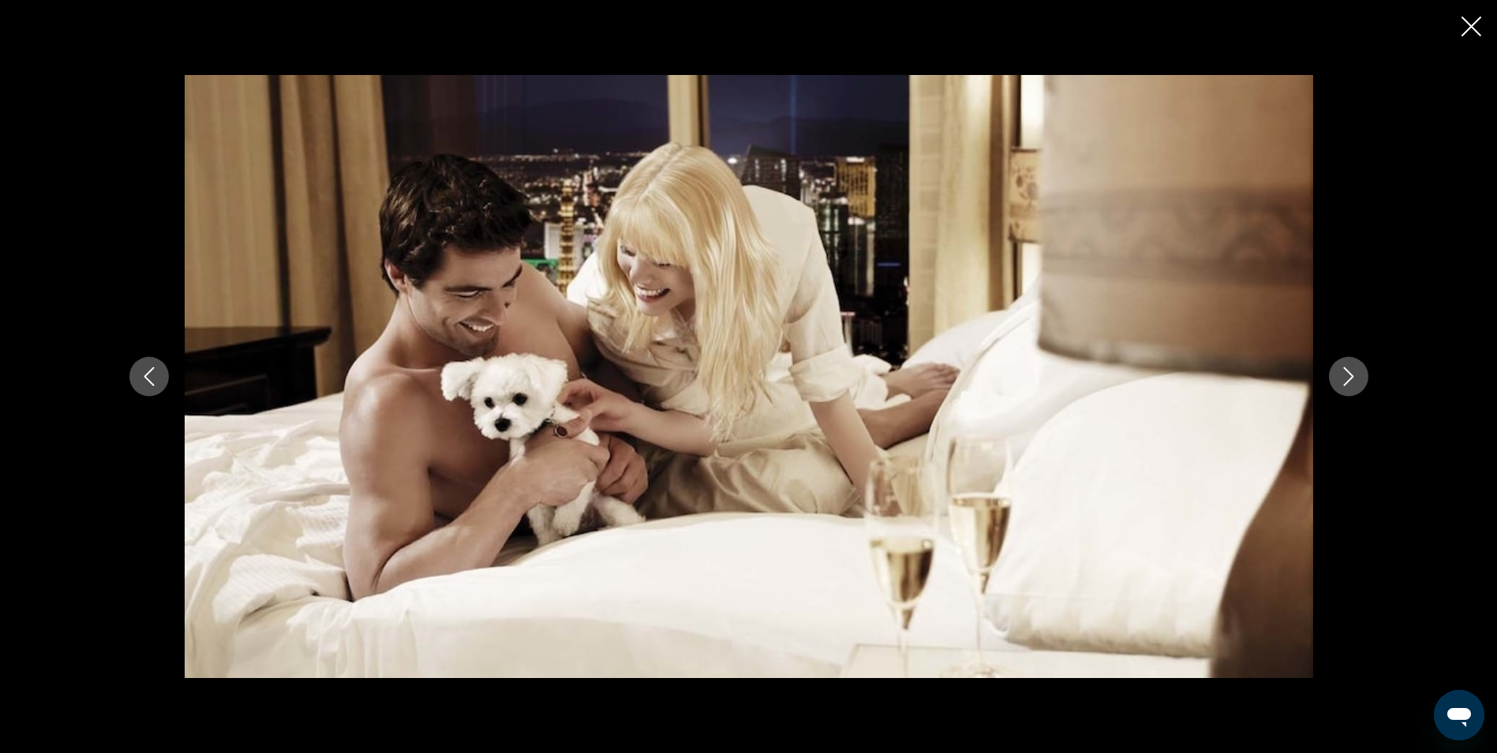
click at [1350, 383] on icon "Next image" at bounding box center [1348, 376] width 19 height 19
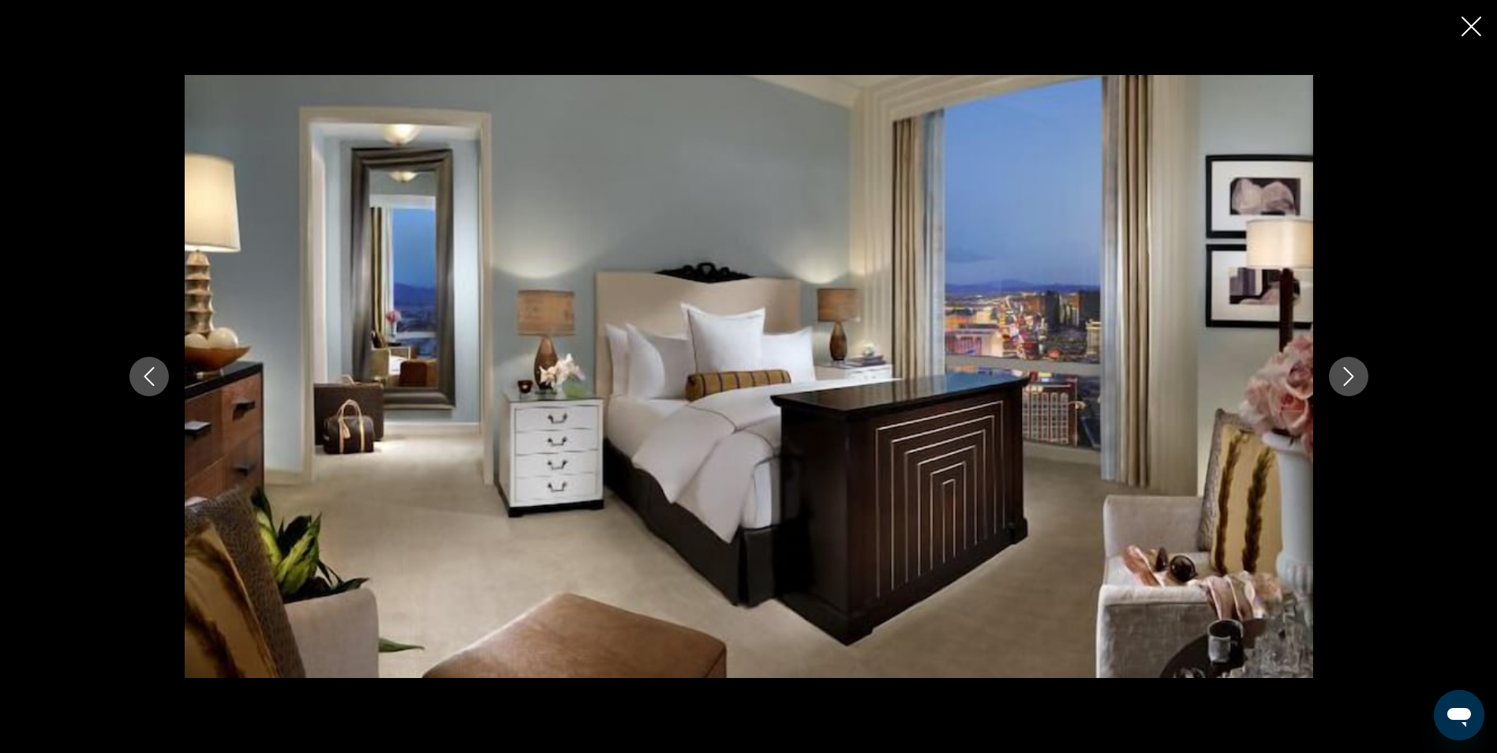
click at [1350, 383] on icon "Next image" at bounding box center [1348, 376] width 19 height 19
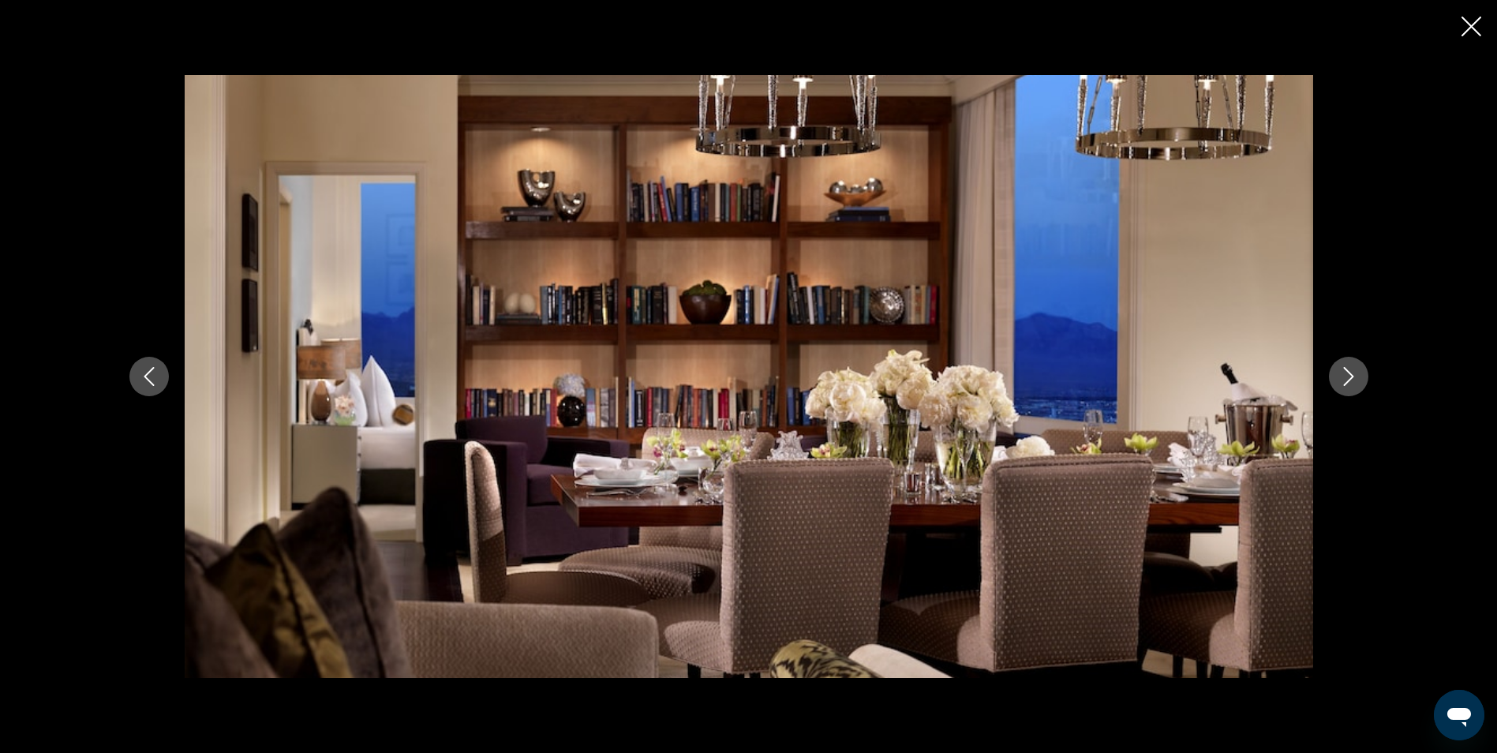
click at [1350, 383] on icon "Next image" at bounding box center [1348, 376] width 19 height 19
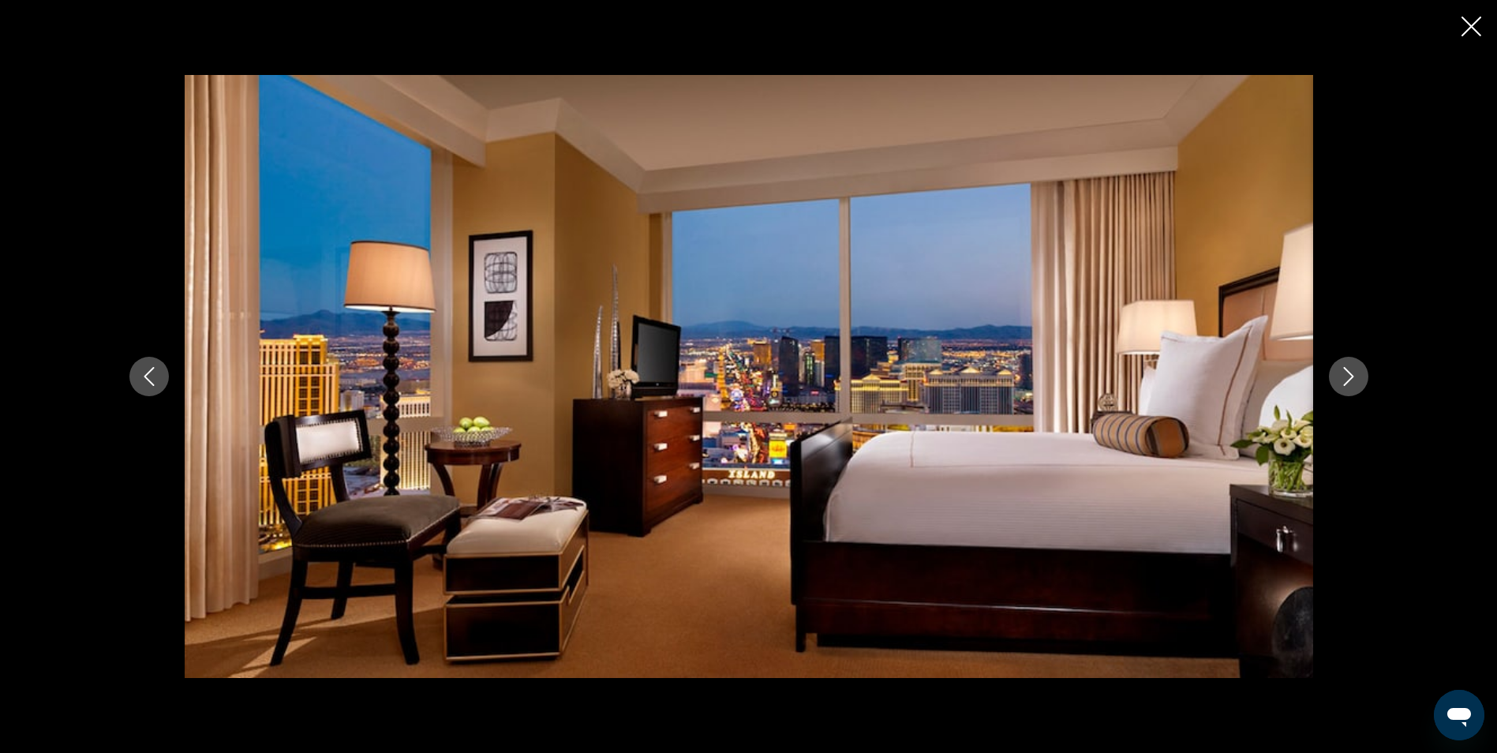
click at [1350, 383] on icon "Next image" at bounding box center [1348, 376] width 19 height 19
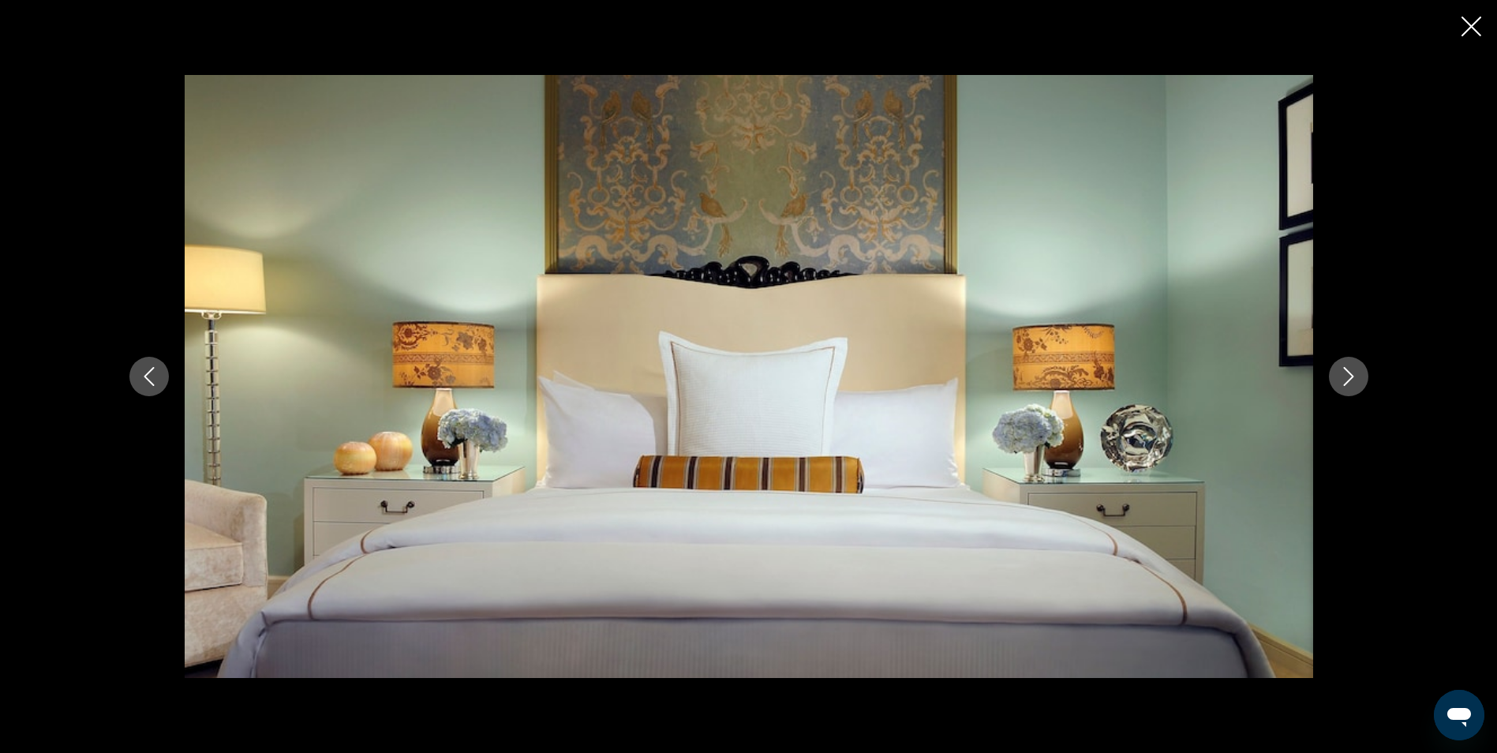
click at [1350, 383] on icon "Next image" at bounding box center [1348, 376] width 19 height 19
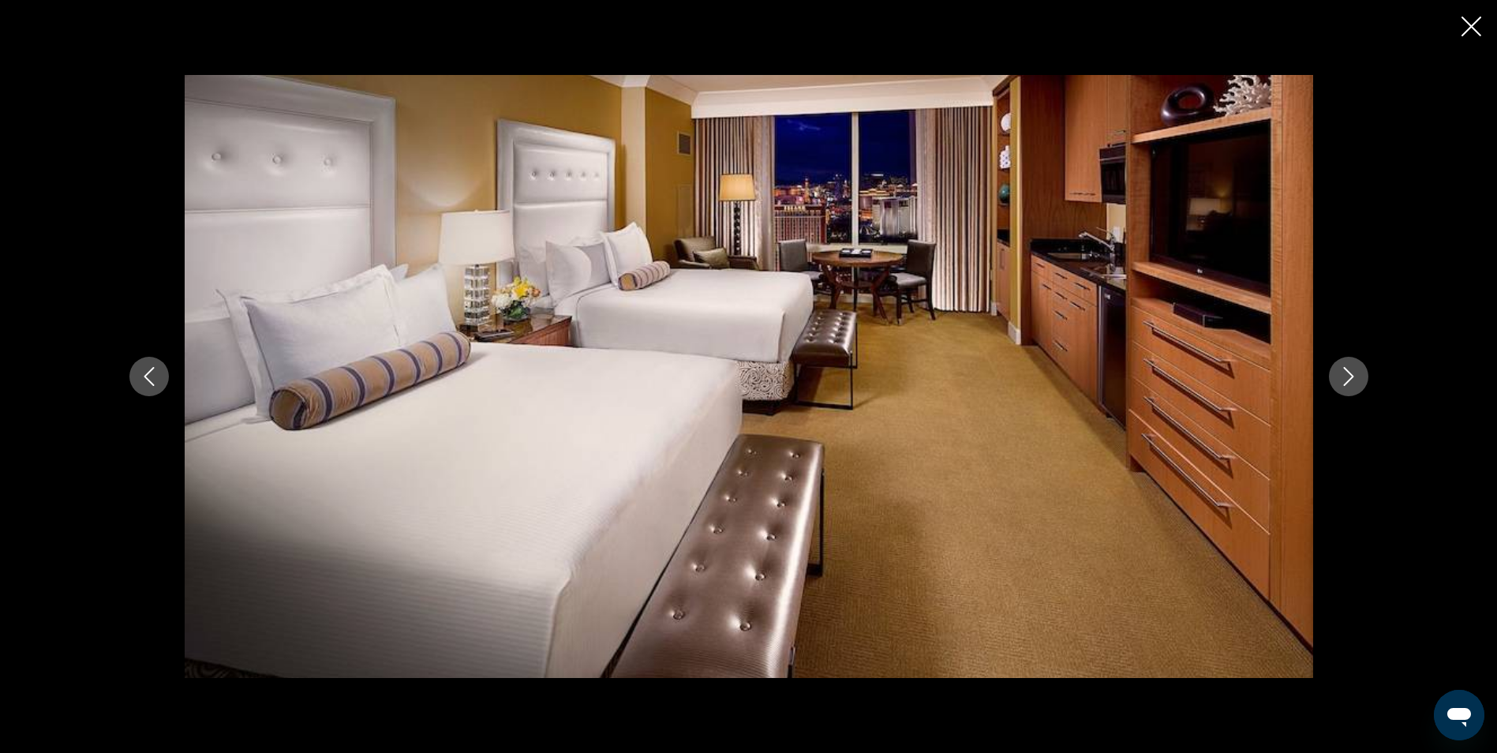
click at [1350, 383] on icon "Next image" at bounding box center [1348, 376] width 19 height 19
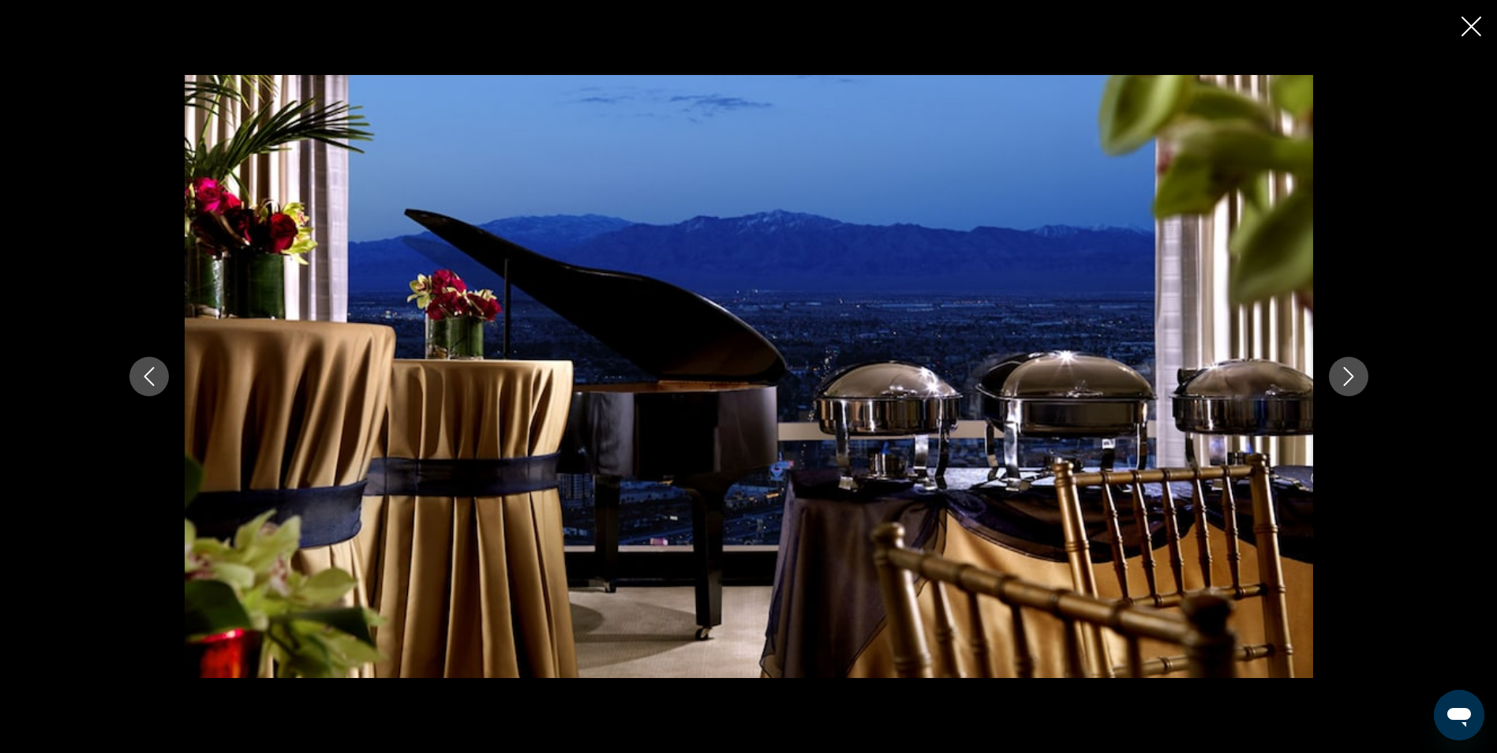
click at [1350, 383] on icon "Next image" at bounding box center [1348, 376] width 19 height 19
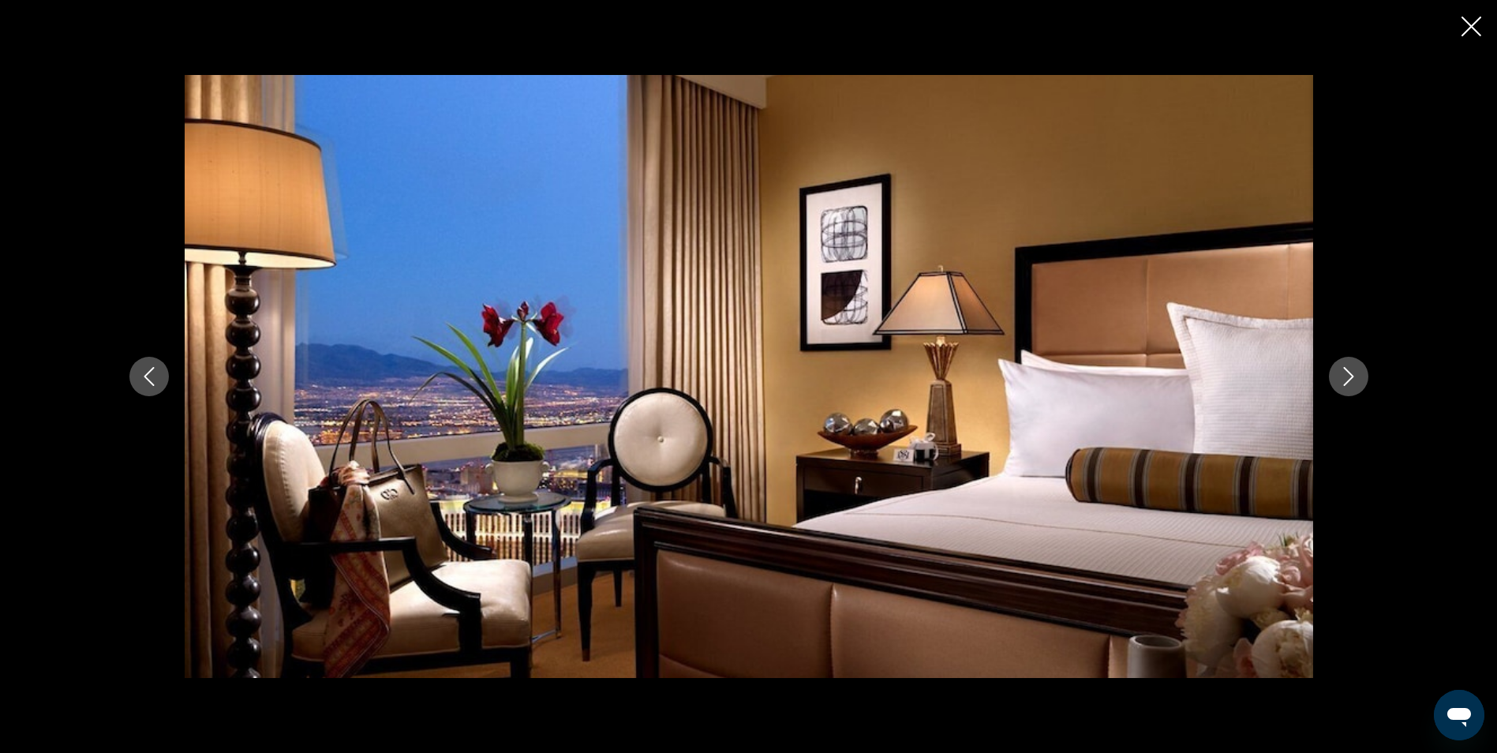
click at [1350, 383] on icon "Next image" at bounding box center [1348, 376] width 19 height 19
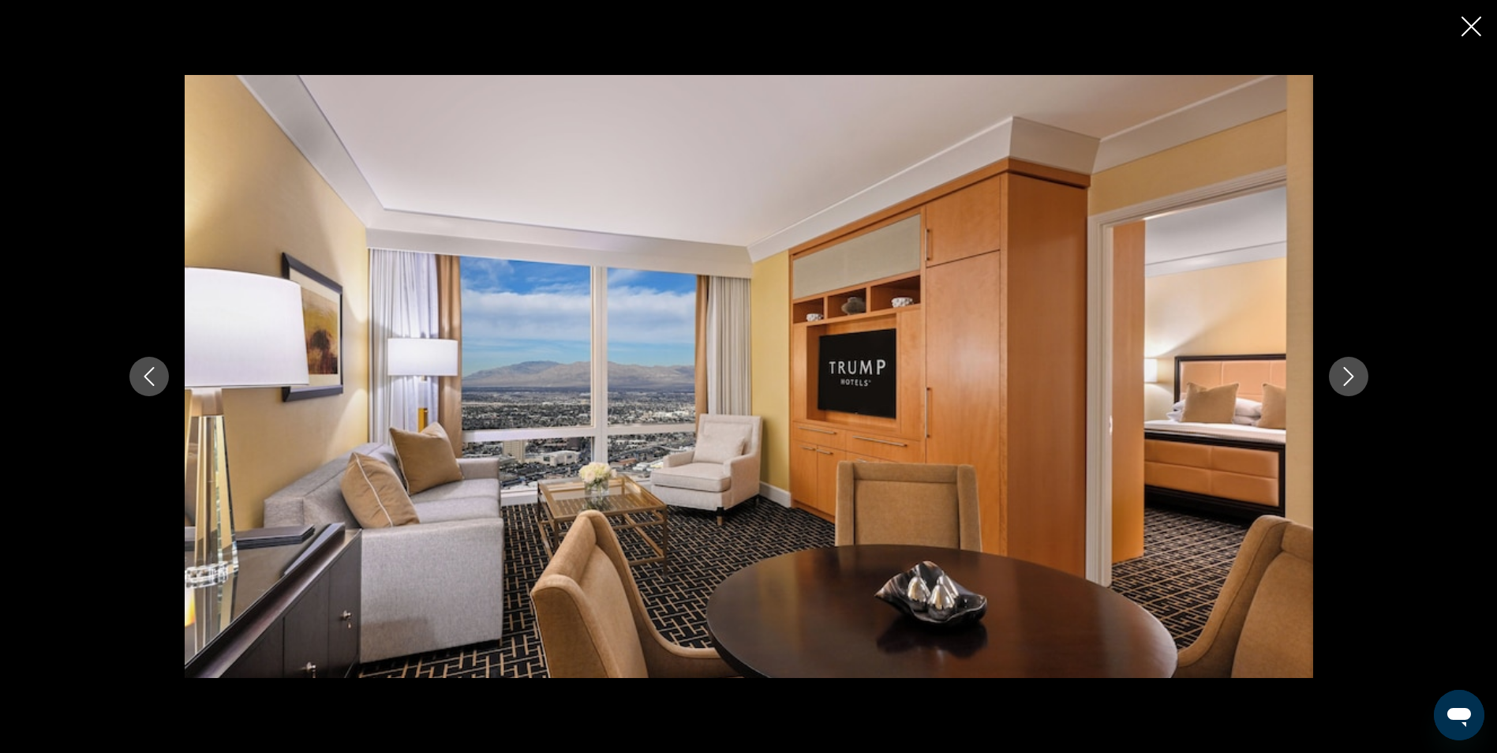
click at [1350, 383] on icon "Next image" at bounding box center [1348, 376] width 19 height 19
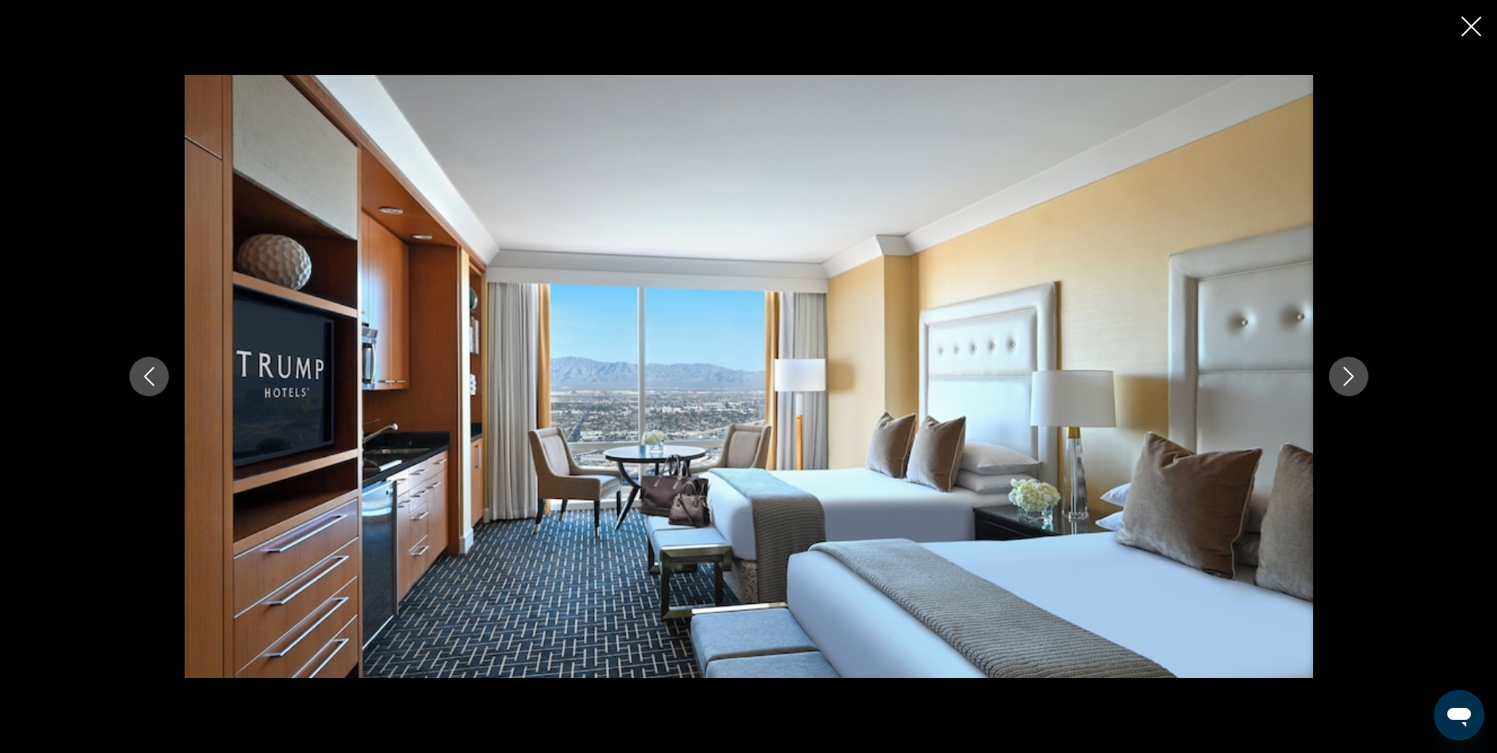
click at [1350, 383] on icon "Next image" at bounding box center [1348, 376] width 19 height 19
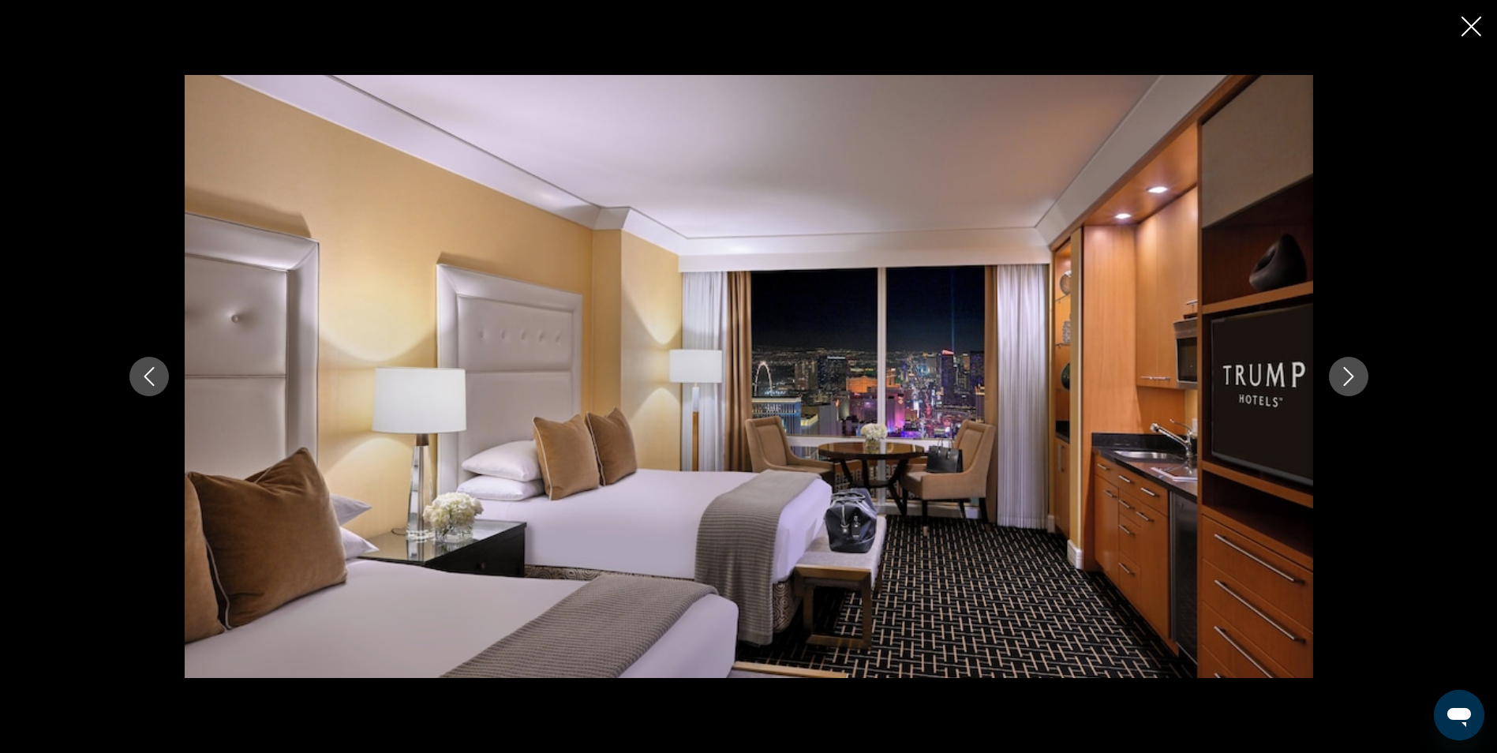
click at [1350, 383] on icon "Next image" at bounding box center [1348, 376] width 19 height 19
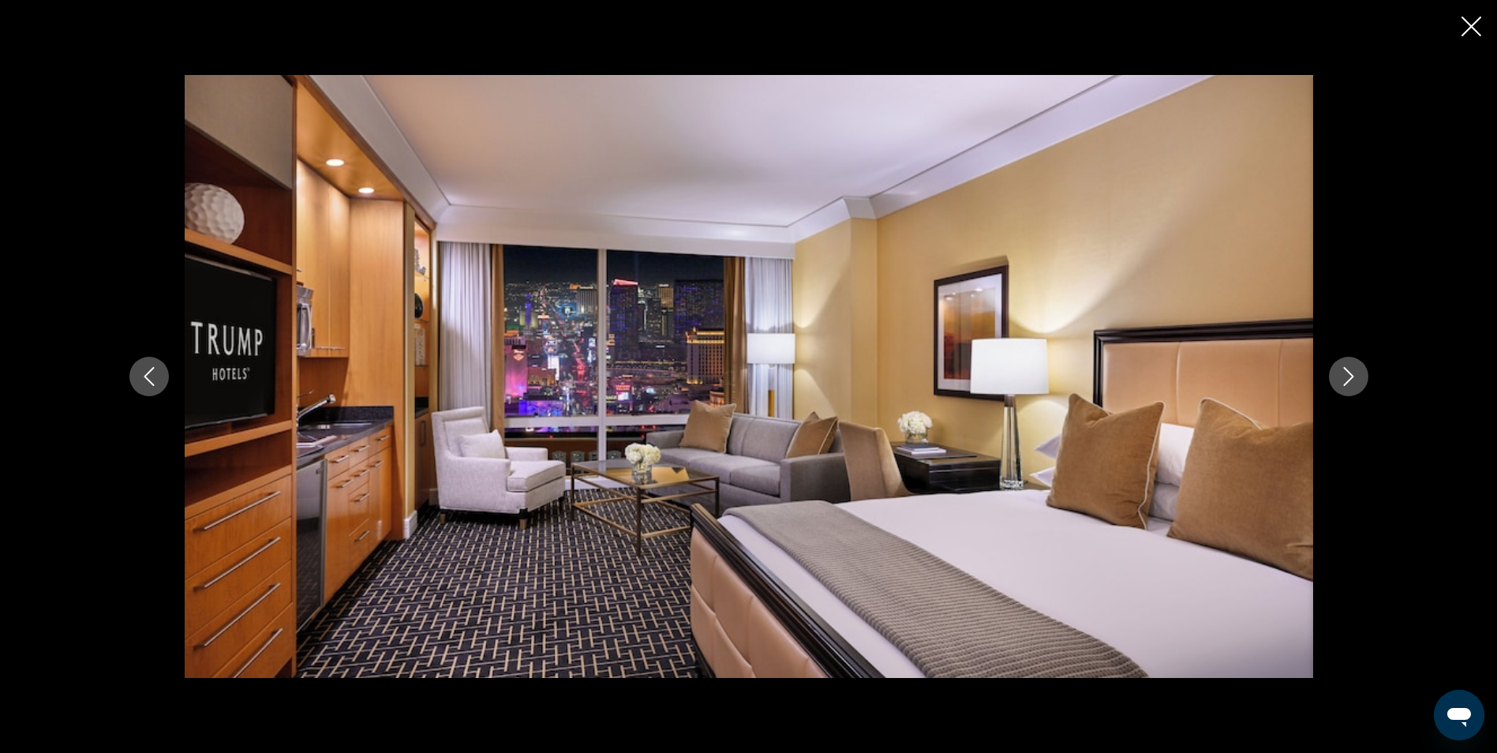
click at [1350, 383] on icon "Next image" at bounding box center [1348, 376] width 19 height 19
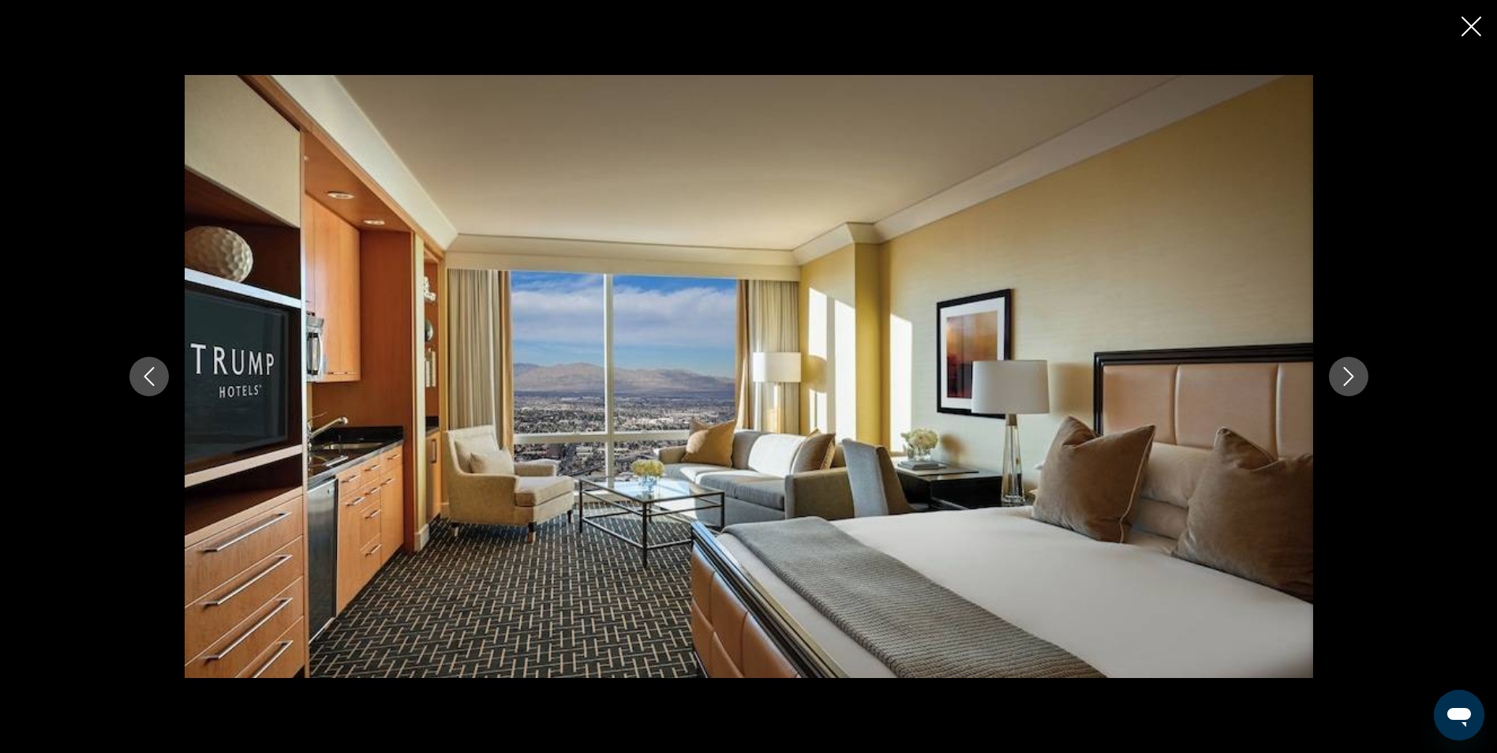
click at [1350, 383] on icon "Next image" at bounding box center [1348, 376] width 19 height 19
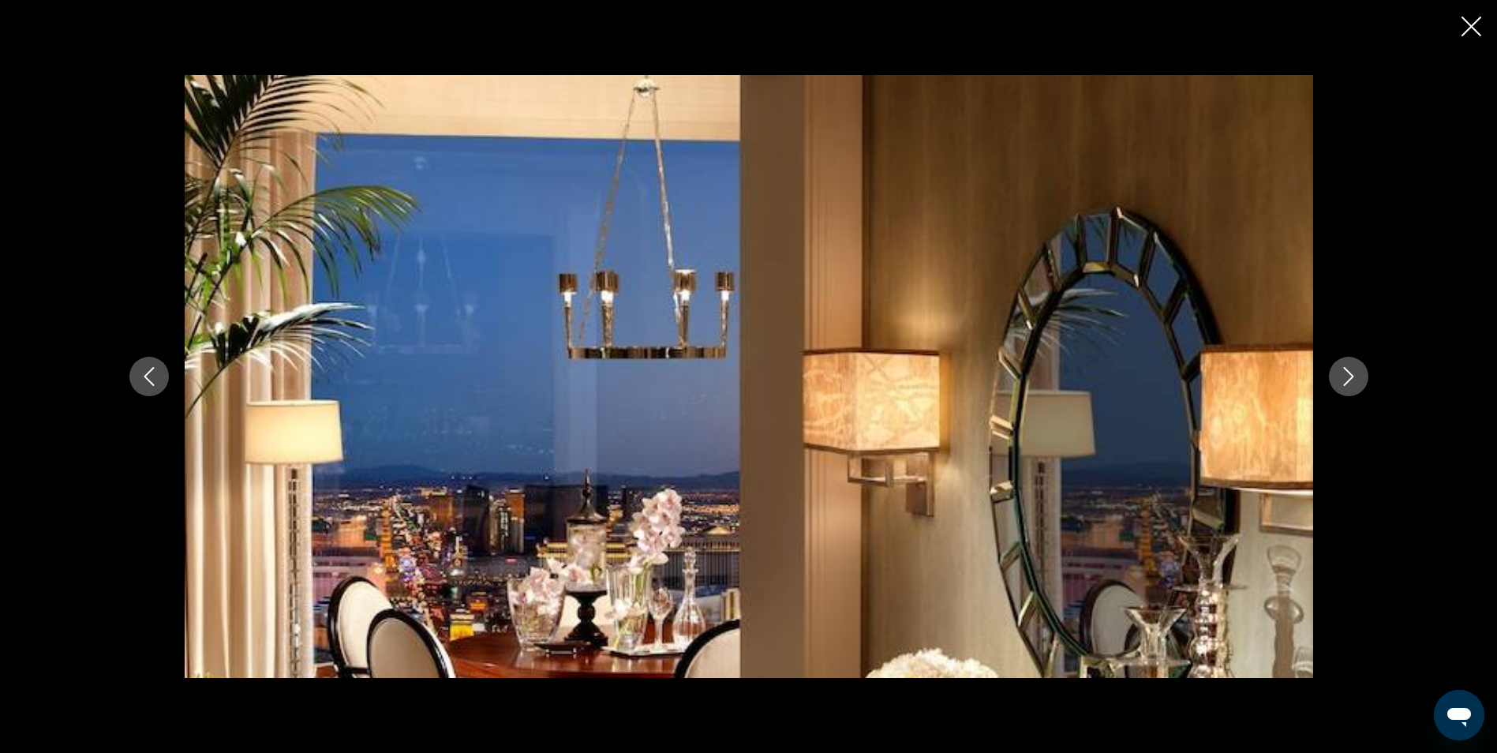
click at [1350, 383] on icon "Next image" at bounding box center [1348, 376] width 19 height 19
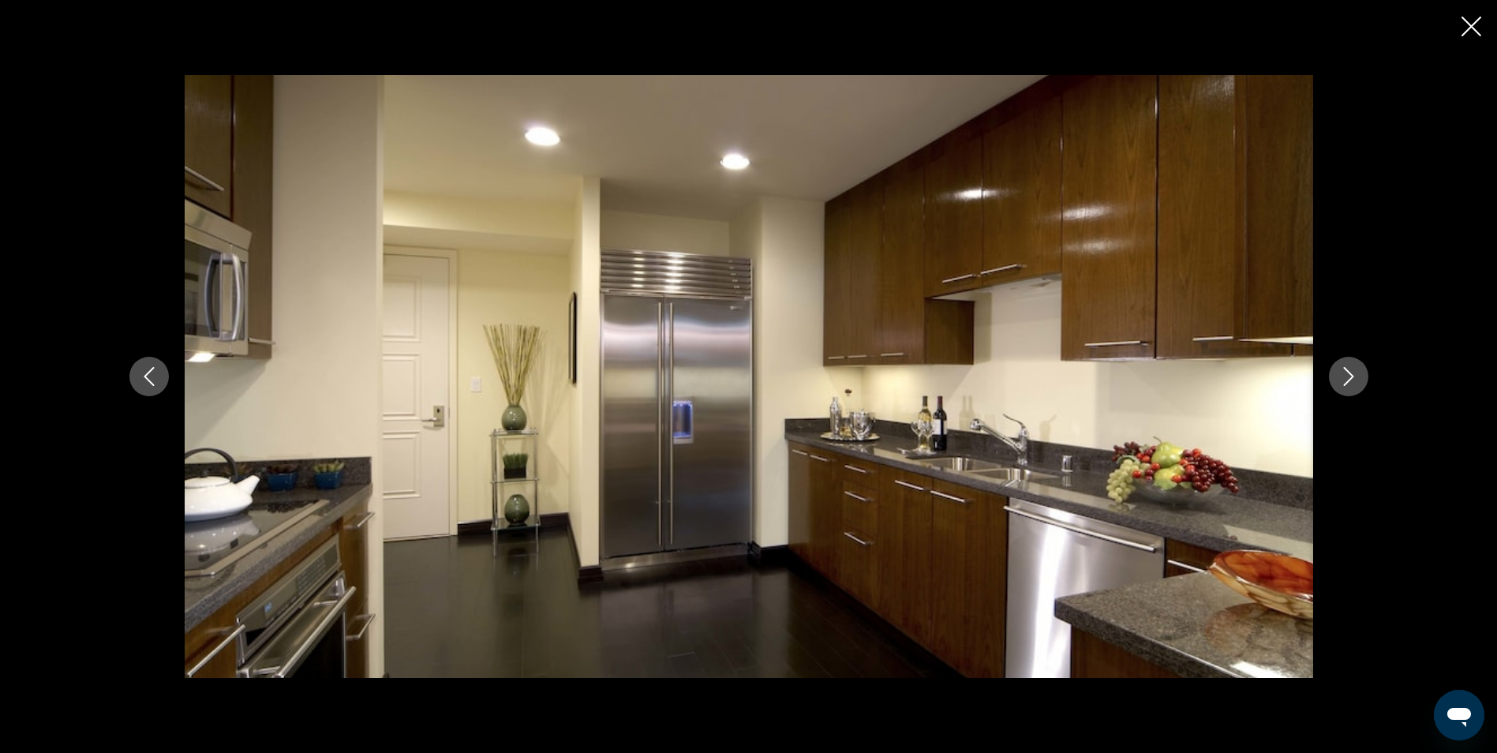
click at [1350, 383] on icon "Next image" at bounding box center [1348, 376] width 19 height 19
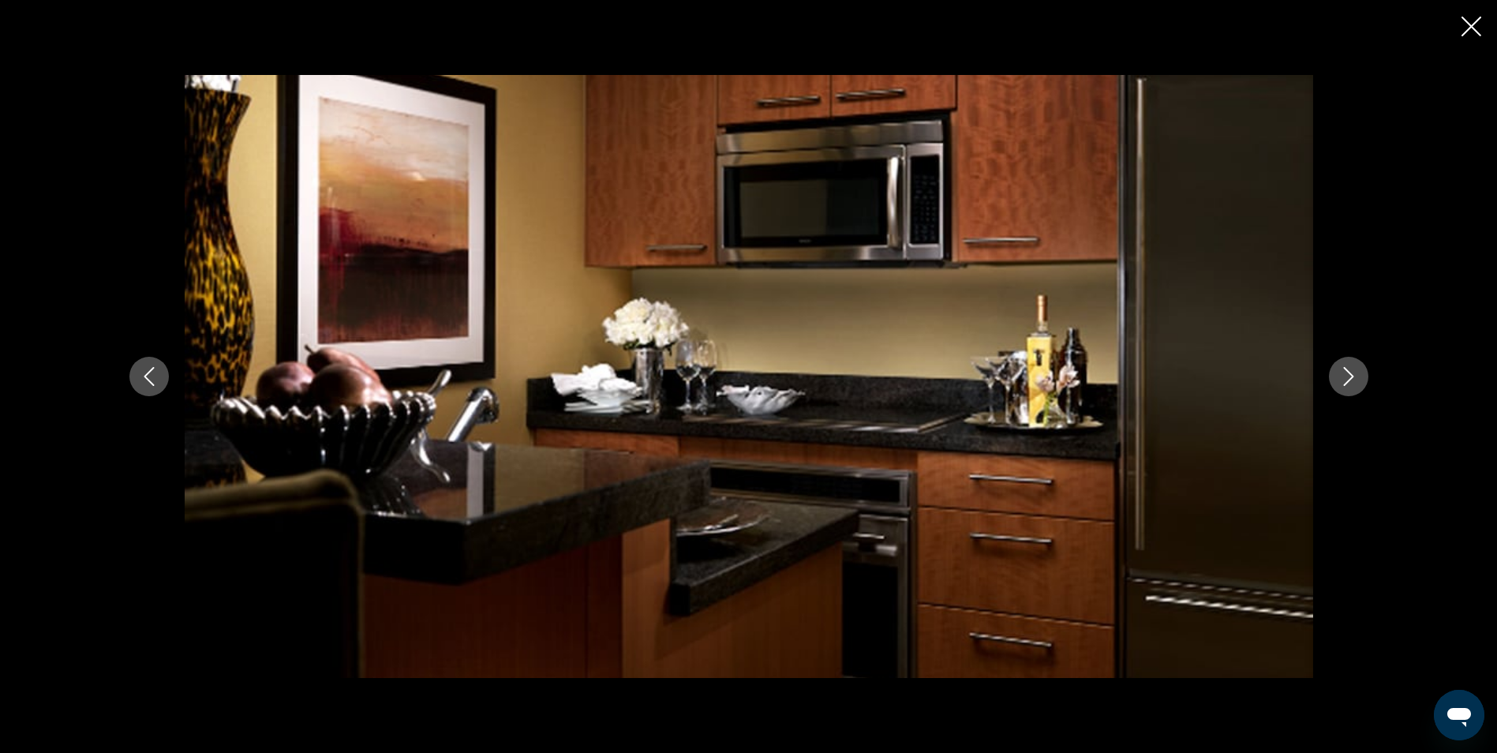
click at [1350, 383] on icon "Next image" at bounding box center [1348, 376] width 19 height 19
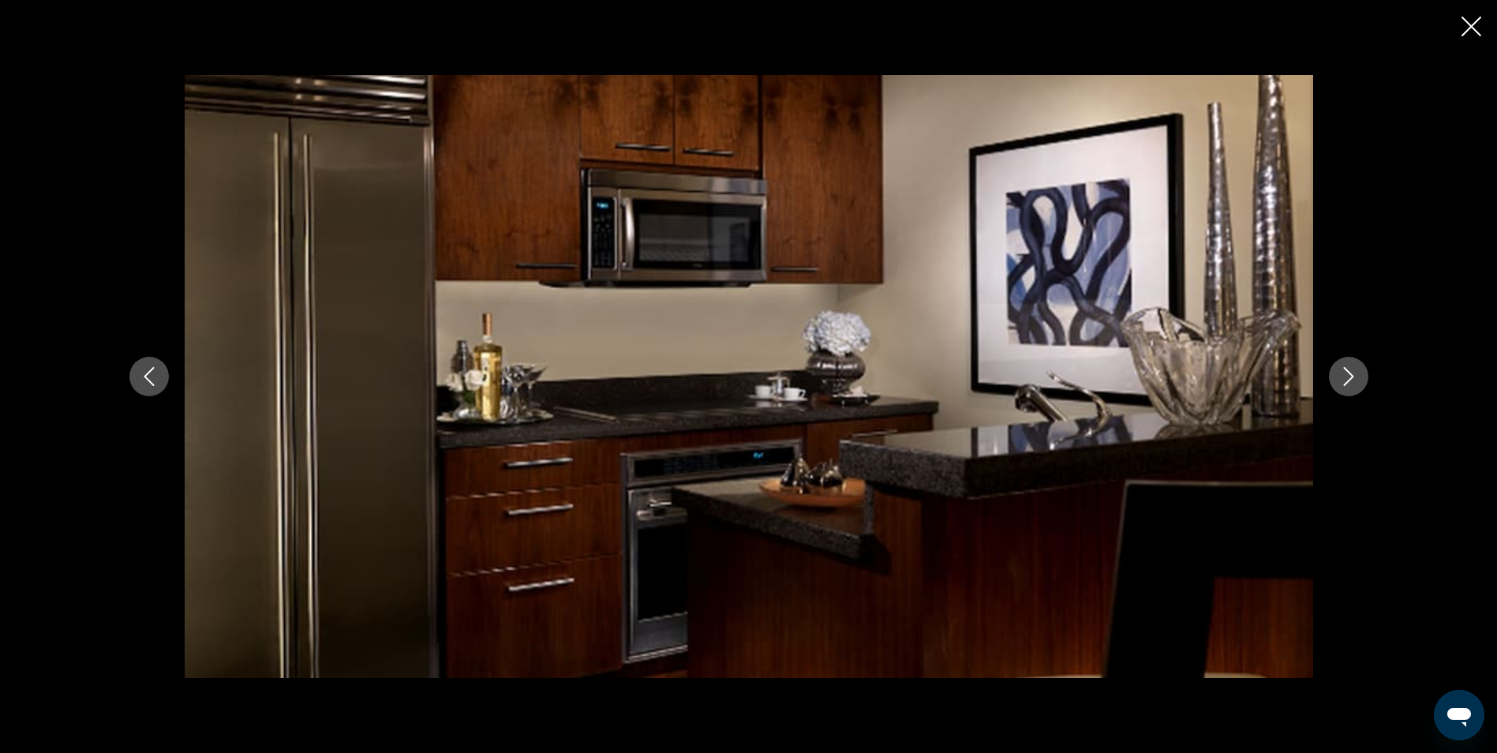
click at [1350, 383] on icon "Next image" at bounding box center [1348, 376] width 19 height 19
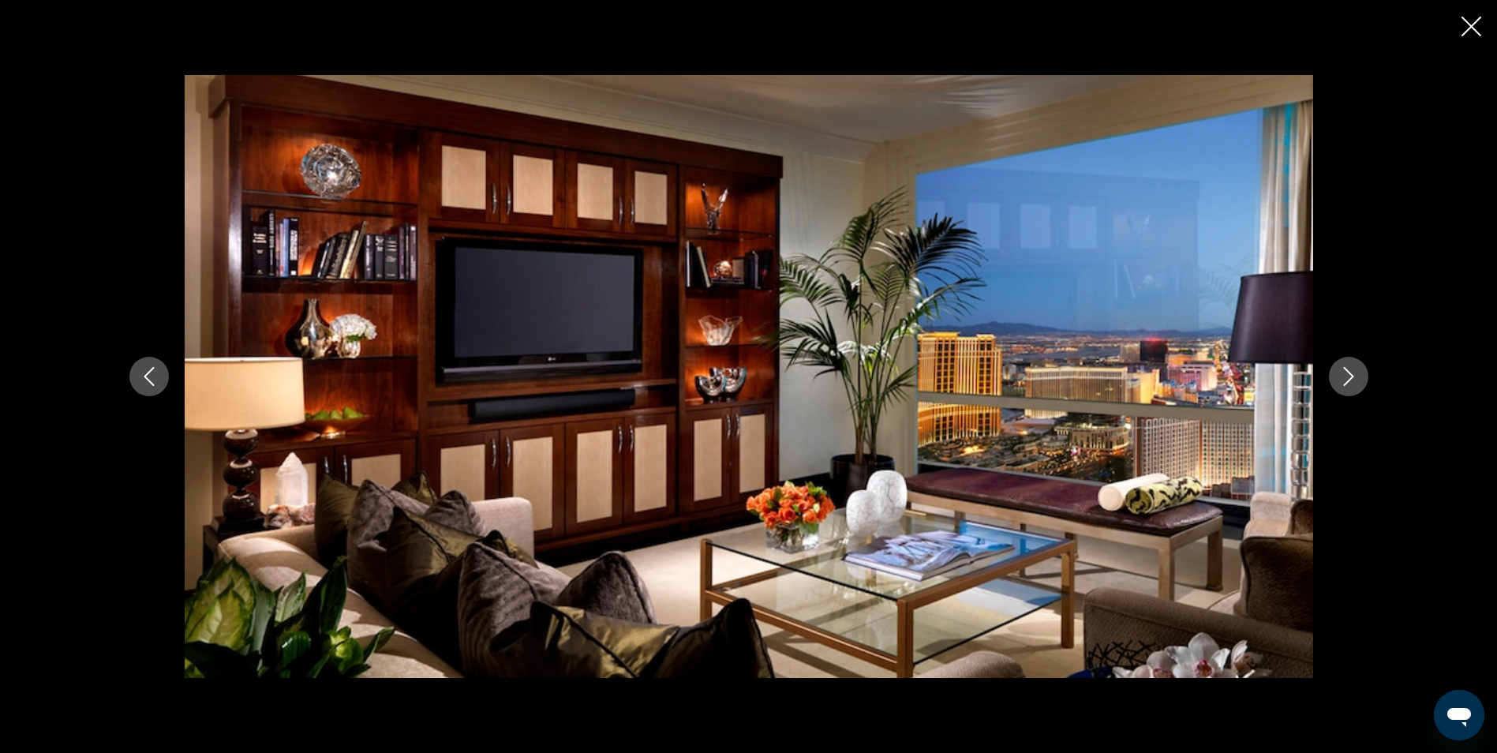
click at [1350, 383] on icon "Next image" at bounding box center [1348, 376] width 19 height 19
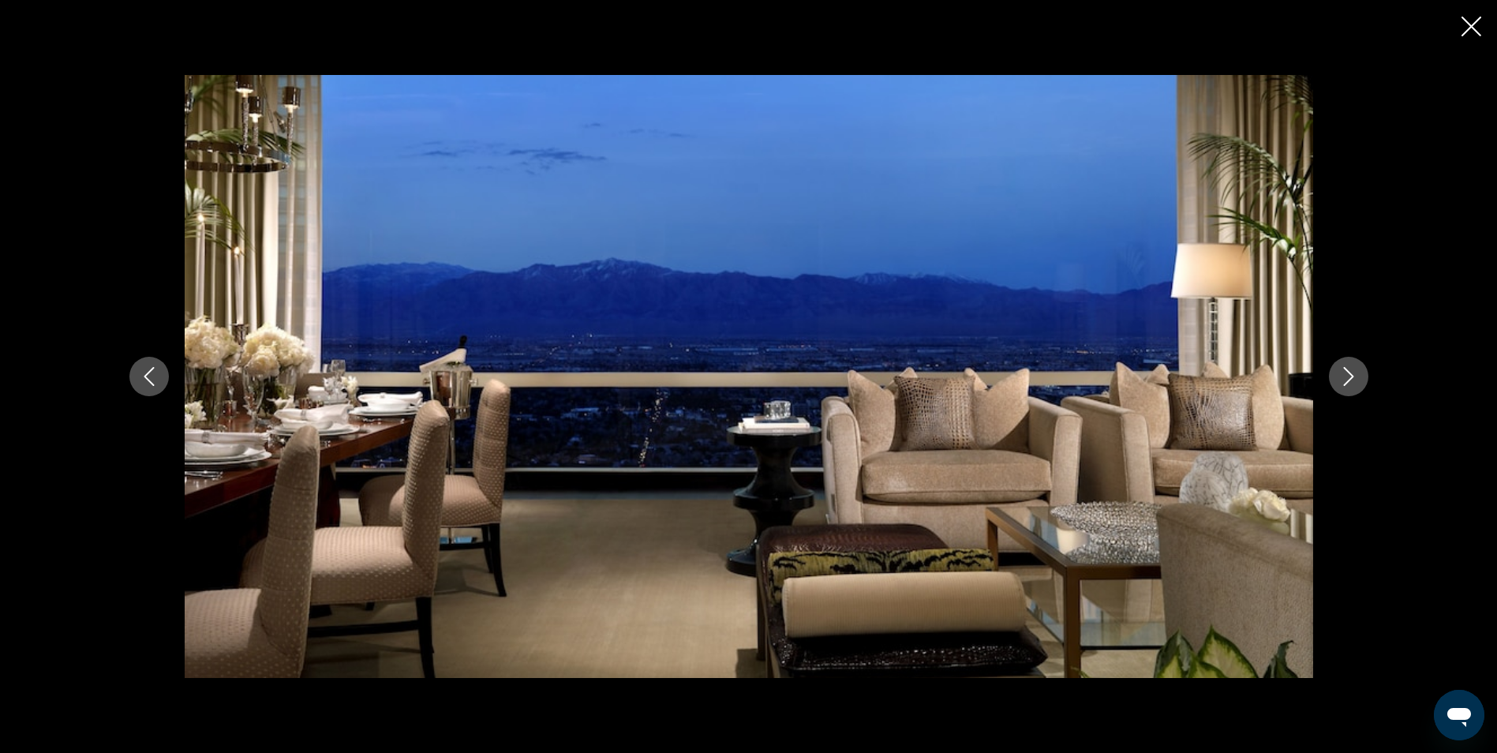
click at [1350, 384] on icon "Next image" at bounding box center [1348, 376] width 19 height 19
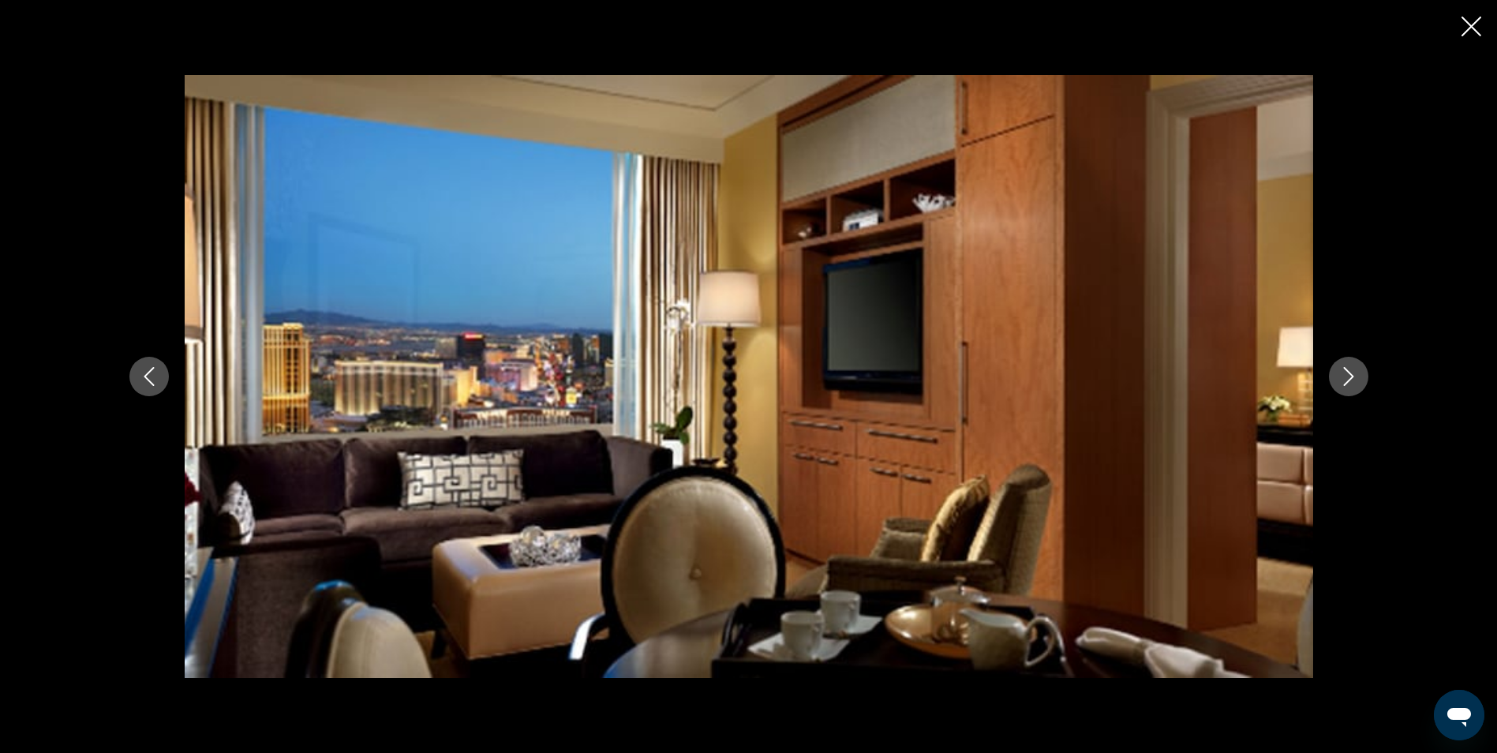
click at [1350, 384] on icon "Next image" at bounding box center [1348, 376] width 19 height 19
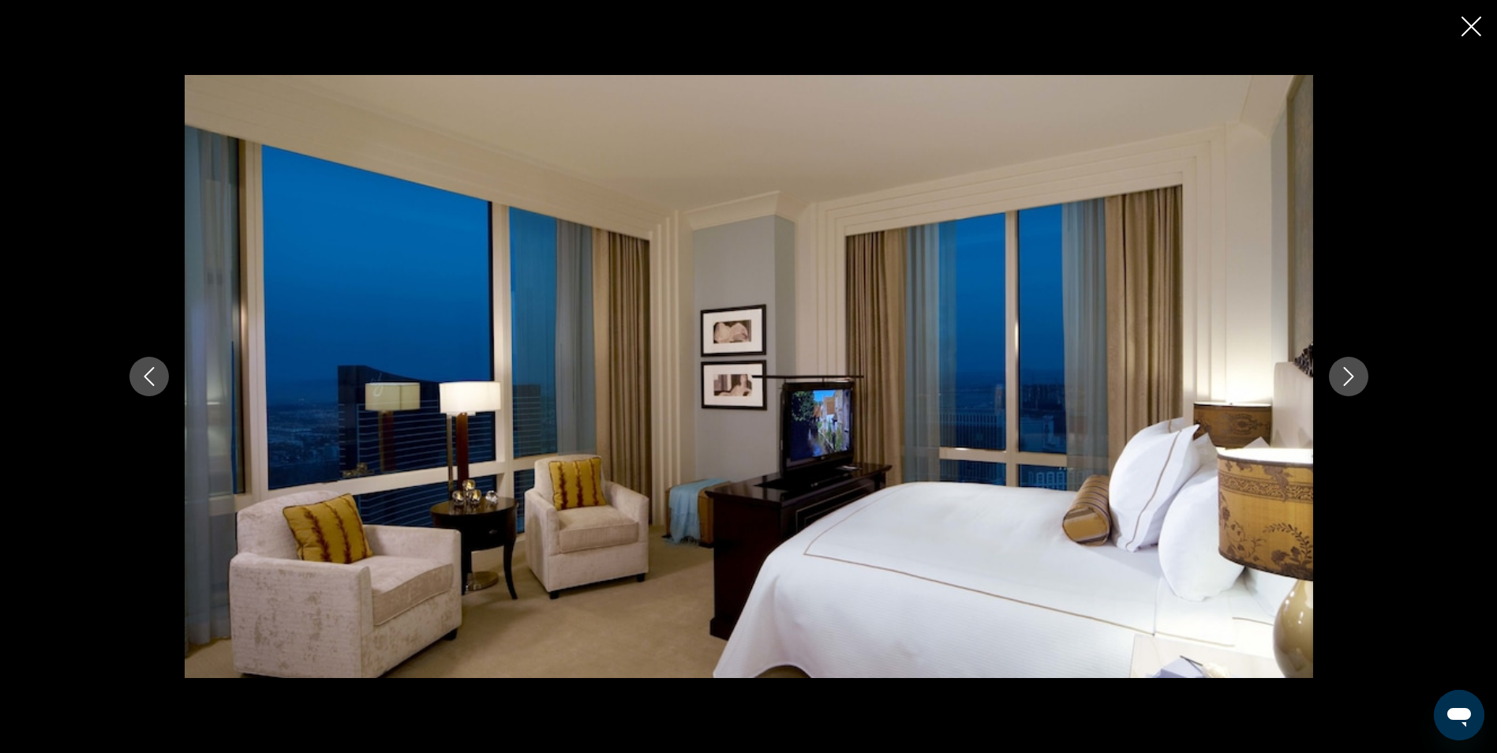
click at [1350, 384] on icon "Next image" at bounding box center [1348, 376] width 19 height 19
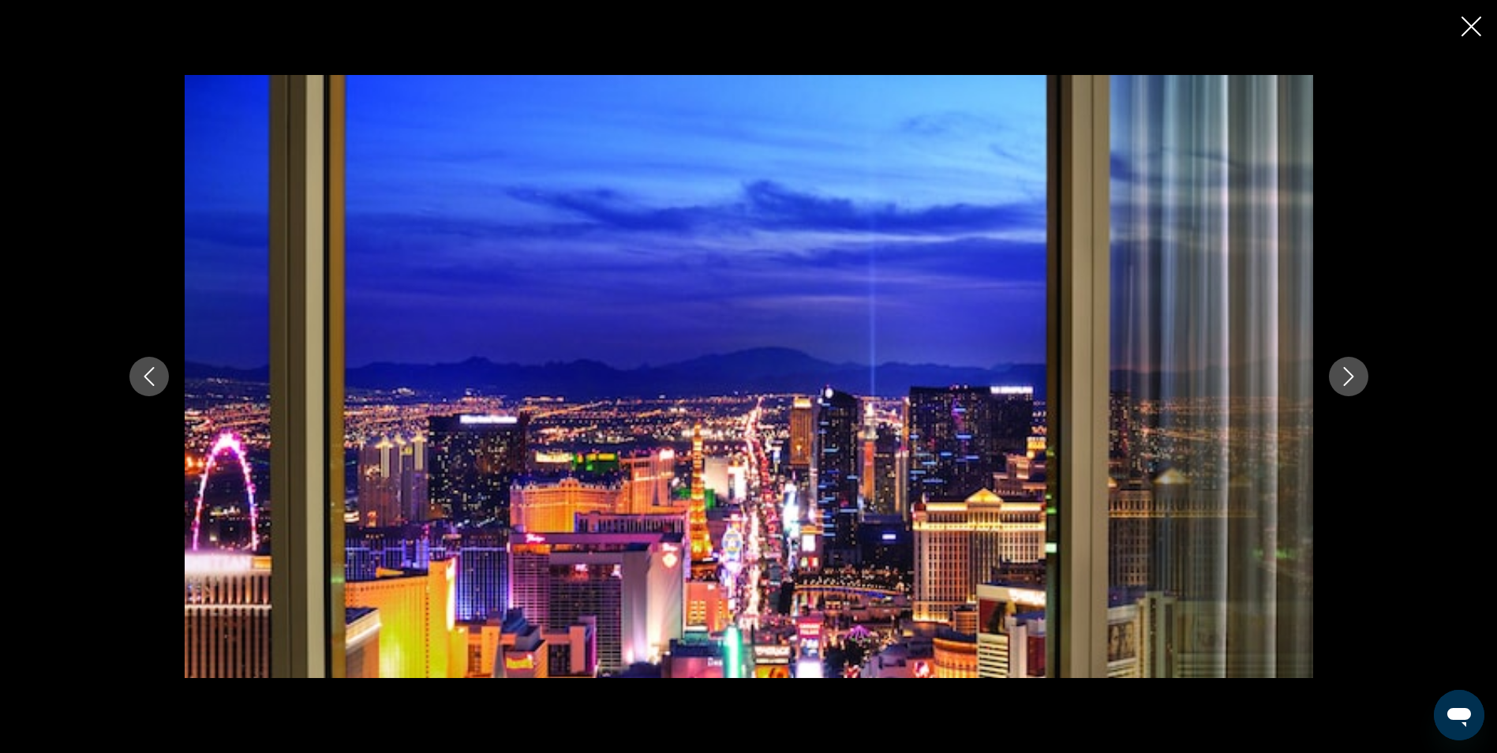
click at [1350, 384] on icon "Next image" at bounding box center [1348, 376] width 19 height 19
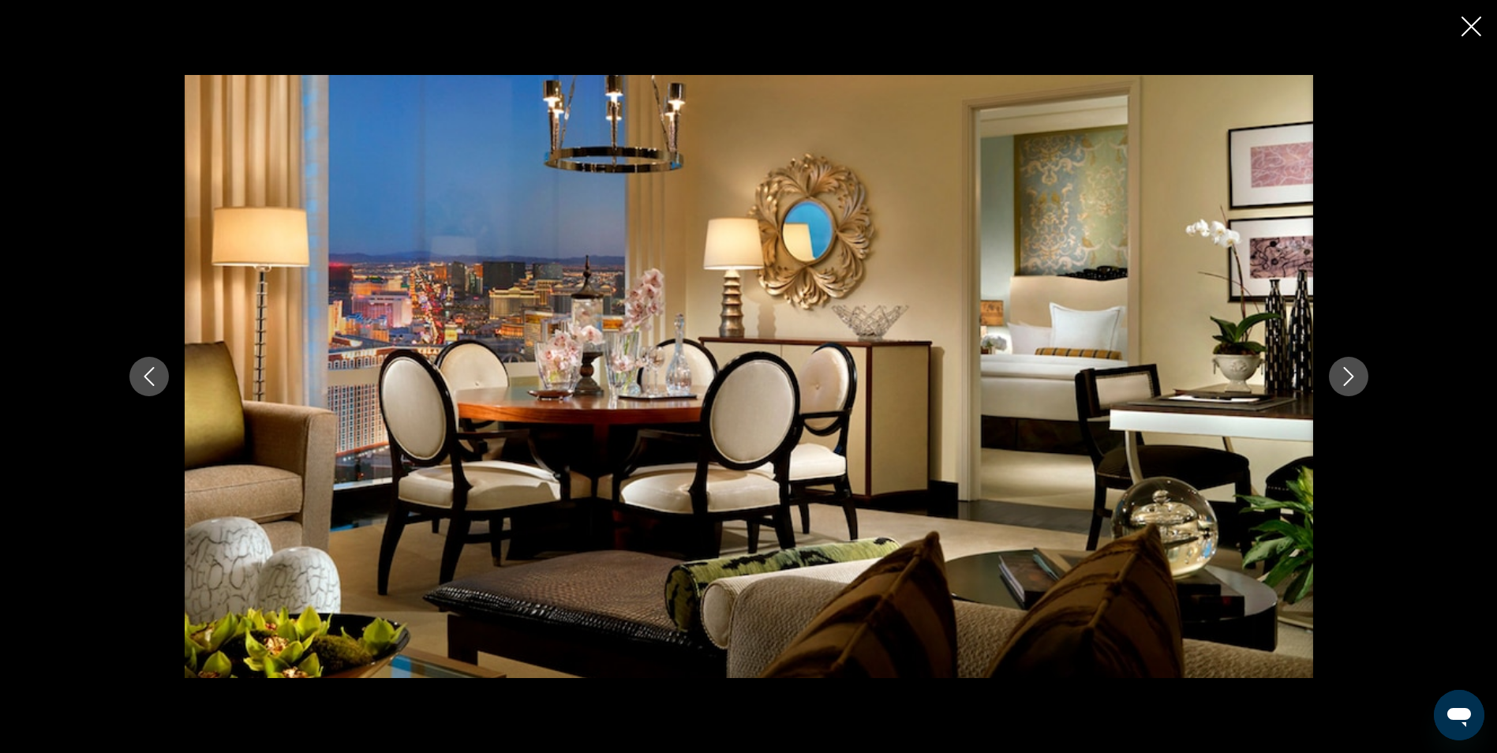
click at [1350, 384] on icon "Next image" at bounding box center [1348, 376] width 19 height 19
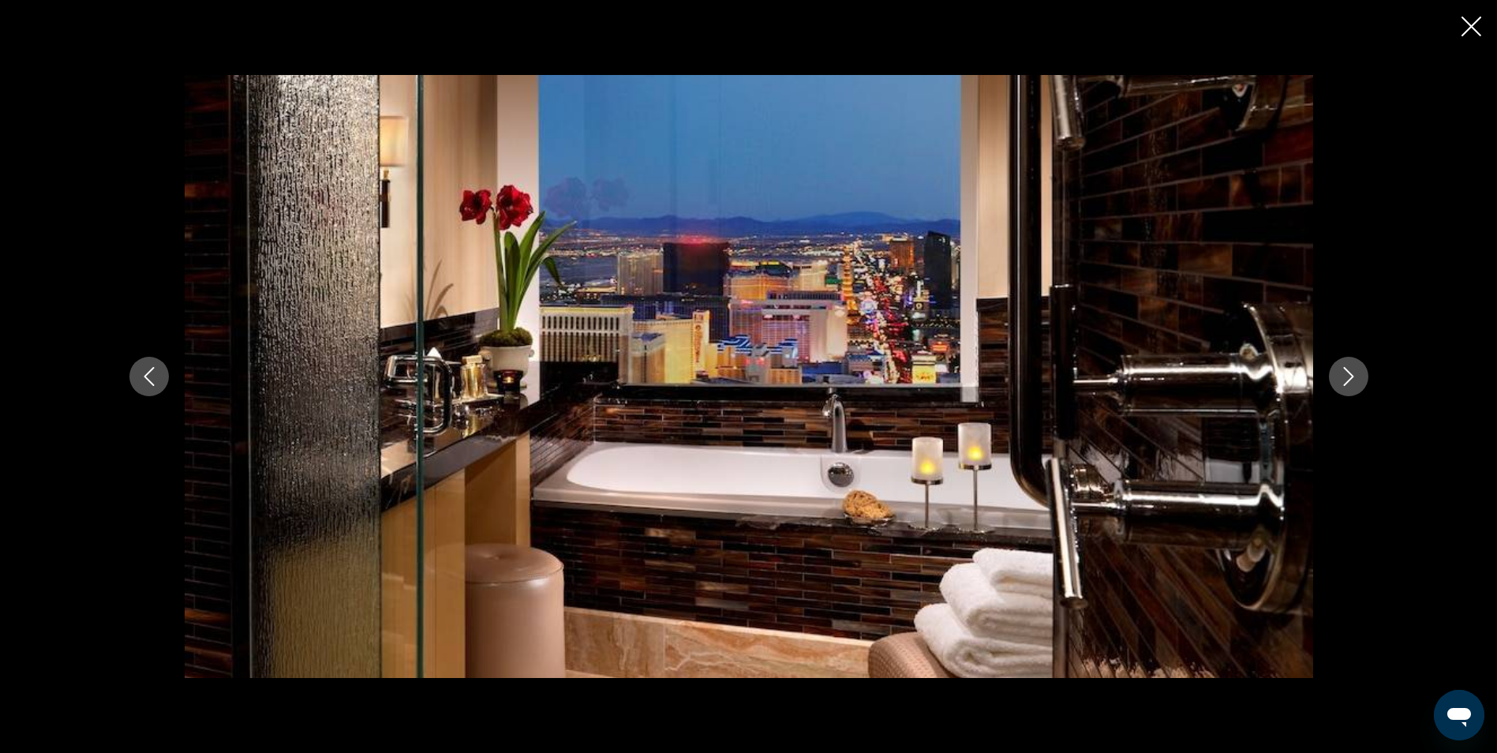
click at [1350, 384] on icon "Next image" at bounding box center [1348, 376] width 19 height 19
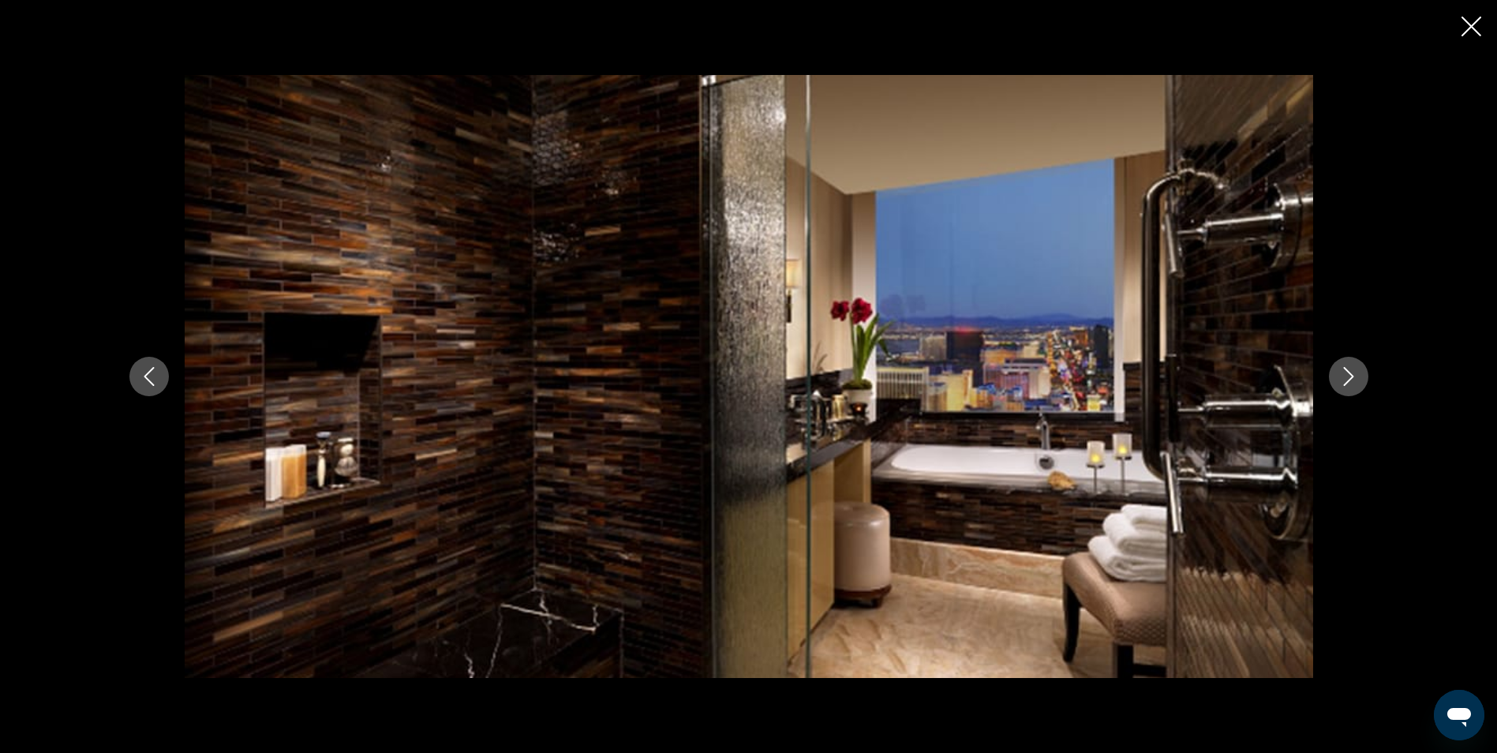
click at [1350, 384] on icon "Next image" at bounding box center [1348, 376] width 19 height 19
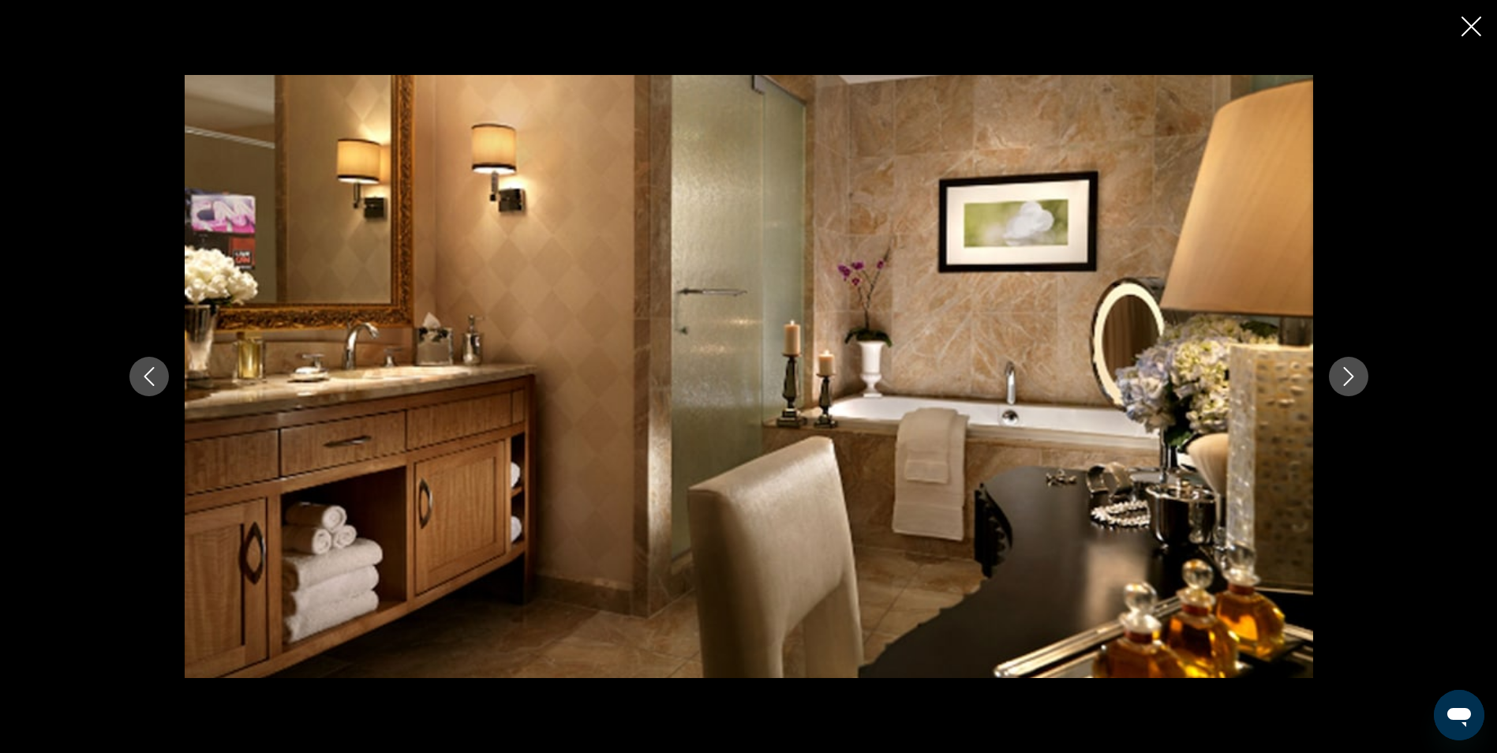
click at [1350, 384] on icon "Next image" at bounding box center [1348, 376] width 19 height 19
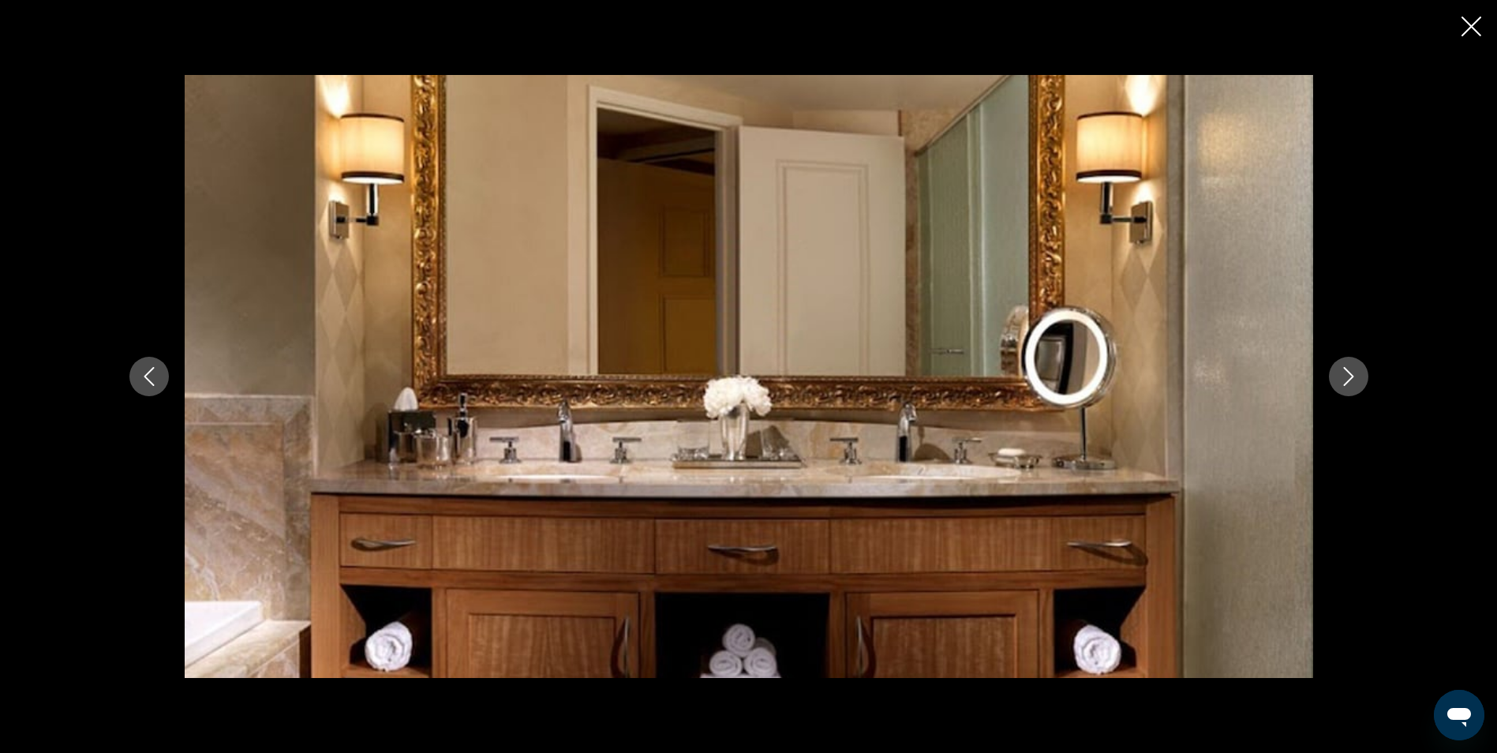
click at [1350, 384] on icon "Next image" at bounding box center [1348, 376] width 19 height 19
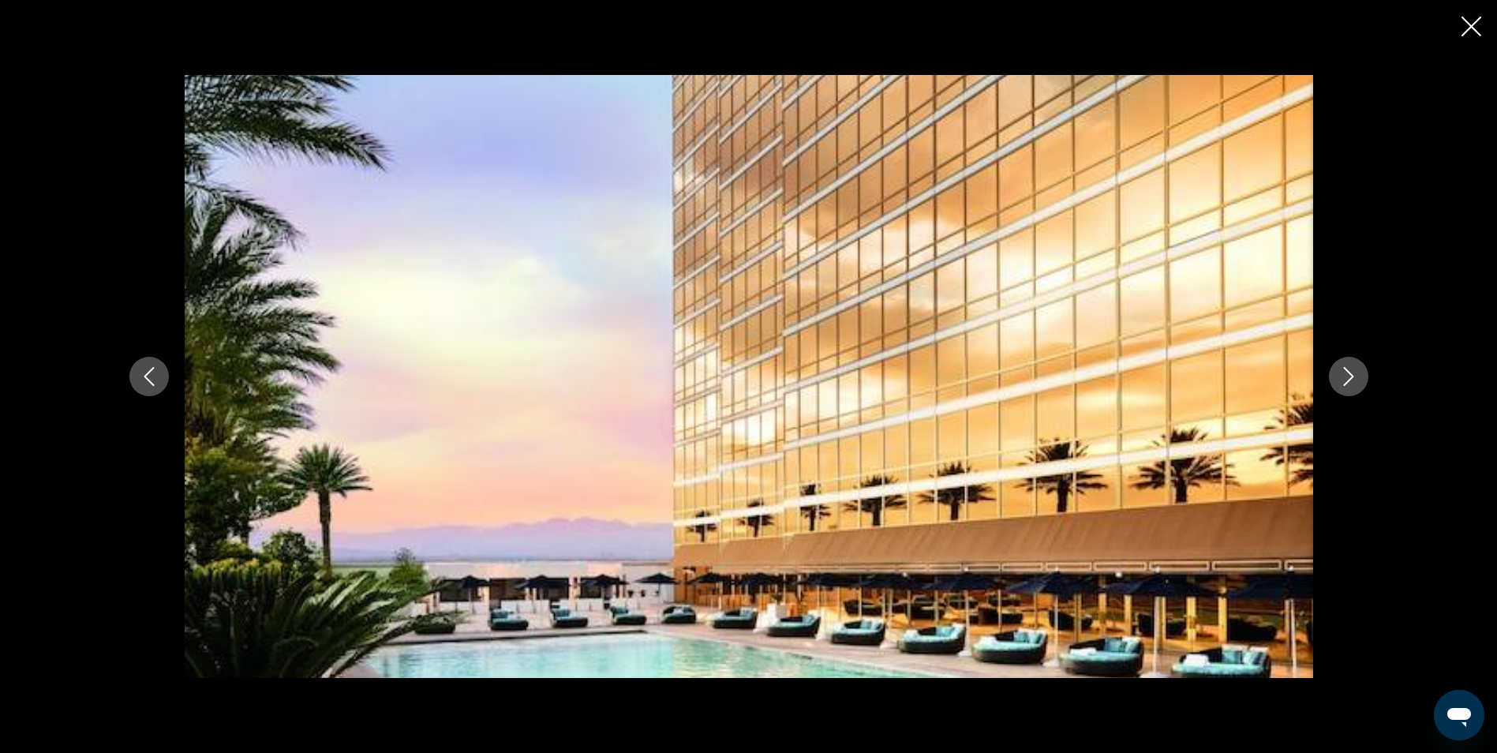
click at [1350, 384] on icon "Next image" at bounding box center [1348, 376] width 19 height 19
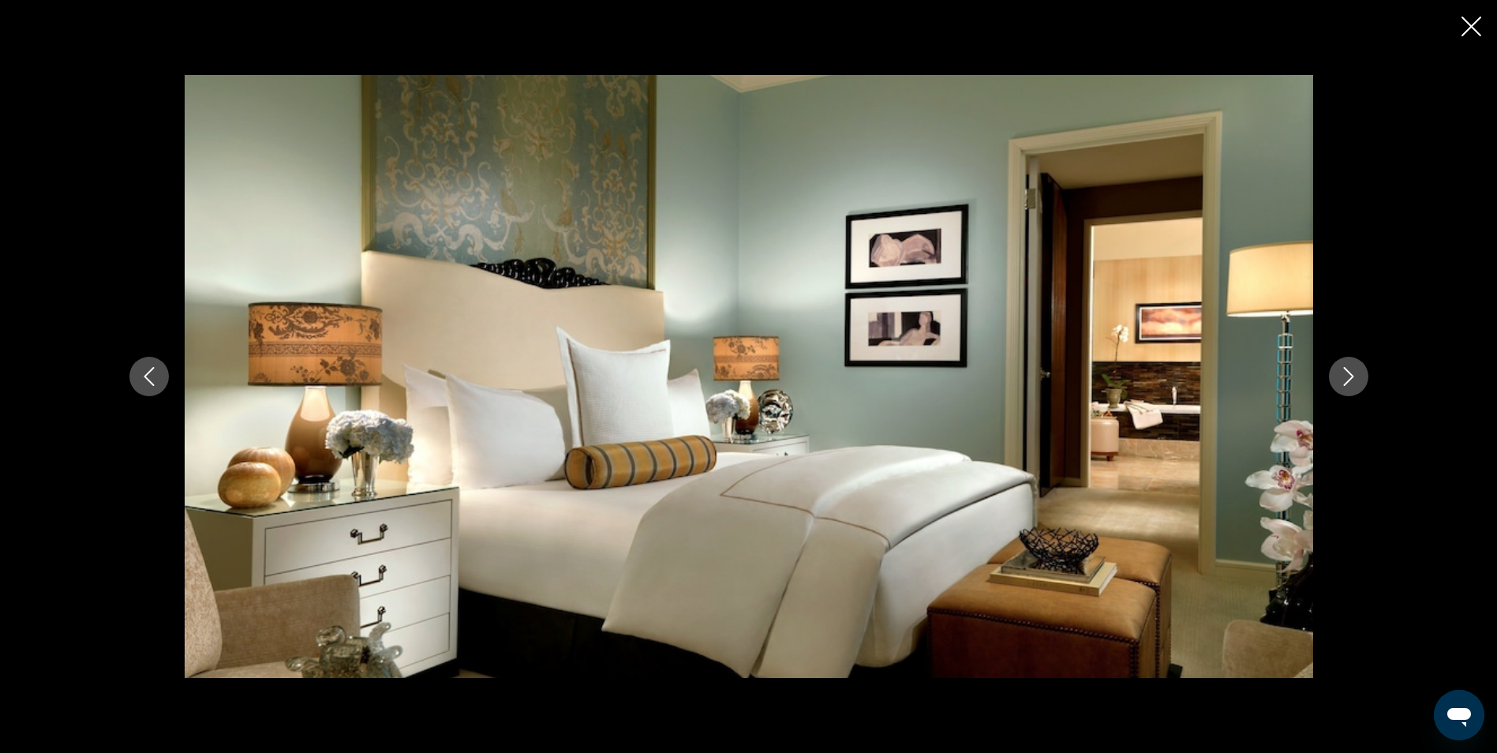
click at [1350, 384] on icon "Next image" at bounding box center [1348, 376] width 19 height 19
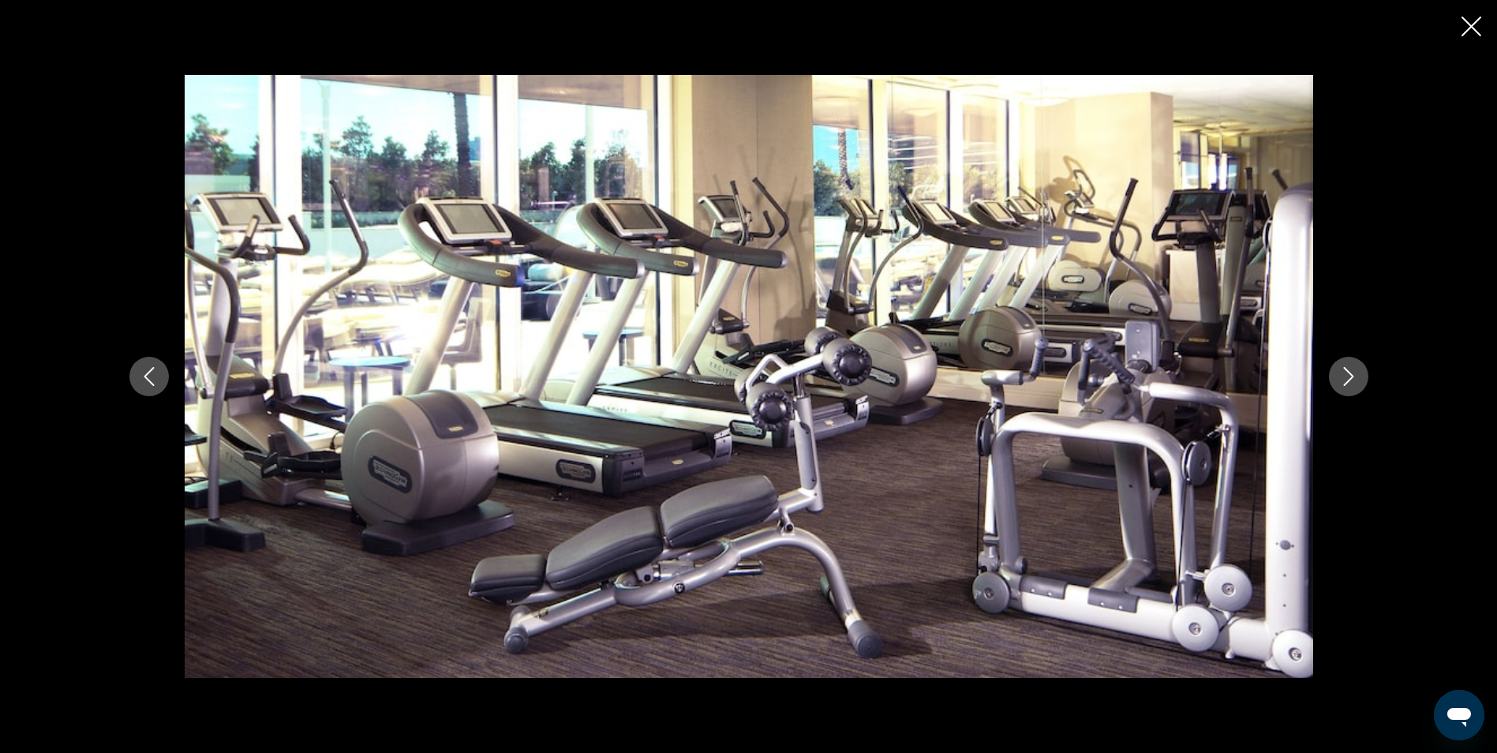
click at [1350, 384] on icon "Next image" at bounding box center [1348, 376] width 19 height 19
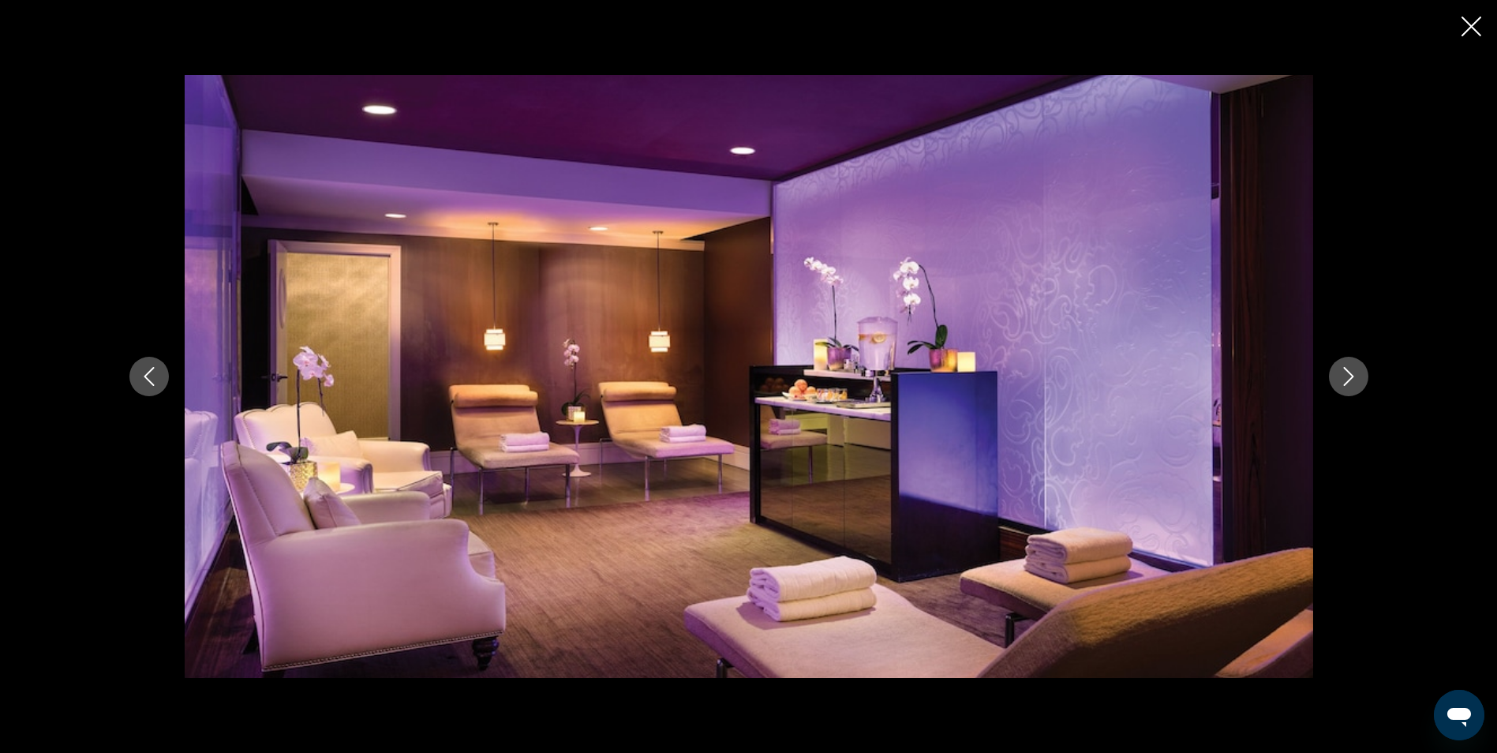
click at [1350, 384] on icon "Next image" at bounding box center [1348, 376] width 19 height 19
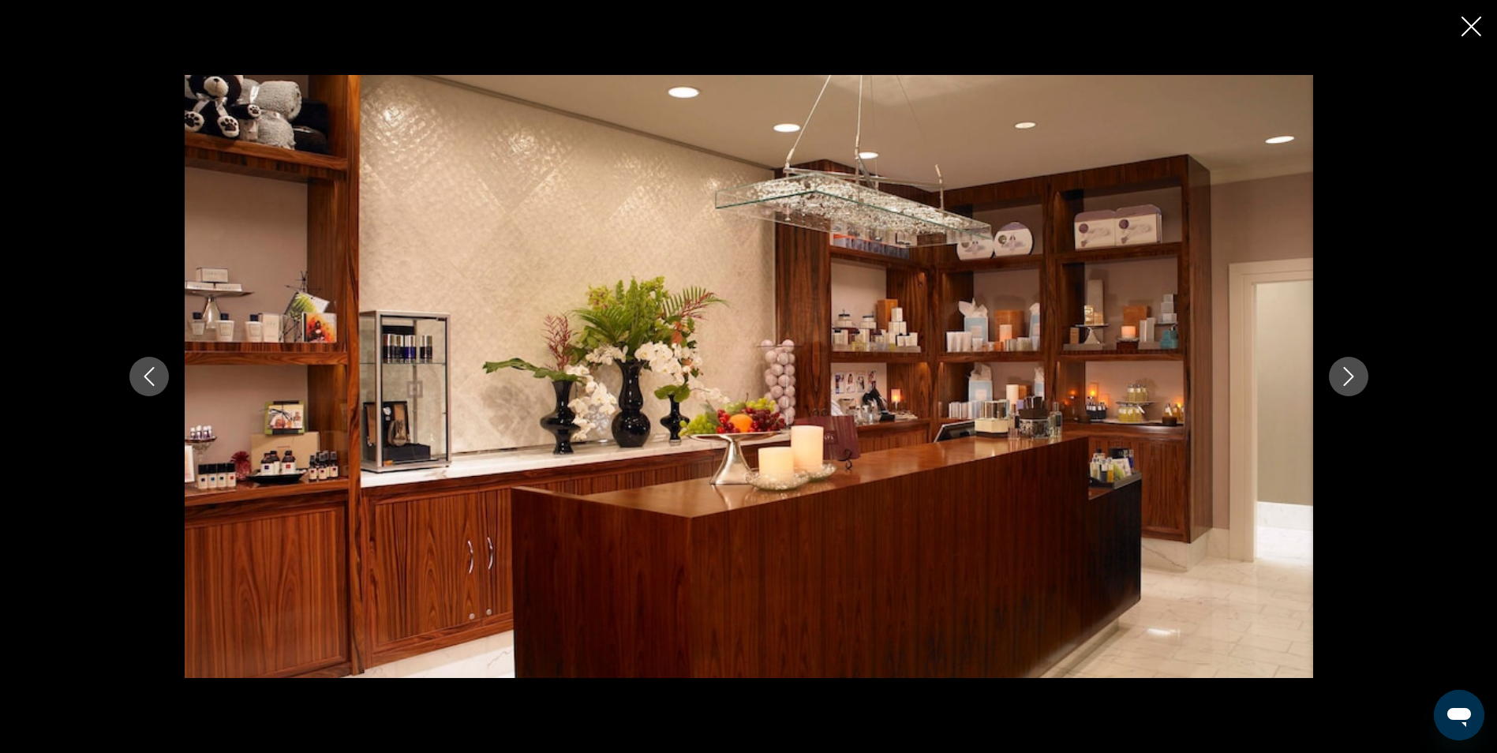
click at [1350, 384] on icon "Next image" at bounding box center [1348, 376] width 19 height 19
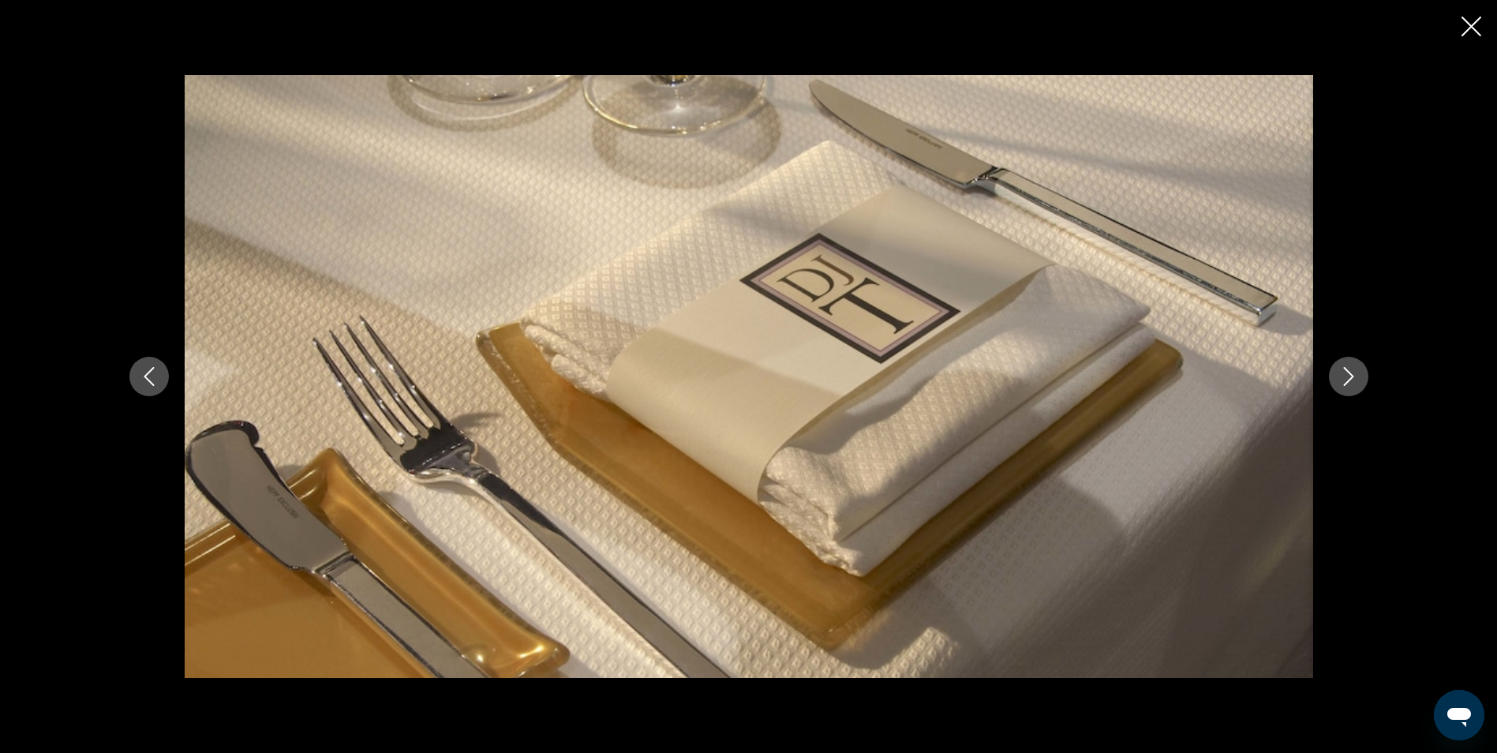
click at [1350, 384] on icon "Next image" at bounding box center [1348, 376] width 19 height 19
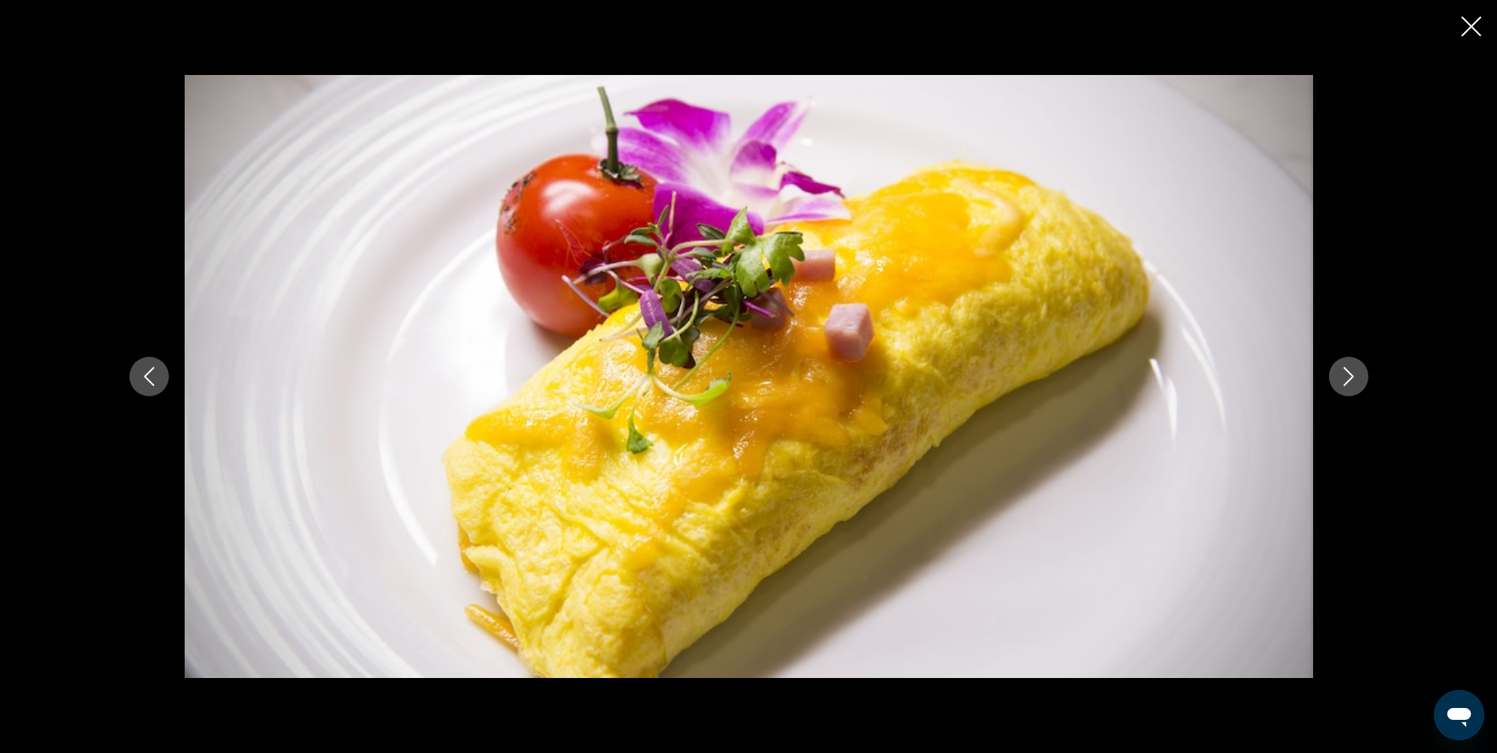
click at [1350, 384] on icon "Next image" at bounding box center [1348, 376] width 19 height 19
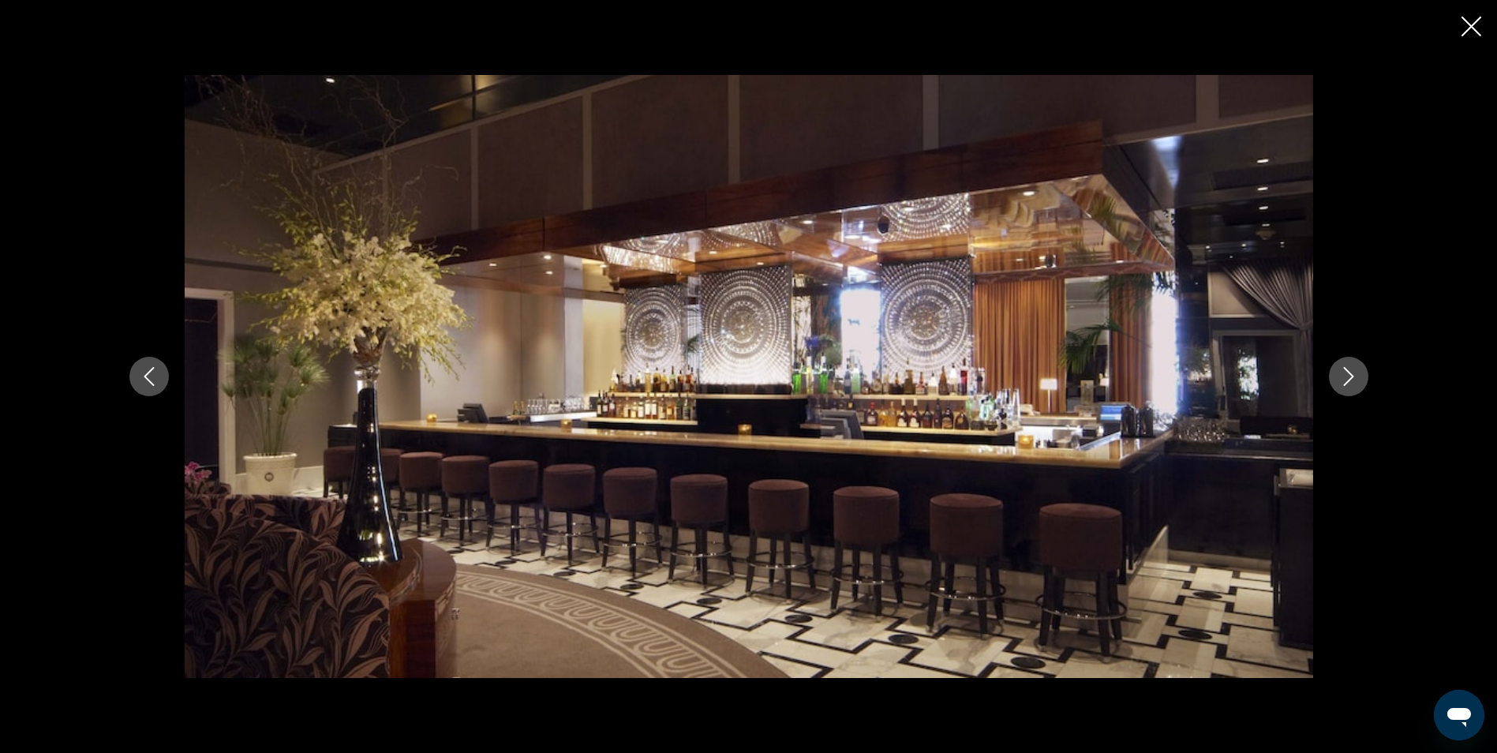
click at [1350, 384] on icon "Next image" at bounding box center [1348, 376] width 19 height 19
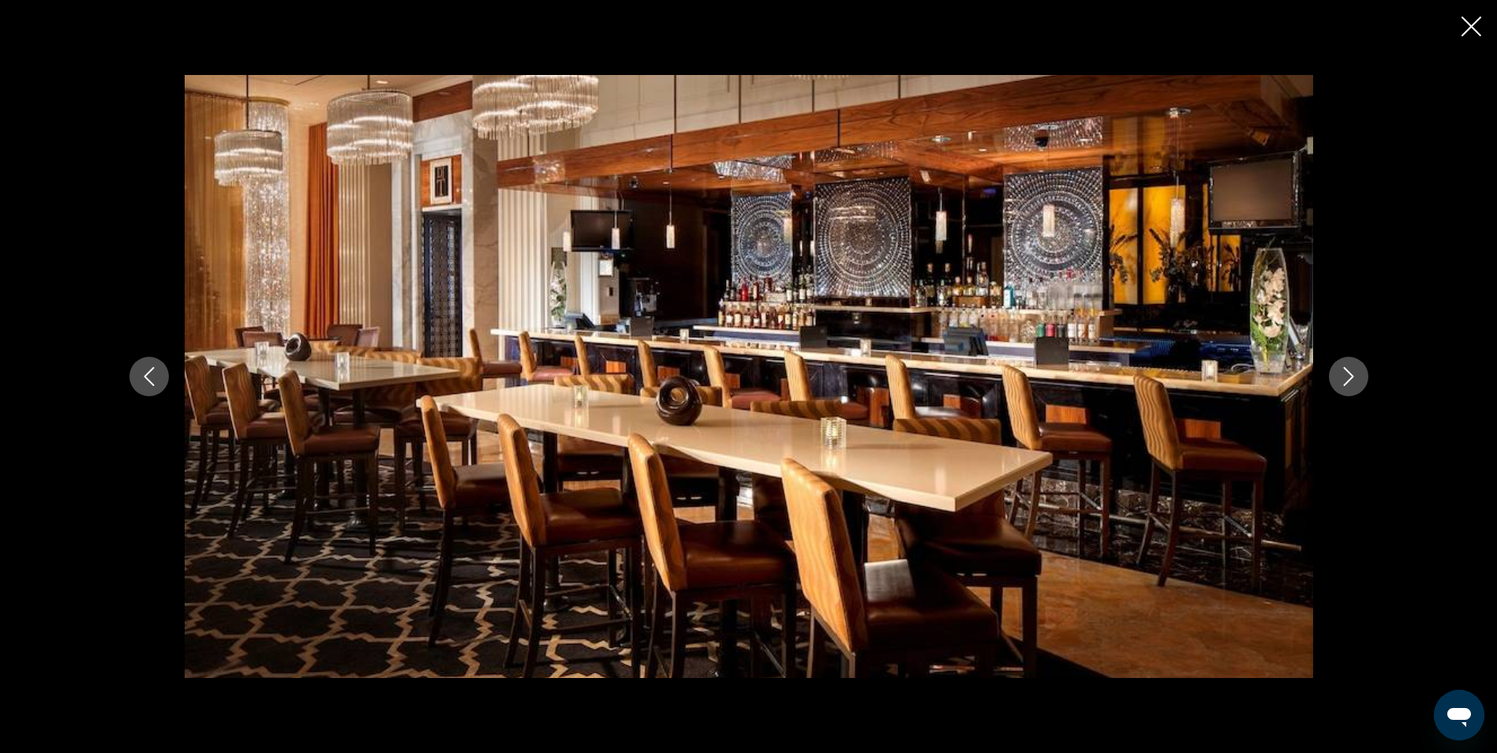
click at [1350, 384] on icon "Next image" at bounding box center [1348, 376] width 19 height 19
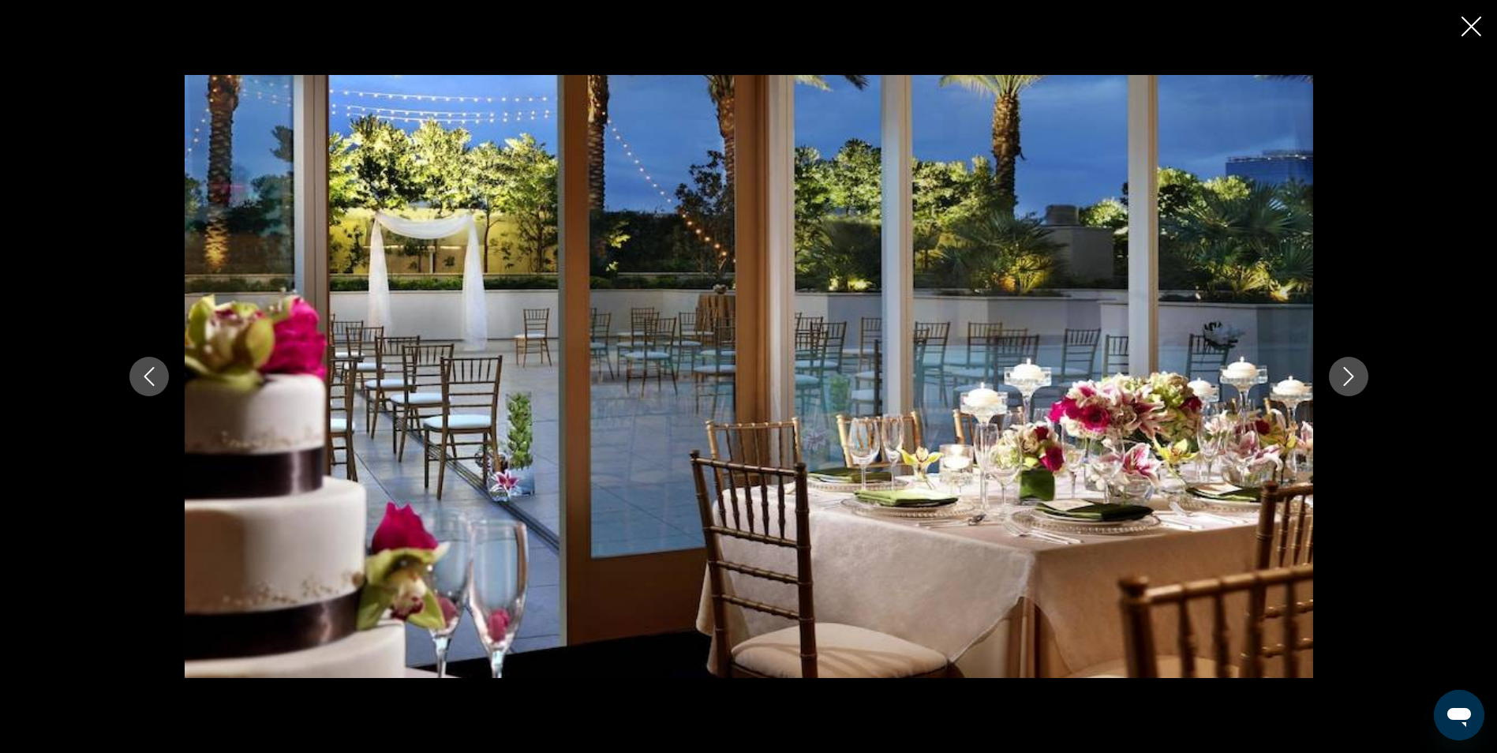
click at [1350, 384] on icon "Next image" at bounding box center [1348, 376] width 19 height 19
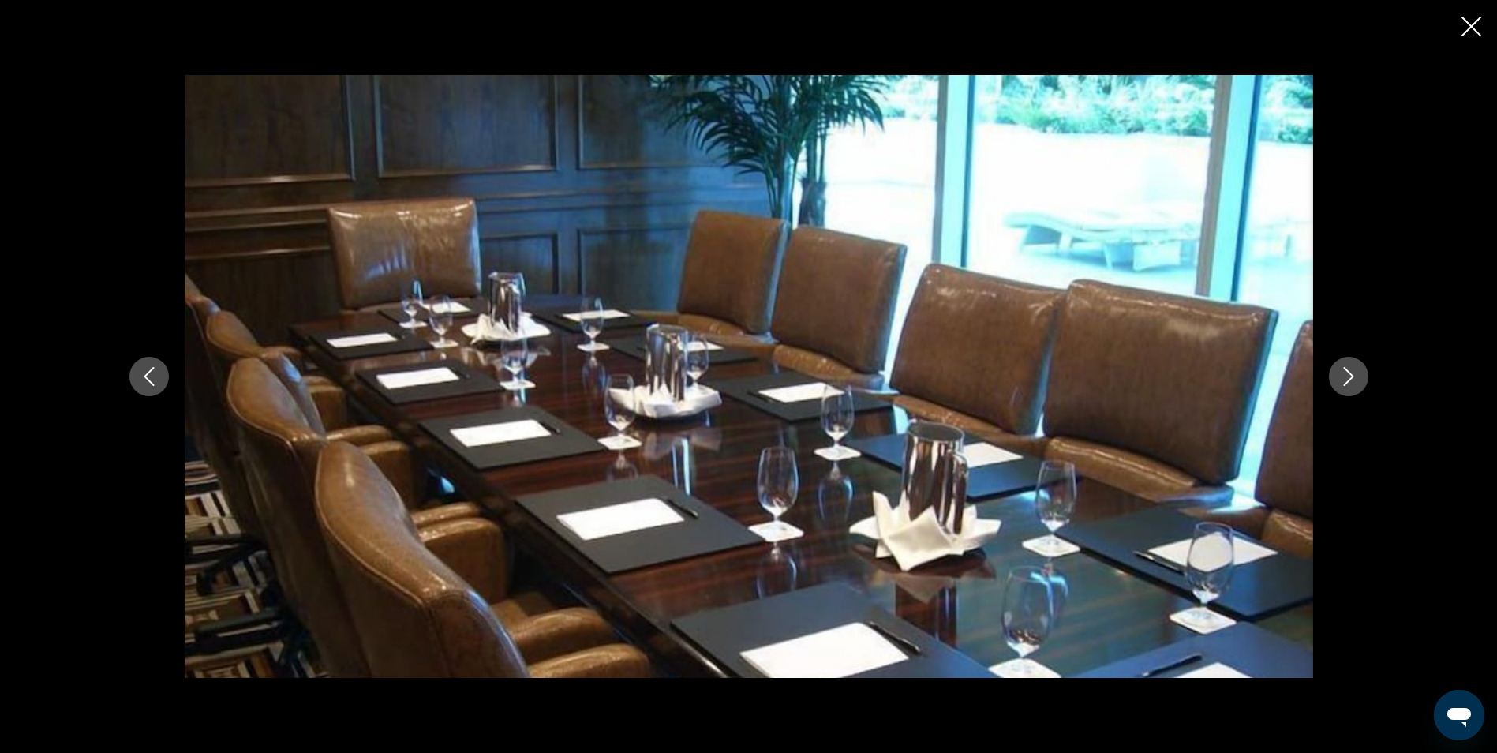
click at [1350, 384] on icon "Next image" at bounding box center [1348, 376] width 19 height 19
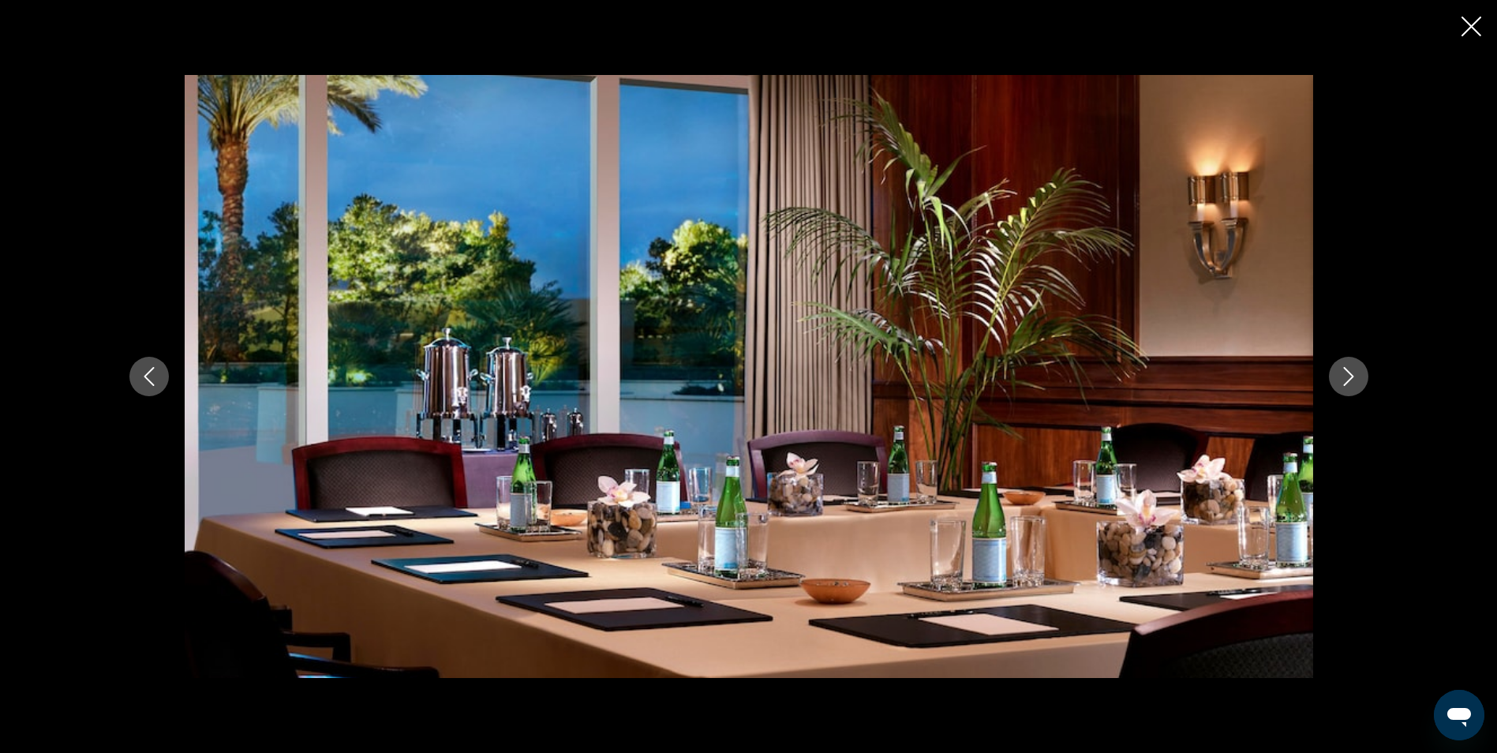
click at [1350, 384] on icon "Next image" at bounding box center [1348, 376] width 19 height 19
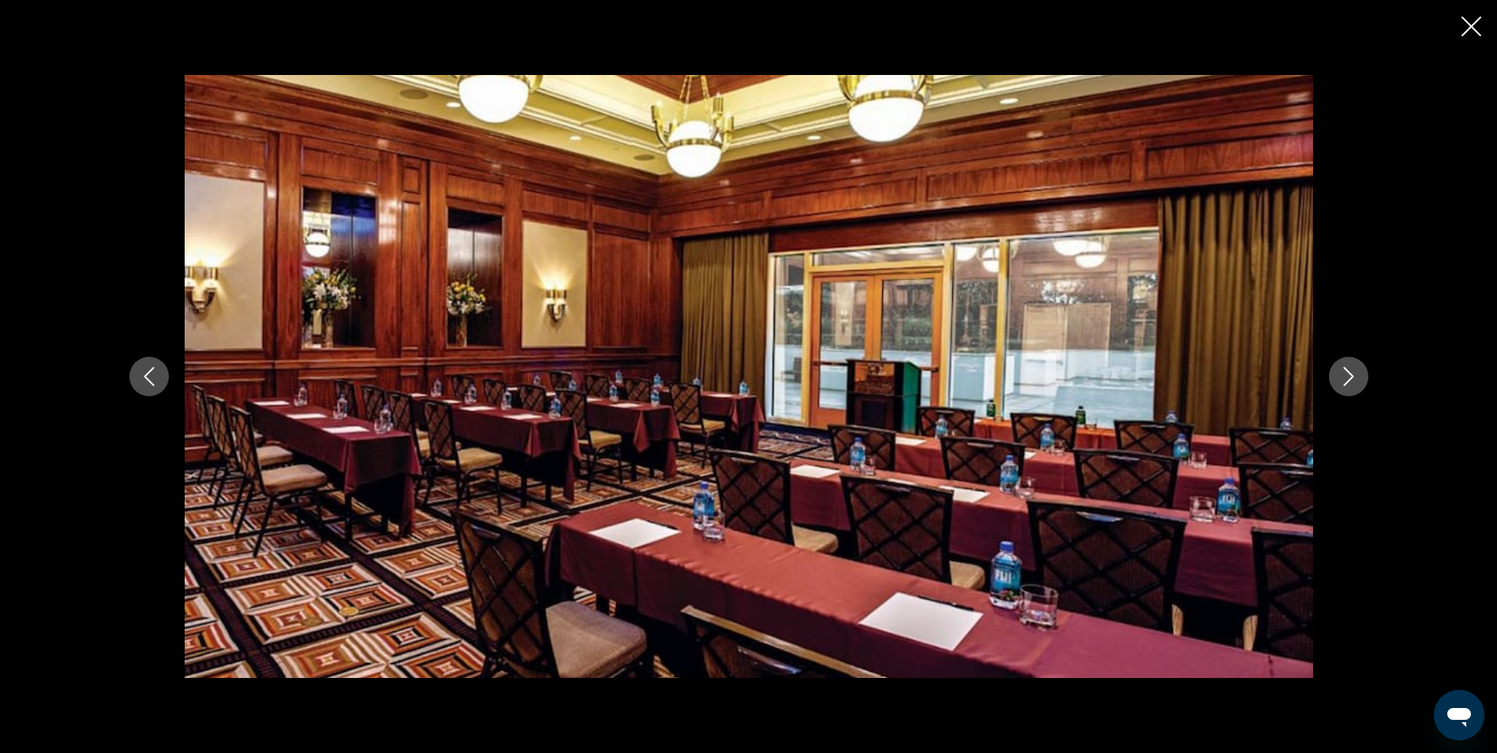
click at [1350, 384] on icon "Next image" at bounding box center [1348, 376] width 19 height 19
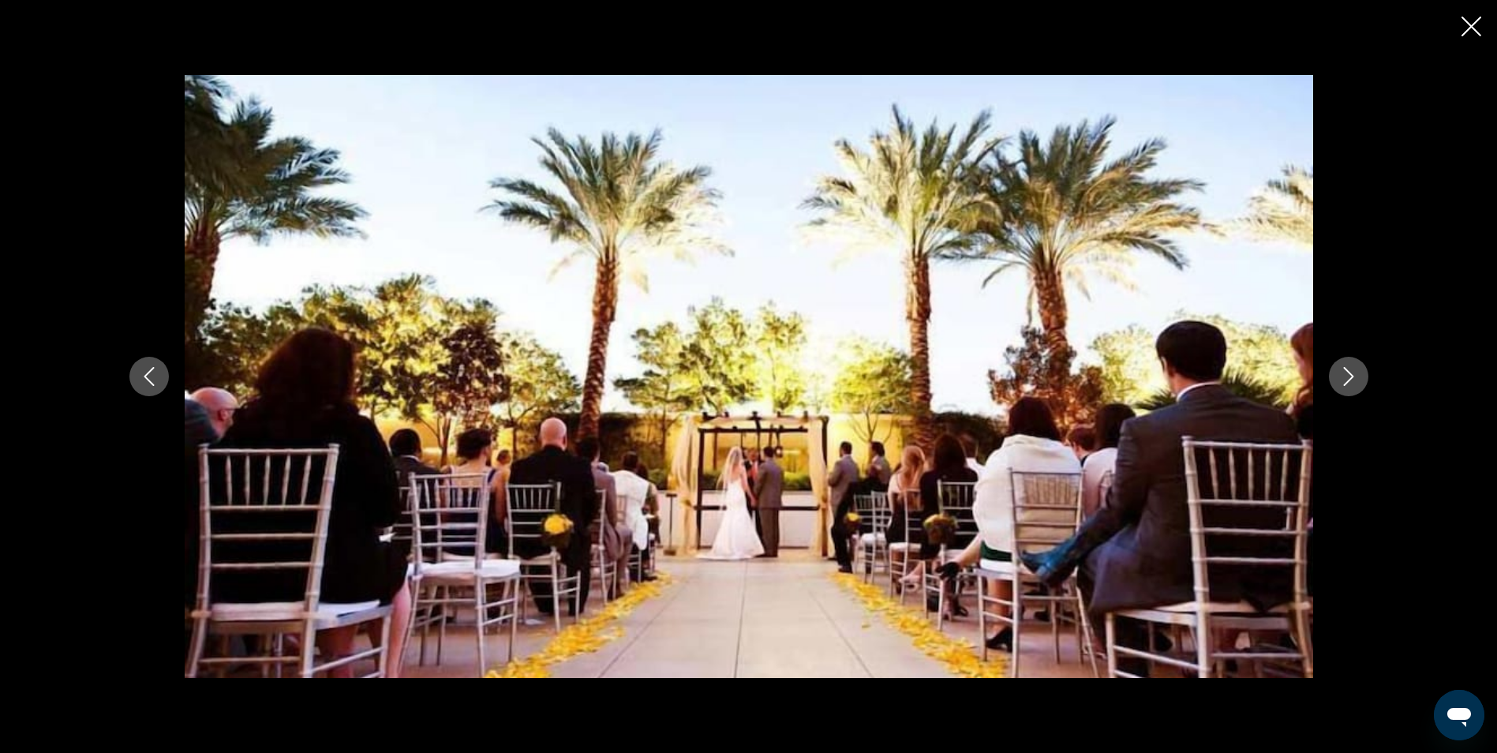
click at [1350, 384] on icon "Next image" at bounding box center [1348, 376] width 19 height 19
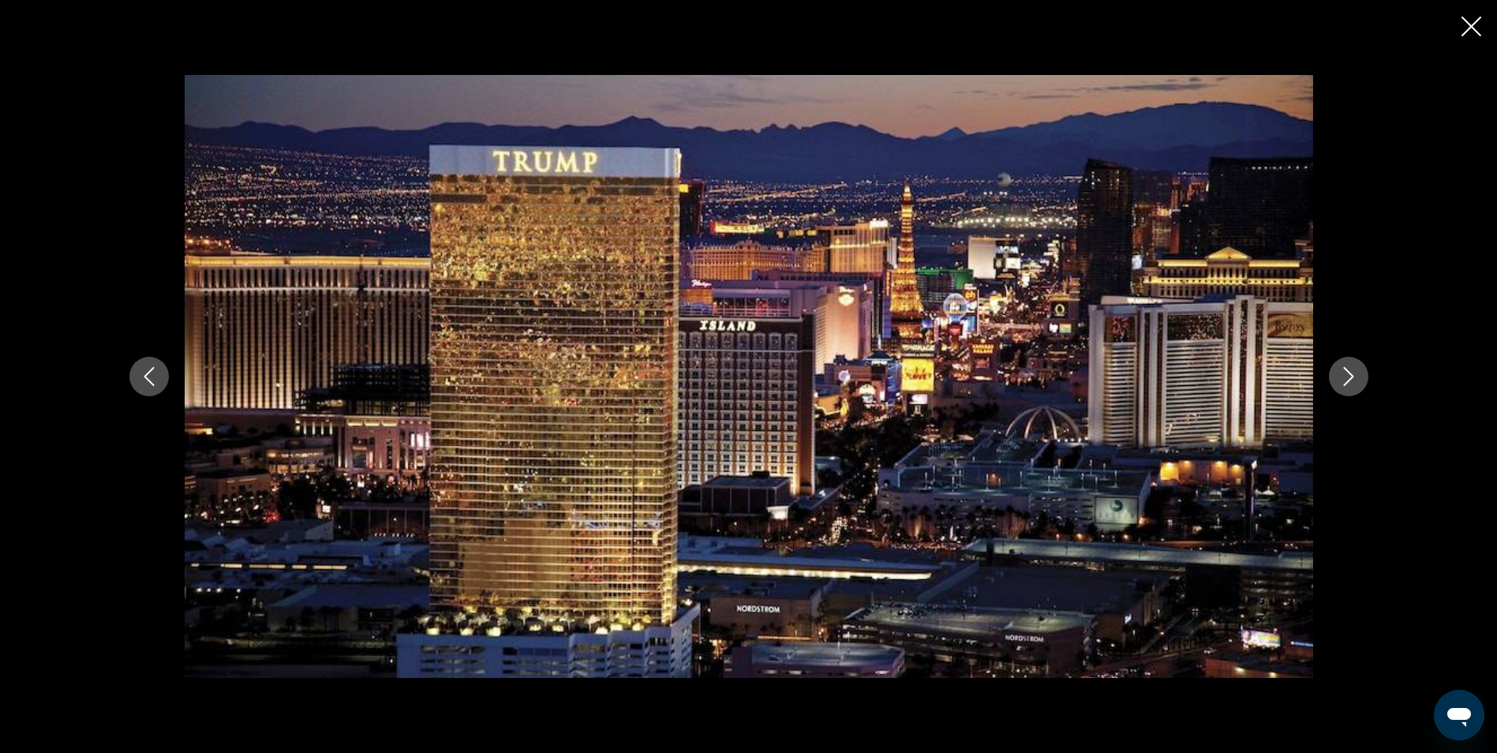
click at [1350, 384] on icon "Next image" at bounding box center [1348, 376] width 19 height 19
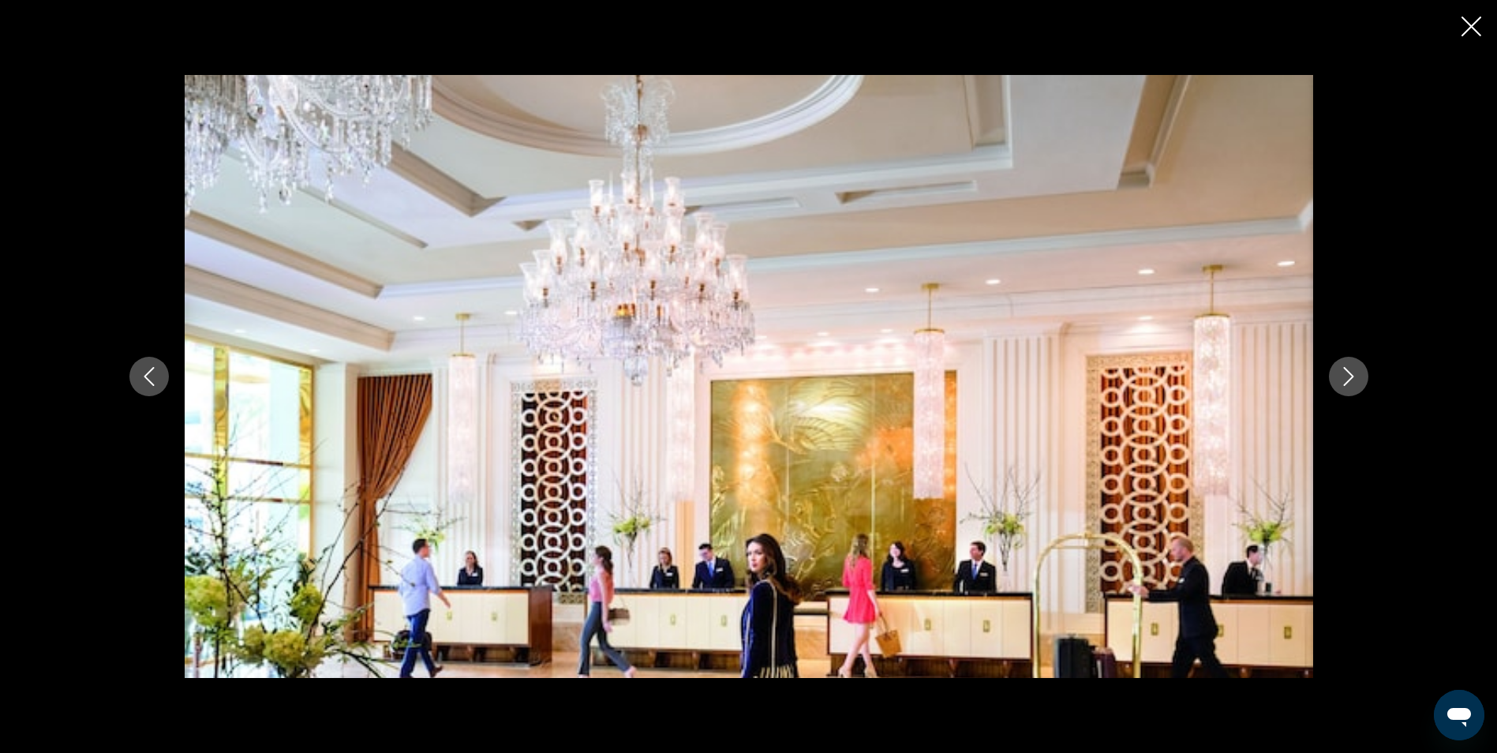
click at [1350, 384] on icon "Next image" at bounding box center [1348, 376] width 19 height 19
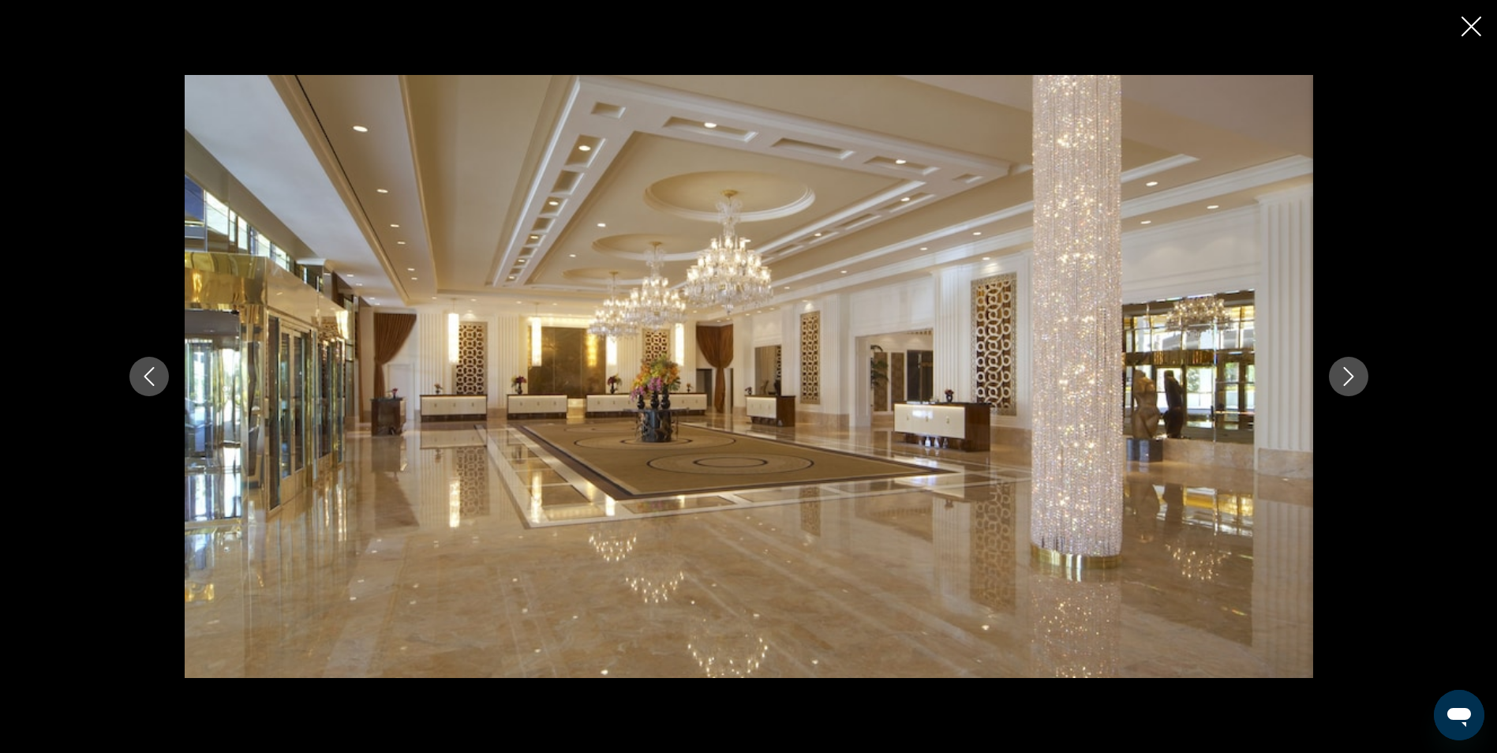
click at [1350, 384] on icon "Next image" at bounding box center [1348, 376] width 19 height 19
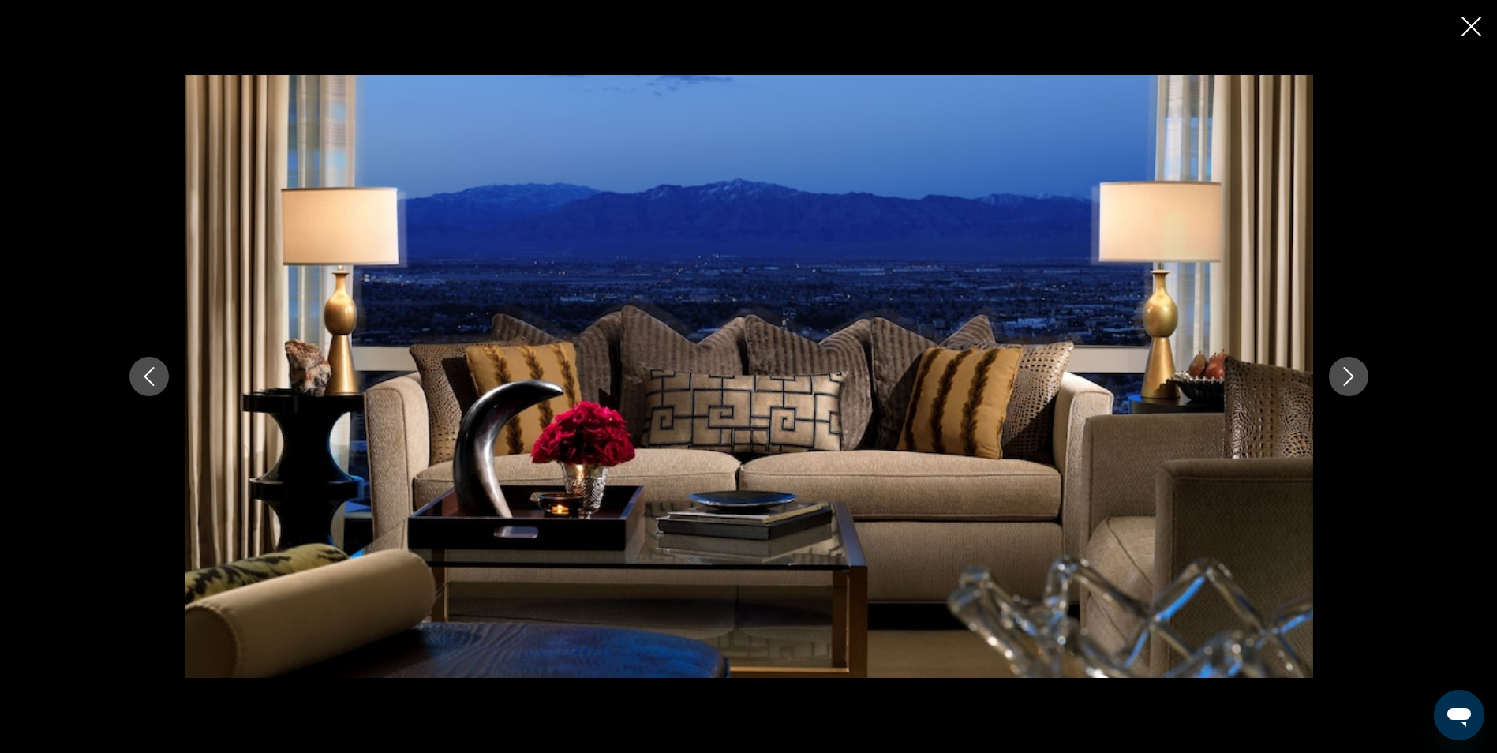
click at [1350, 384] on icon "Next image" at bounding box center [1348, 376] width 19 height 19
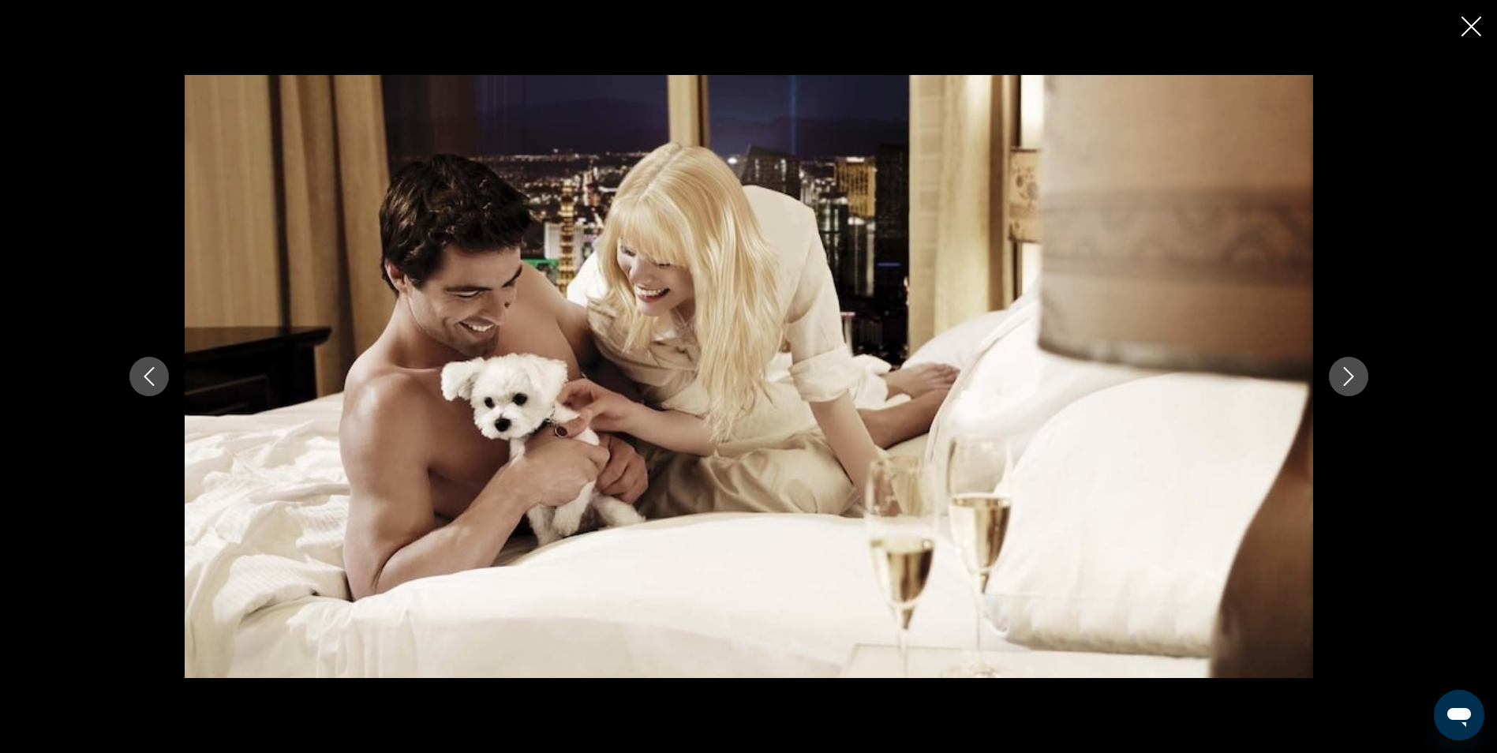
click at [1350, 384] on icon "Next image" at bounding box center [1348, 376] width 19 height 19
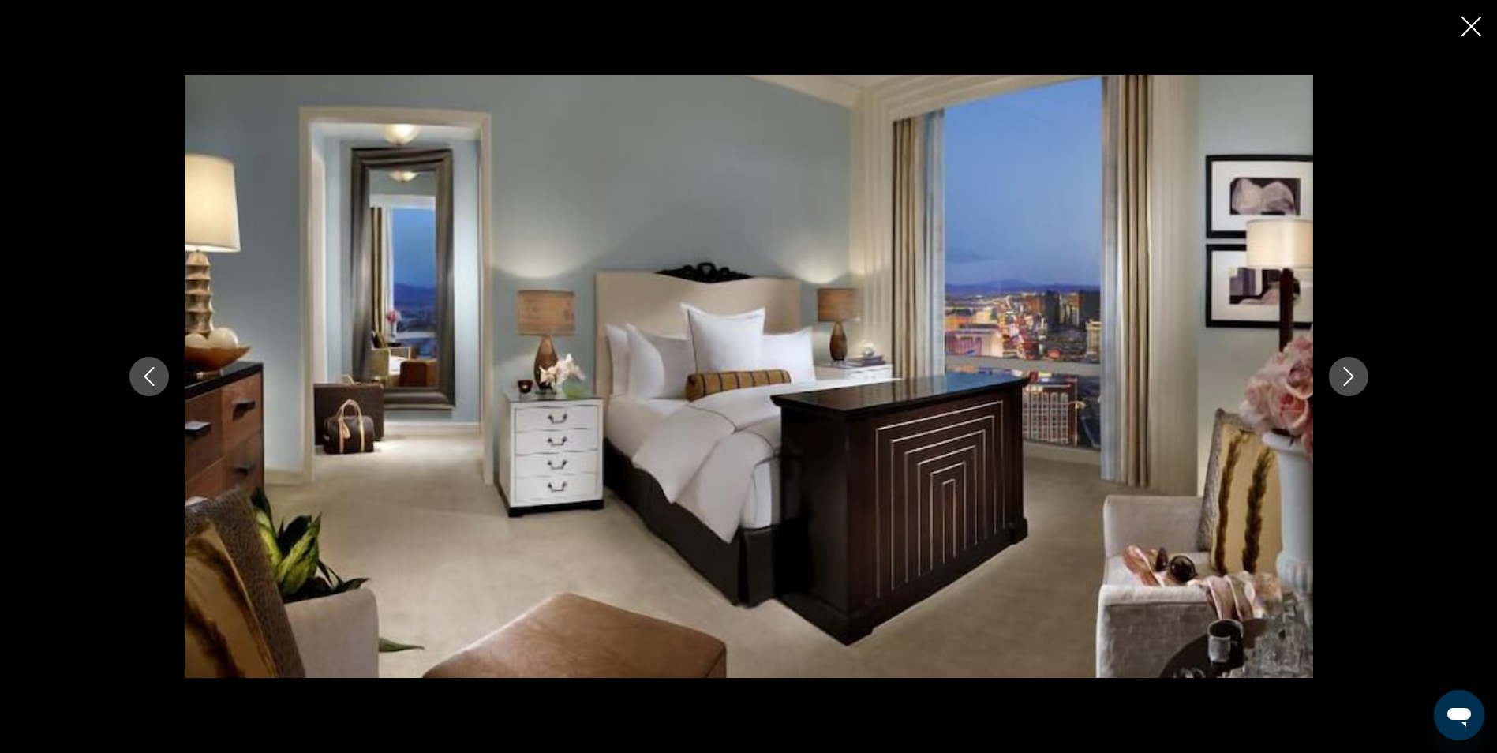
click at [1477, 28] on icon "Close slideshow" at bounding box center [1472, 27] width 20 height 20
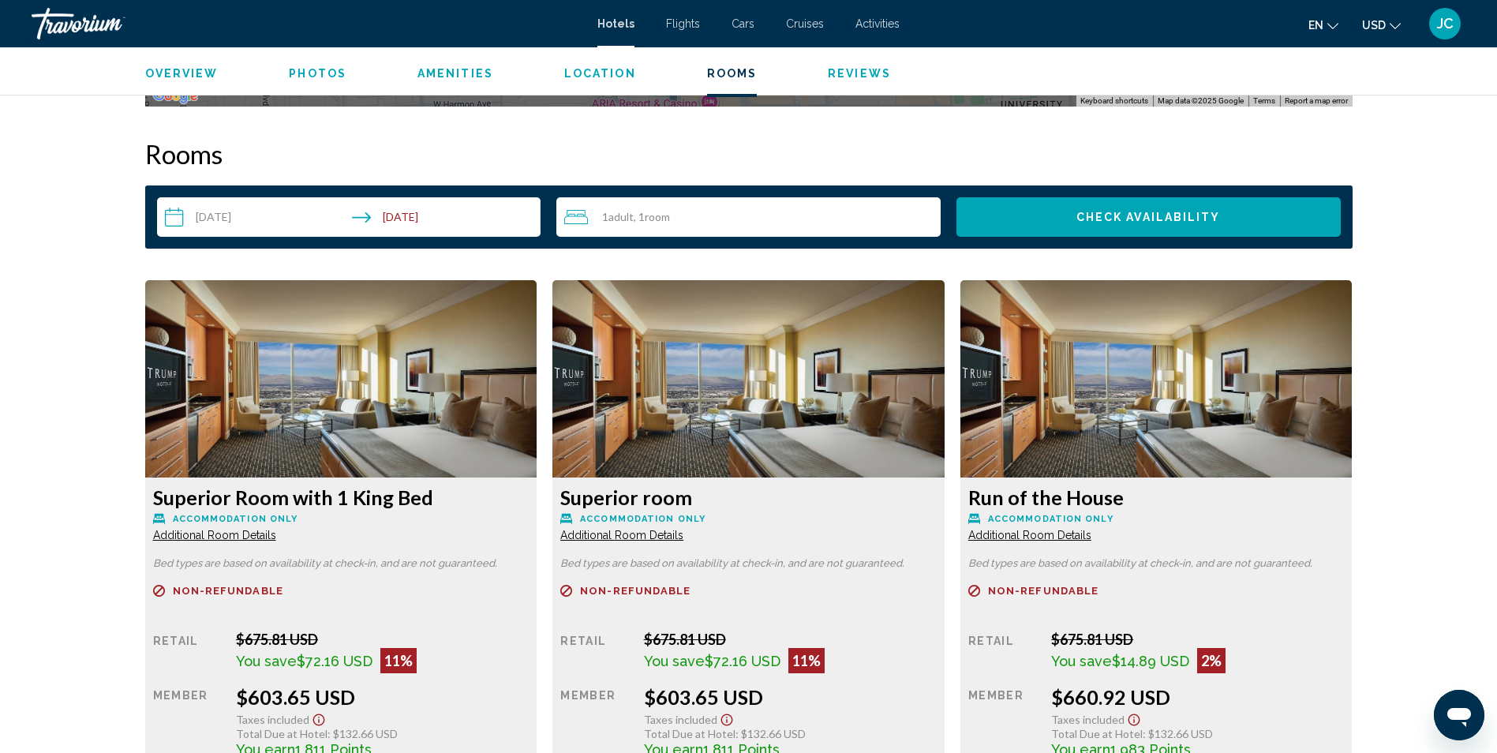
scroll to position [2211, 0]
